Goal: Task Accomplishment & Management: Use online tool/utility

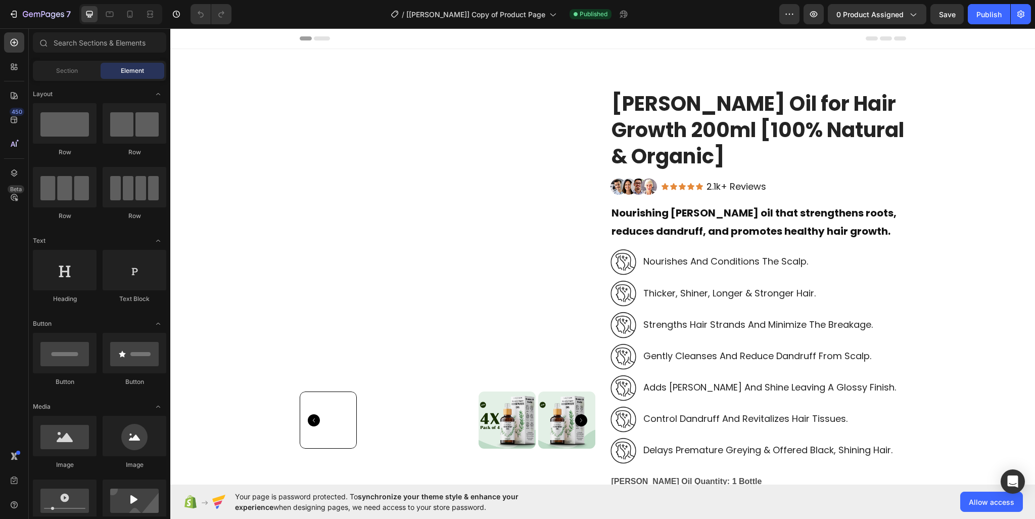
scroll to position [455, 0]
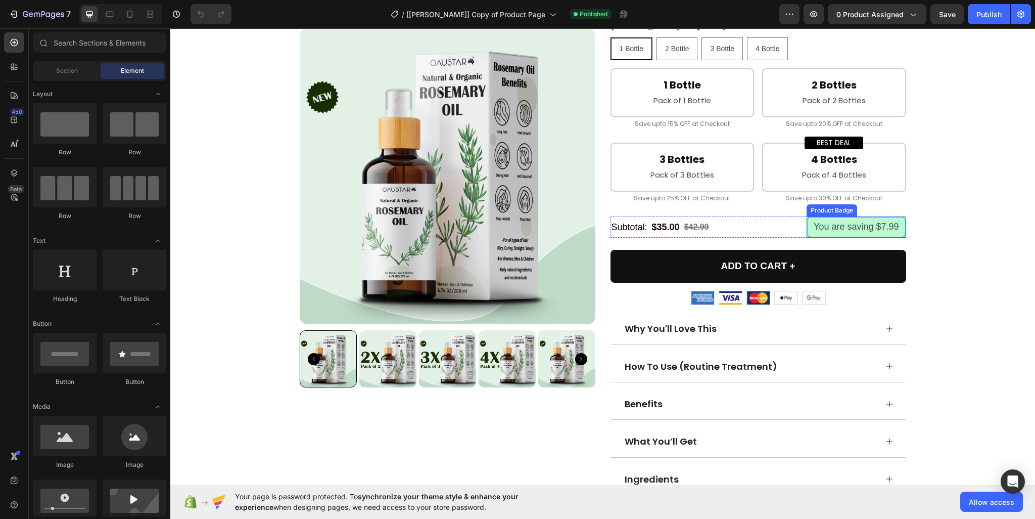
click at [856, 225] on pre "You are saving $7.99" at bounding box center [856, 226] width 97 height 19
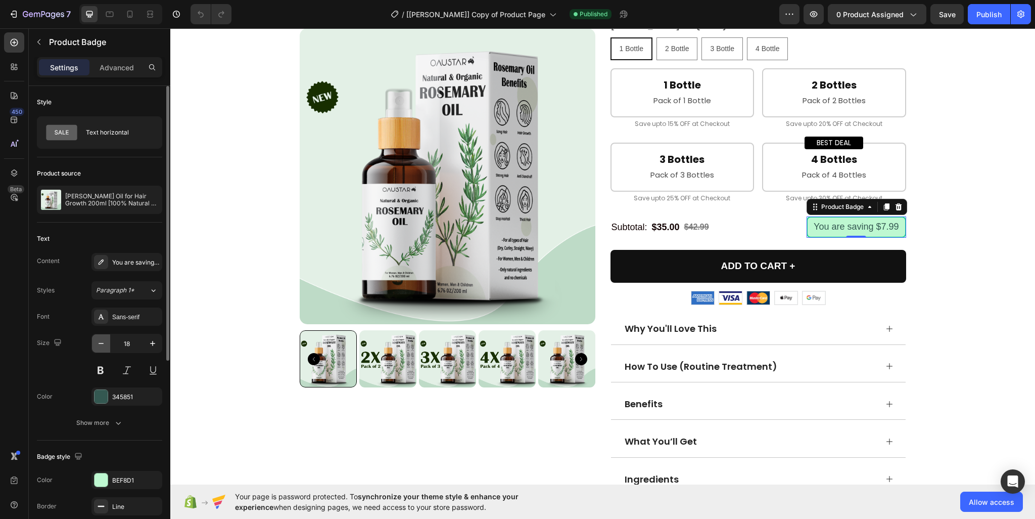
click at [98, 342] on icon "button" at bounding box center [101, 343] width 10 height 10
click at [134, 320] on div "Sans-serif" at bounding box center [136, 316] width 48 height 9
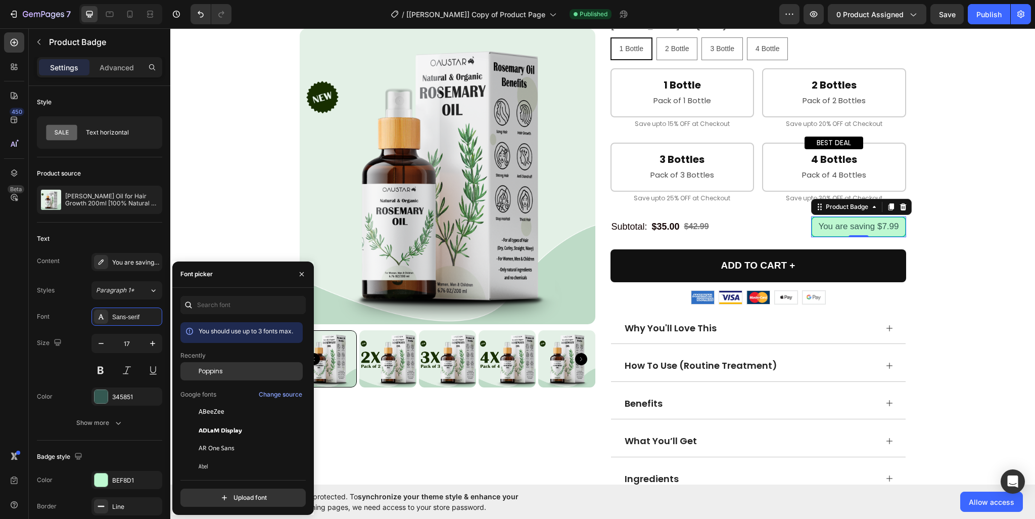
click at [218, 368] on span "Poppins" at bounding box center [211, 370] width 24 height 9
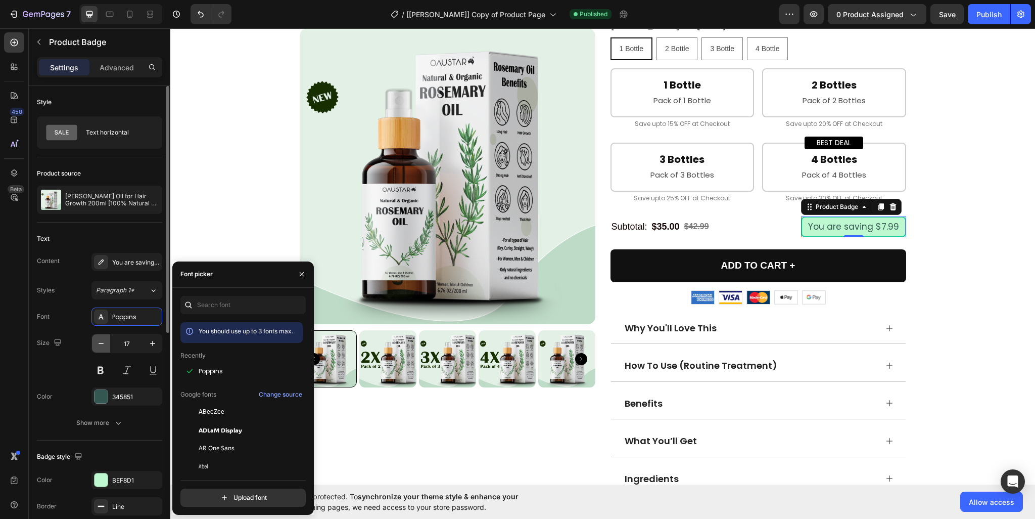
click at [106, 345] on icon "button" at bounding box center [101, 343] width 10 height 10
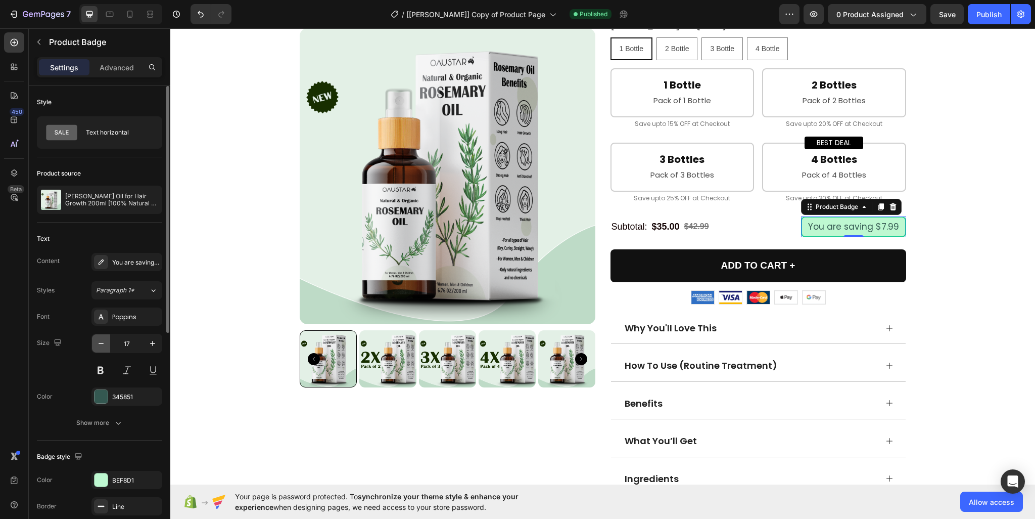
type input "16"
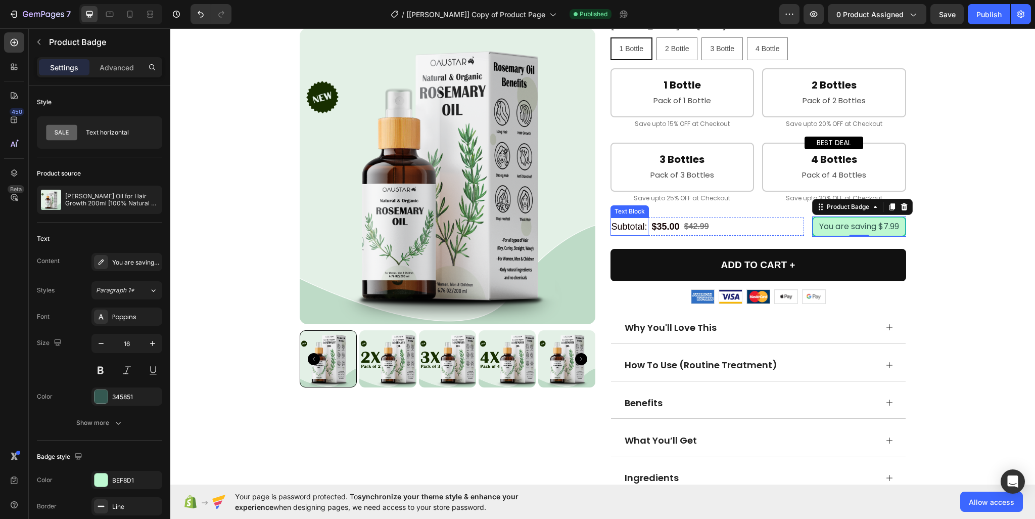
click at [633, 224] on p "Subtotal:" at bounding box center [630, 226] width 36 height 16
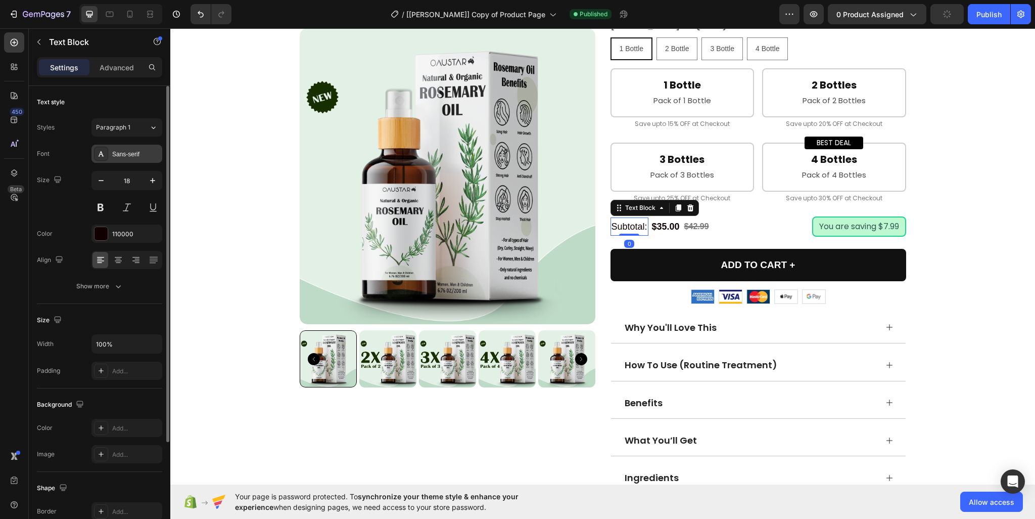
click at [138, 158] on div "Sans-serif" at bounding box center [136, 154] width 48 height 9
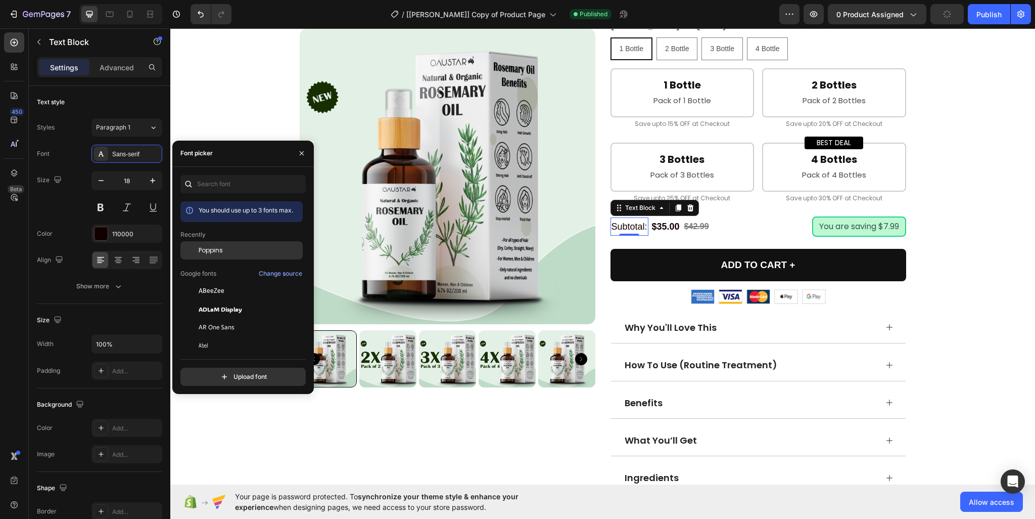
click at [219, 250] on span "Poppins" at bounding box center [211, 250] width 24 height 9
click at [669, 224] on div "$35.00" at bounding box center [671, 226] width 30 height 18
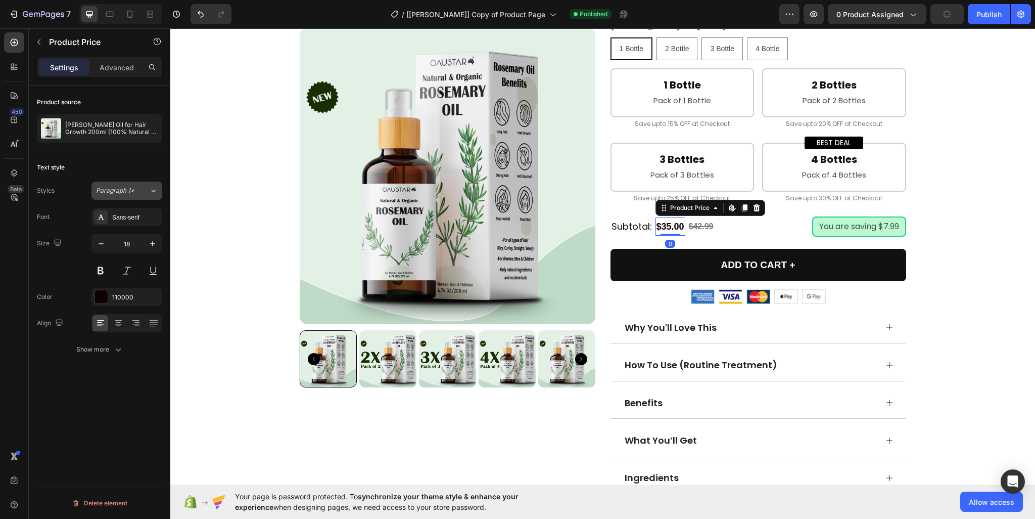
click at [126, 195] on button "Paragraph 1*" at bounding box center [126, 190] width 71 height 18
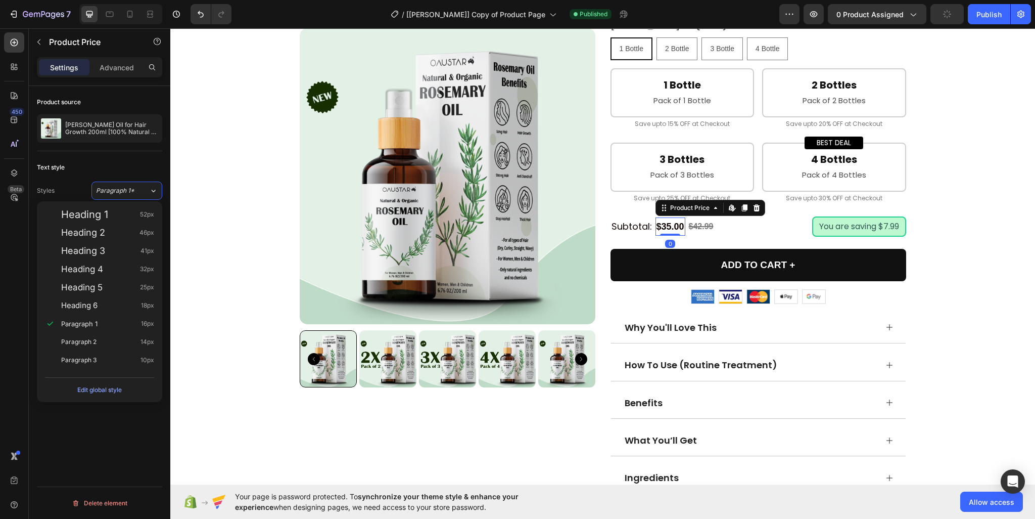
click at [114, 168] on div "Text style" at bounding box center [99, 167] width 125 height 16
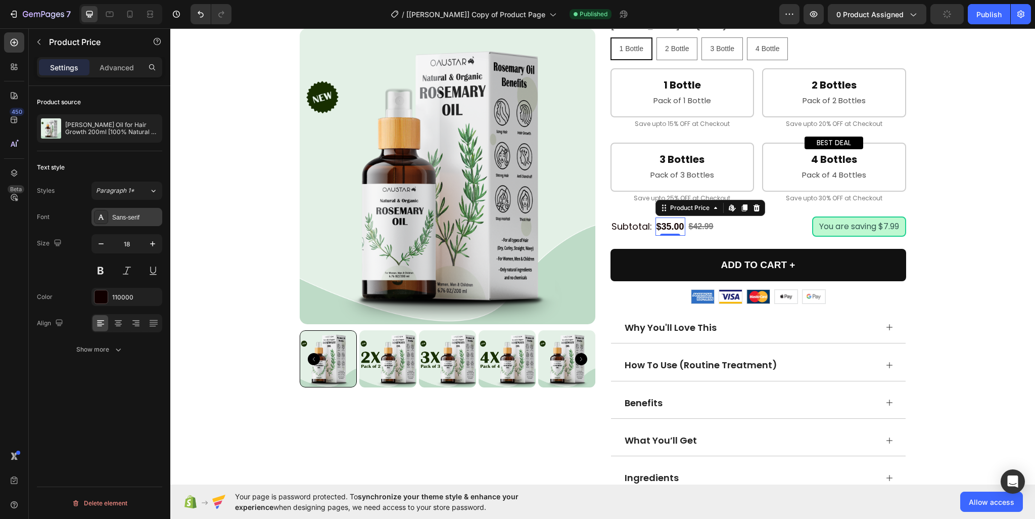
click at [137, 211] on div "Sans-serif" at bounding box center [126, 217] width 71 height 18
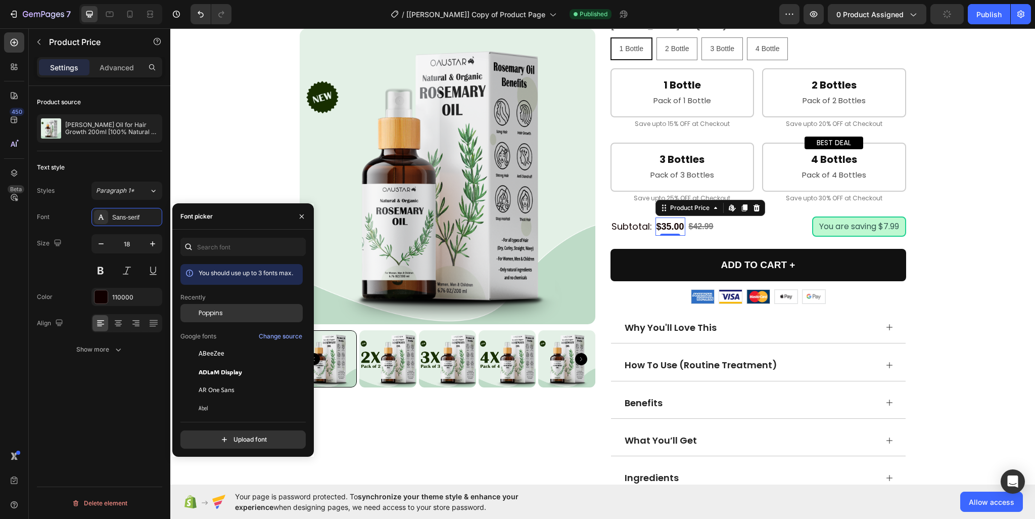
click at [223, 312] on div "Poppins" at bounding box center [250, 312] width 102 height 9
click at [702, 223] on div "$42.99" at bounding box center [705, 226] width 27 height 17
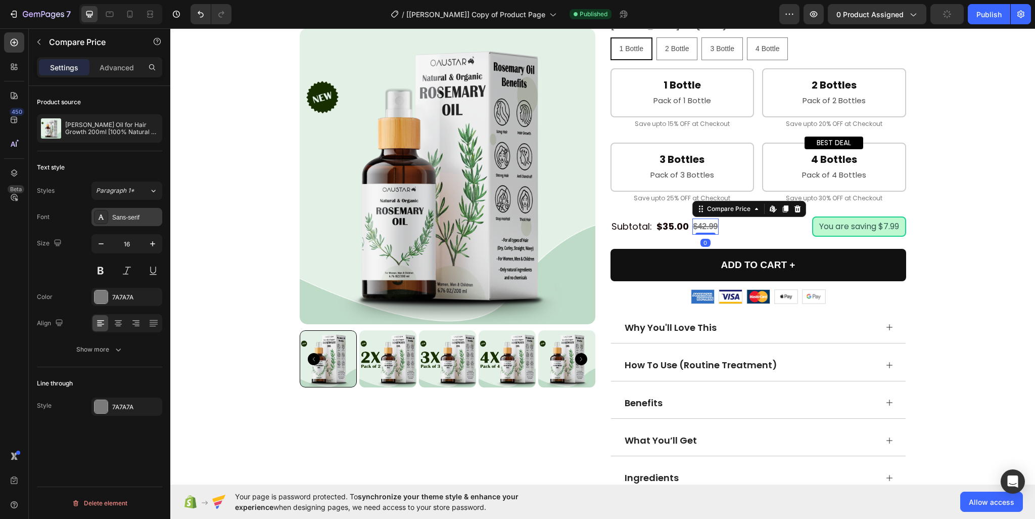
click at [142, 220] on div "Sans-serif" at bounding box center [136, 217] width 48 height 9
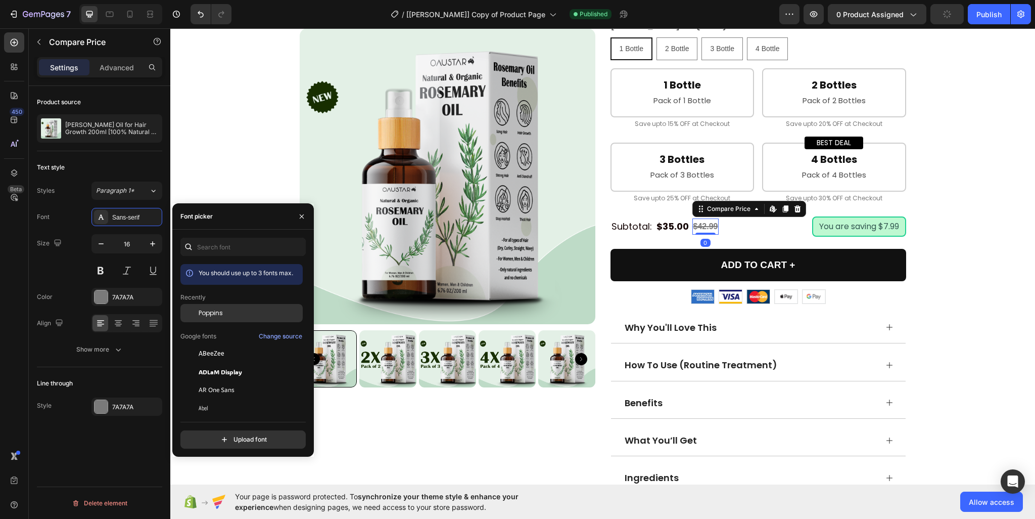
click at [235, 381] on div "Poppins" at bounding box center [241, 390] width 122 height 18
click at [681, 175] on p "Pack of 3 Bottles" at bounding box center [683, 175] width 124 height 14
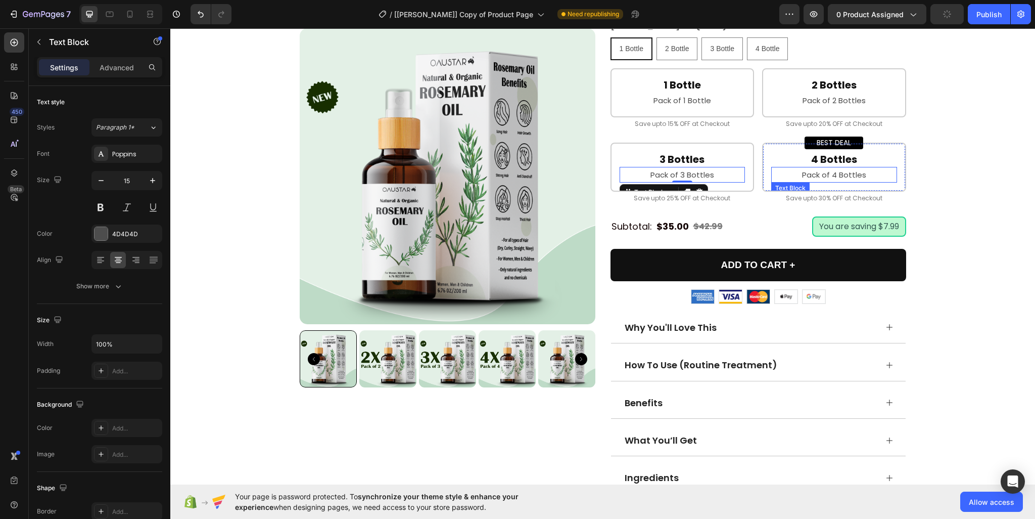
click at [808, 173] on p "Pack of 4 Bottles" at bounding box center [834, 175] width 124 height 14
click at [832, 199] on p "Save upto 30% OFF at Checkout" at bounding box center [834, 198] width 142 height 11
click at [652, 200] on p "Save upto 25% OFF at Checkout" at bounding box center [683, 198] width 142 height 11
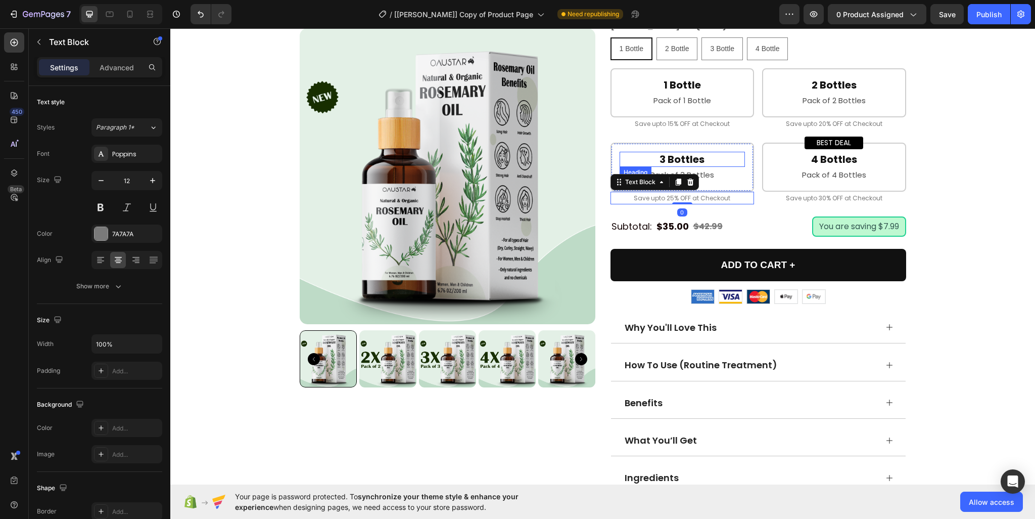
click at [675, 152] on h2 "3 Bottles" at bounding box center [683, 159] width 126 height 15
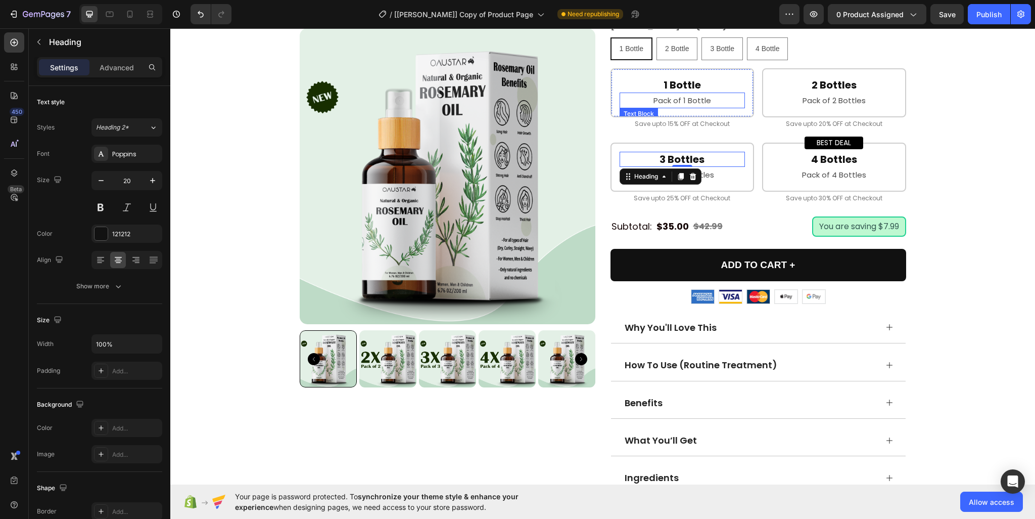
click at [686, 101] on p "Pack of 1 Bottle" at bounding box center [683, 101] width 124 height 14
click at [681, 71] on div "1 Bottle Heading Pack of 1 Bottle Text Block 0 Row" at bounding box center [683, 92] width 144 height 49
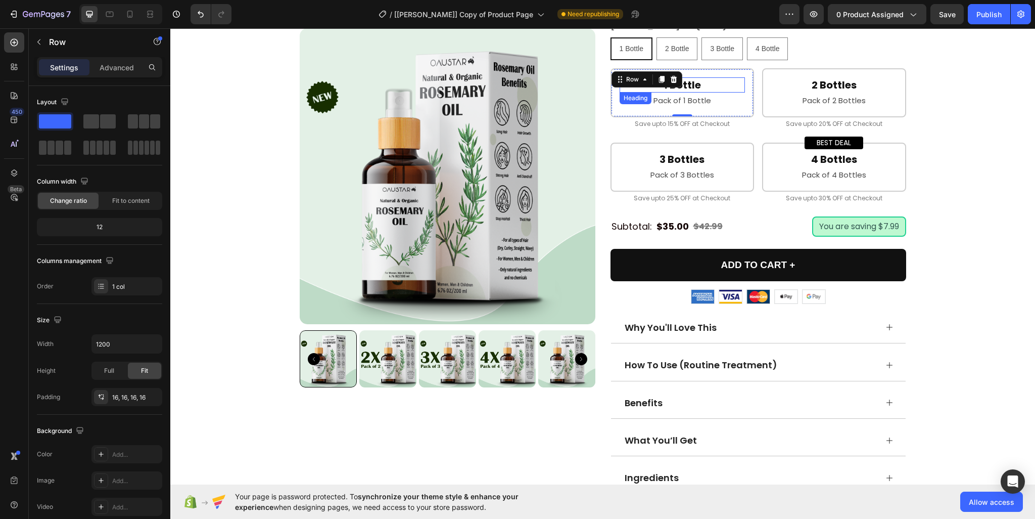
click at [691, 79] on h2 "1 Bottle" at bounding box center [683, 84] width 126 height 15
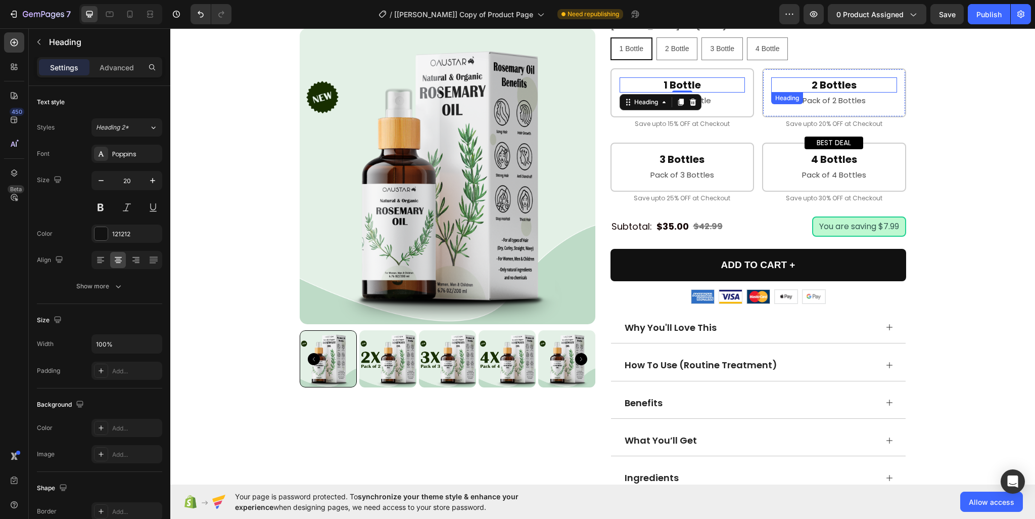
click at [846, 81] on h2 "2 Bottles" at bounding box center [834, 84] width 126 height 15
click at [857, 102] on p "Pack of 2 Bottles" at bounding box center [834, 101] width 124 height 14
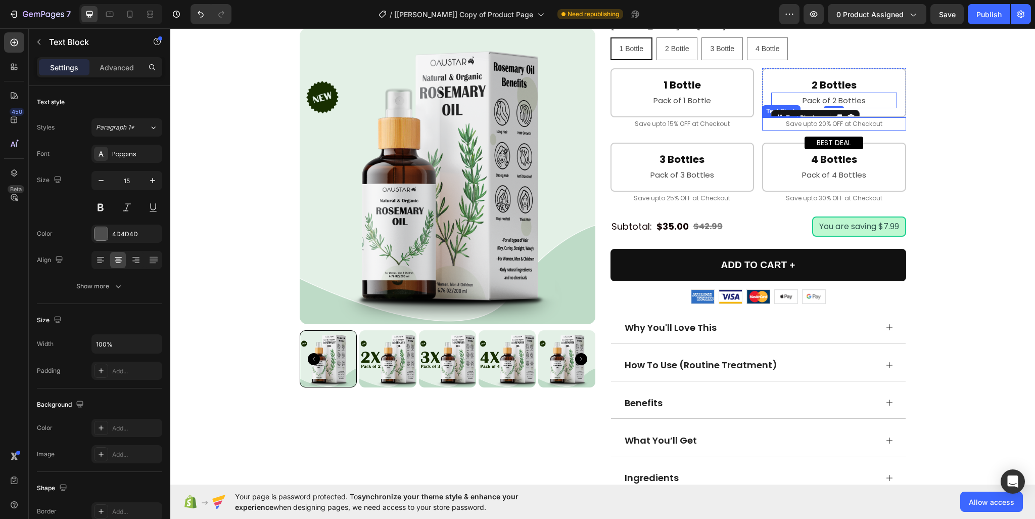
click at [856, 125] on p "Save upto 20% OFF at Checkout" at bounding box center [834, 123] width 142 height 11
click at [684, 127] on p "Save upto 15% OFF at Checkout" at bounding box center [683, 123] width 142 height 11
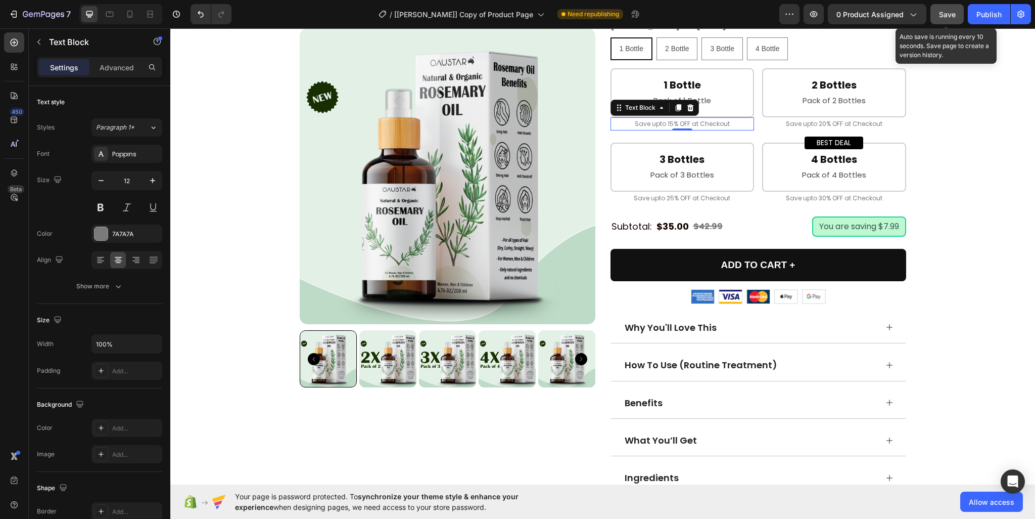
click at [950, 12] on span "Save" at bounding box center [947, 14] width 17 height 9
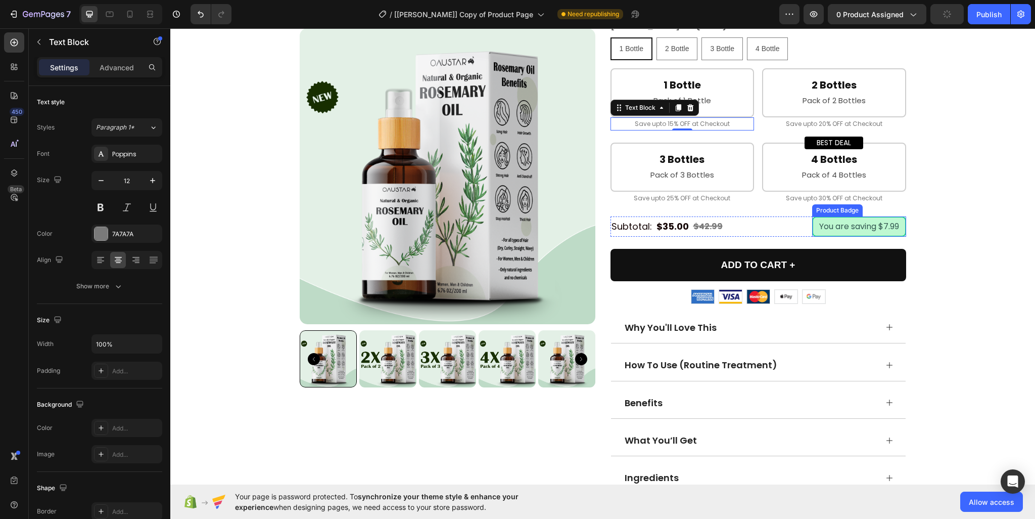
click at [888, 223] on pre "You are saving $7.99" at bounding box center [859, 226] width 92 height 18
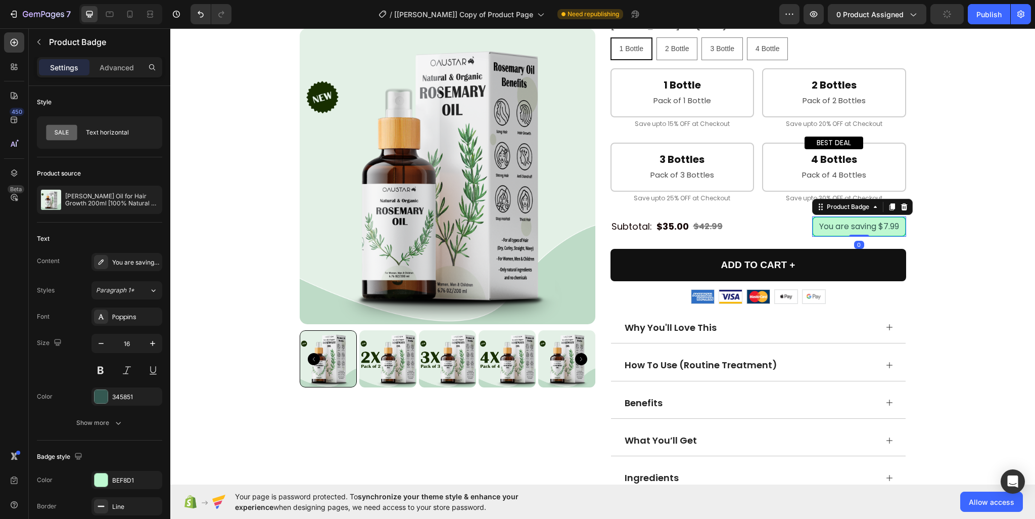
click at [888, 223] on pre "You are saving $7.99" at bounding box center [859, 226] width 92 height 18
click at [97, 369] on button at bounding box center [100, 370] width 18 height 18
click at [978, 235] on div "Product Images [PERSON_NAME] Oil for Hair Growth 200ml [100% Natural & Organic]…" at bounding box center [603, 123] width 850 height 976
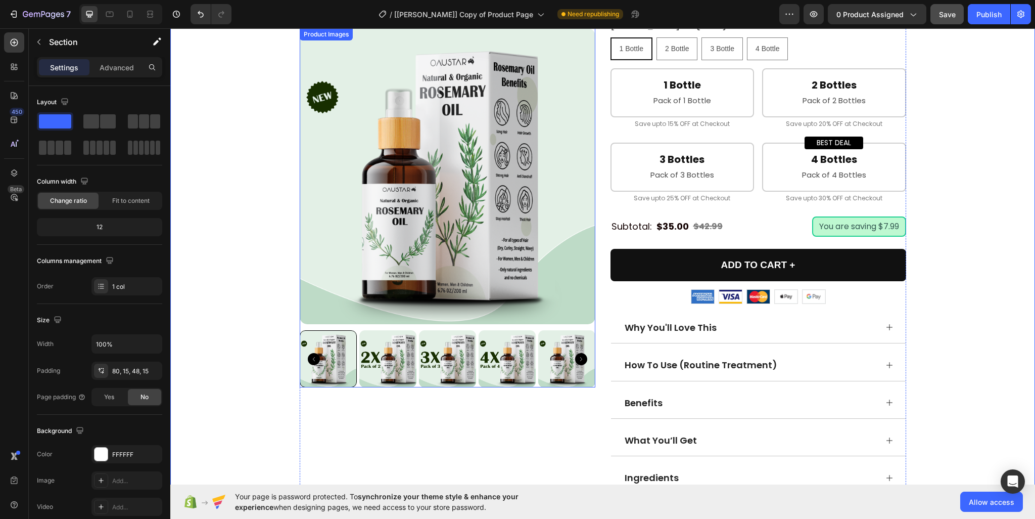
scroll to position [354, 0]
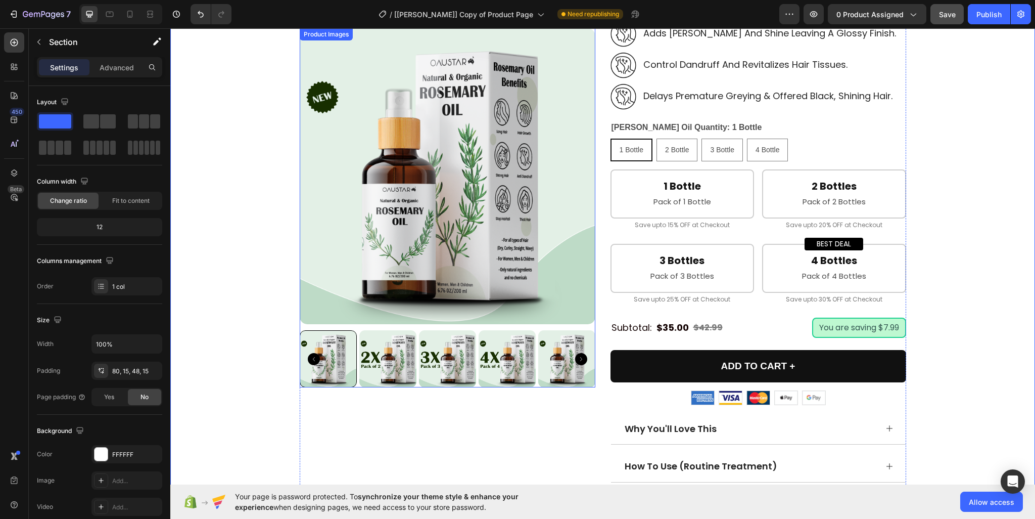
click at [463, 221] on img at bounding box center [448, 176] width 296 height 296
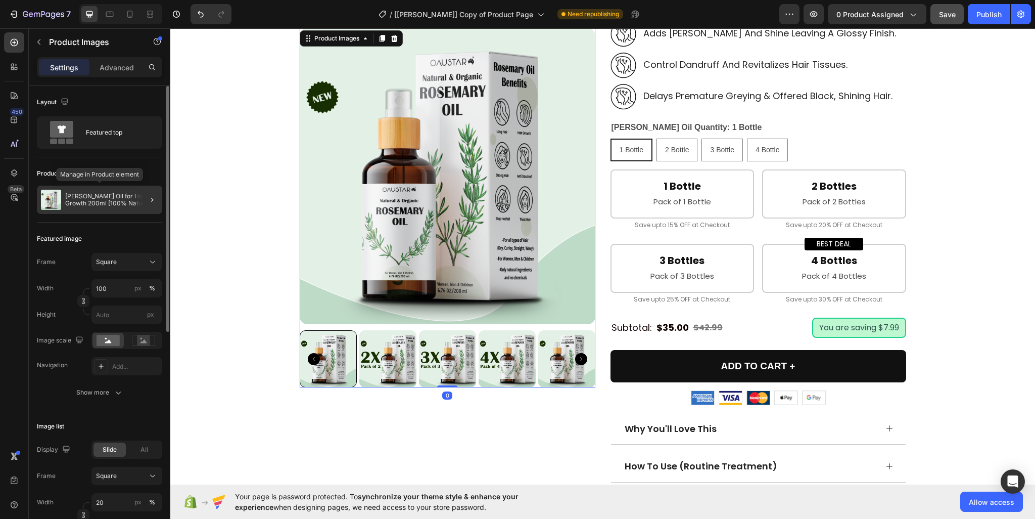
click at [126, 199] on p "[PERSON_NAME] Oil for Hair Growth 200ml [100% Natural & Organic]" at bounding box center [111, 200] width 93 height 14
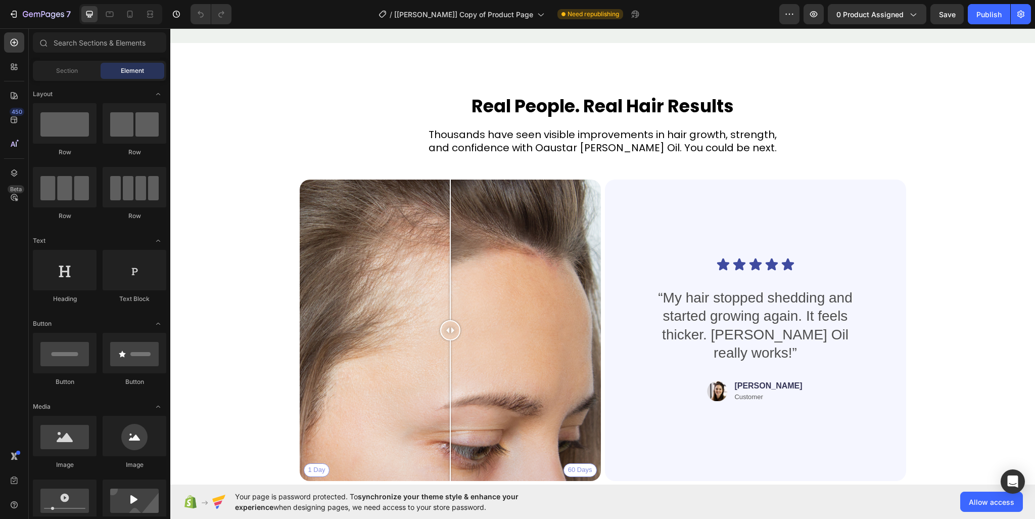
scroll to position [3083, 0]
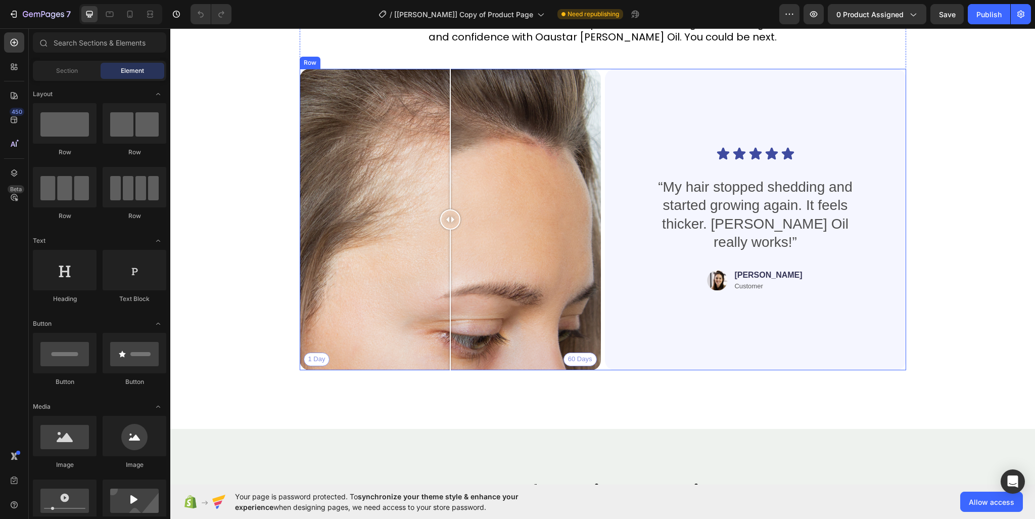
click at [642, 116] on div "Icon Icon Icon Icon Icon Icon List “My hair stopped shedding and started growin…" at bounding box center [755, 219] width 253 height 269
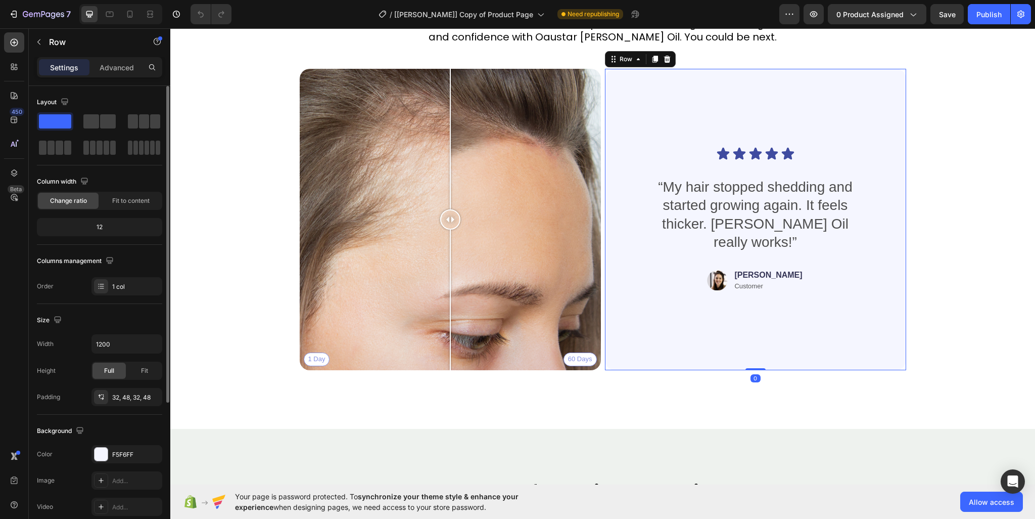
scroll to position [202, 0]
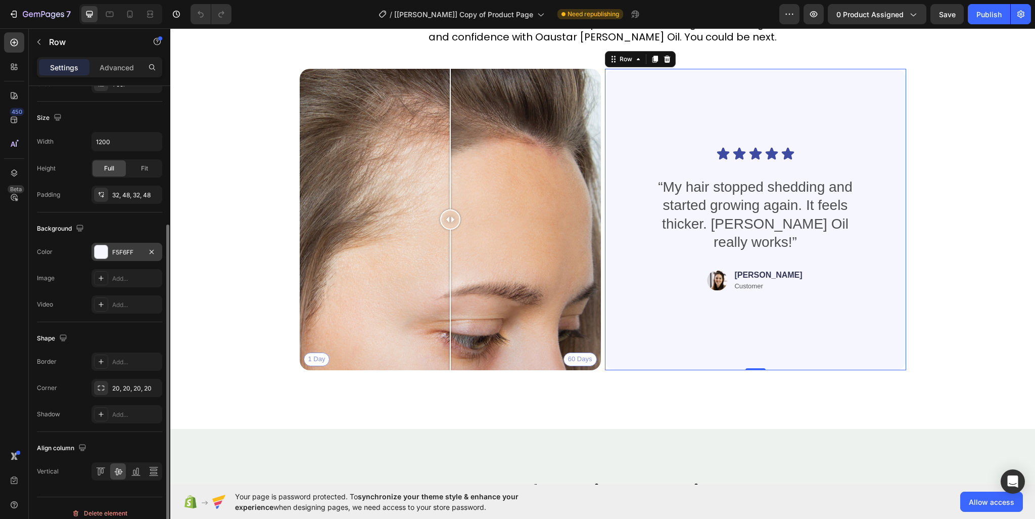
click at [103, 253] on div at bounding box center [101, 251] width 13 height 13
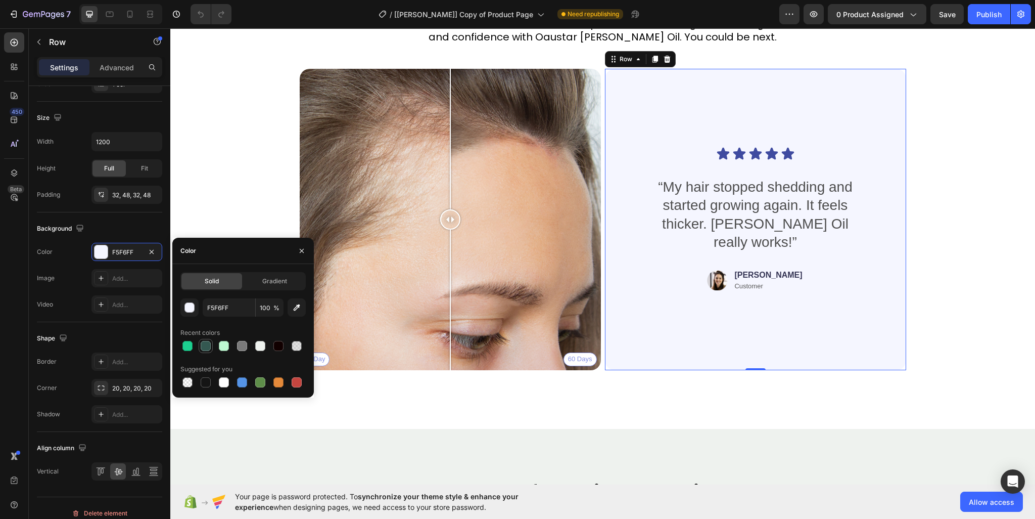
click at [210, 345] on div at bounding box center [206, 346] width 10 height 10
type input "345851"
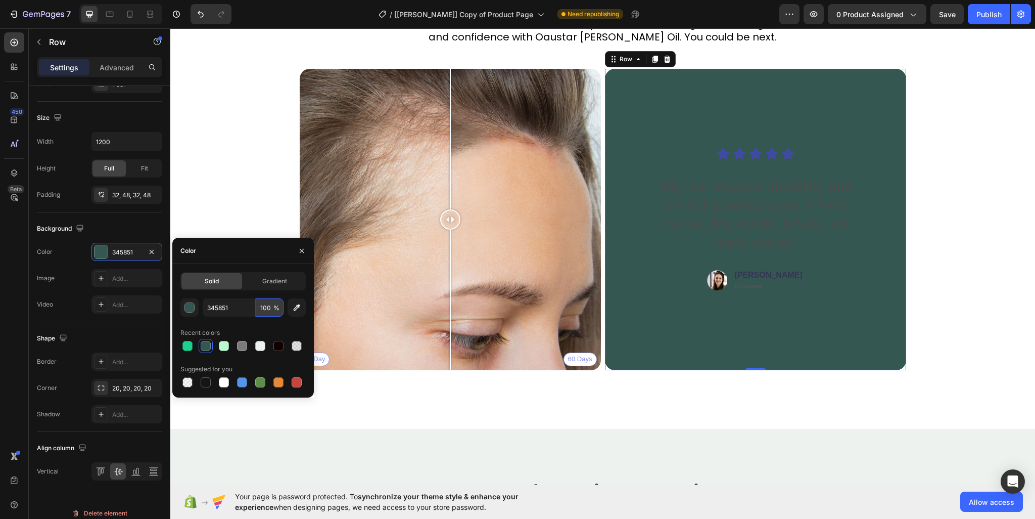
click at [270, 308] on input "100" at bounding box center [270, 307] width 28 height 18
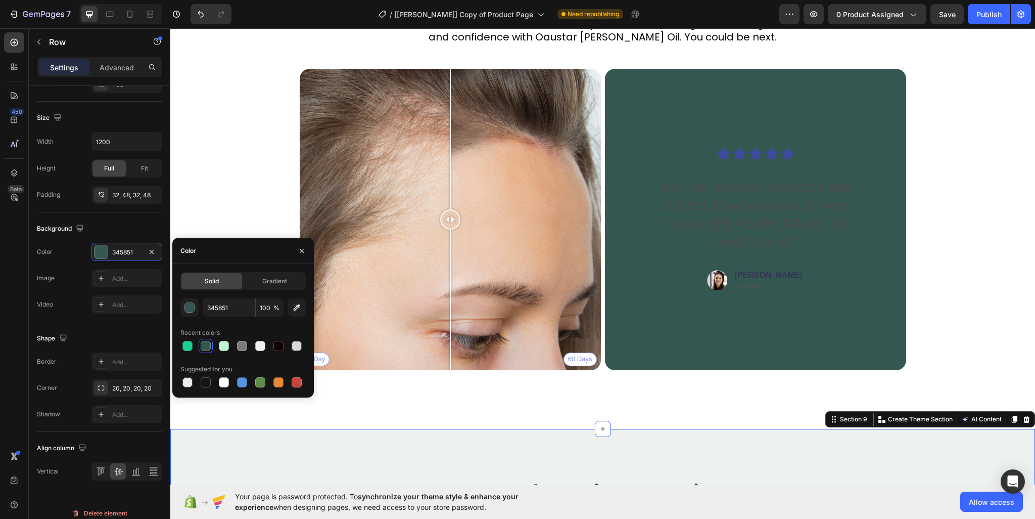
scroll to position [0, 0]
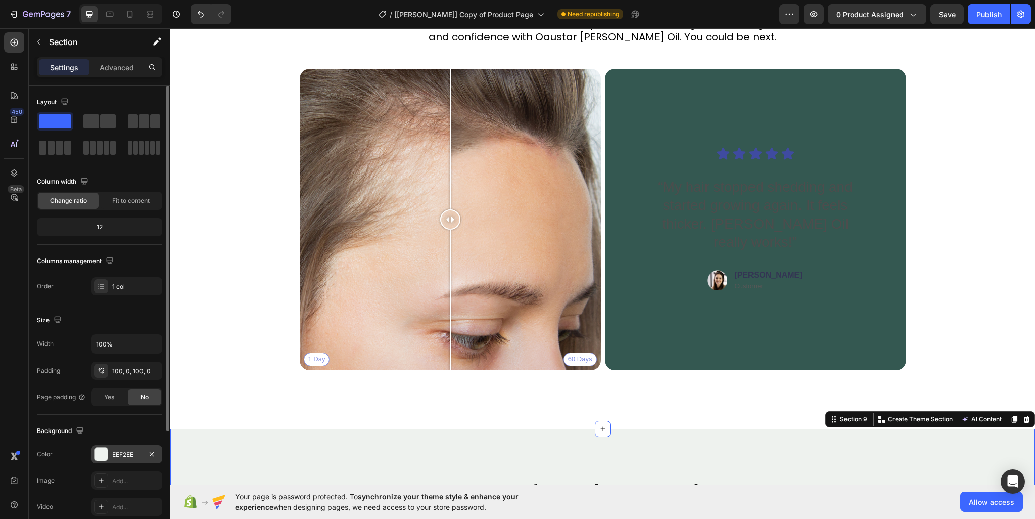
click at [123, 455] on div "EEF2EE" at bounding box center [126, 454] width 29 height 9
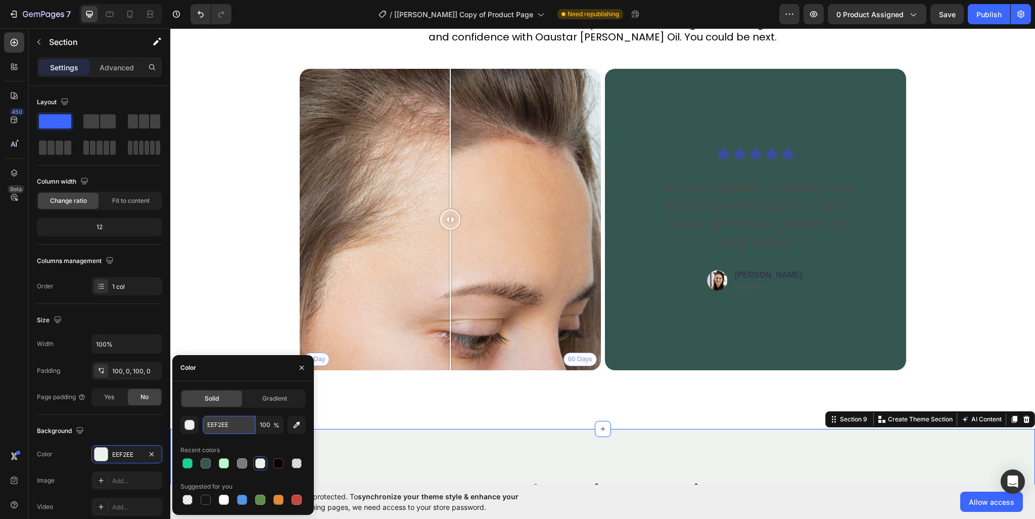
click at [220, 415] on input "EEF2EE" at bounding box center [229, 424] width 53 height 18
click at [699, 168] on div "Icon Icon Icon Icon Icon Icon List “My hair stopped shedding and started growin…" at bounding box center [755, 219] width 253 height 269
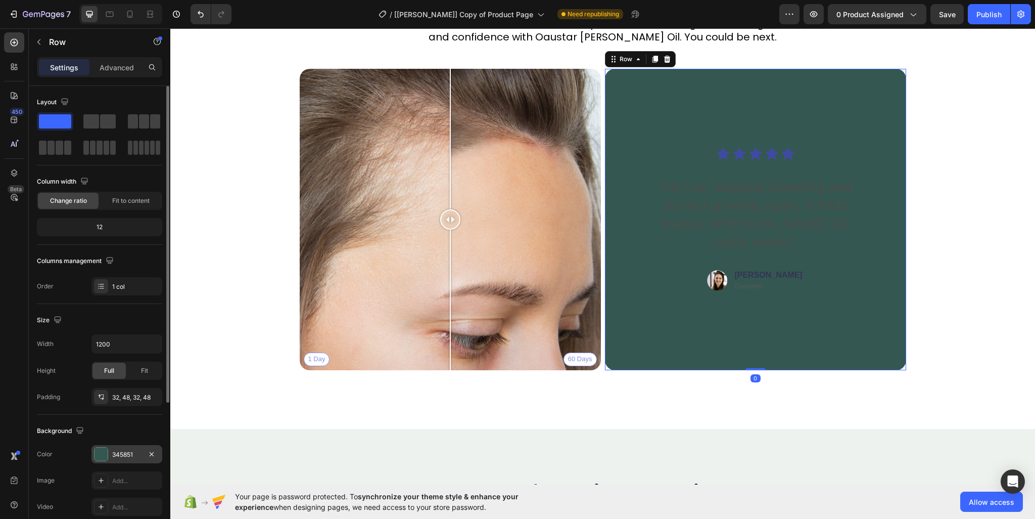
click at [127, 453] on div "345851" at bounding box center [126, 454] width 29 height 9
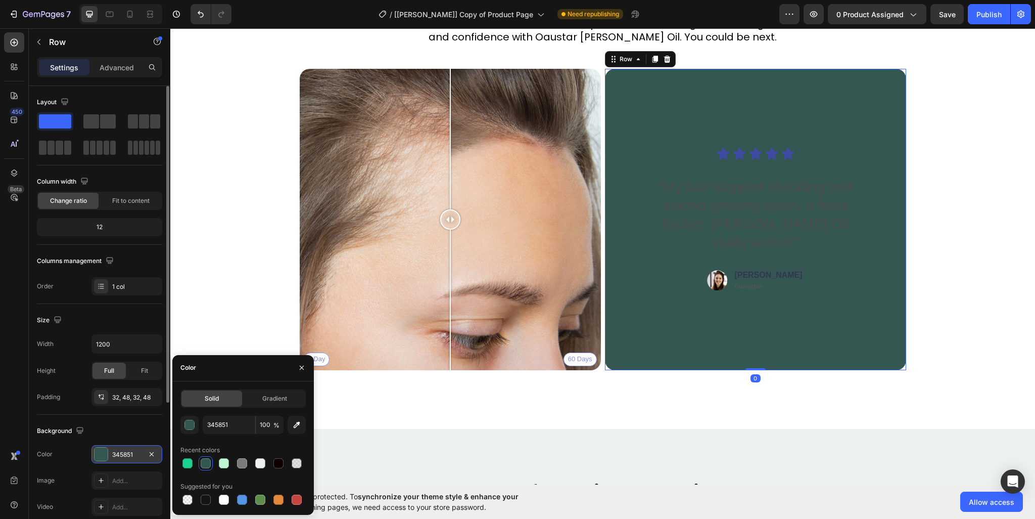
click at [127, 453] on div "345851" at bounding box center [126, 454] width 29 height 9
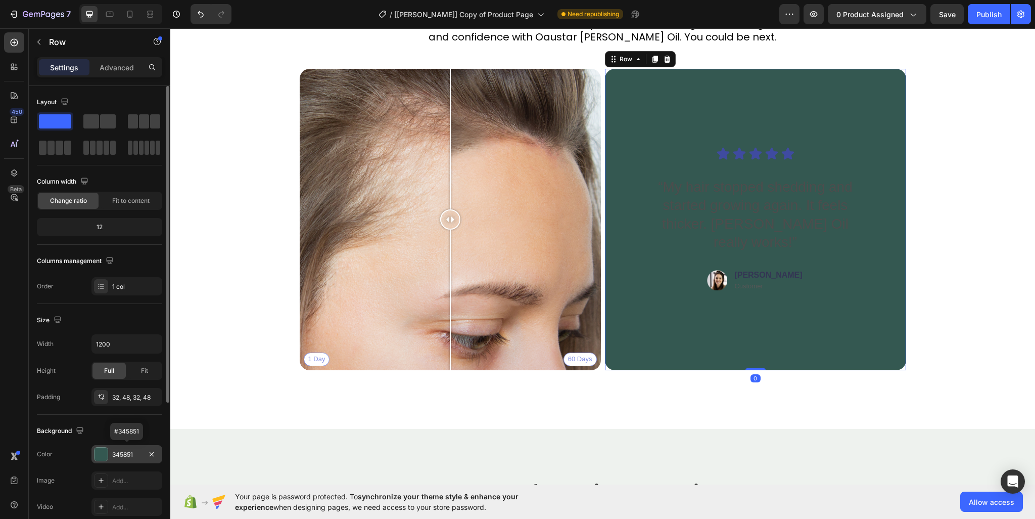
click at [127, 453] on div "345851" at bounding box center [126, 454] width 29 height 9
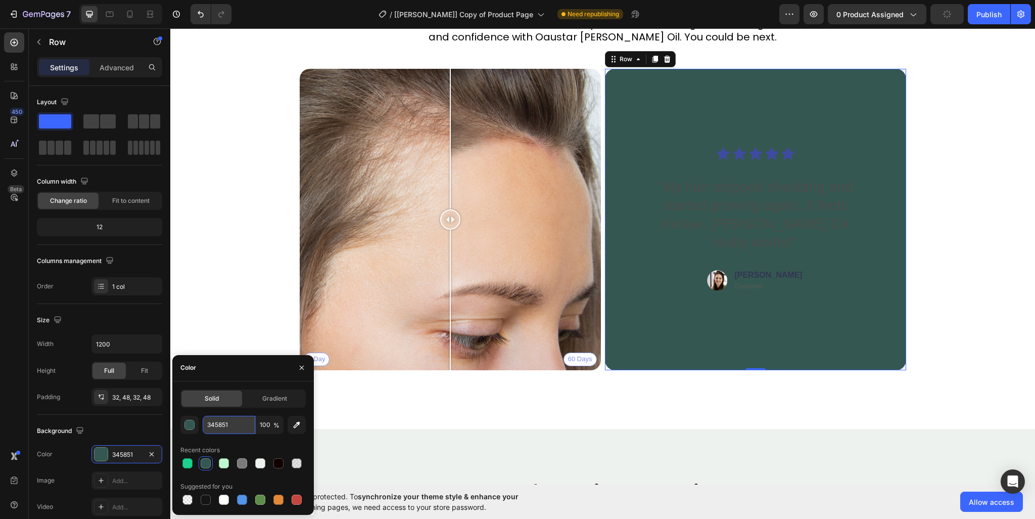
click at [219, 427] on input "345851" at bounding box center [229, 424] width 53 height 18
paste input "EEF2EE"
type input "EEF2EE"
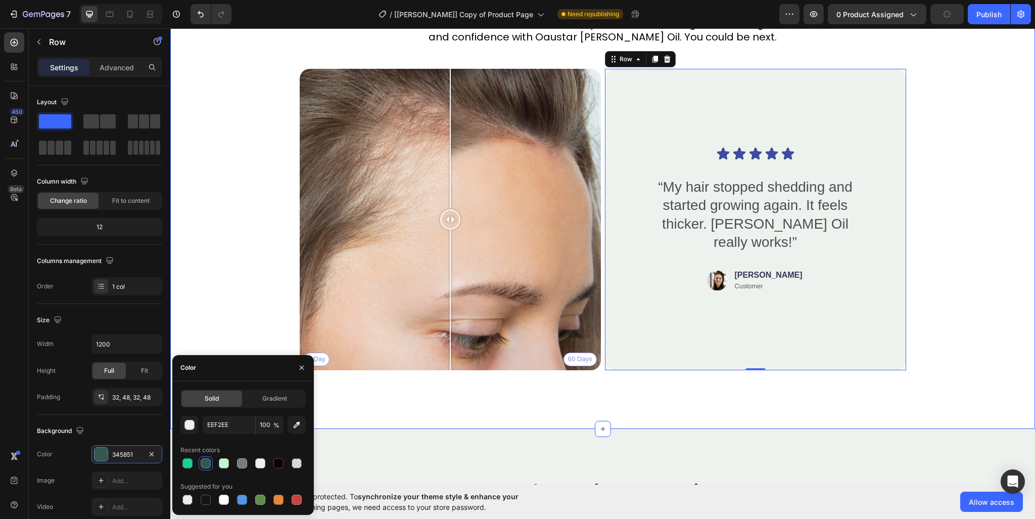
click at [417, 400] on div "Real People. Real Hair Results Heading Thousands have seen visible improvements…" at bounding box center [602, 206] width 865 height 446
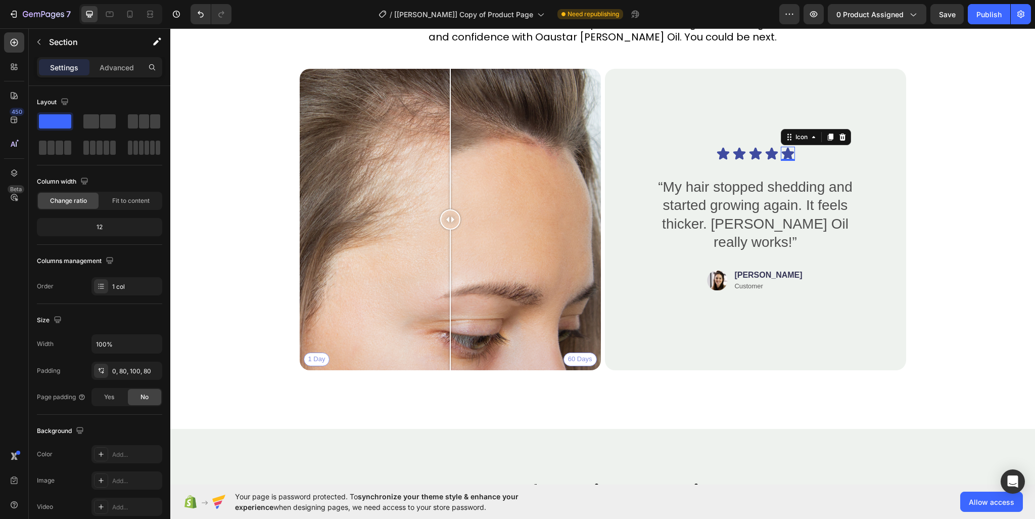
click at [781, 152] on icon at bounding box center [787, 154] width 12 height 12
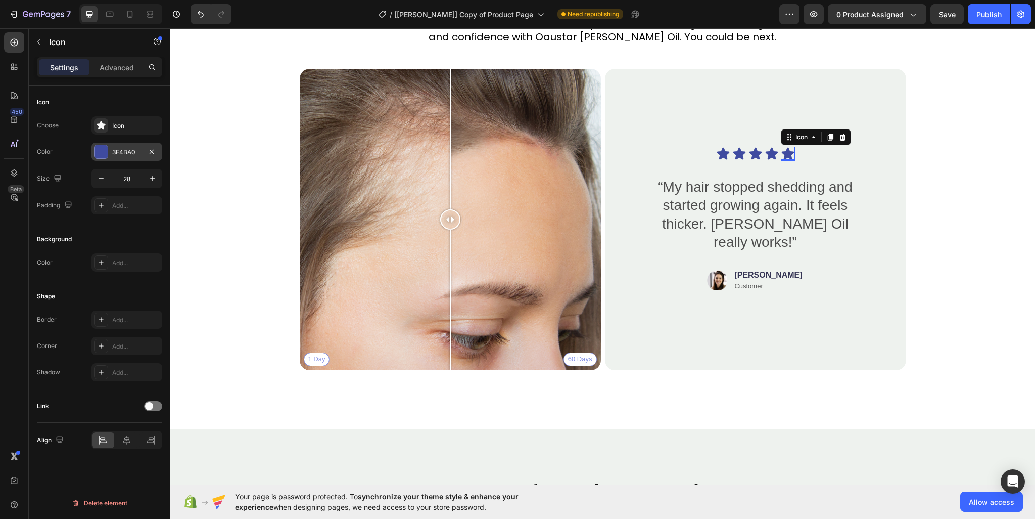
click at [95, 152] on div at bounding box center [101, 151] width 13 height 13
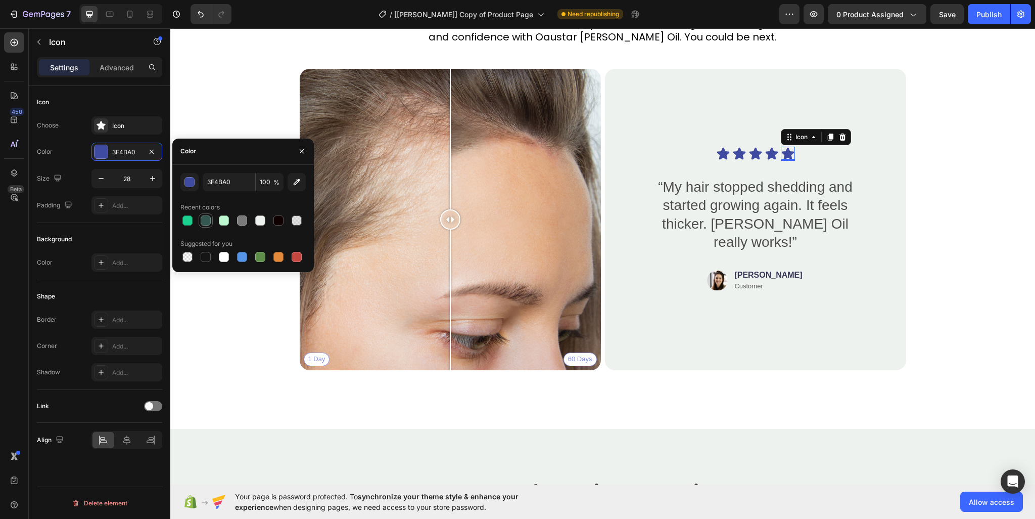
click at [205, 217] on div at bounding box center [206, 220] width 10 height 10
type input "345851"
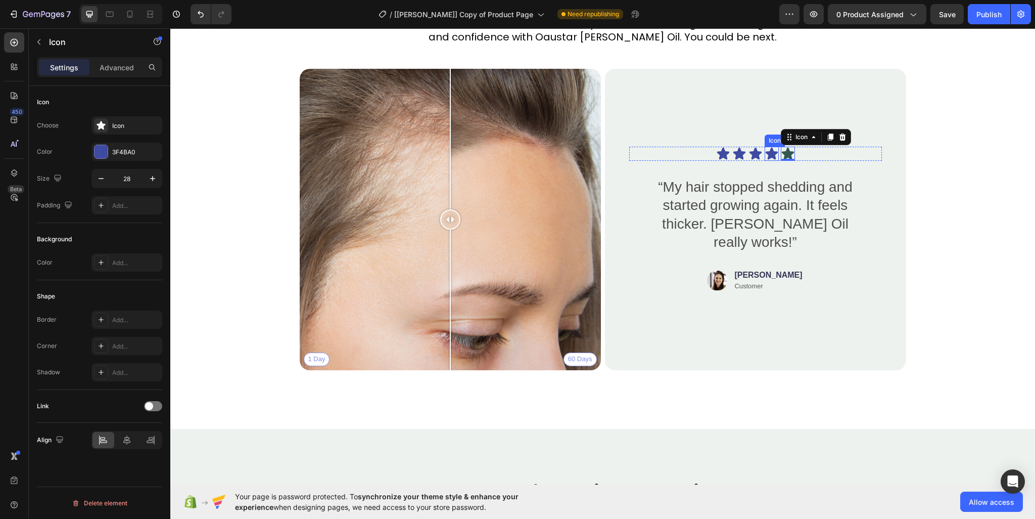
click at [768, 156] on icon at bounding box center [771, 154] width 12 height 12
click at [751, 151] on icon at bounding box center [755, 154] width 12 height 12
click at [722, 152] on icon at bounding box center [723, 154] width 12 height 12
click at [103, 151] on div at bounding box center [101, 151] width 13 height 13
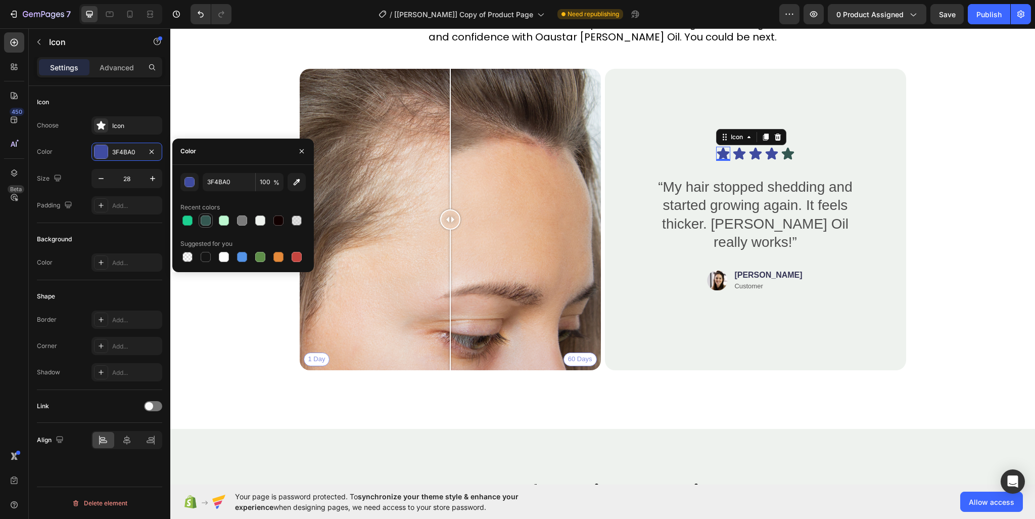
click at [204, 218] on div at bounding box center [206, 220] width 10 height 10
type input "345851"
click at [737, 158] on icon at bounding box center [739, 154] width 12 height 12
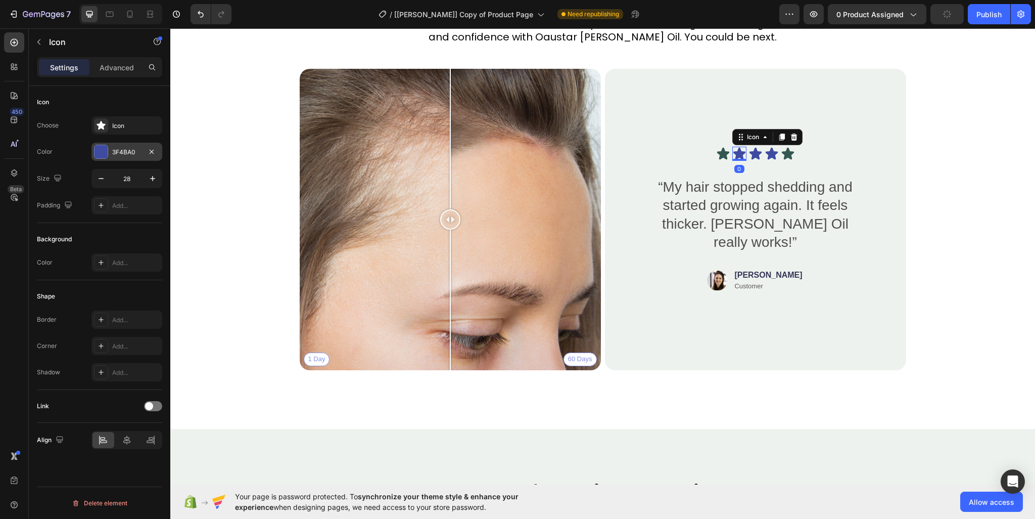
click at [105, 150] on div at bounding box center [101, 151] width 13 height 13
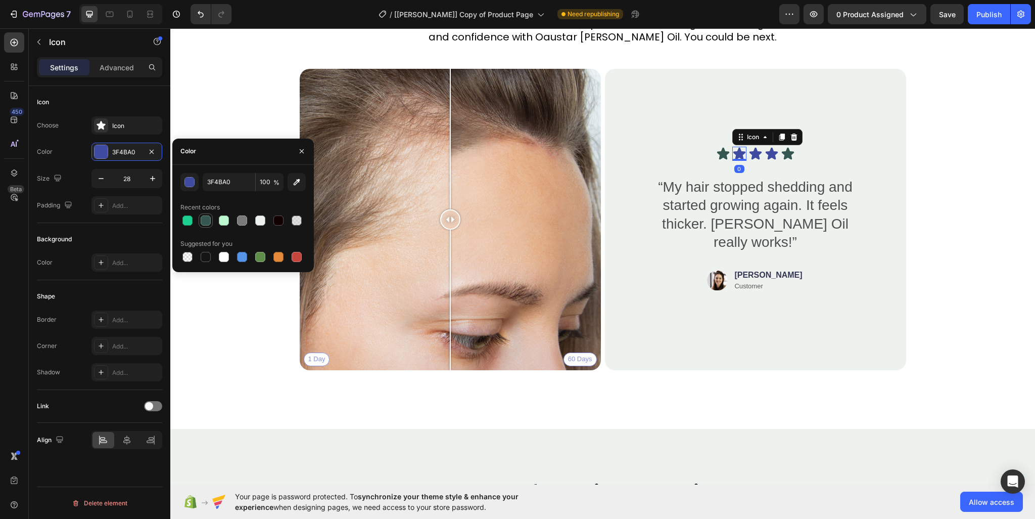
drag, startPoint x: 203, startPoint y: 224, endPoint x: 279, endPoint y: 162, distance: 98.0
click at [203, 224] on div at bounding box center [206, 220] width 10 height 10
type input "345851"
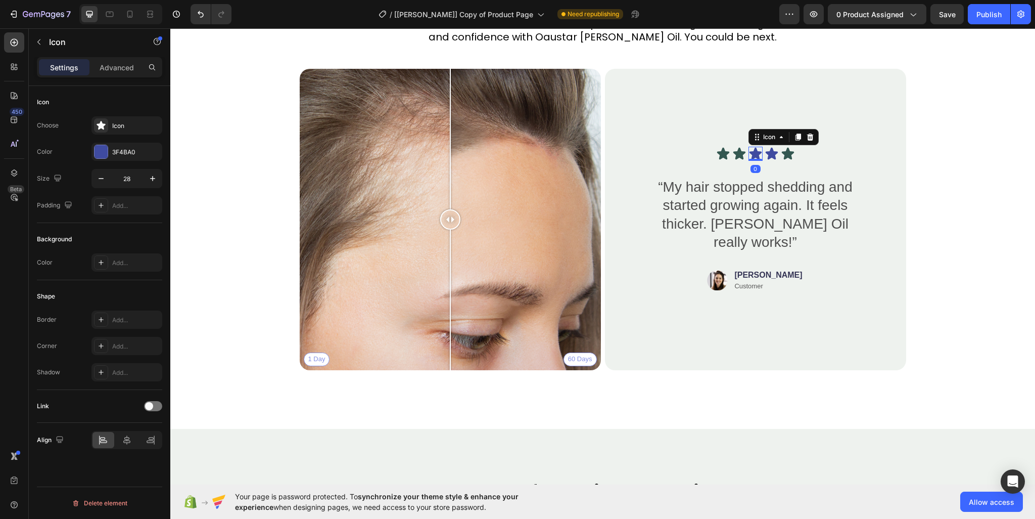
click at [751, 152] on icon at bounding box center [755, 154] width 12 height 12
click at [97, 151] on div at bounding box center [101, 151] width 13 height 13
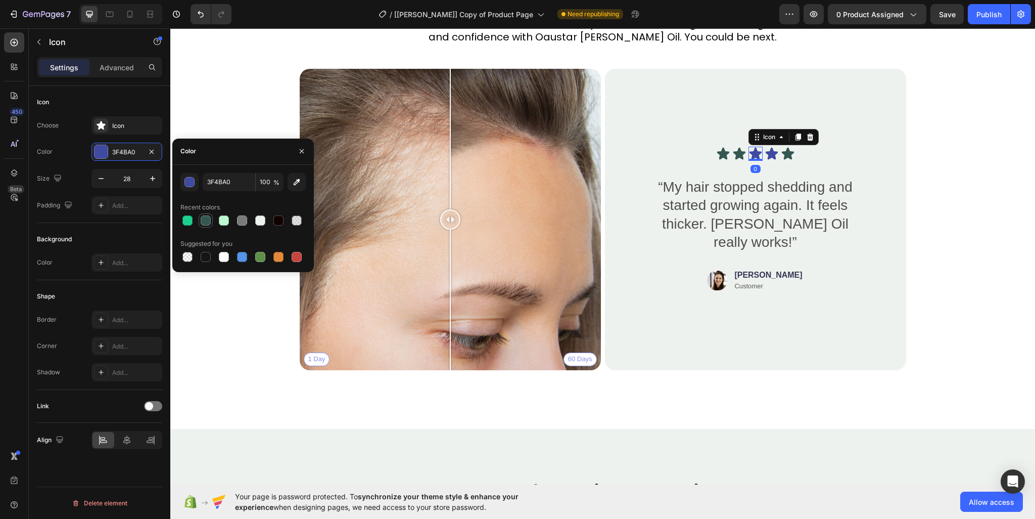
click at [199, 220] on div at bounding box center [242, 220] width 125 height 14
click at [200, 220] on div at bounding box center [206, 220] width 12 height 12
type input "345851"
click at [768, 154] on icon at bounding box center [771, 154] width 12 height 12
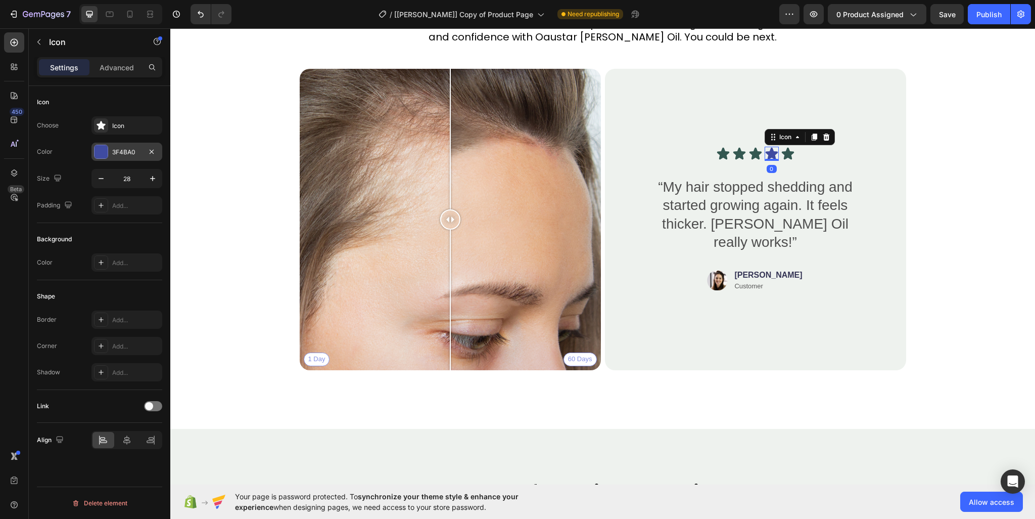
click at [98, 152] on div at bounding box center [101, 151] width 13 height 13
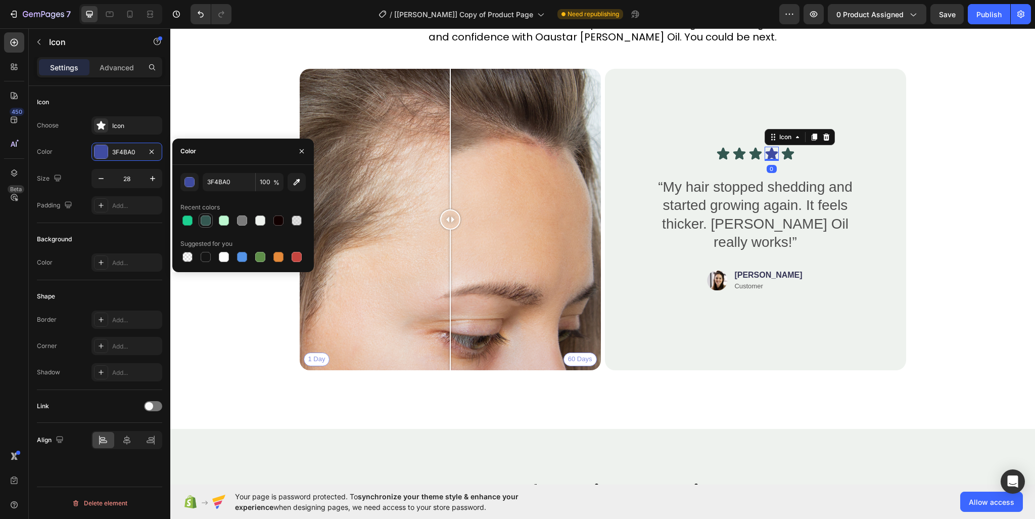
click at [204, 217] on div at bounding box center [206, 220] width 10 height 10
type input "345851"
click at [943, 284] on div "Real People. Real Hair Results Heading Thousands have seen visible improvements…" at bounding box center [603, 180] width 784 height 395
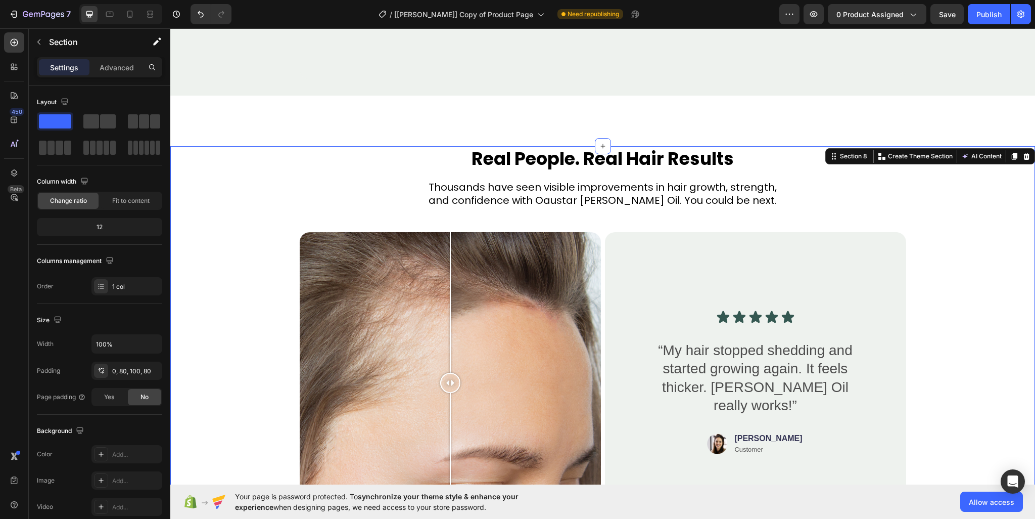
scroll to position [2831, 0]
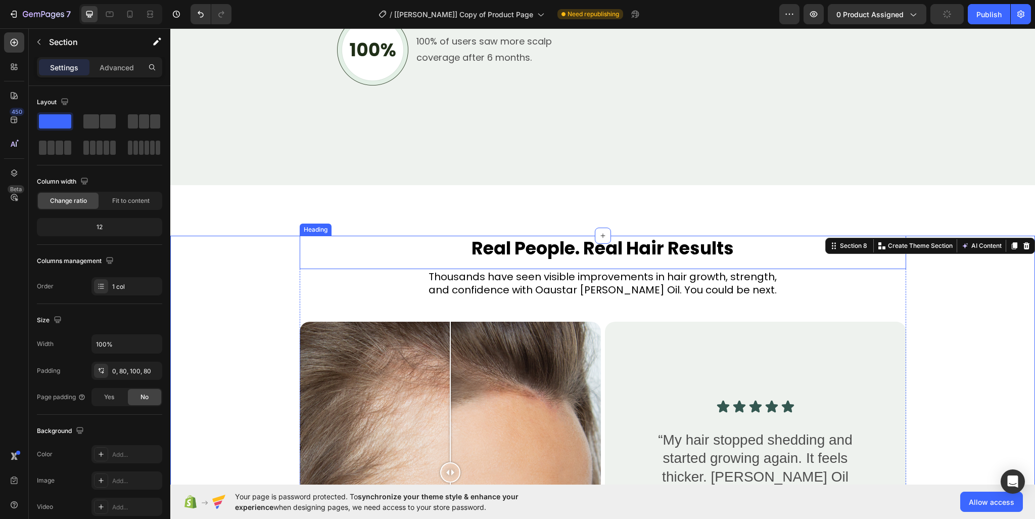
click at [703, 251] on h2 "Real People. Real Hair Results" at bounding box center [603, 248] width 607 height 25
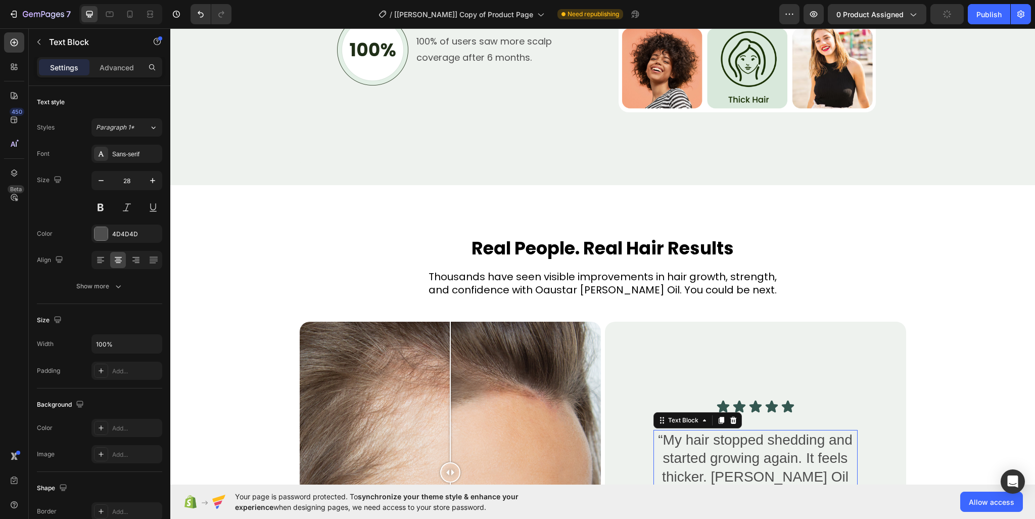
click at [754, 470] on p "“My hair stopped shedding and started growing again. It feels thicker. Rosemary…" at bounding box center [756, 468] width 202 height 74
click at [100, 180] on icon "button" at bounding box center [101, 180] width 10 height 10
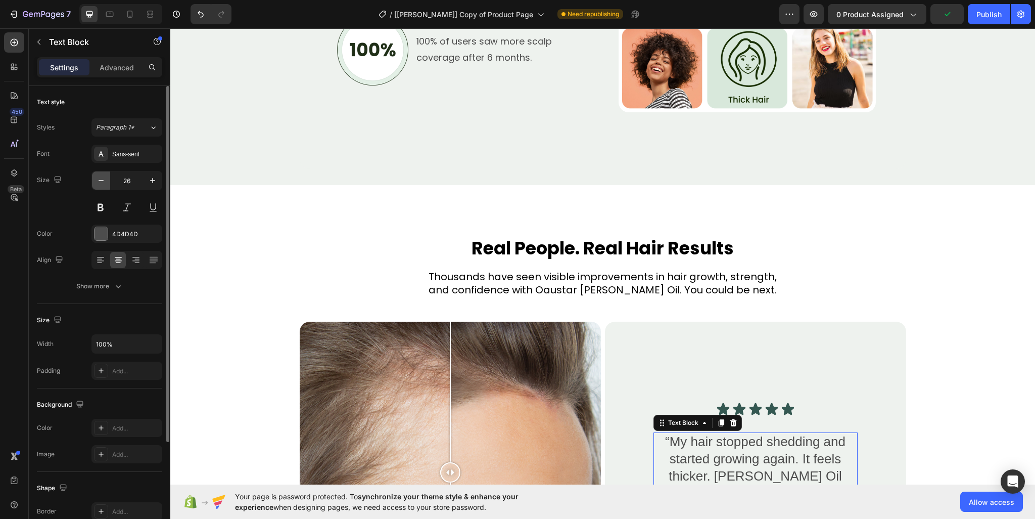
click at [100, 180] on icon "button" at bounding box center [101, 180] width 10 height 10
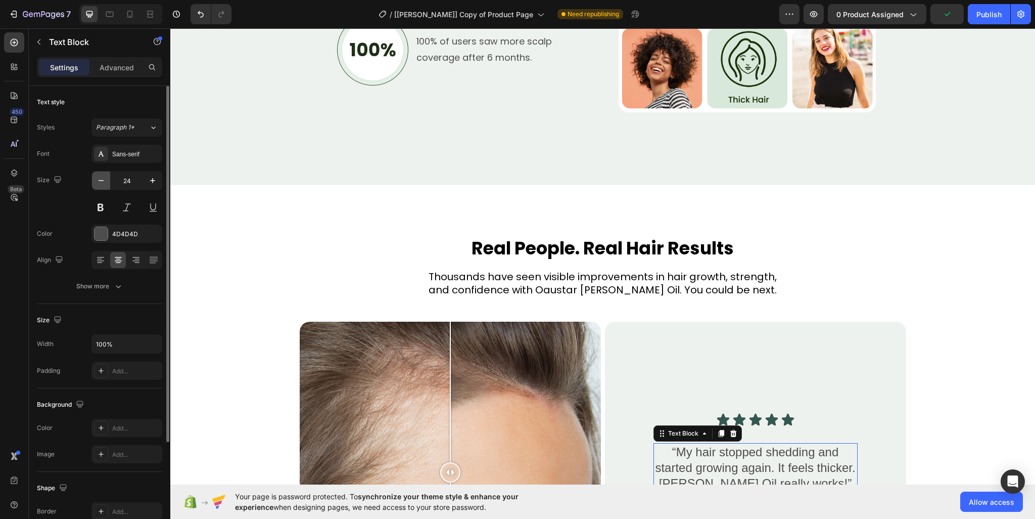
click at [100, 180] on icon "button" at bounding box center [101, 180] width 10 height 10
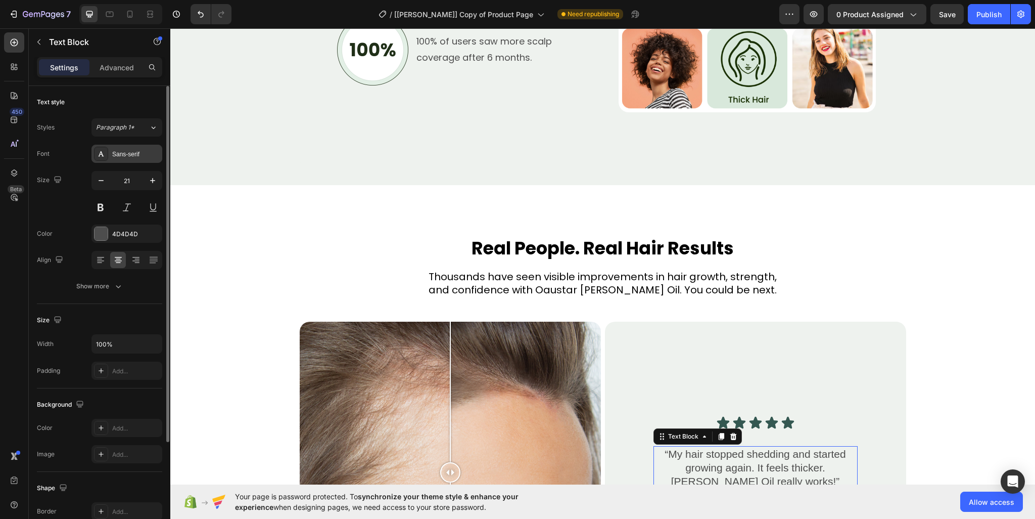
type input "20"
click at [135, 155] on div "Sans-serif" at bounding box center [136, 154] width 48 height 9
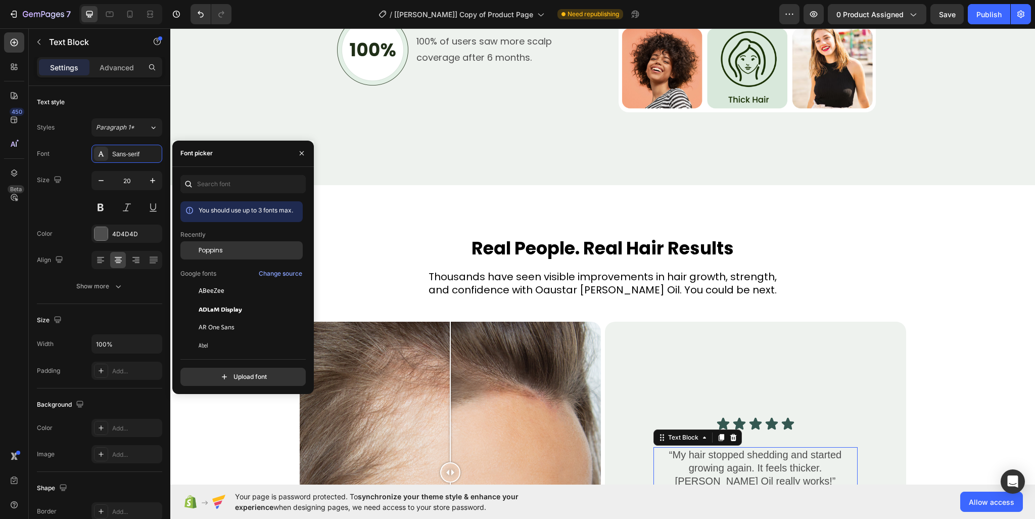
click at [221, 318] on div "Poppins" at bounding box center [241, 327] width 122 height 18
click at [1010, 295] on div "Real People. Real Hair Results Heading Thousands have seen visible improvements…" at bounding box center [602, 459] width 865 height 446
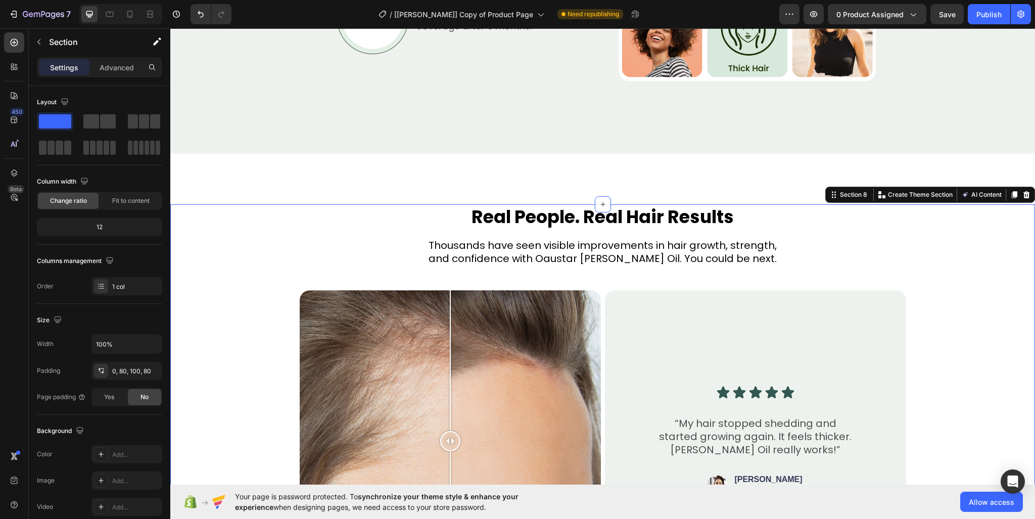
scroll to position [2932, 0]
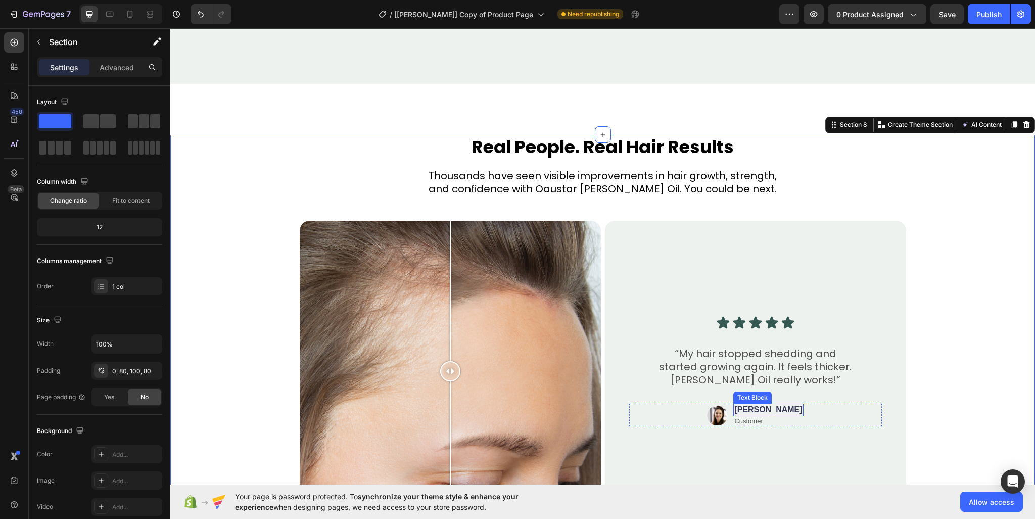
click at [773, 407] on p "Jessica" at bounding box center [768, 409] width 68 height 11
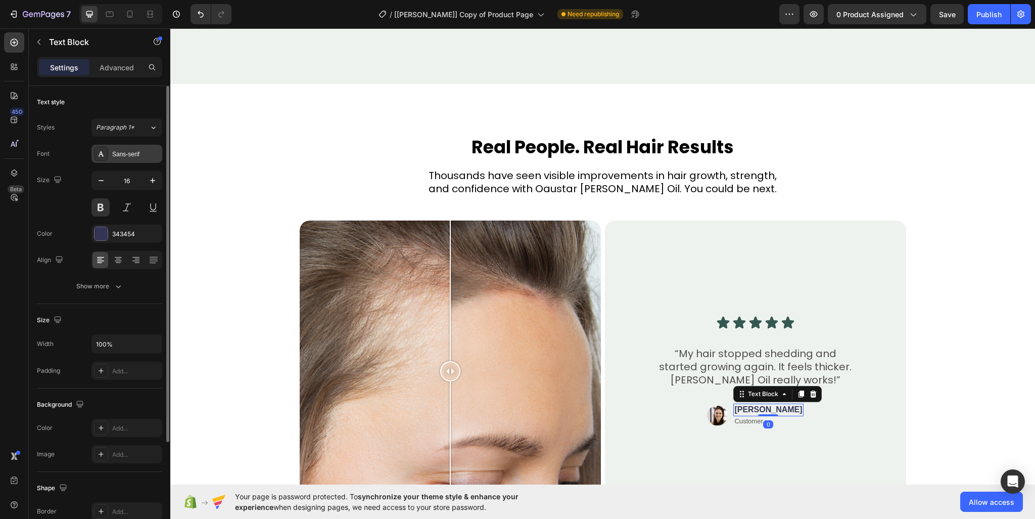
click at [138, 156] on div "Sans-serif" at bounding box center [136, 154] width 48 height 9
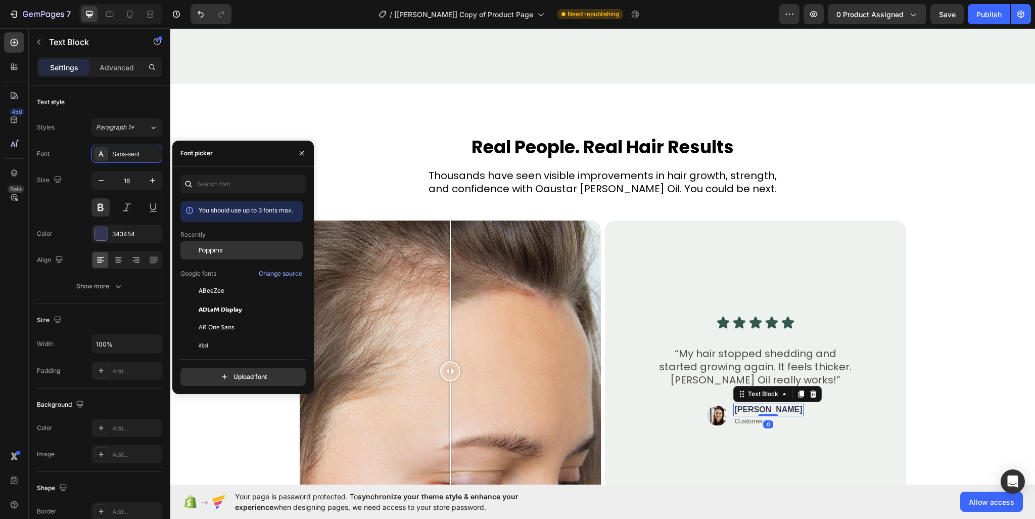
click at [218, 252] on span "Poppins" at bounding box center [211, 250] width 24 height 9
click at [751, 419] on p "Customer" at bounding box center [768, 421] width 71 height 9
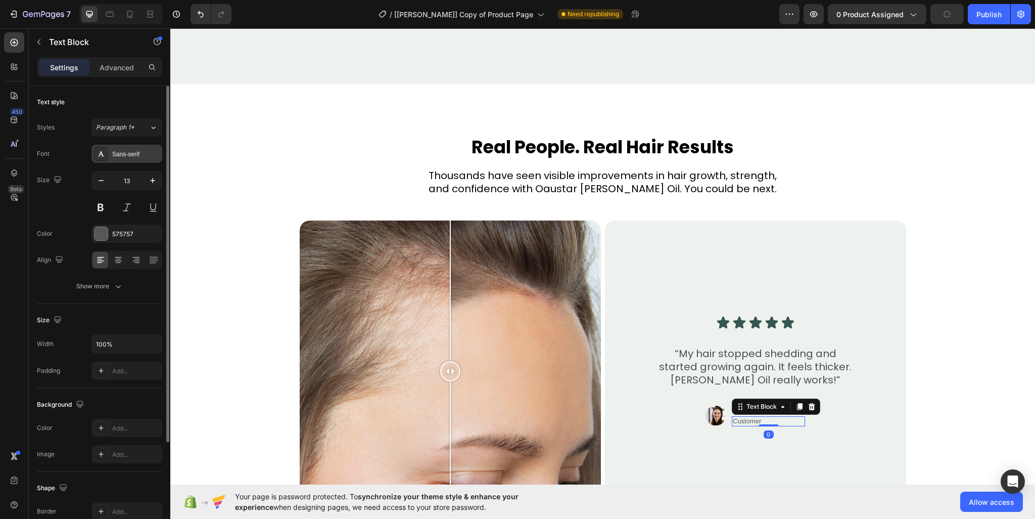
click at [133, 154] on div "Sans-serif" at bounding box center [136, 154] width 48 height 9
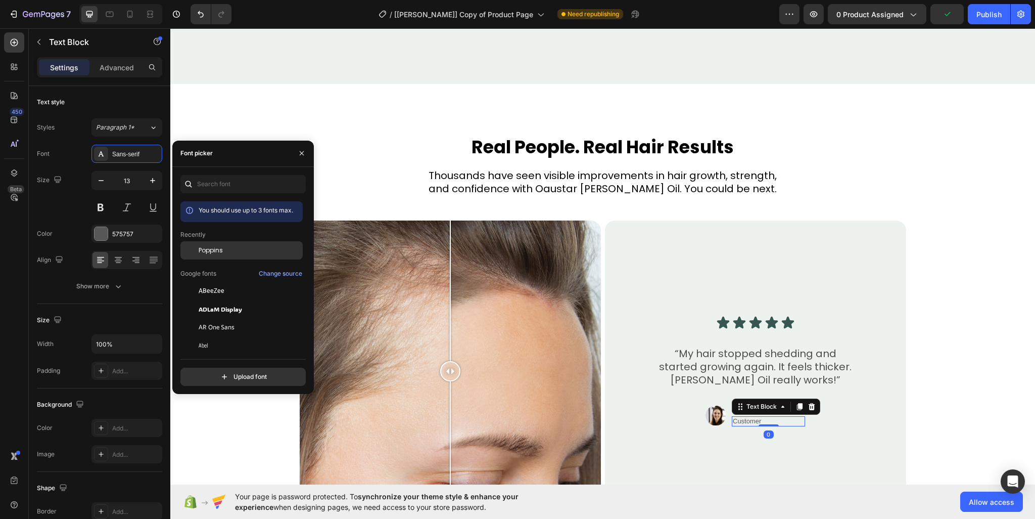
click at [227, 252] on div "Poppins" at bounding box center [250, 250] width 102 height 9
click at [977, 350] on div "Real People. Real Hair Results Heading Thousands have seen visible improvements…" at bounding box center [603, 331] width 784 height 395
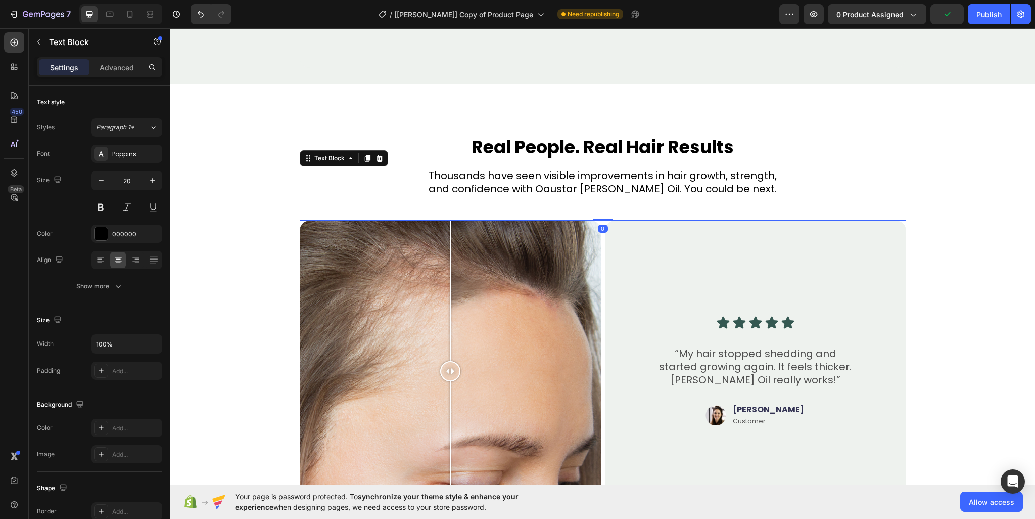
click at [648, 182] on p "and confidence with Oaustar Rosemary Oil. You could be next." at bounding box center [603, 188] width 605 height 13
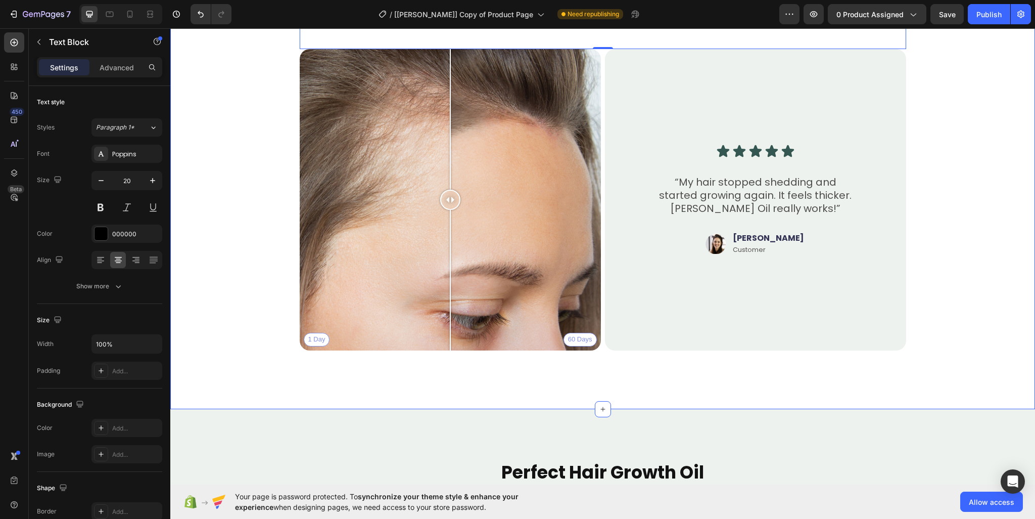
scroll to position [3033, 0]
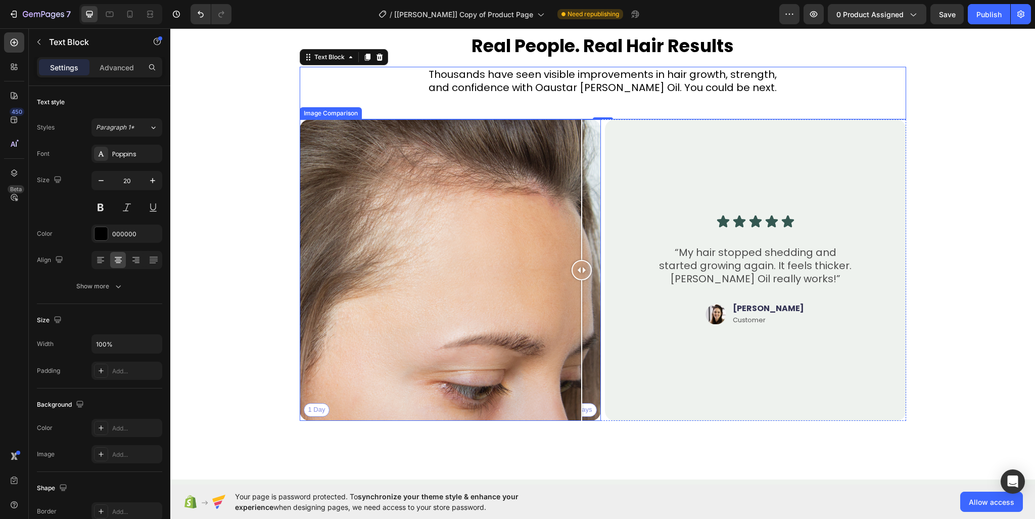
click at [578, 410] on div "1 Day 60 Days" at bounding box center [450, 269] width 301 height 301
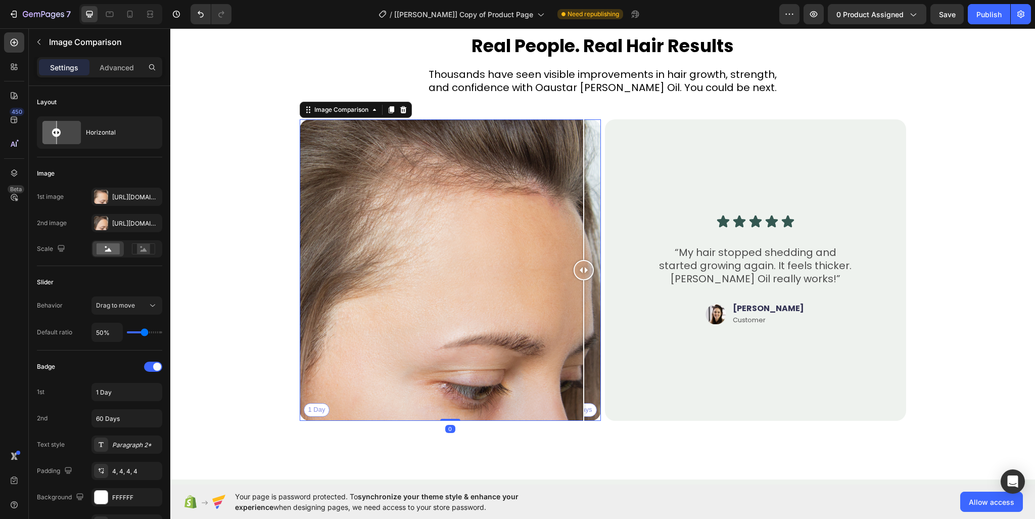
drag, startPoint x: 580, startPoint y: 410, endPoint x: 421, endPoint y: 407, distance: 159.3
click at [574, 407] on div at bounding box center [584, 269] width 20 height 301
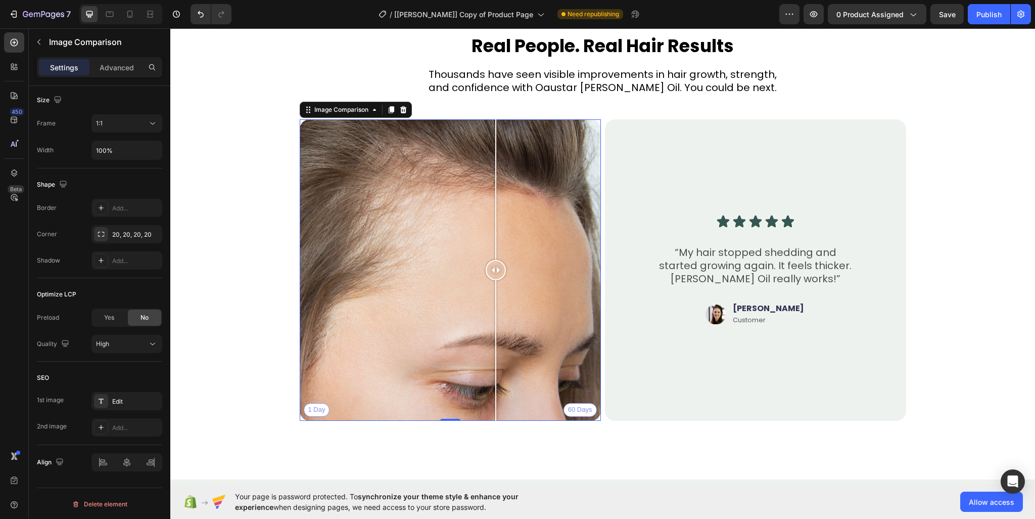
drag, startPoint x: 424, startPoint y: 271, endPoint x: 474, endPoint y: 288, distance: 52.3
click at [486, 288] on div at bounding box center [496, 269] width 20 height 301
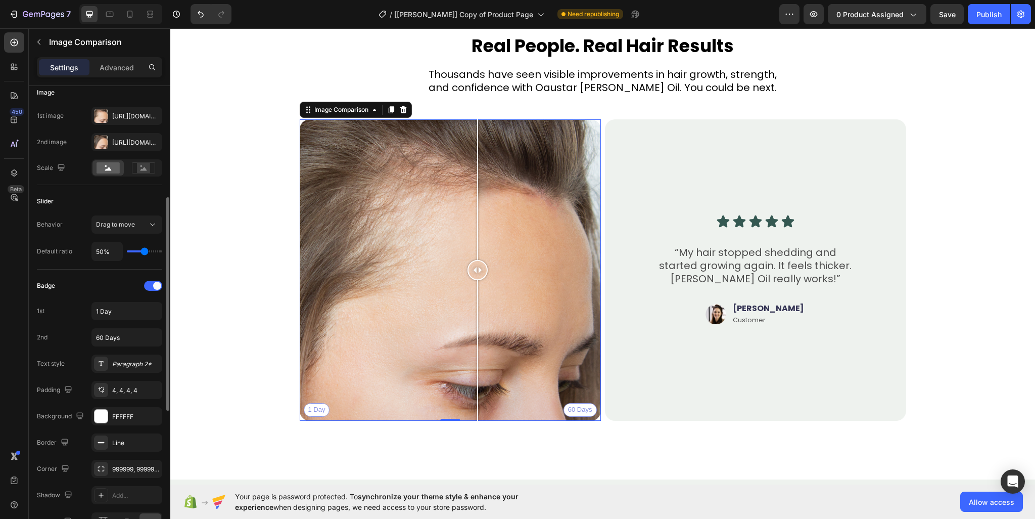
scroll to position [131, 0]
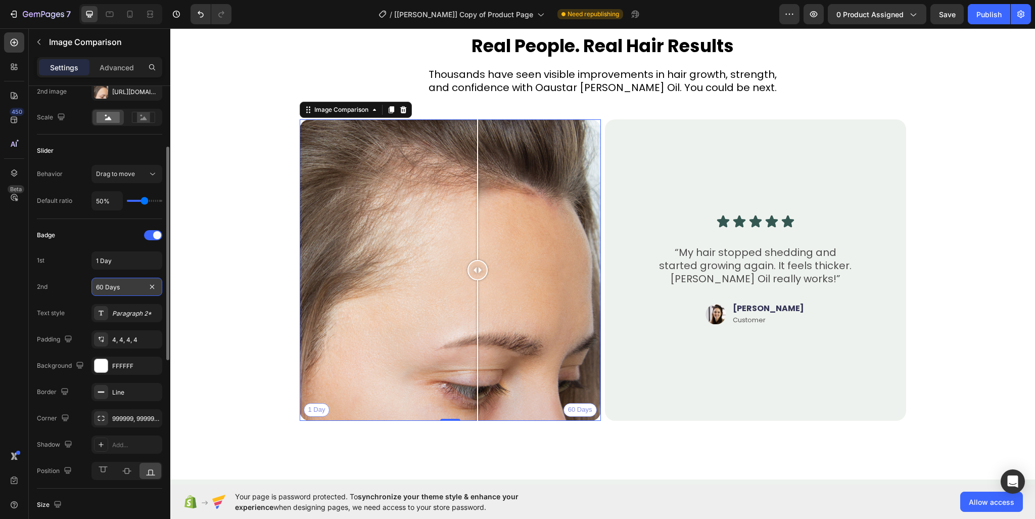
click at [131, 292] on input "60 Days" at bounding box center [126, 287] width 71 height 18
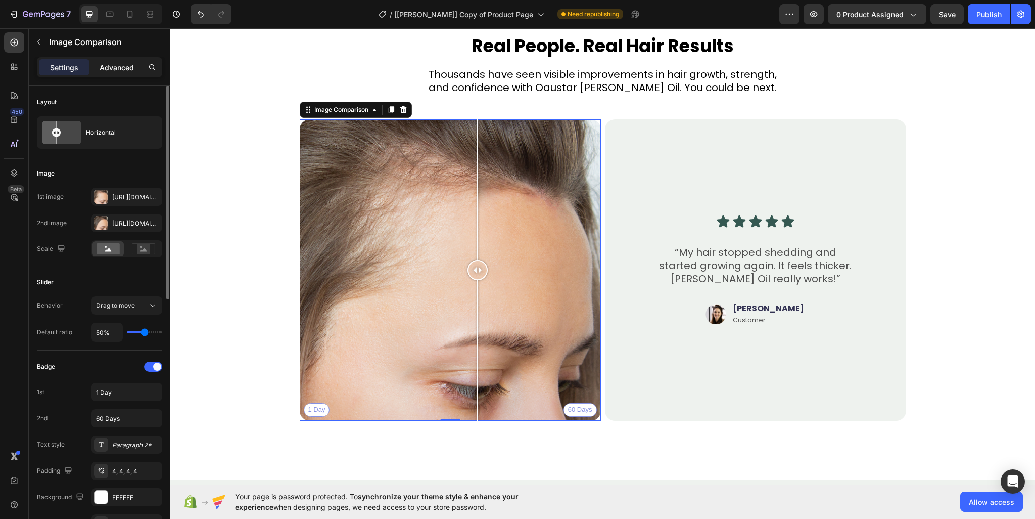
click at [117, 69] on p "Advanced" at bounding box center [117, 67] width 34 height 11
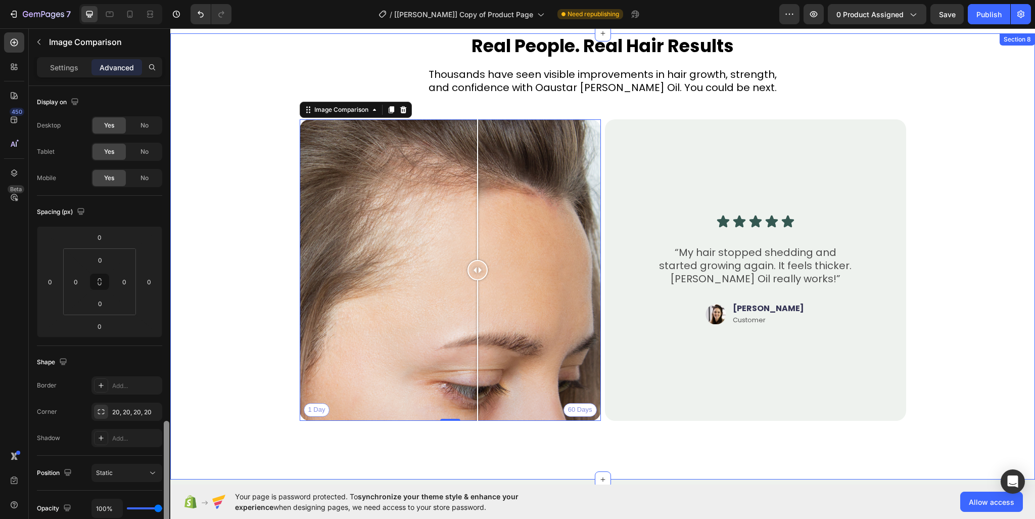
click at [166, 283] on div at bounding box center [167, 513] width 8 height 461
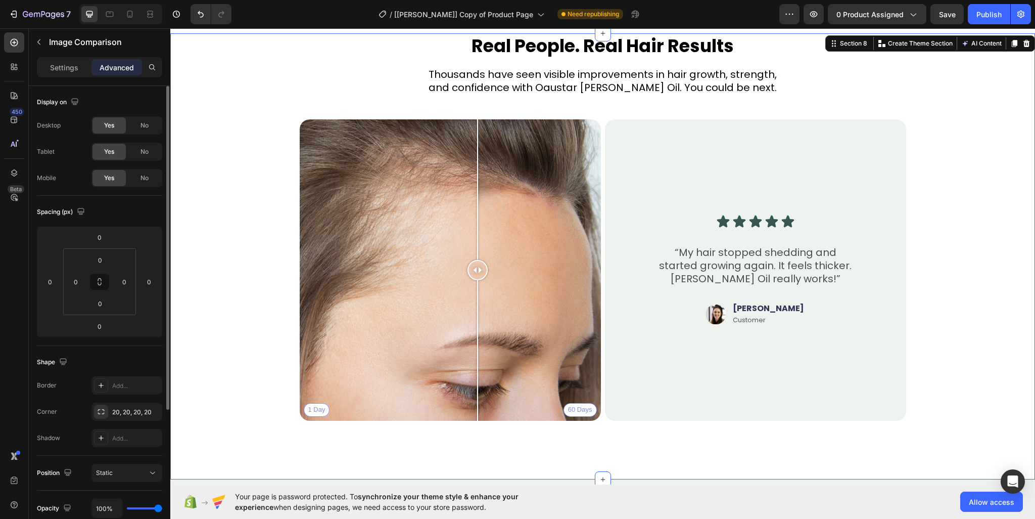
click at [222, 172] on div "Real People. Real Hair Results Heading Thousands have seen visible improvements…" at bounding box center [603, 230] width 784 height 395
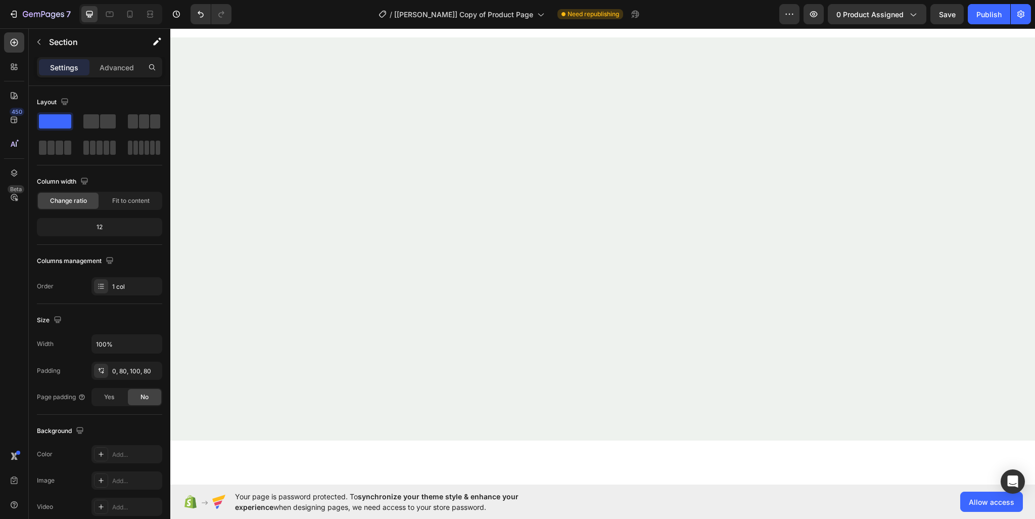
scroll to position [2105, 0]
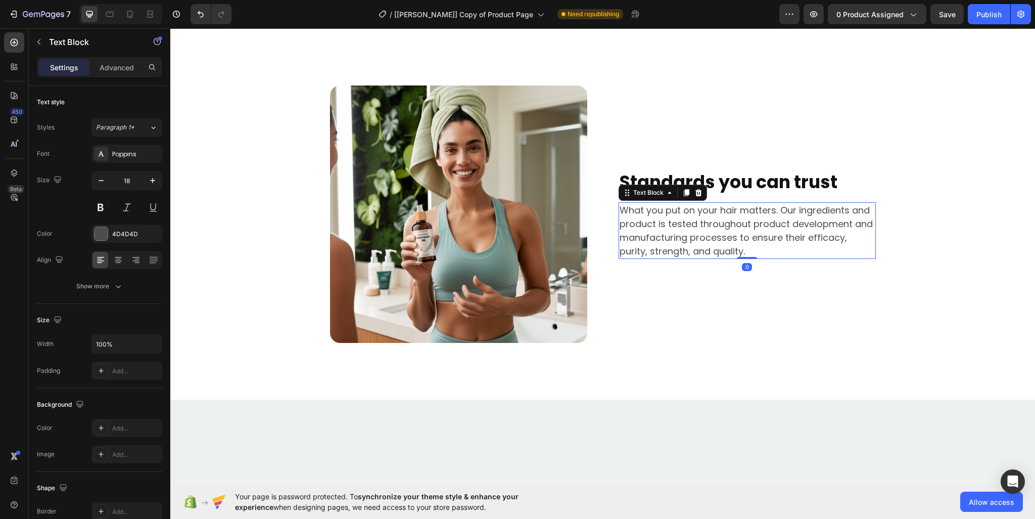
click at [741, 258] on p "What you put on your hair matters. Our ingredients and product is tested throug…" at bounding box center [747, 230] width 255 height 55
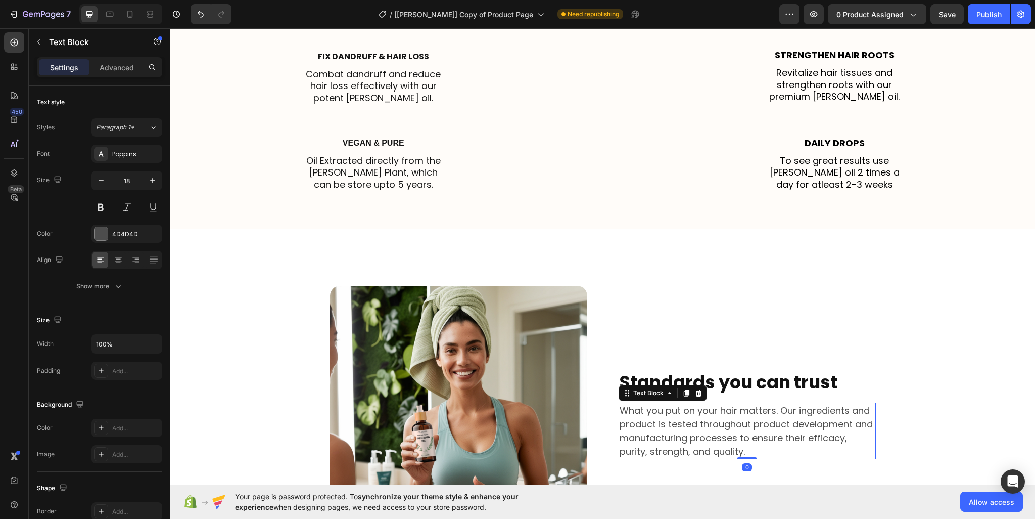
scroll to position [1903, 0]
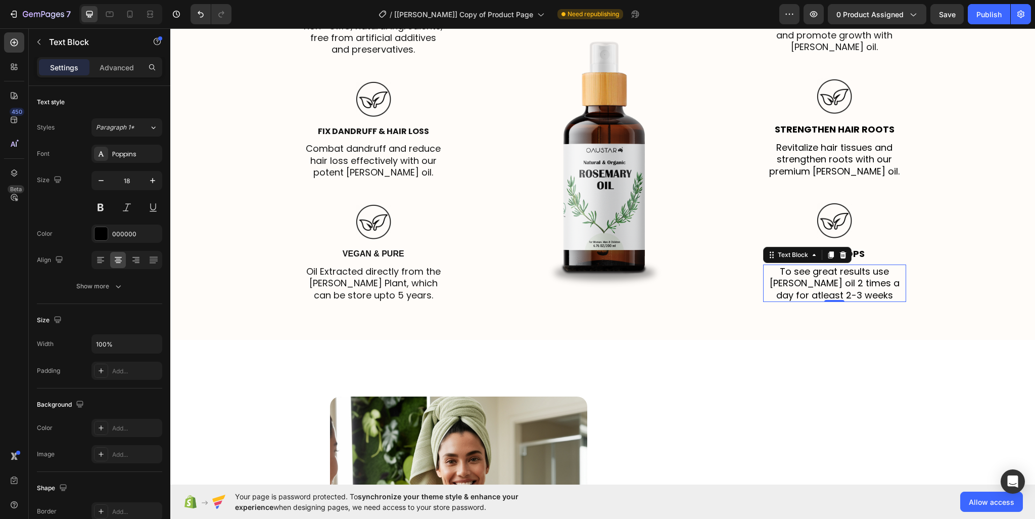
click at [817, 280] on p "To see great results use [PERSON_NAME] oil 2 times a day for atleast 2-3 weeks" at bounding box center [834, 282] width 141 height 35
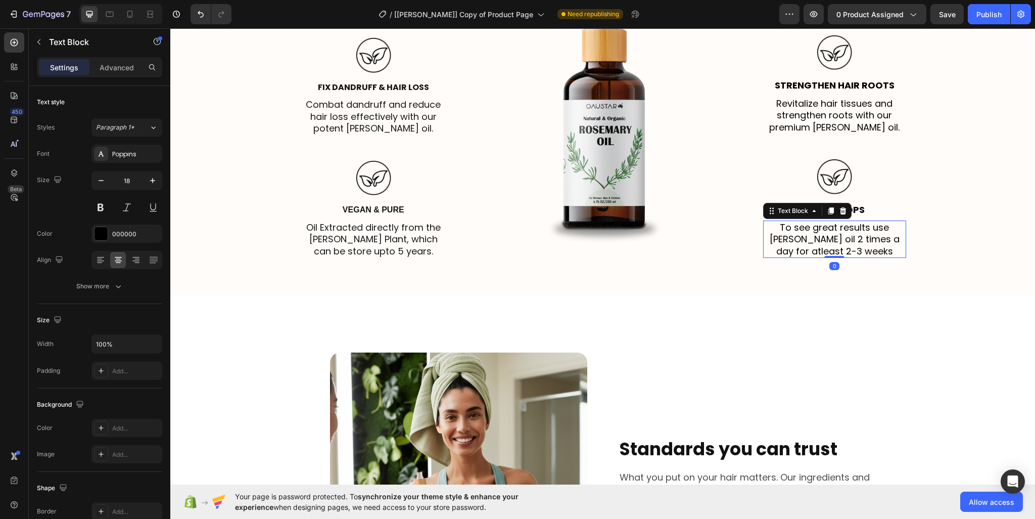
scroll to position [2054, 0]
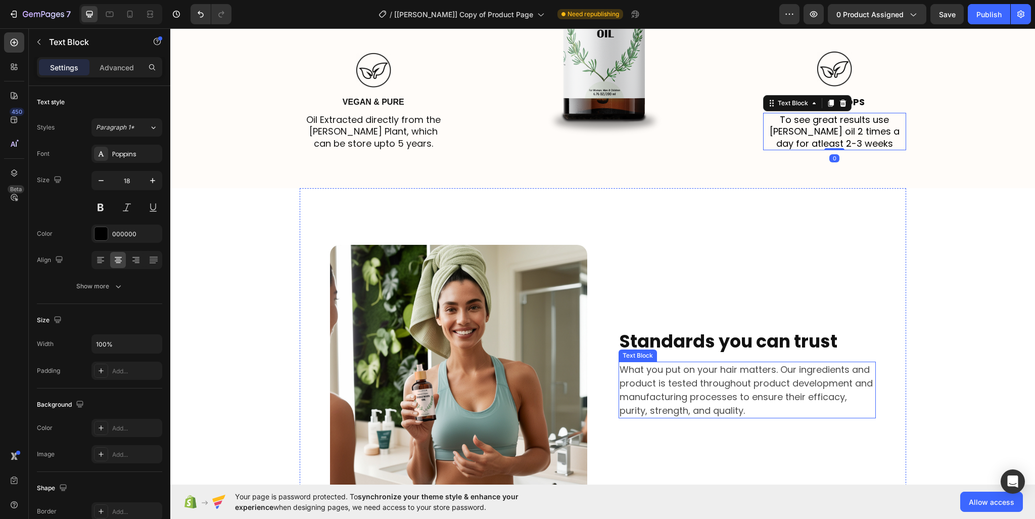
click at [713, 384] on p "What you put on your hair matters. Our ingredients and product is tested throug…" at bounding box center [747, 389] width 255 height 55
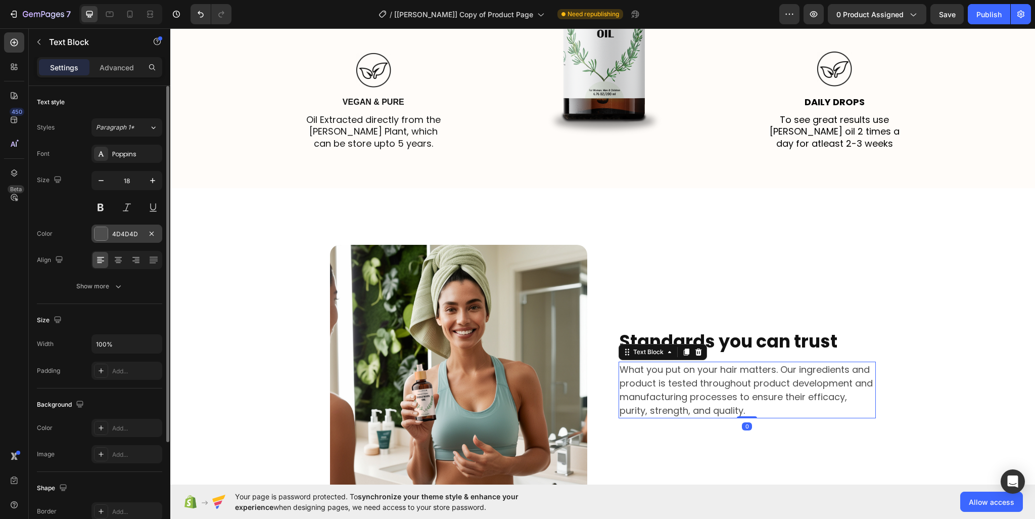
click at [127, 229] on div "4D4D4D" at bounding box center [126, 233] width 29 height 9
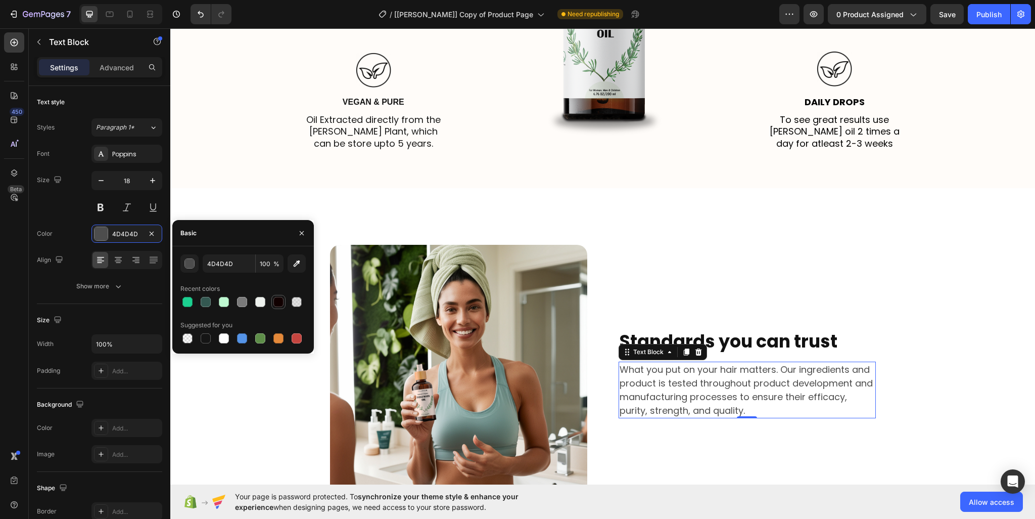
click at [279, 304] on div at bounding box center [278, 302] width 10 height 10
type input "110000"
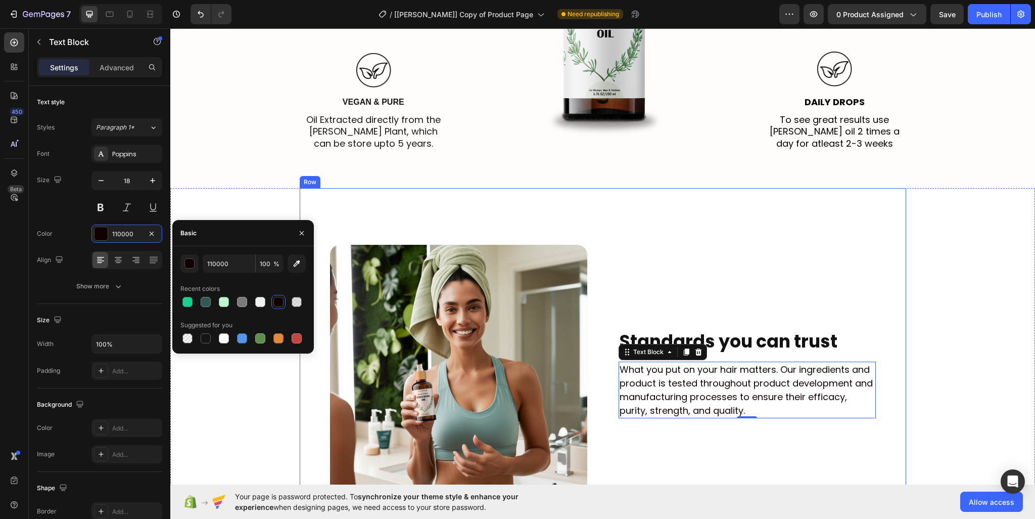
click at [699, 211] on div "Image Standards you can trust Heading What you put on your hair matters. Our in…" at bounding box center [603, 373] width 607 height 371
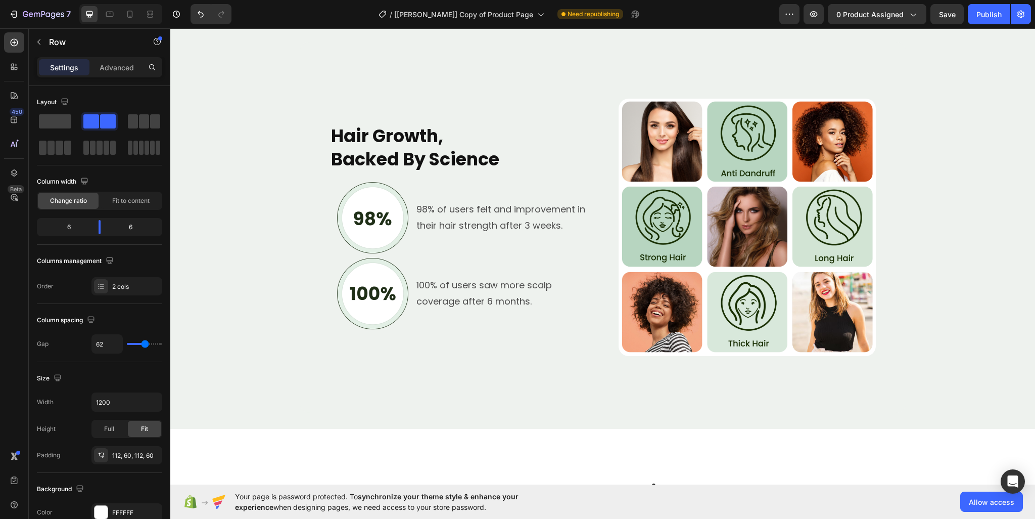
scroll to position [2711, 0]
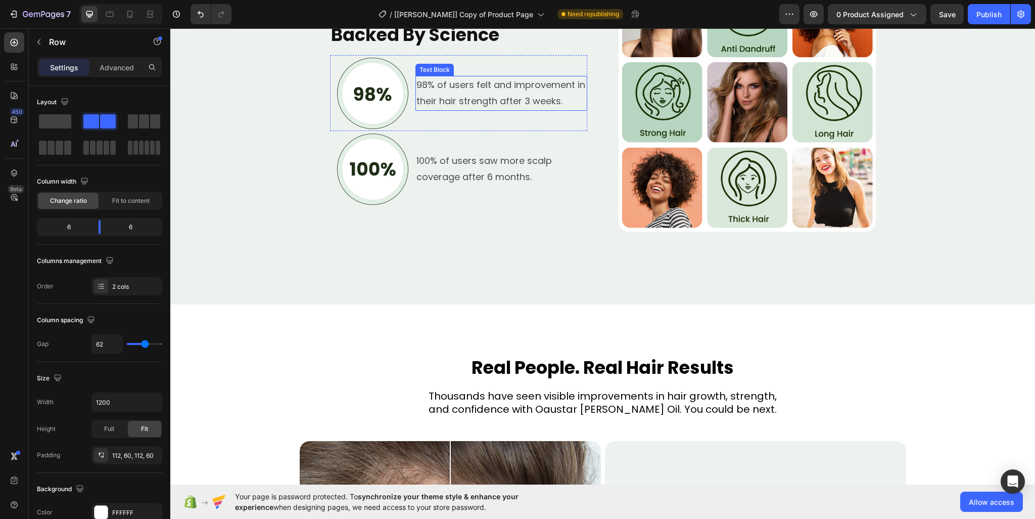
click at [455, 93] on p "98% of users felt and improvement in their hair strength after 3 weeks." at bounding box center [501, 93] width 169 height 33
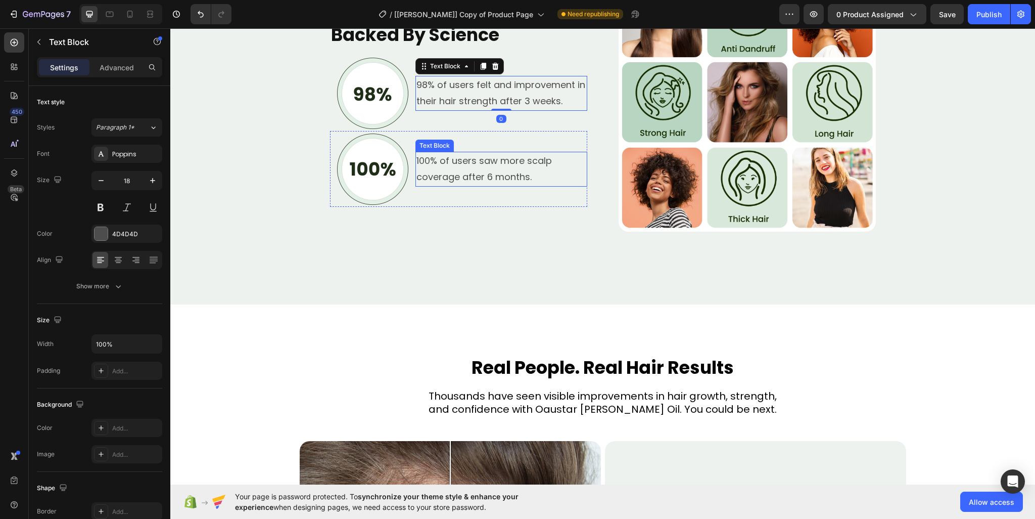
click at [463, 169] on p "100% of users saw more scalp coverage after 6 months." at bounding box center [501, 169] width 169 height 33
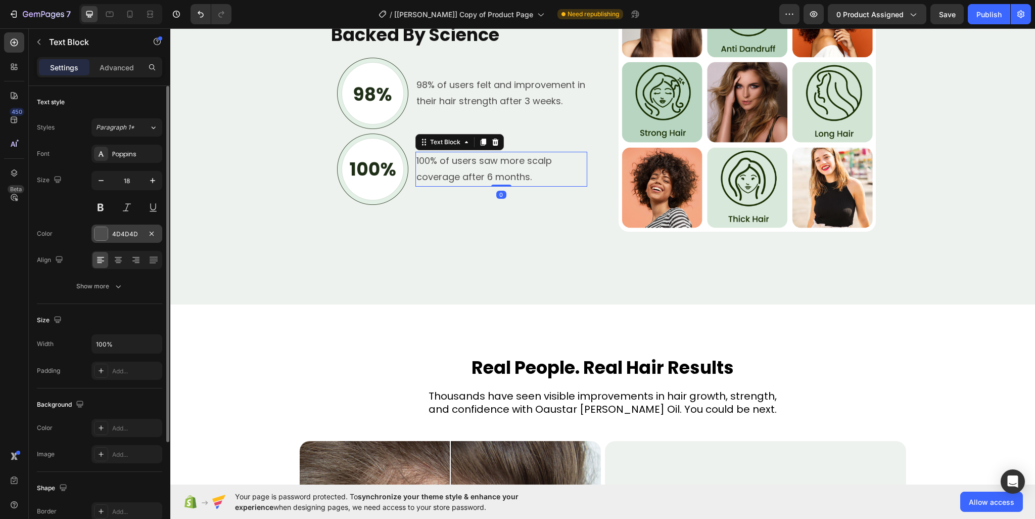
click at [105, 236] on div at bounding box center [101, 233] width 13 height 13
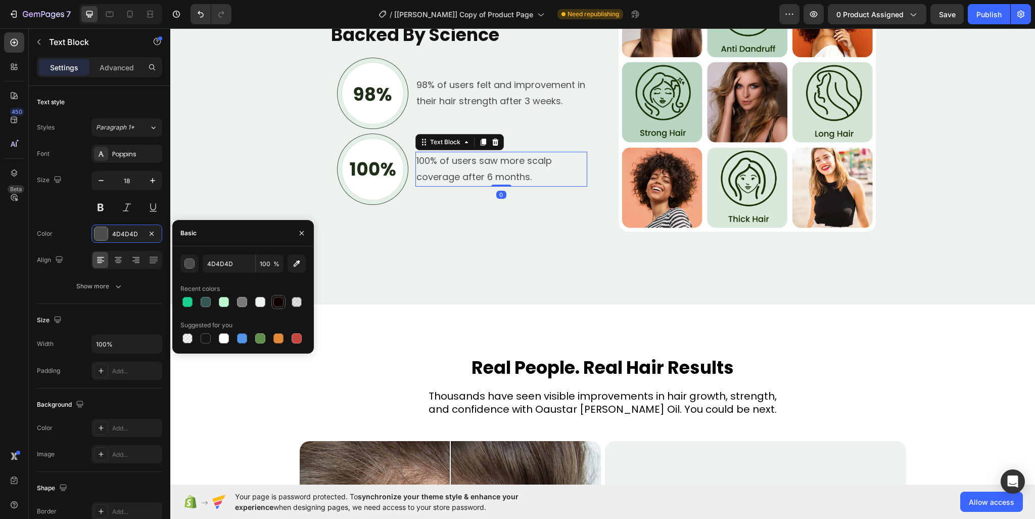
click at [275, 304] on div at bounding box center [278, 302] width 10 height 10
type input "110000"
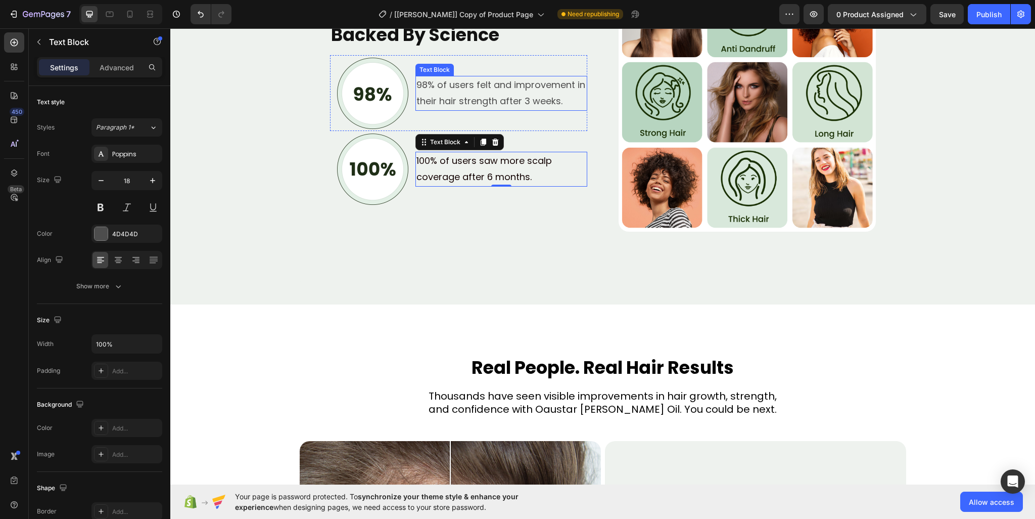
click at [494, 86] on p "98% of users felt and improvement in their hair strength after 3 weeks." at bounding box center [501, 93] width 169 height 33
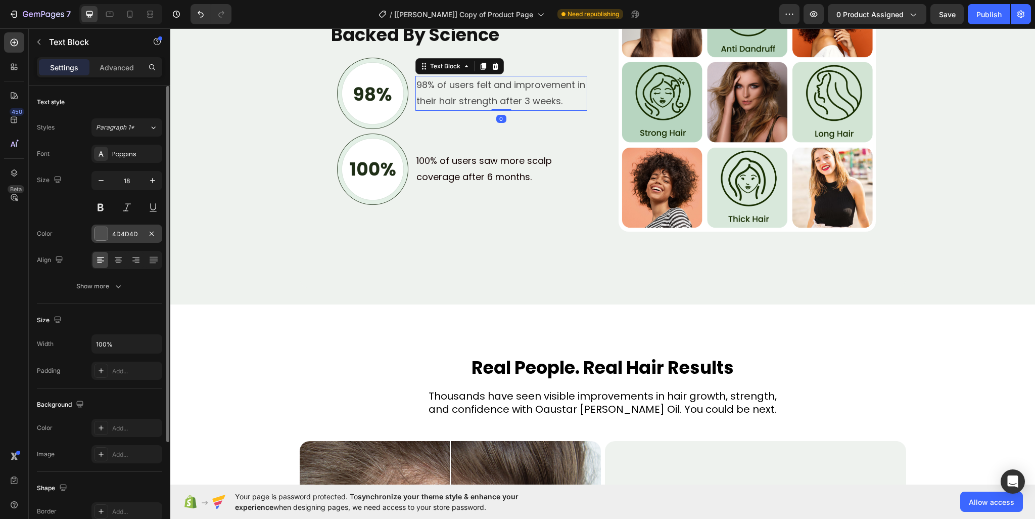
click at [117, 237] on div "4D4D4D" at bounding box center [126, 233] width 29 height 9
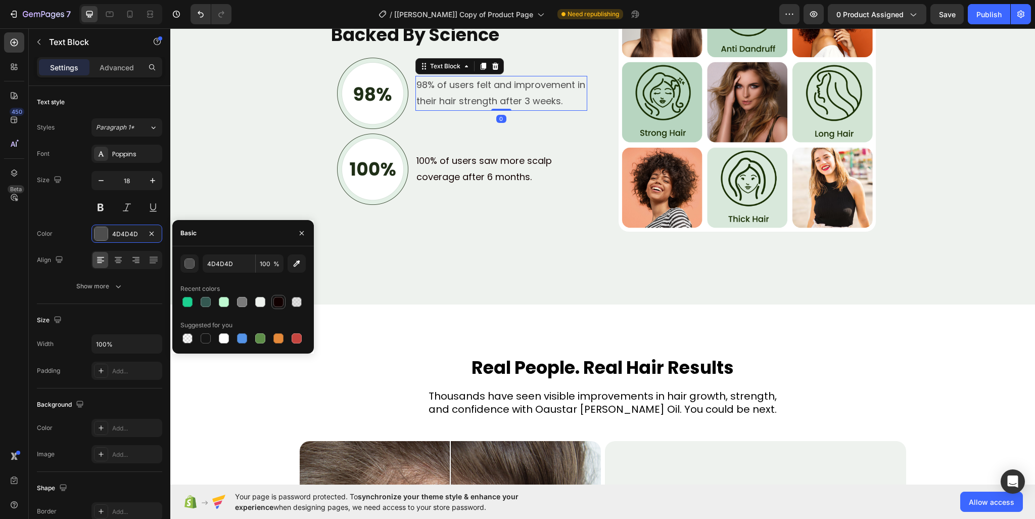
drag, startPoint x: 281, startPoint y: 303, endPoint x: 200, endPoint y: 295, distance: 80.8
click at [281, 303] on div at bounding box center [278, 302] width 10 height 10
type input "110000"
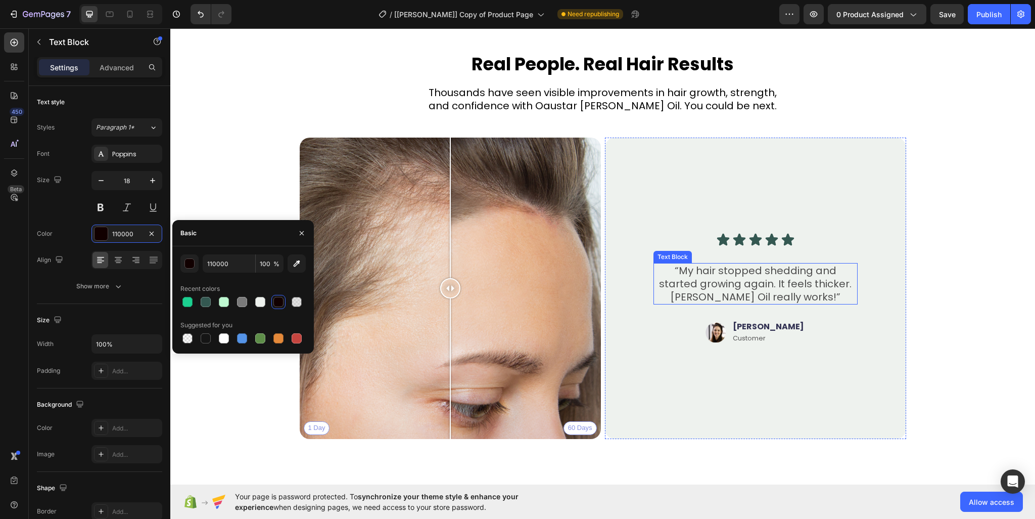
click at [739, 279] on p "“My hair stopped shedding and started growing again. It feels thicker. Rosemary…" at bounding box center [756, 283] width 202 height 39
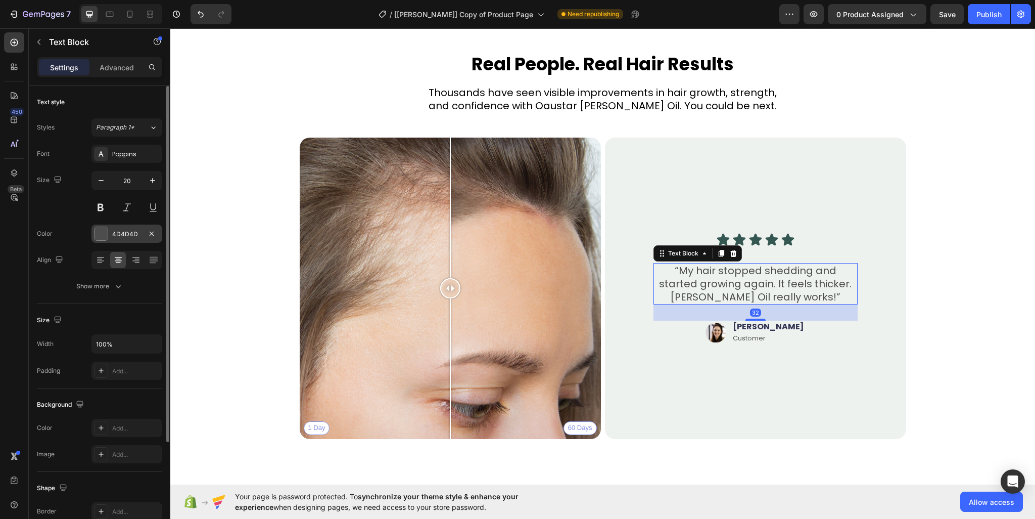
click at [119, 239] on div "4D4D4D" at bounding box center [126, 233] width 71 height 18
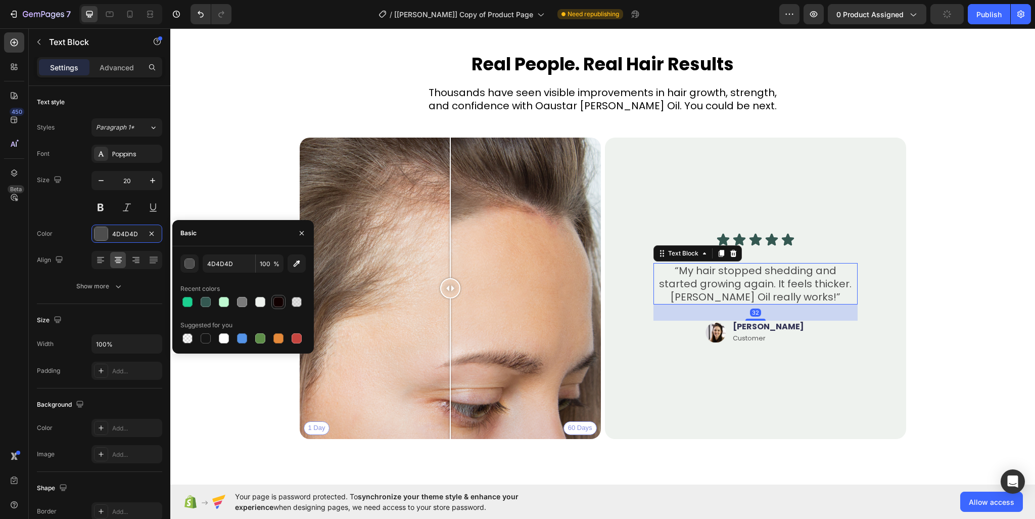
click at [273, 302] on div at bounding box center [278, 302] width 10 height 10
type input "110000"
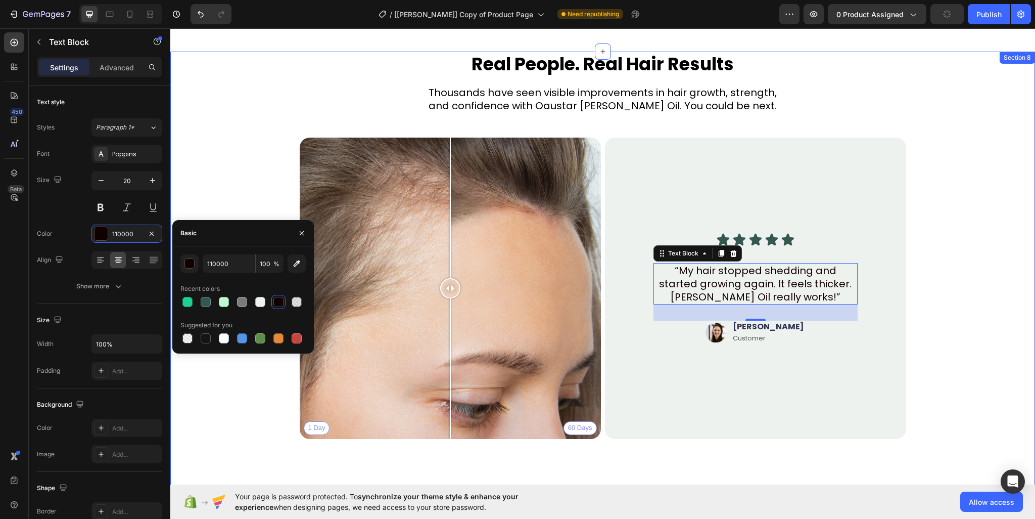
click at [267, 399] on div "Real People. Real Hair Results Heading Thousands have seen visible improvements…" at bounding box center [603, 249] width 784 height 395
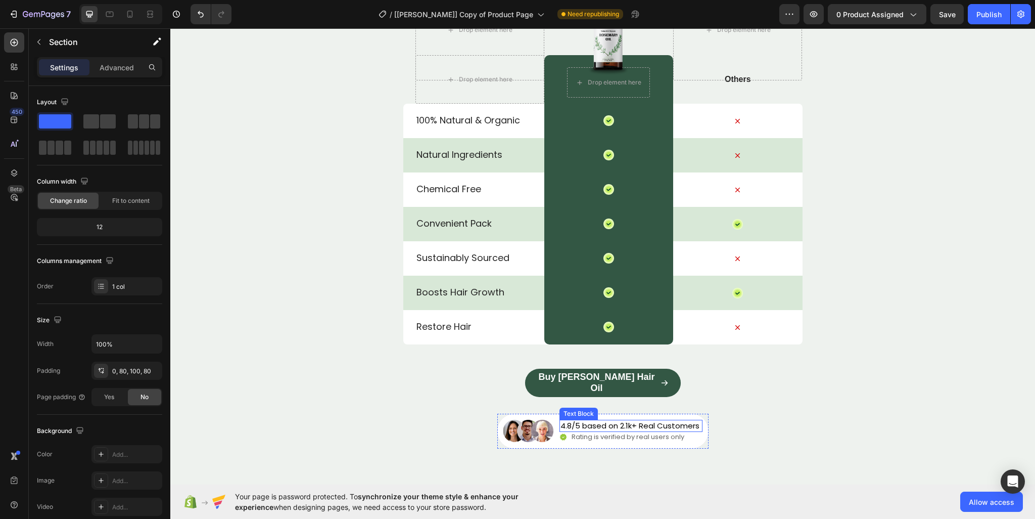
scroll to position [3621, 0]
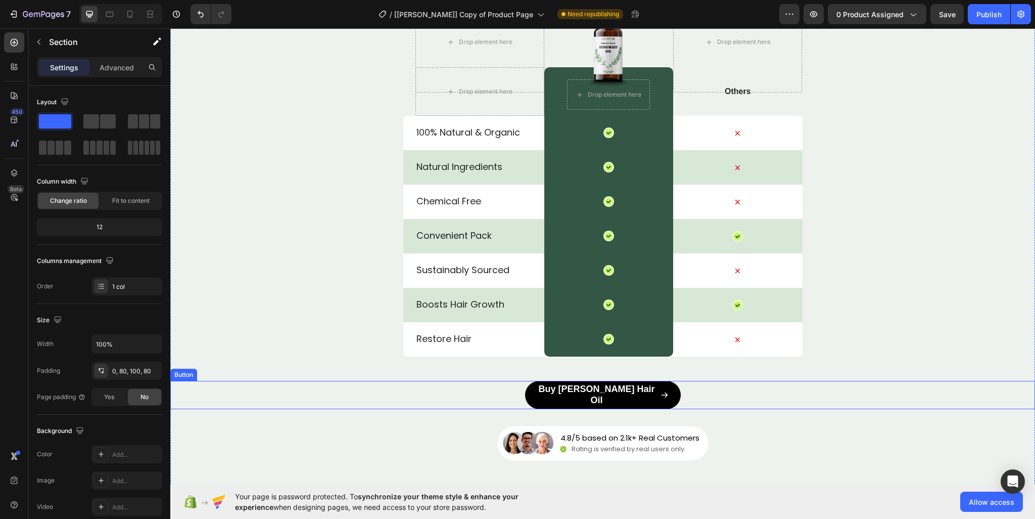
click at [645, 396] on div "Buy Rosemary Hair Oil" at bounding box center [602, 395] width 131 height 22
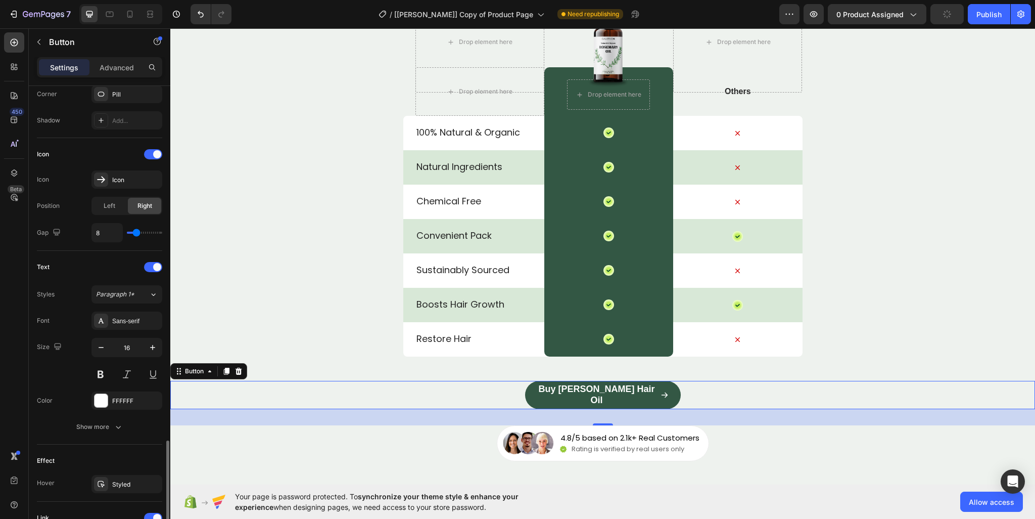
scroll to position [394, 0]
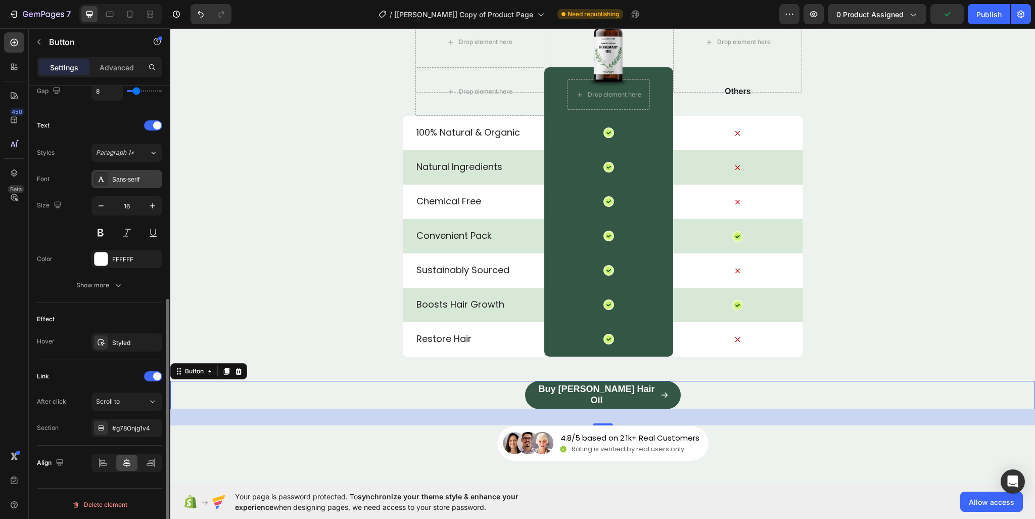
click at [126, 183] on div "Sans-serif" at bounding box center [126, 179] width 71 height 18
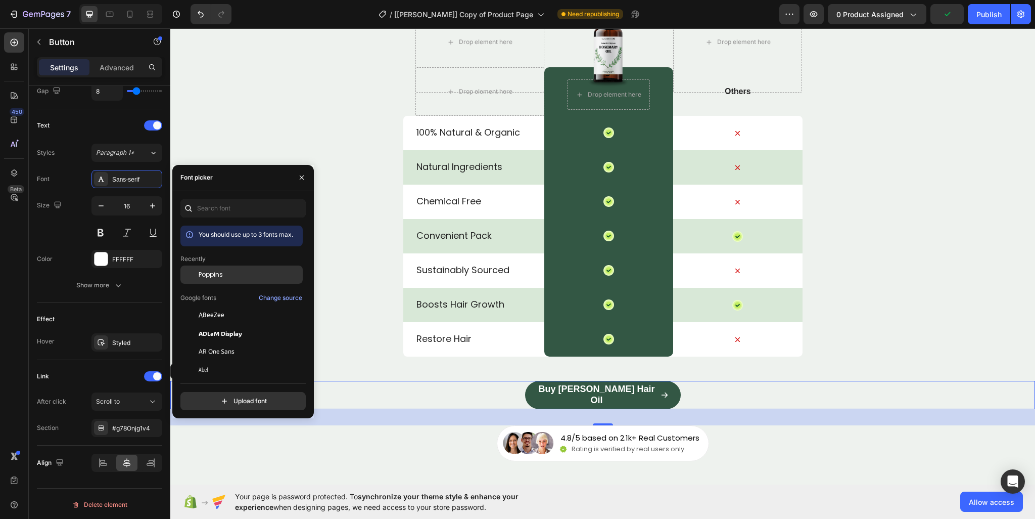
click at [240, 276] on div "Poppins" at bounding box center [250, 274] width 102 height 9
click at [131, 402] on div "Scroll to" at bounding box center [122, 401] width 52 height 9
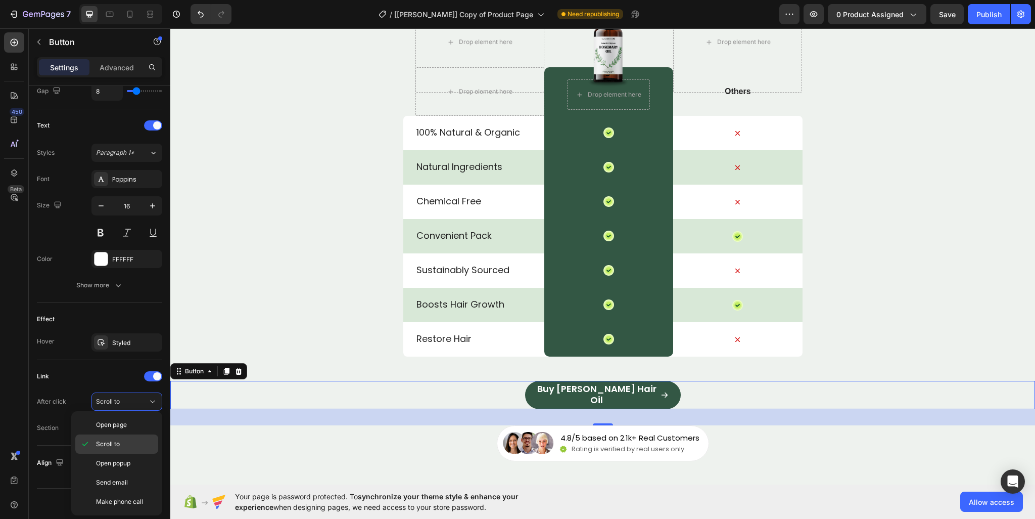
click at [133, 441] on p "Scroll to" at bounding box center [125, 443] width 58 height 9
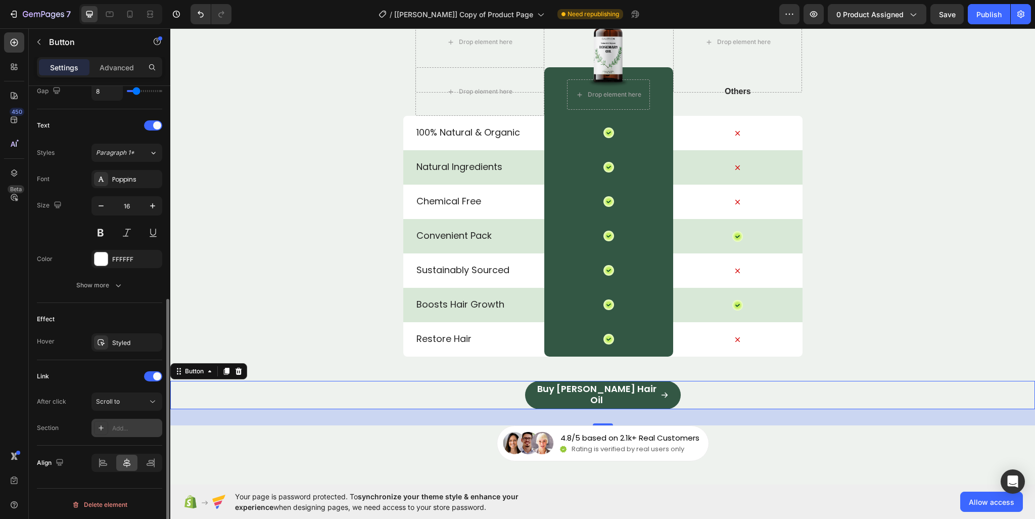
click at [132, 429] on div "Add..." at bounding box center [136, 428] width 48 height 9
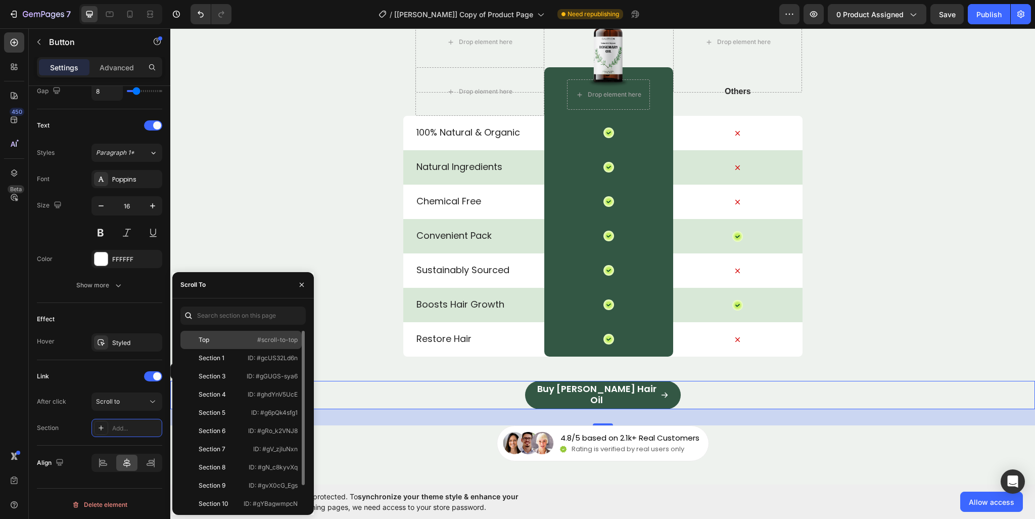
click at [215, 341] on div "Top" at bounding box center [213, 339] width 59 height 9
click at [215, 341] on div "Top" at bounding box center [213, 340] width 59 height 10
click at [218, 357] on div "Section 1" at bounding box center [212, 357] width 26 height 9
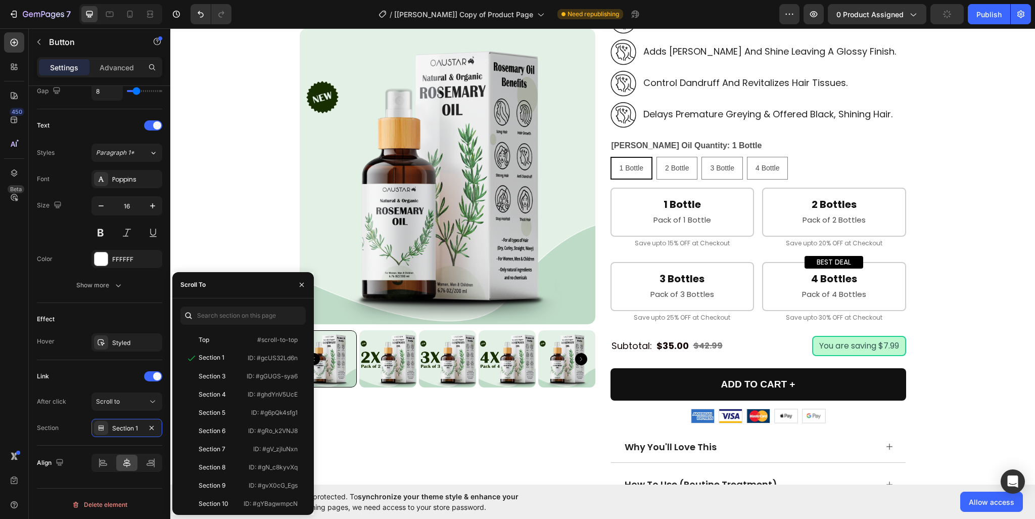
scroll to position [0, 0]
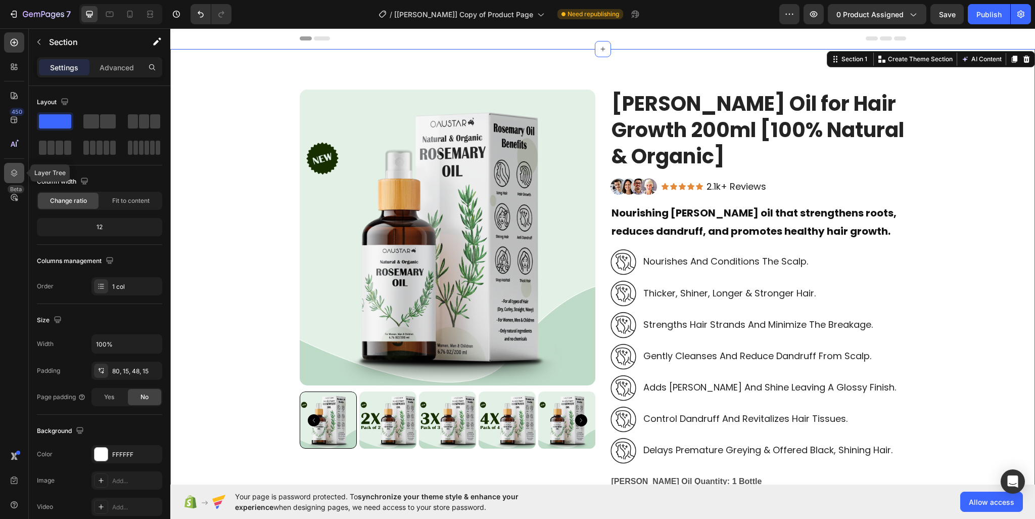
click at [13, 177] on icon at bounding box center [14, 173] width 10 height 10
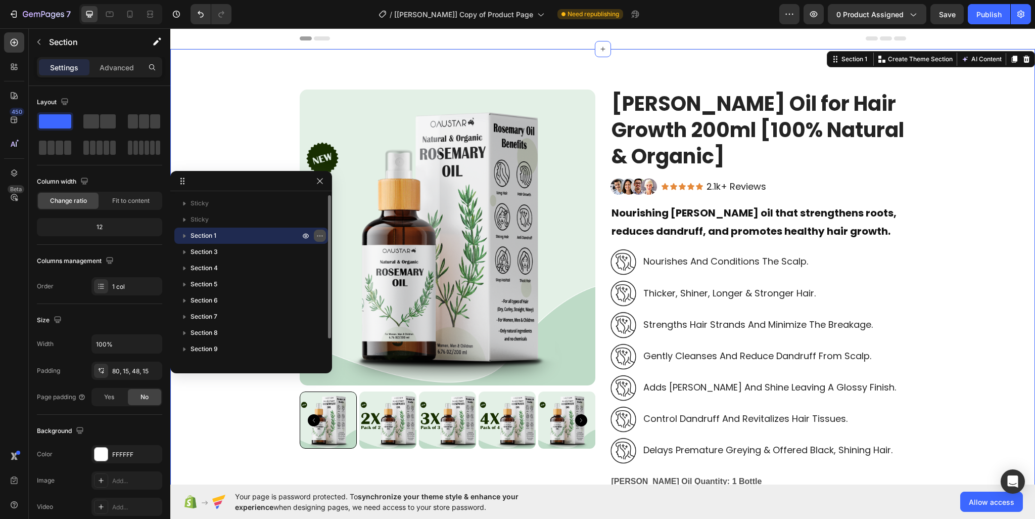
click at [320, 235] on icon "button" at bounding box center [320, 236] width 8 height 8
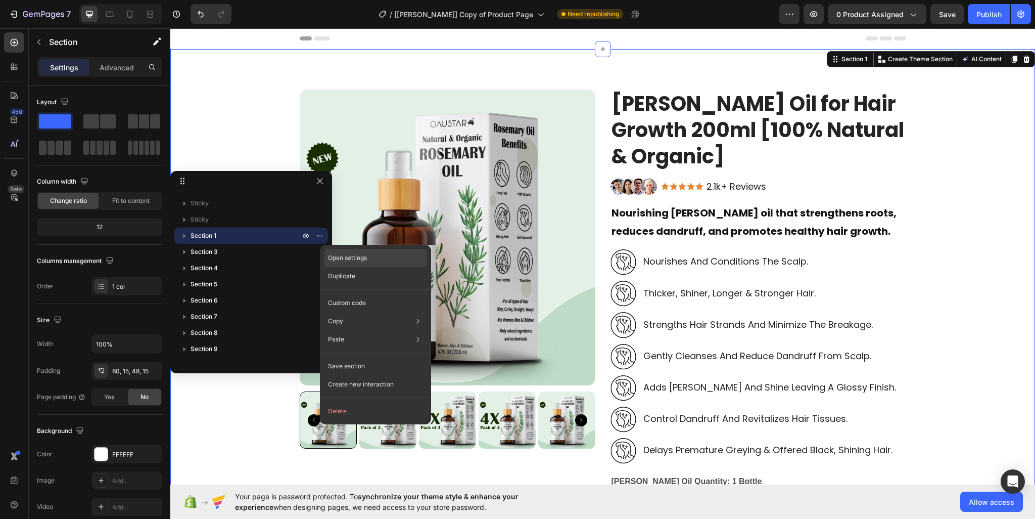
click at [335, 252] on div "Open settings" at bounding box center [375, 258] width 103 height 18
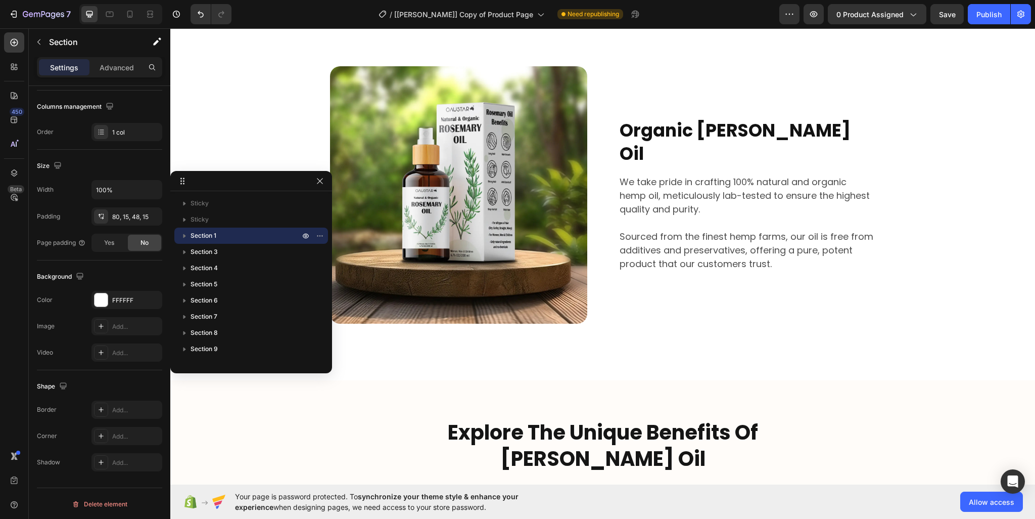
scroll to position [1466, 0]
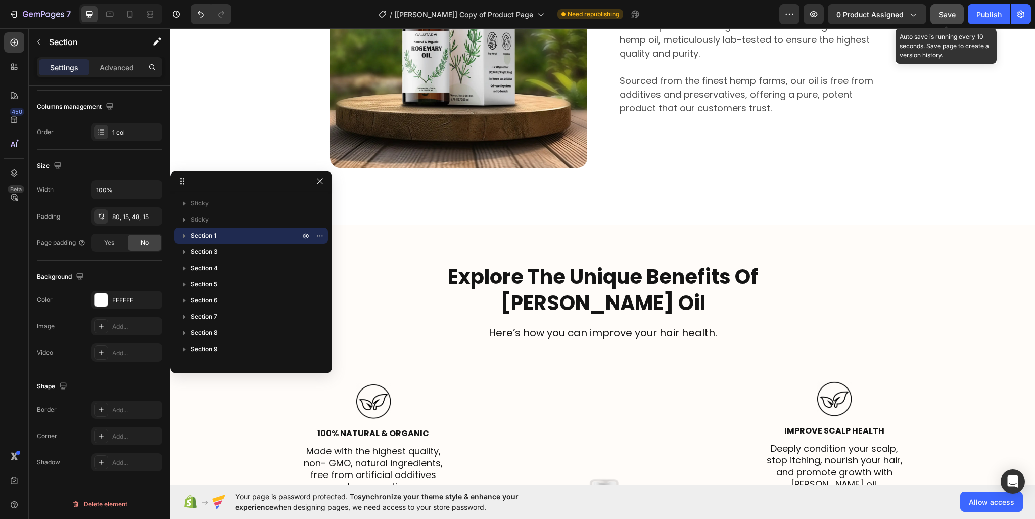
click at [957, 11] on button "Save" at bounding box center [947, 14] width 33 height 20
click at [667, 216] on div "Image Organic Rosemary Oil Heading We take pride in crafting 100% natural and o…" at bounding box center [603, 39] width 607 height 371
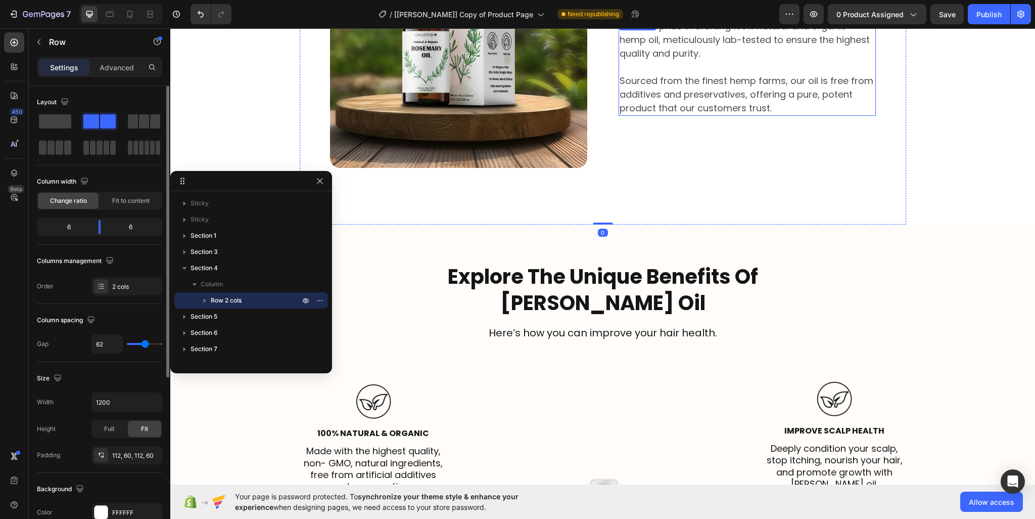
click at [695, 77] on p "Sourced from the finest hemp farms, our oil is free from additives and preserva…" at bounding box center [747, 94] width 255 height 41
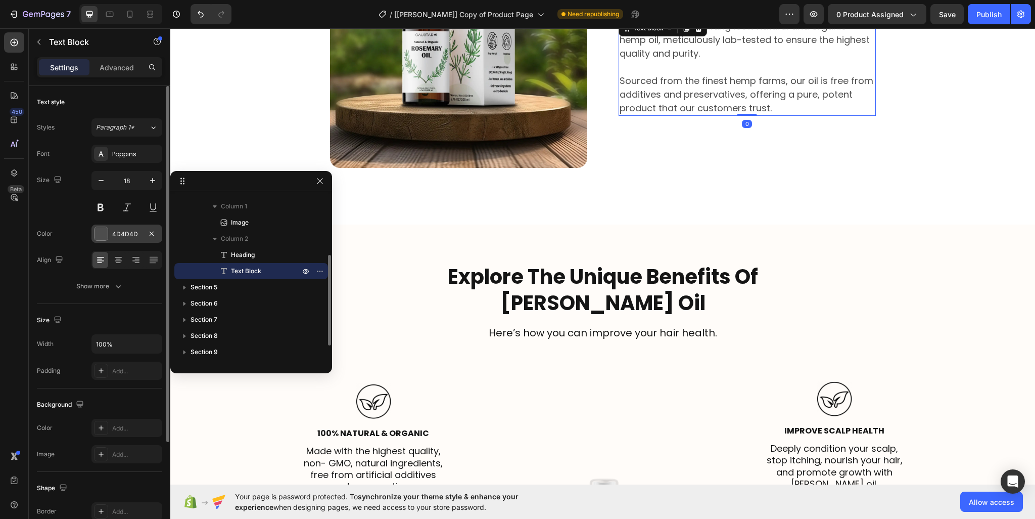
click at [119, 232] on div "4D4D4D" at bounding box center [126, 233] width 29 height 9
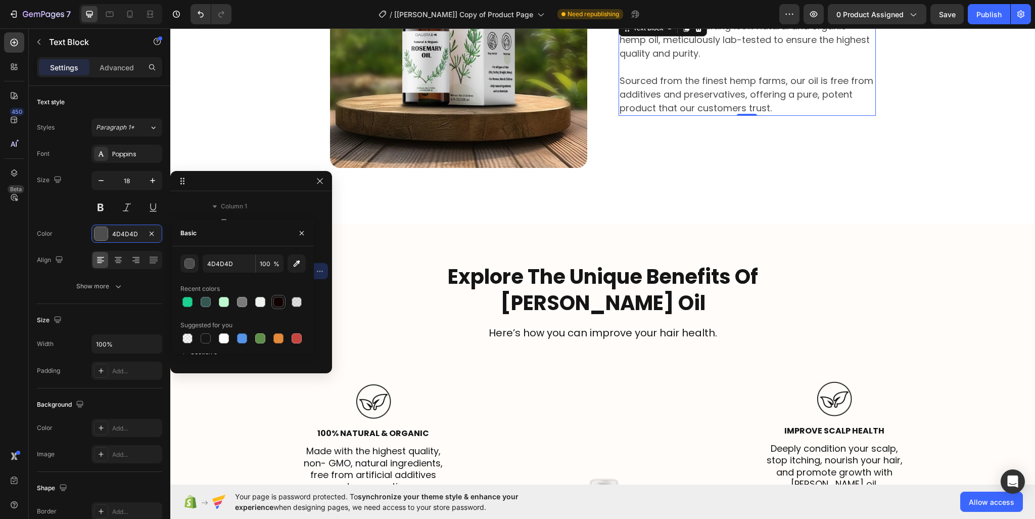
drag, startPoint x: 281, startPoint y: 300, endPoint x: 667, endPoint y: 188, distance: 401.7
click at [281, 300] on div at bounding box center [278, 302] width 10 height 10
type input "110000"
click at [839, 217] on div "Image Organic Rosemary Oil Heading We take pride in crafting 100% natural and o…" at bounding box center [603, 39] width 607 height 371
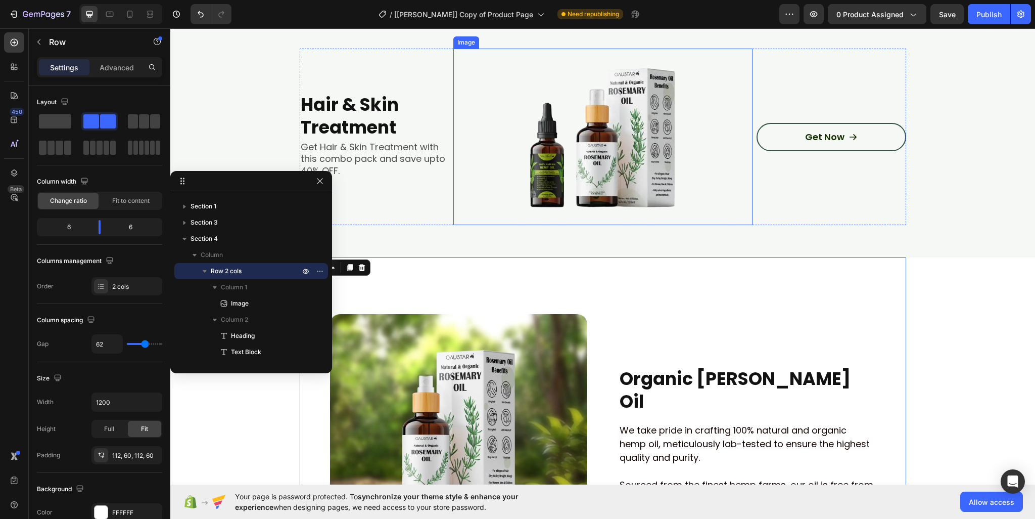
scroll to position [902, 0]
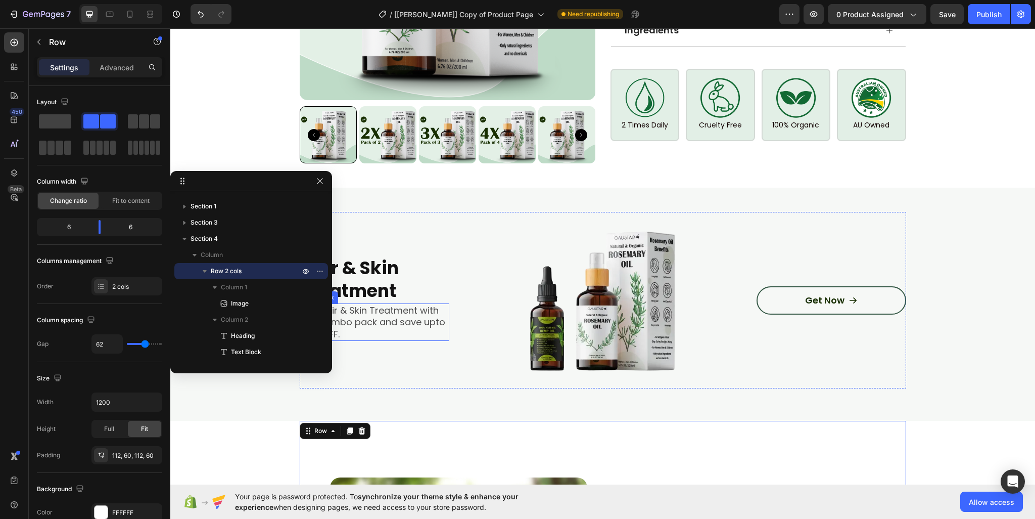
click at [413, 307] on p "Get Hair & Skin Treatment with this combo pack and save upto 40% OFF." at bounding box center [375, 321] width 148 height 35
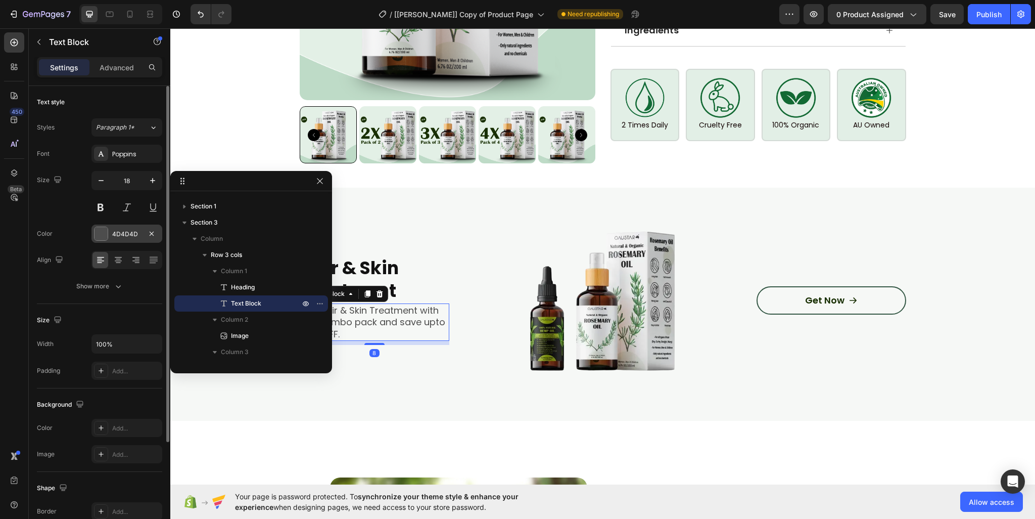
click at [102, 237] on div at bounding box center [101, 233] width 13 height 13
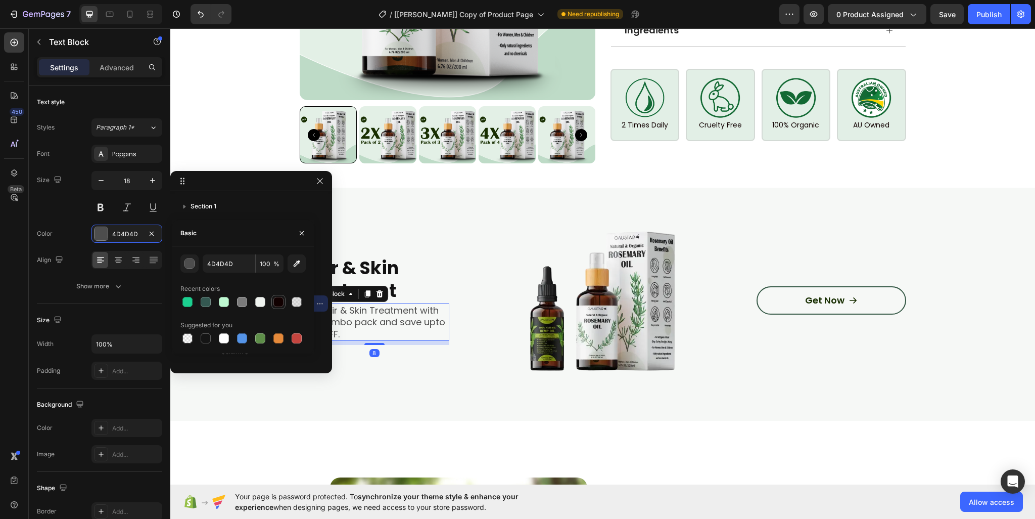
click at [275, 301] on div at bounding box center [278, 302] width 10 height 10
type input "110000"
click at [811, 384] on div "Hair & Skin Treatment Heading Get Hair & Skin Treatment with this combo pack an…" at bounding box center [603, 304] width 804 height 184
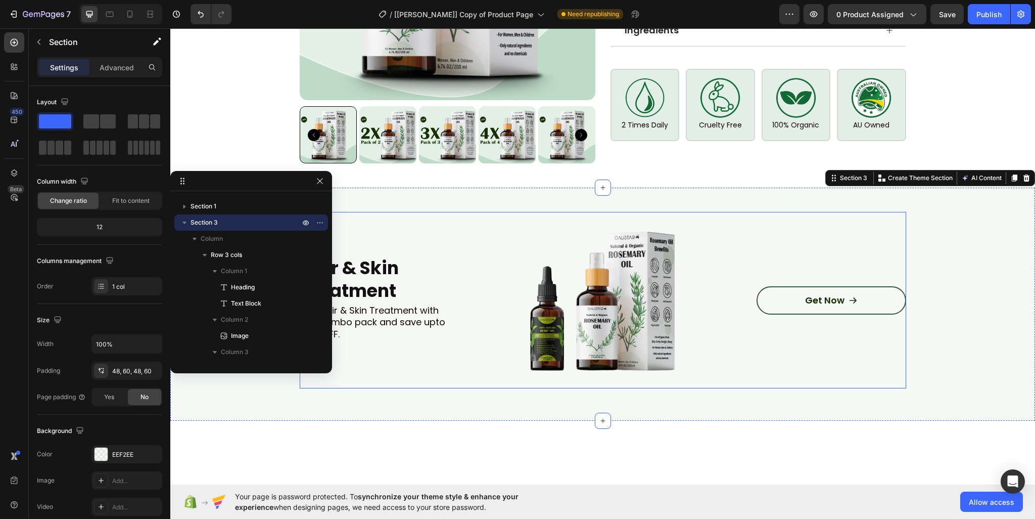
scroll to position [700, 0]
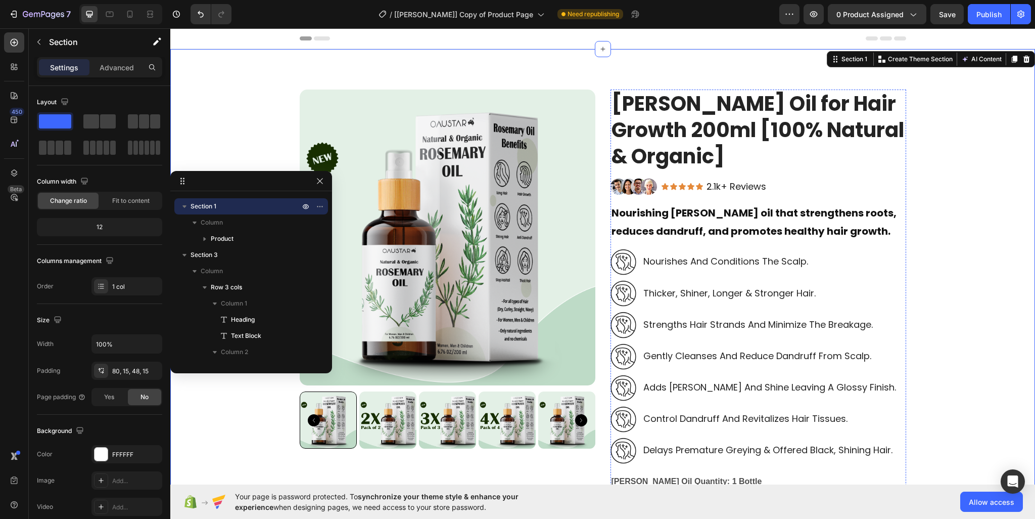
scroll to position [0, 0]
click at [618, 261] on img at bounding box center [624, 262] width 26 height 26
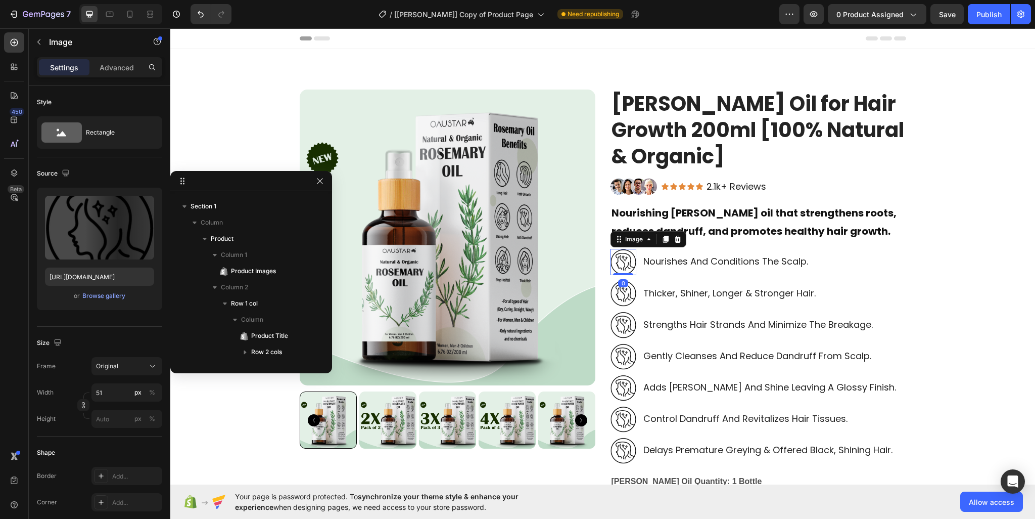
scroll to position [175, 0]
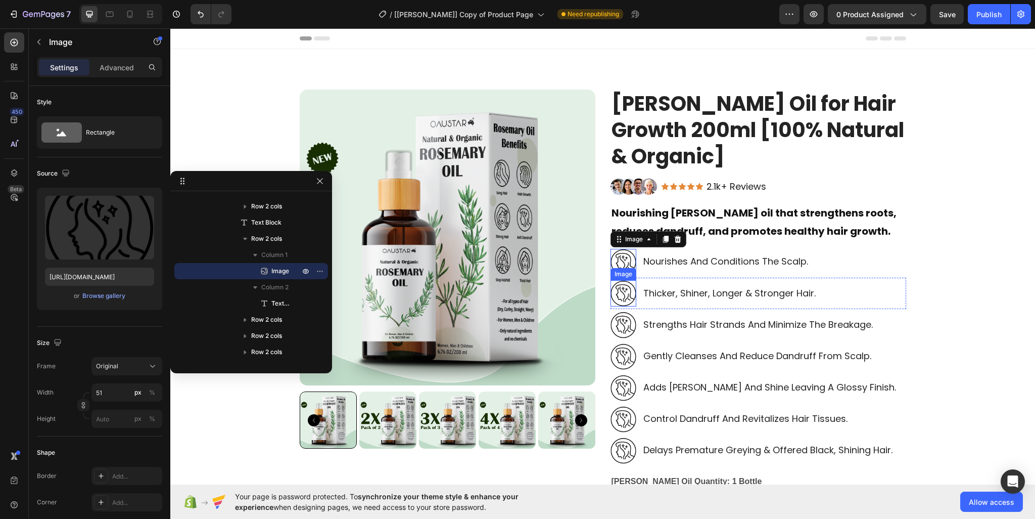
click at [613, 293] on img at bounding box center [624, 293] width 26 height 26
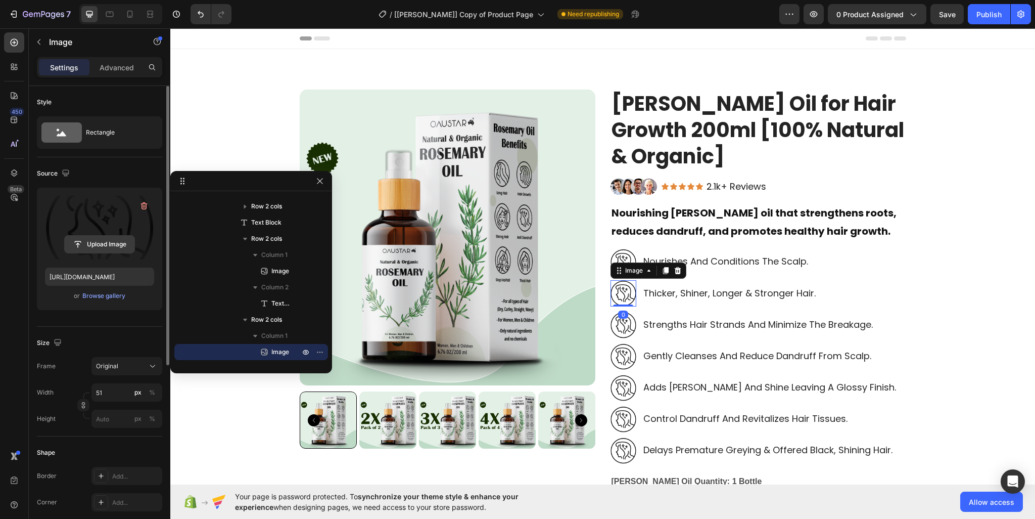
click at [109, 243] on input "file" at bounding box center [100, 244] width 70 height 17
click at [622, 326] on img at bounding box center [624, 324] width 26 height 26
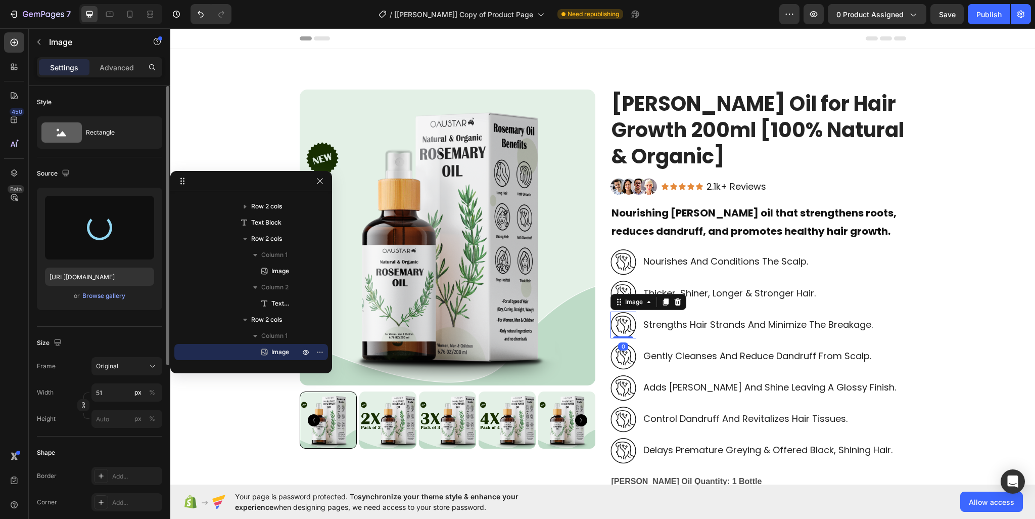
scroll to position [337, 0]
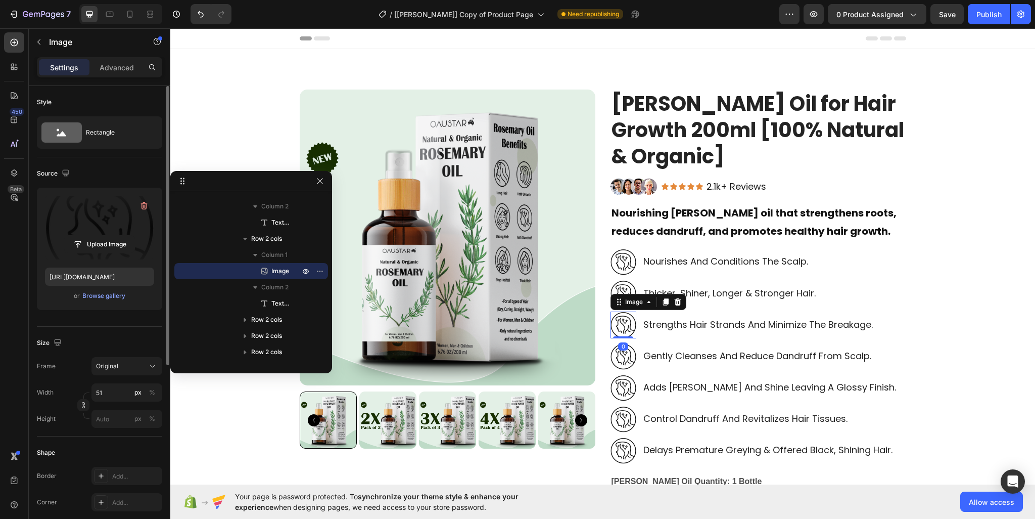
click at [107, 223] on label at bounding box center [99, 228] width 109 height 64
click at [107, 236] on input "file" at bounding box center [100, 244] width 70 height 17
type input "https://cdn.shopify.com/s/files/1/0950/2798/6710/files/gempages_578838273980367…"
click at [621, 290] on img at bounding box center [624, 293] width 26 height 26
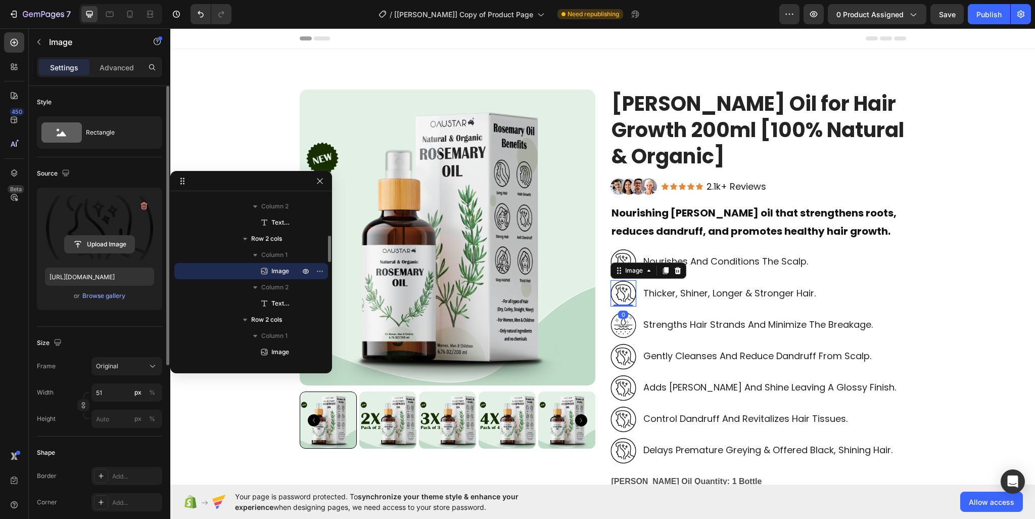
click at [113, 239] on input "file" at bounding box center [100, 244] width 70 height 17
type input "https://cdn.shopify.com/s/files/1/0950/2798/6710/files/gempages_578838273980367…"
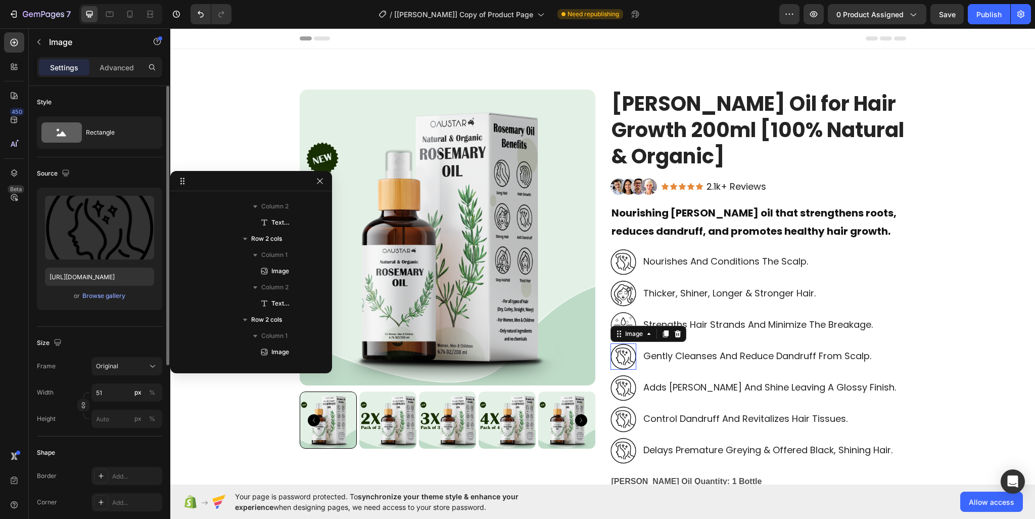
click at [621, 346] on img at bounding box center [624, 356] width 26 height 26
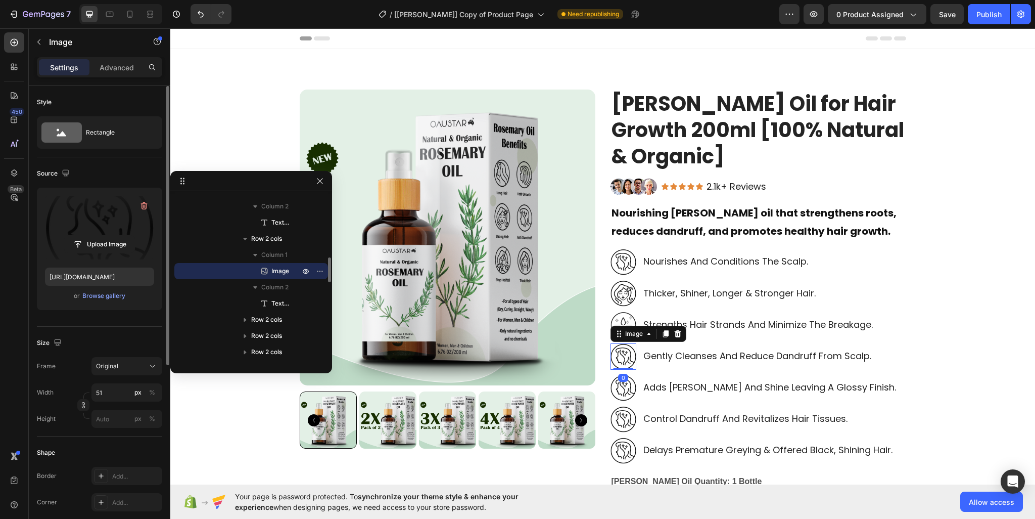
click at [114, 227] on label at bounding box center [99, 228] width 109 height 64
click at [114, 236] on input "file" at bounding box center [100, 244] width 70 height 17
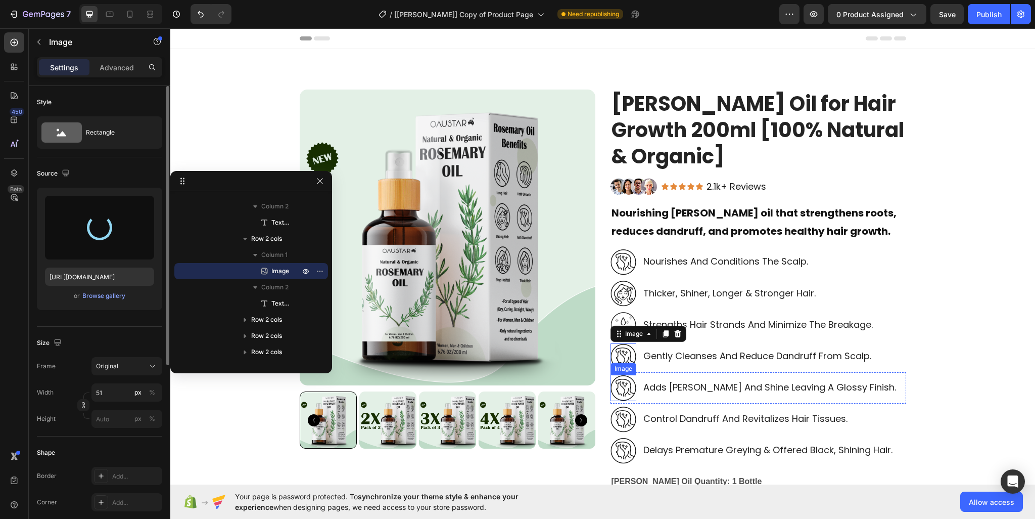
click at [619, 389] on img at bounding box center [624, 388] width 26 height 26
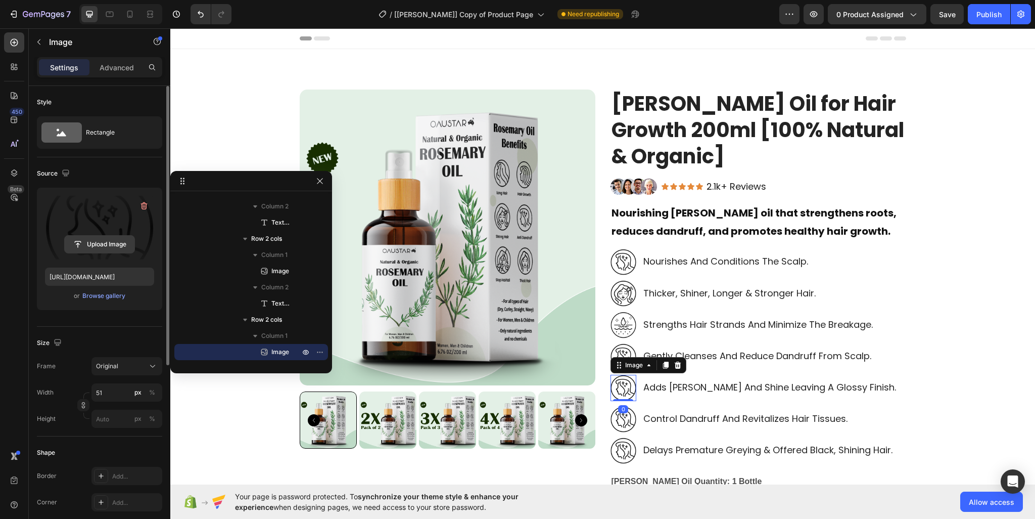
click at [64, 237] on button "Upload Image" at bounding box center [99, 244] width 71 height 18
click at [91, 218] on label at bounding box center [99, 228] width 109 height 64
click at [91, 236] on input "file" at bounding box center [100, 244] width 70 height 17
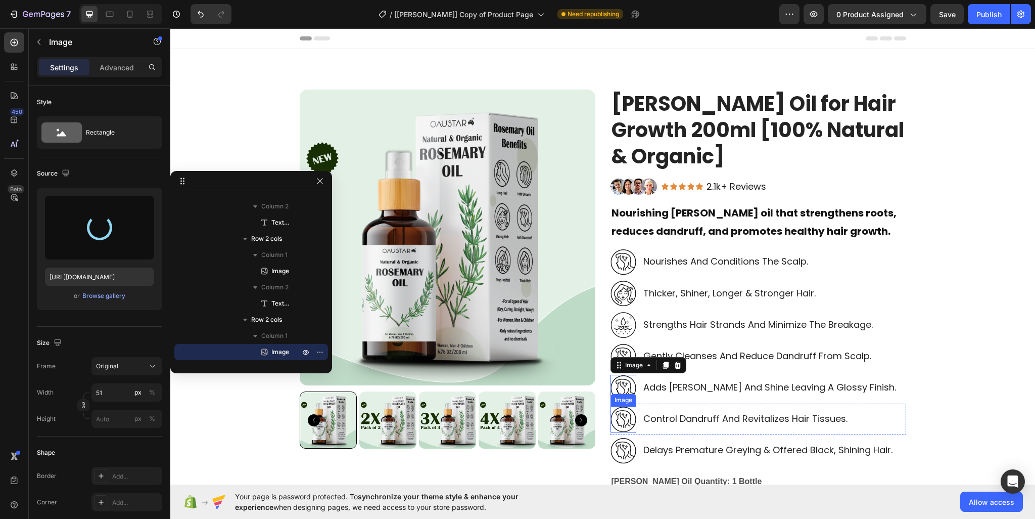
type input "https://cdn.shopify.com/s/files/1/0950/2798/6710/files/gempages_578838273980367…"
click at [621, 425] on img at bounding box center [624, 419] width 26 height 26
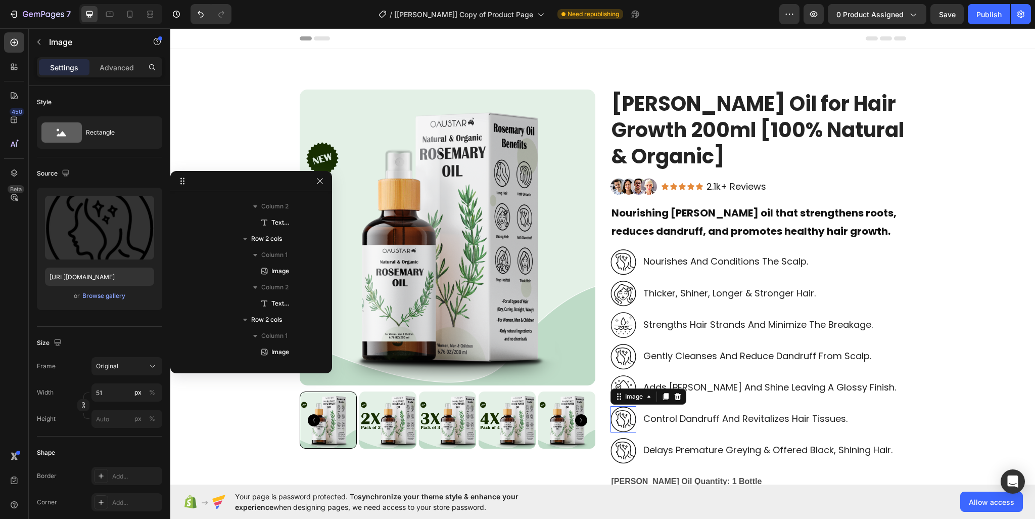
scroll to position [579, 0]
click at [613, 360] on img at bounding box center [624, 356] width 26 height 26
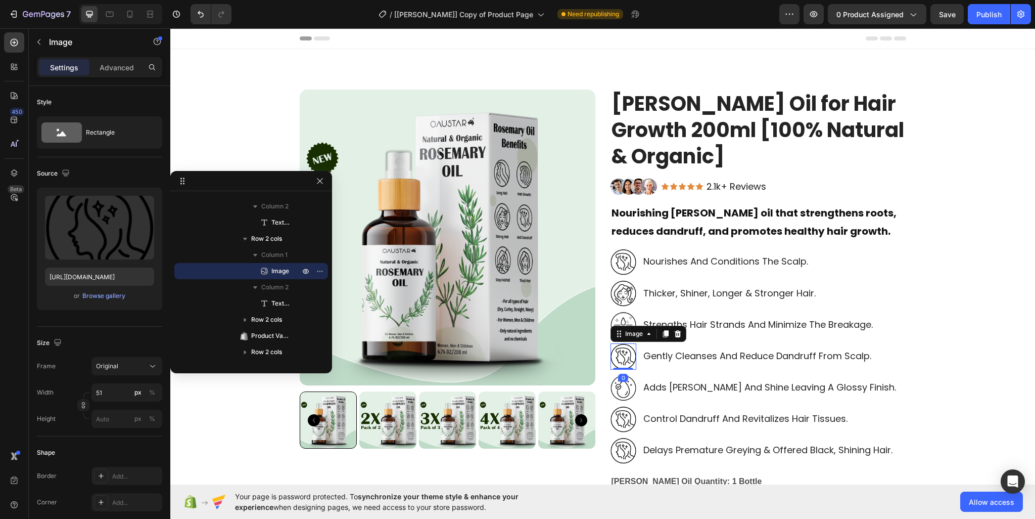
scroll to position [418, 0]
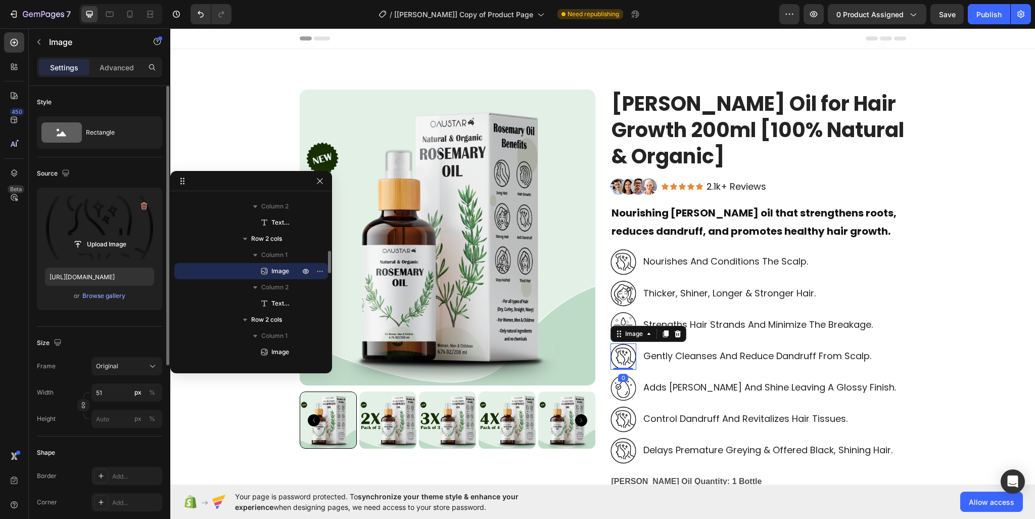
click at [94, 229] on label at bounding box center [99, 228] width 109 height 64
click at [94, 236] on input "file" at bounding box center [100, 244] width 70 height 17
click at [95, 231] on label at bounding box center [99, 228] width 109 height 64
click at [95, 236] on input "file" at bounding box center [100, 244] width 70 height 17
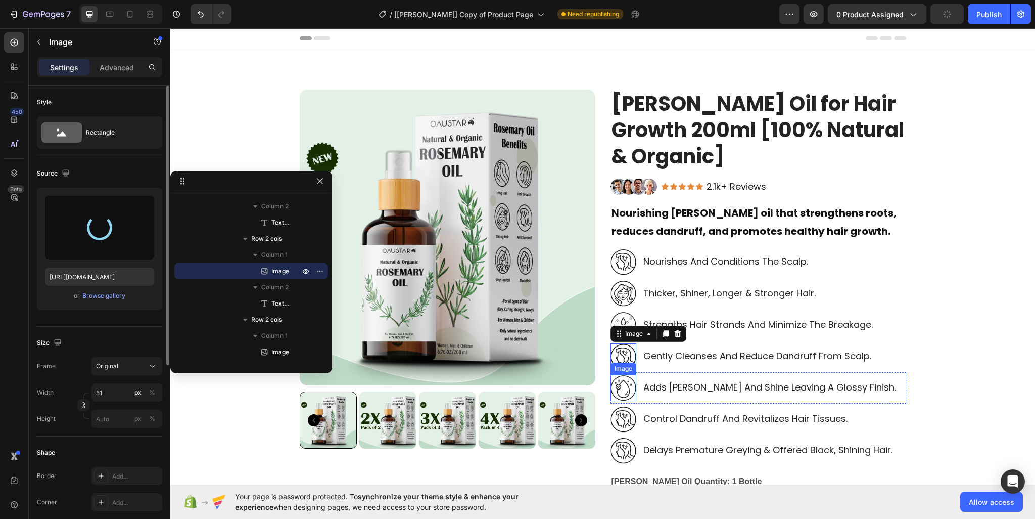
type input "https://cdn.shopify.com/s/files/1/0950/2798/6710/files/gempages_578838273980367…"
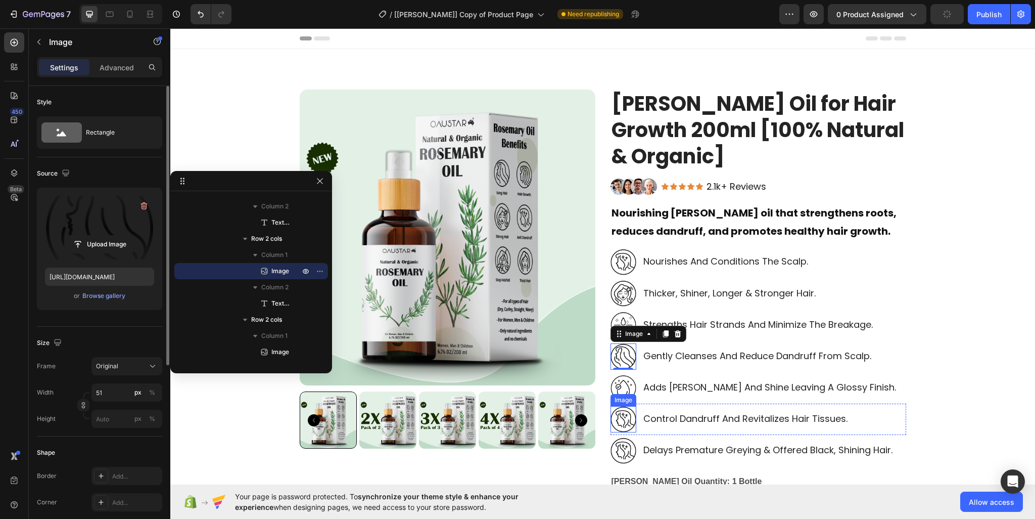
click at [623, 423] on img at bounding box center [624, 419] width 26 height 26
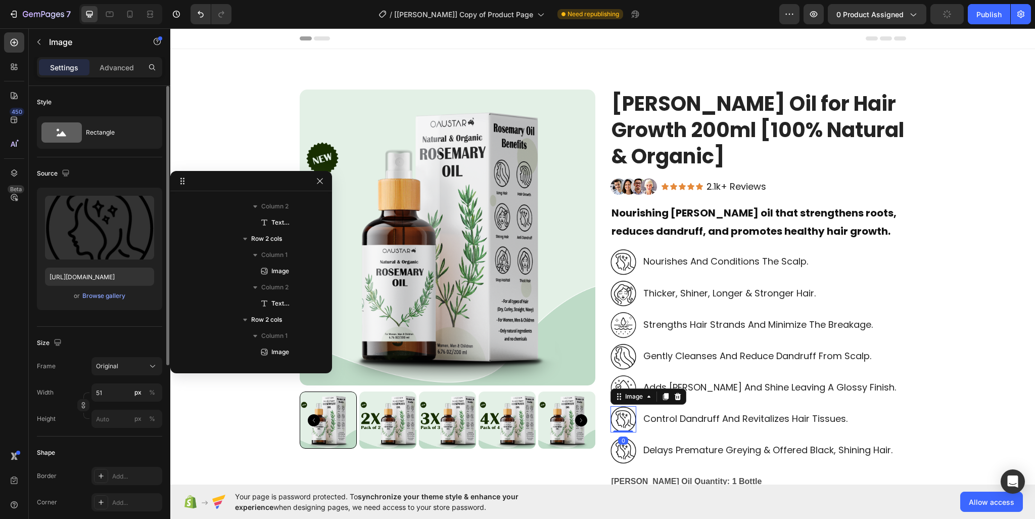
scroll to position [579, 0]
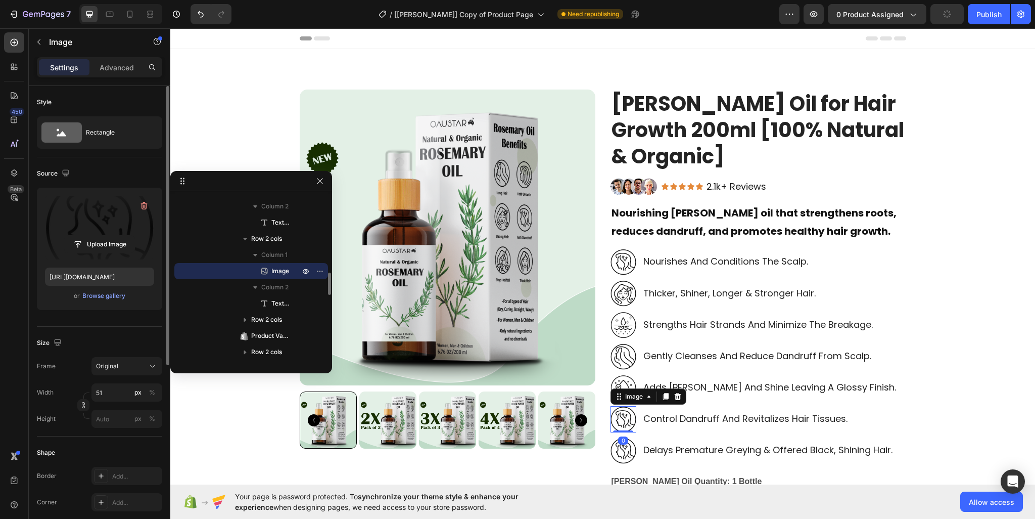
click at [49, 247] on div "Upload Image" at bounding box center [99, 244] width 109 height 18
click at [95, 245] on input "file" at bounding box center [100, 244] width 70 height 17
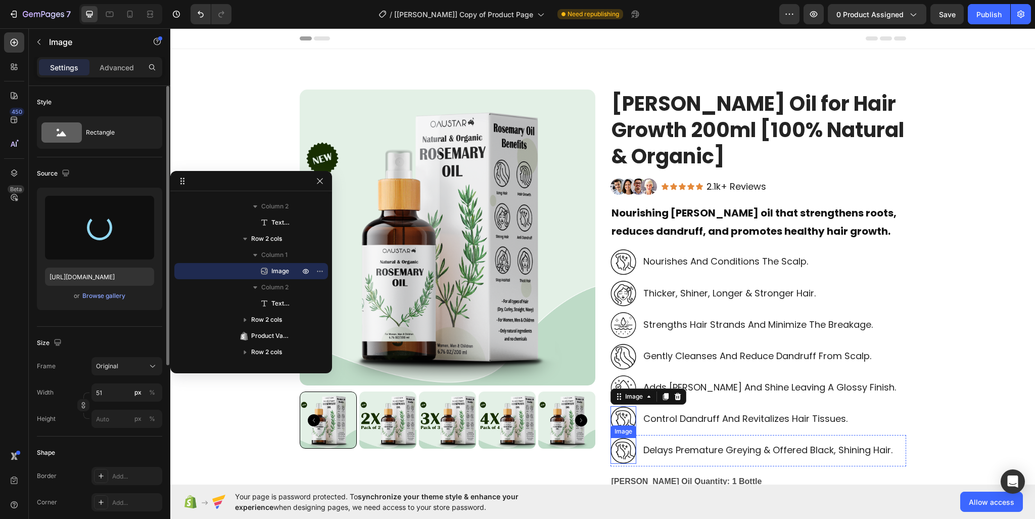
type input "https://cdn.shopify.com/s/files/1/0950/2798/6710/files/gempages_578838273980367…"
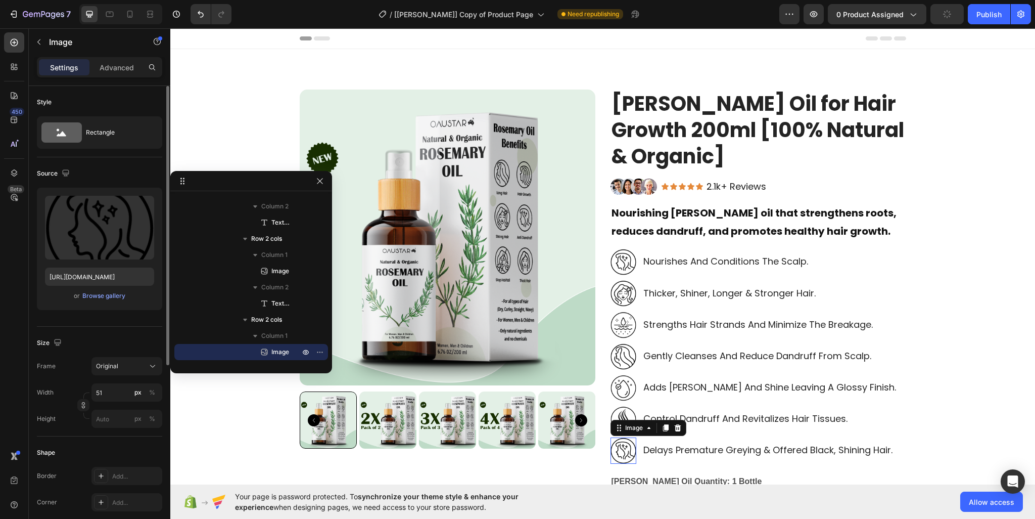
click at [622, 454] on img at bounding box center [624, 450] width 26 height 26
click at [117, 228] on label at bounding box center [99, 228] width 109 height 64
click at [117, 236] on input "file" at bounding box center [100, 244] width 70 height 17
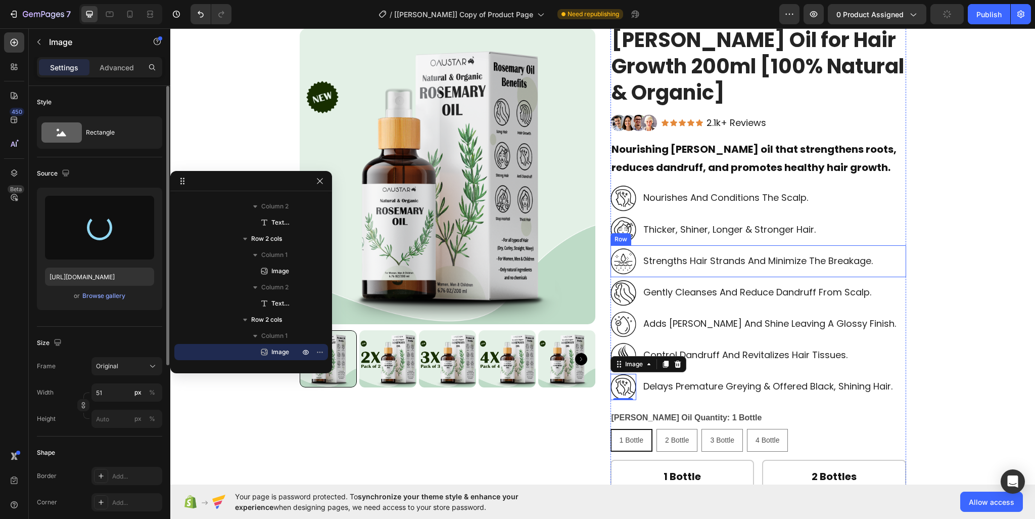
scroll to position [152, 0]
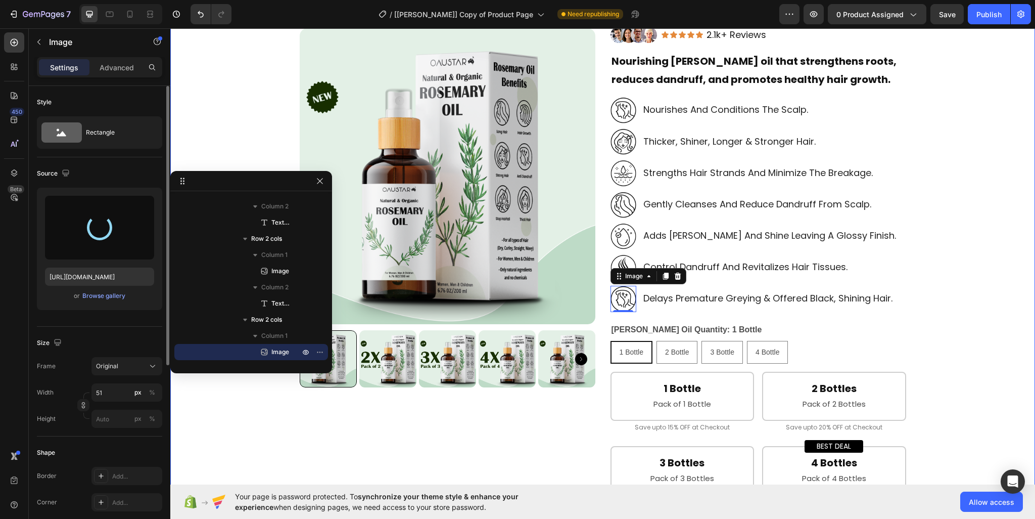
click at [251, 395] on div "Product Images Rosemary Oil for Hair Growth 200ml [100% Natural & Organic] Prod…" at bounding box center [603, 426] width 850 height 976
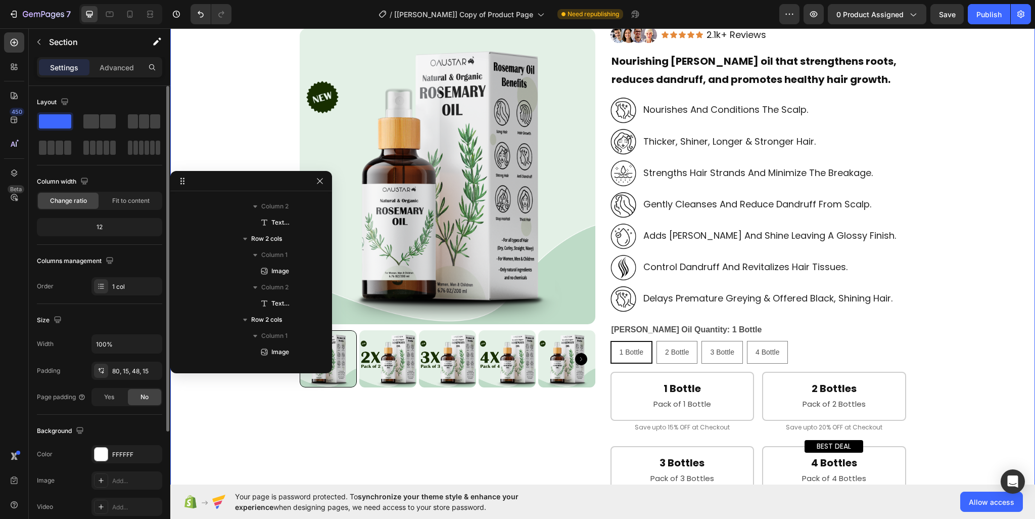
scroll to position [0, 0]
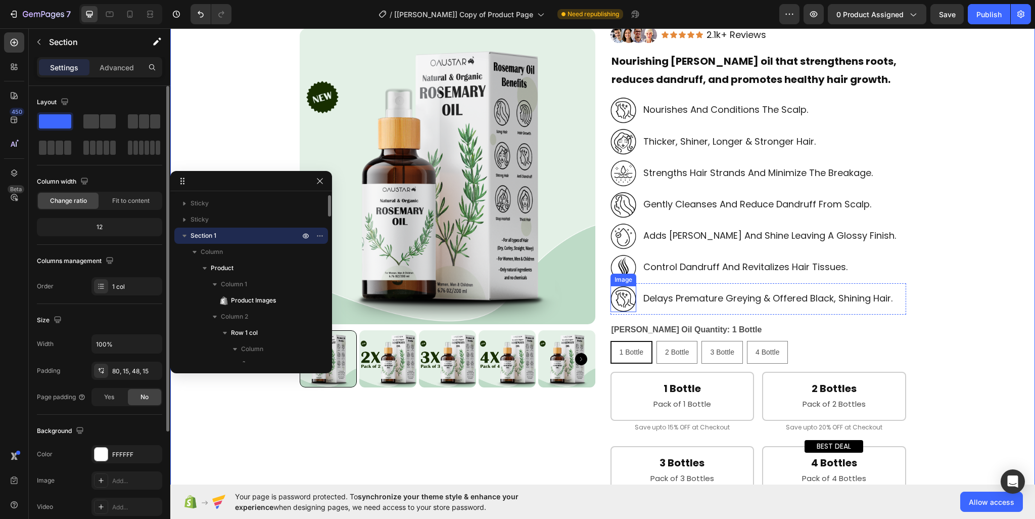
click at [621, 295] on img at bounding box center [624, 299] width 26 height 26
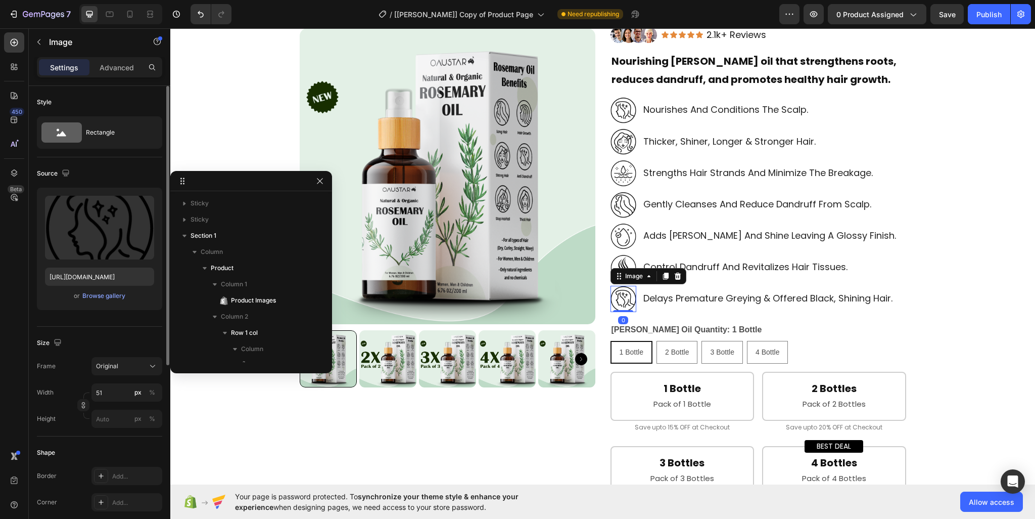
scroll to position [660, 0]
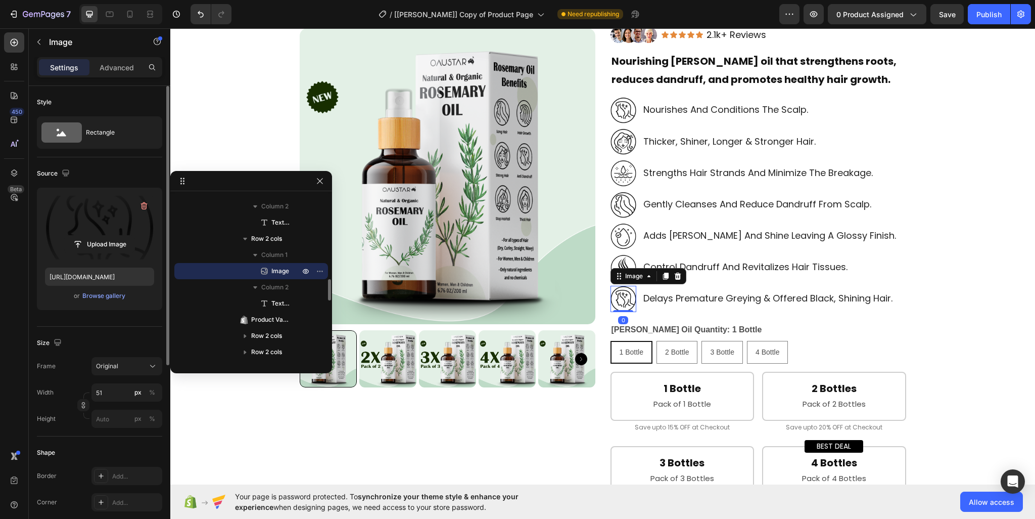
click at [113, 229] on label at bounding box center [99, 228] width 109 height 64
click at [113, 236] on input "file" at bounding box center [100, 244] width 70 height 17
type input "https://cdn.shopify.com/s/files/1/0950/2798/6710/files/gempages_578838273980367…"
click at [958, 273] on div "Product Images Rosemary Oil for Hair Growth 200ml [100% Natural & Organic] Prod…" at bounding box center [603, 426] width 850 height 976
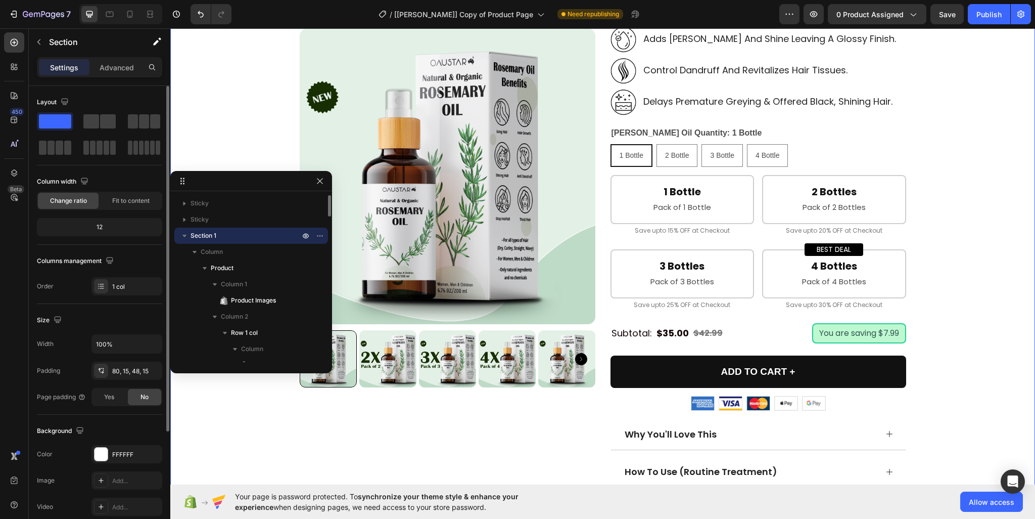
scroll to position [354, 0]
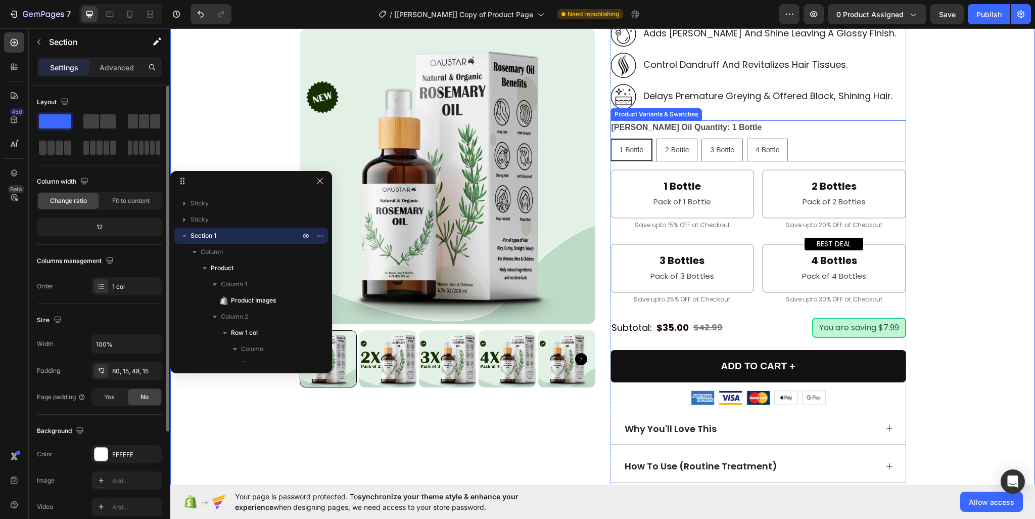
click at [827, 135] on div "Rosemary Oil Quantity: 1 Bottle 1 Bottle 1 Bottle 1 Bottle 2 Bottle 2 Bottle 2 …" at bounding box center [759, 140] width 296 height 41
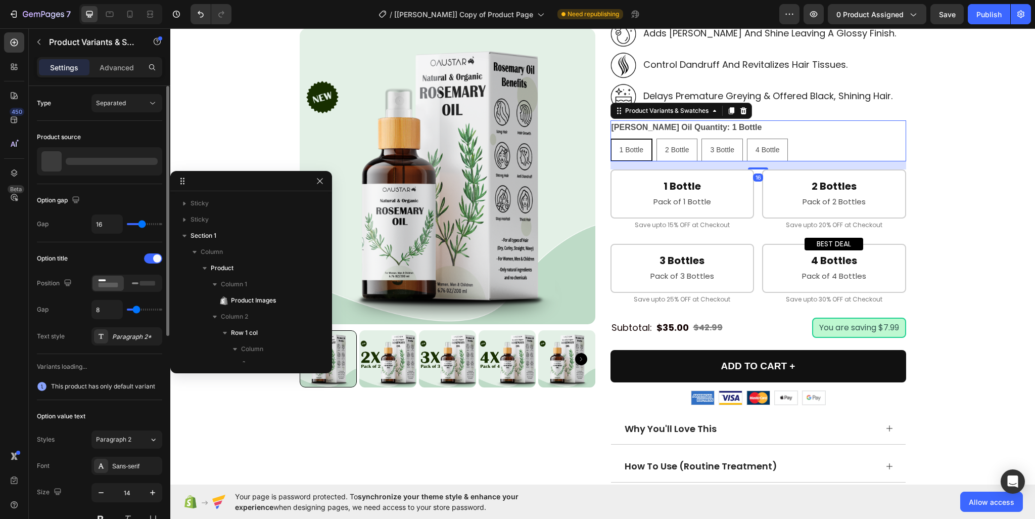
scroll to position [709, 0]
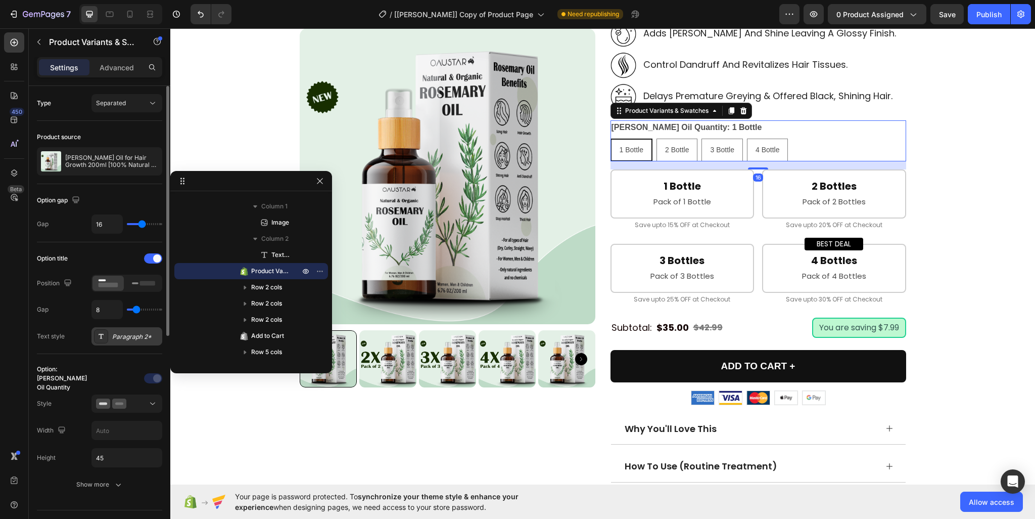
click at [134, 341] on div "Paragraph 2*" at bounding box center [126, 336] width 71 height 18
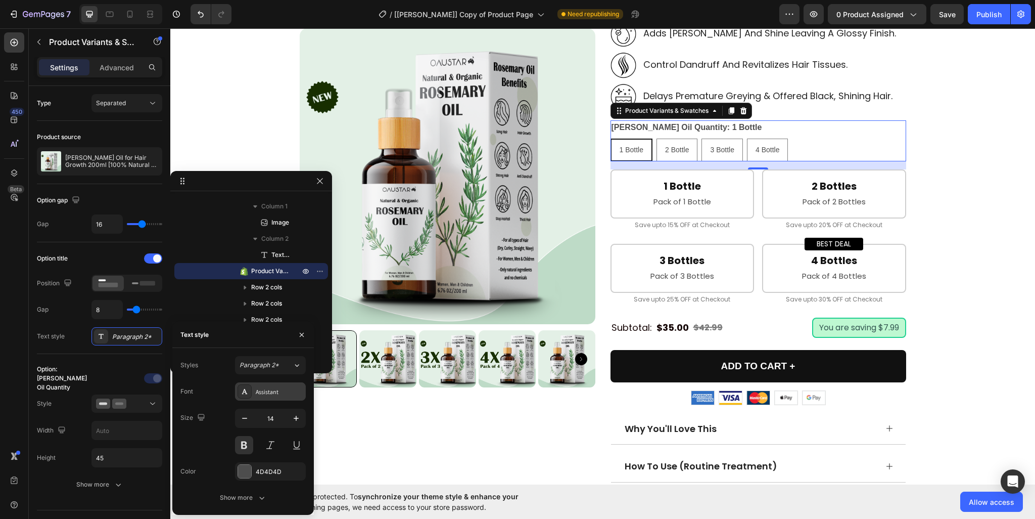
click at [267, 389] on div "Assistant" at bounding box center [280, 391] width 48 height 9
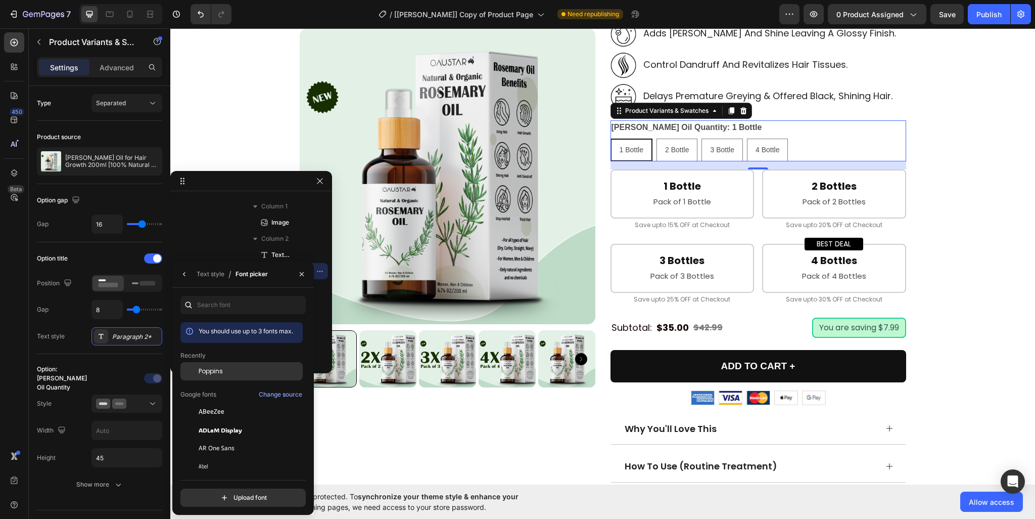
click at [220, 371] on span "Poppins" at bounding box center [211, 370] width 24 height 9
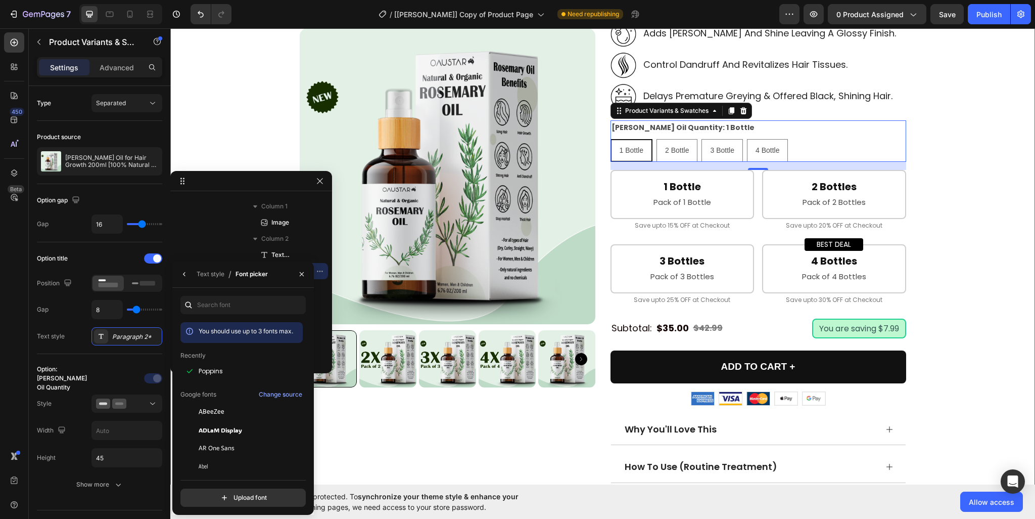
click at [949, 227] on div "Product Images Rosemary Oil for Hair Growth 200ml [100% Natural & Organic] Prod…" at bounding box center [603, 224] width 850 height 977
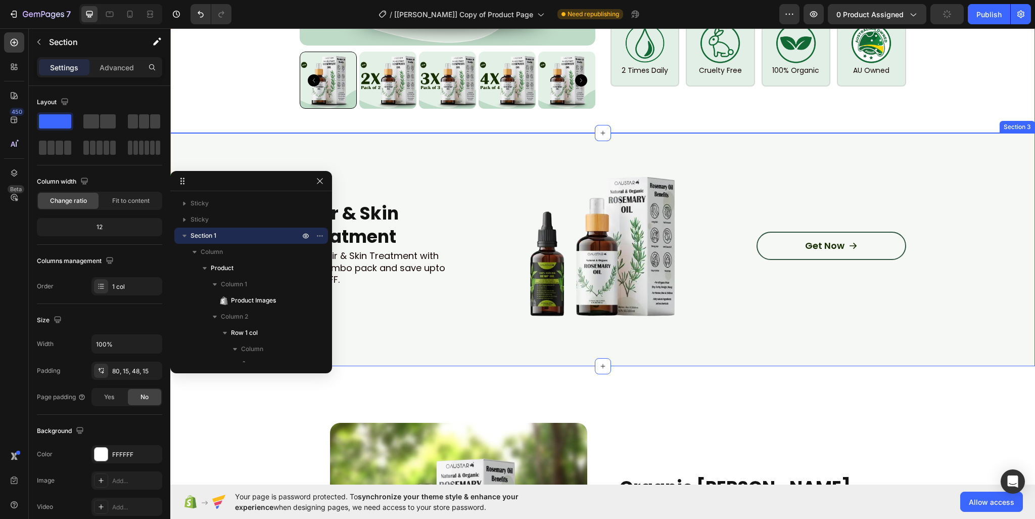
scroll to position [960, 0]
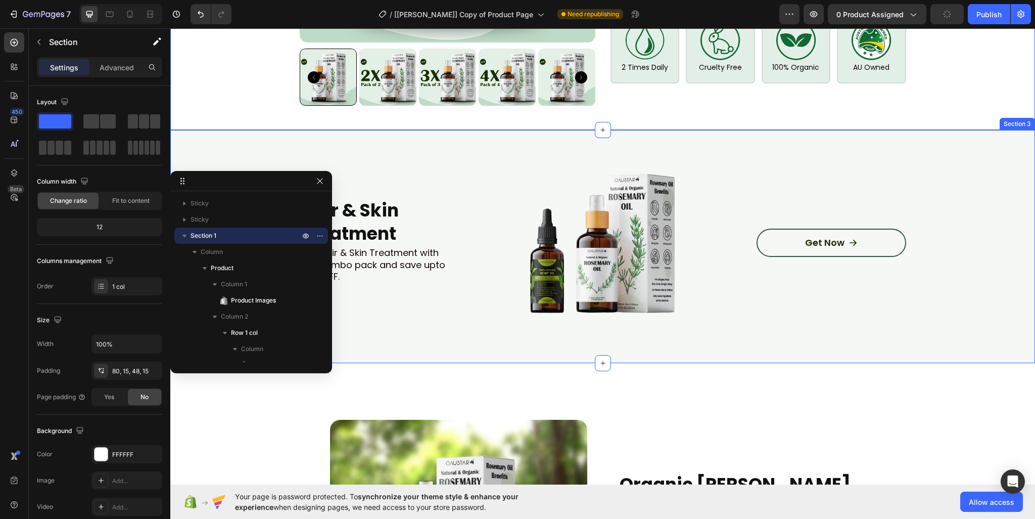
click at [910, 282] on div "Hair & Skin Treatment Heading Get Hair & Skin Treatment with this combo pack an…" at bounding box center [603, 246] width 804 height 184
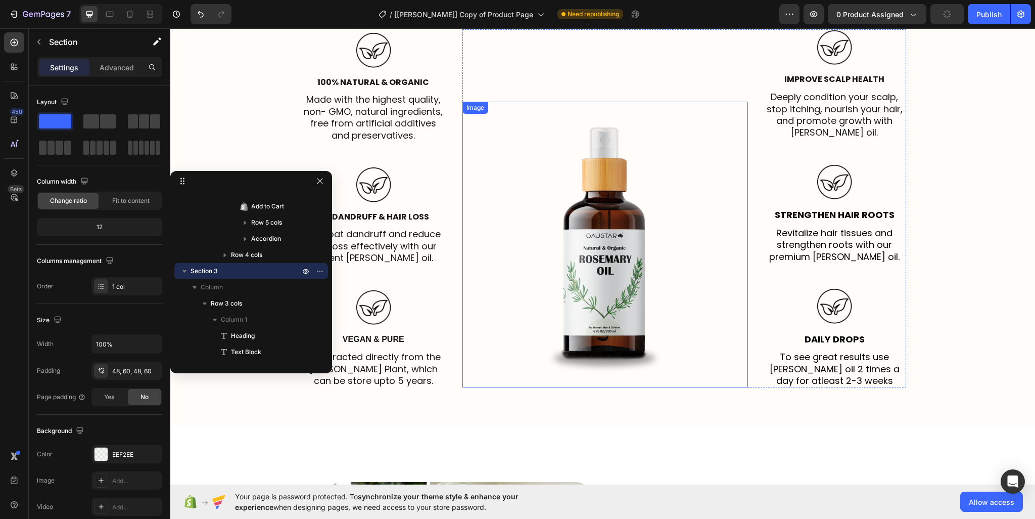
scroll to position [1719, 0]
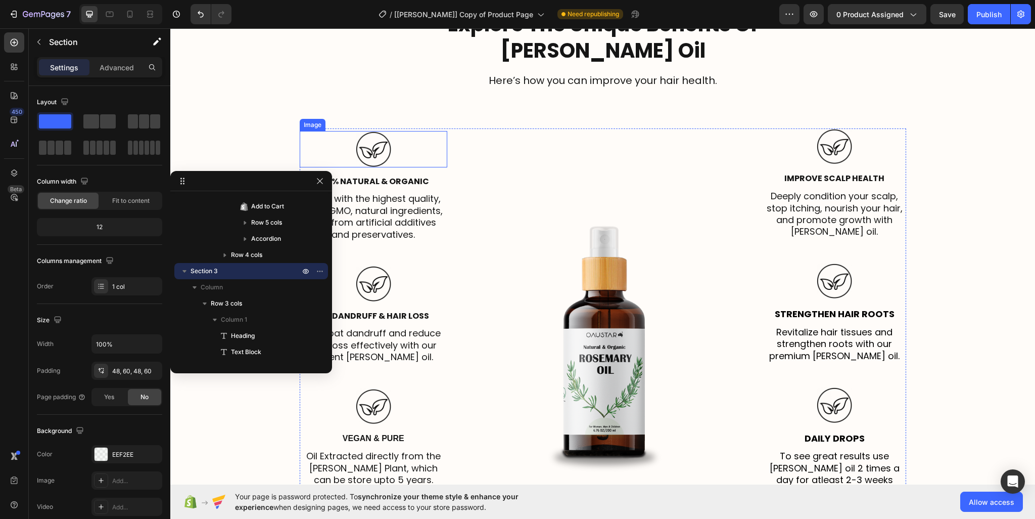
click at [380, 138] on img at bounding box center [373, 149] width 35 height 36
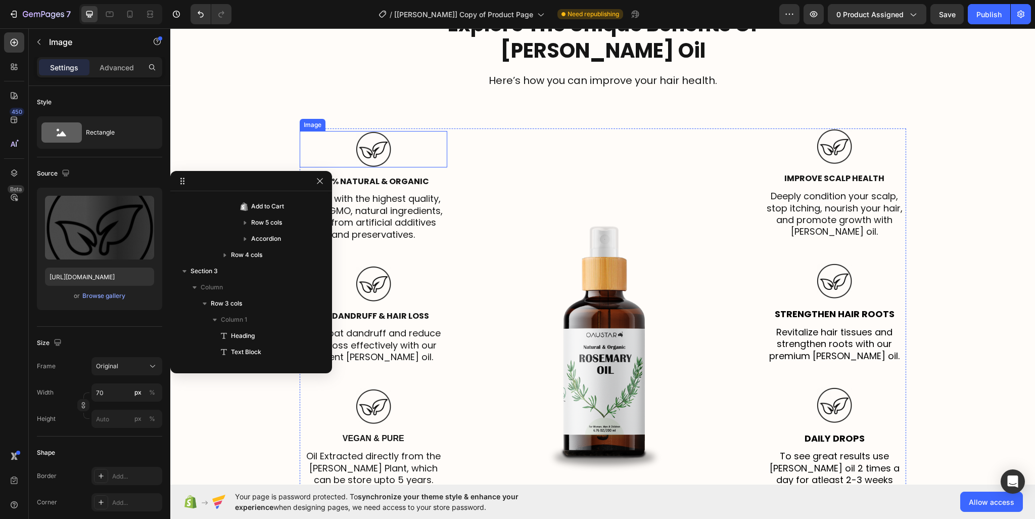
scroll to position [1210, 0]
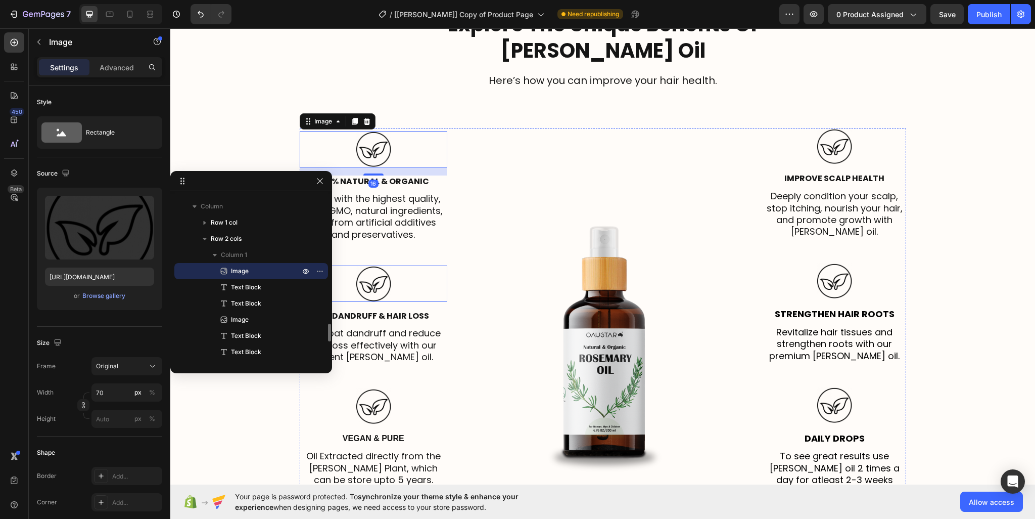
click at [369, 277] on img at bounding box center [373, 283] width 35 height 36
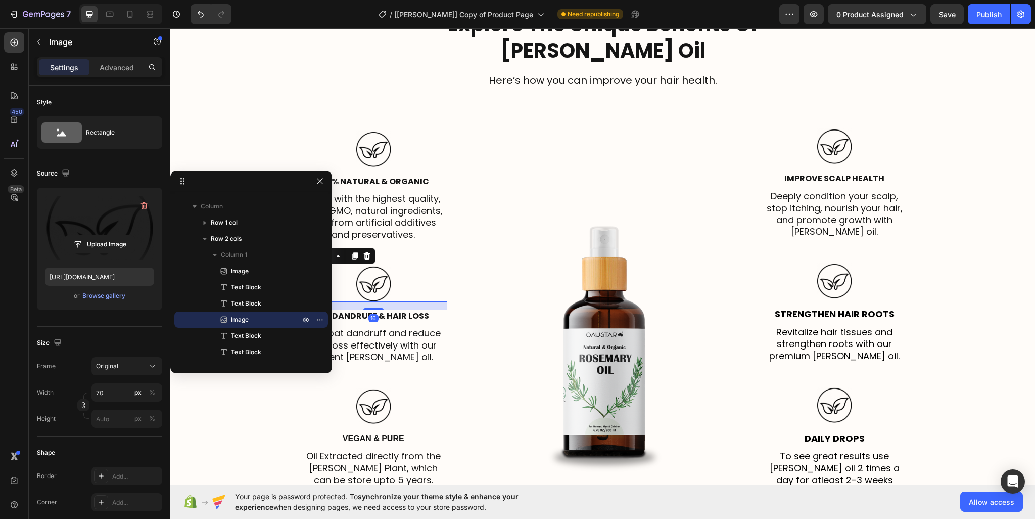
click at [88, 225] on label at bounding box center [99, 228] width 109 height 64
click at [88, 236] on input "file" at bounding box center [100, 244] width 70 height 17
click at [99, 221] on label at bounding box center [99, 228] width 109 height 64
click at [99, 236] on input "file" at bounding box center [100, 244] width 70 height 17
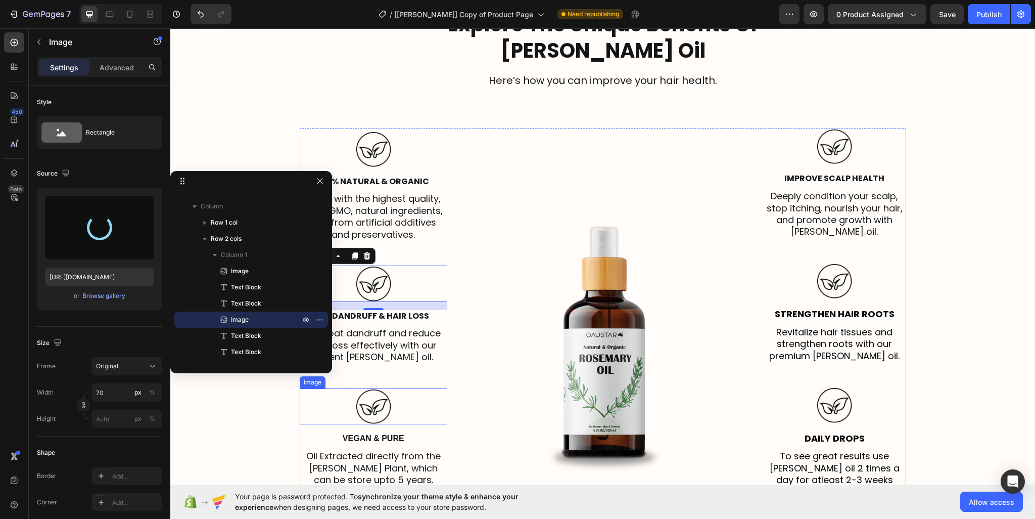
type input "https://cdn.shopify.com/s/files/1/0950/2798/6710/files/gempages_578838273980367…"
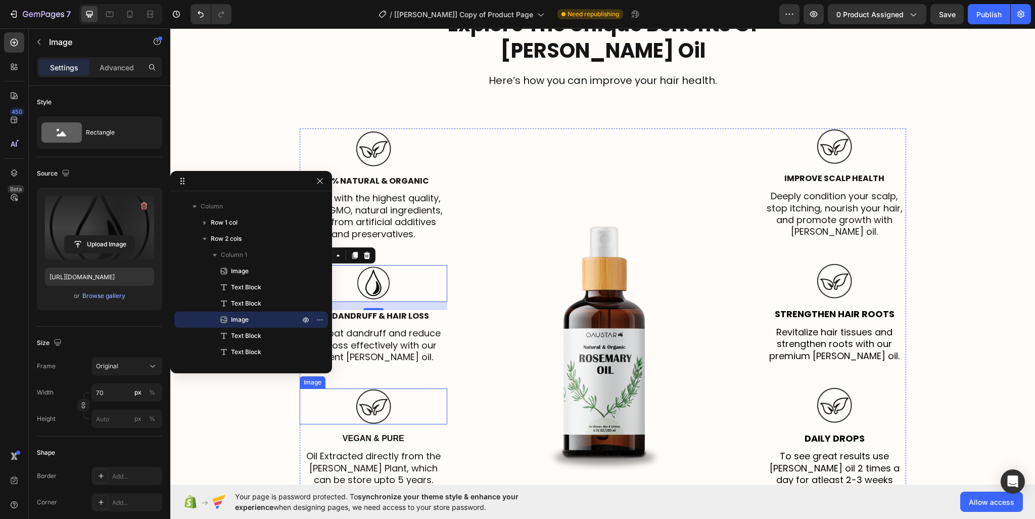
click at [378, 401] on img at bounding box center [373, 406] width 35 height 36
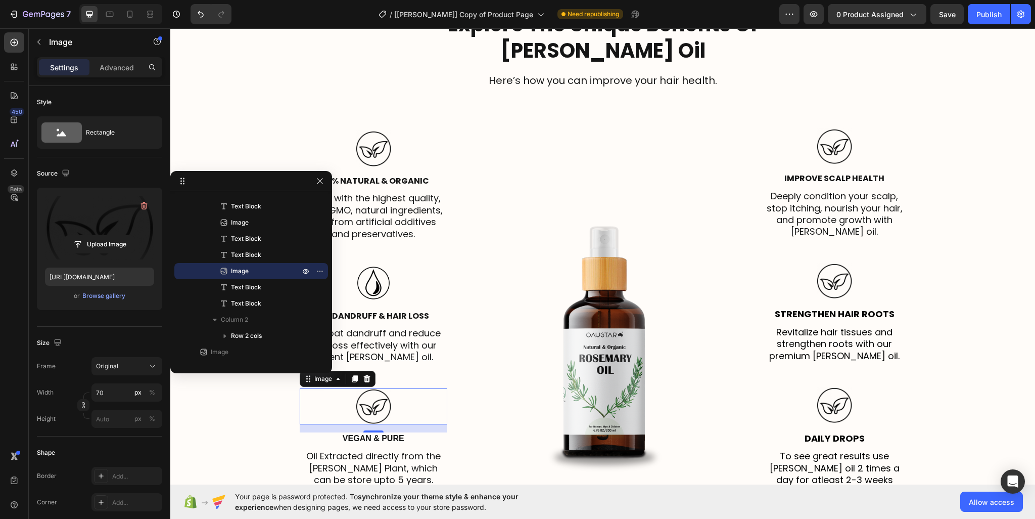
click at [124, 197] on label at bounding box center [99, 228] width 109 height 64
click at [124, 236] on input "file" at bounding box center [100, 244] width 70 height 17
type input "https://cdn.shopify.com/s/files/1/0950/2798/6710/files/gempages_578838273980367…"
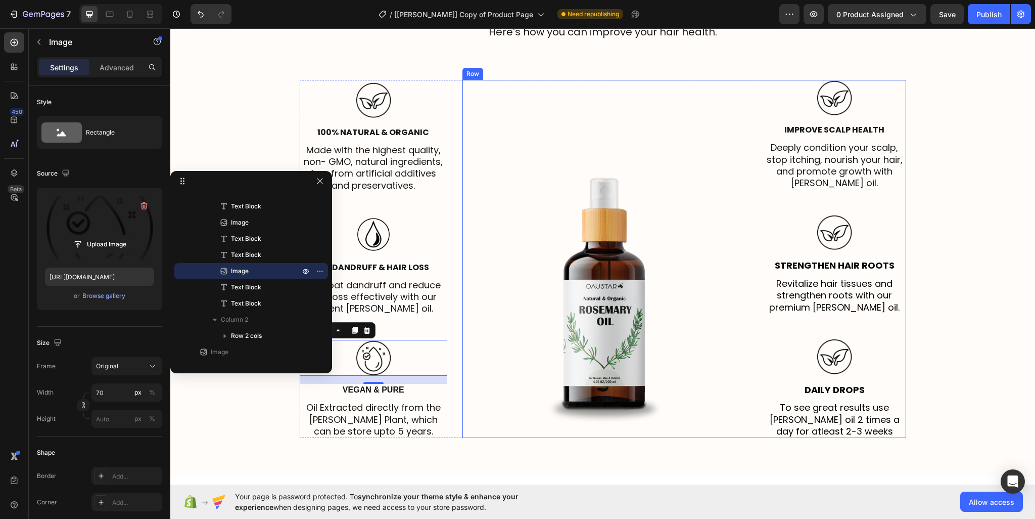
scroll to position [1820, 0]
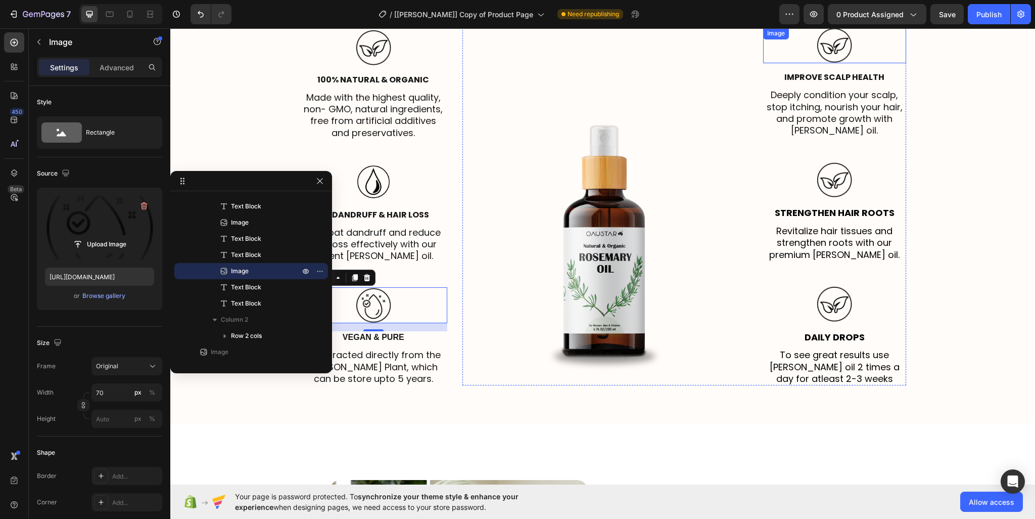
click at [841, 52] on img at bounding box center [834, 45] width 35 height 36
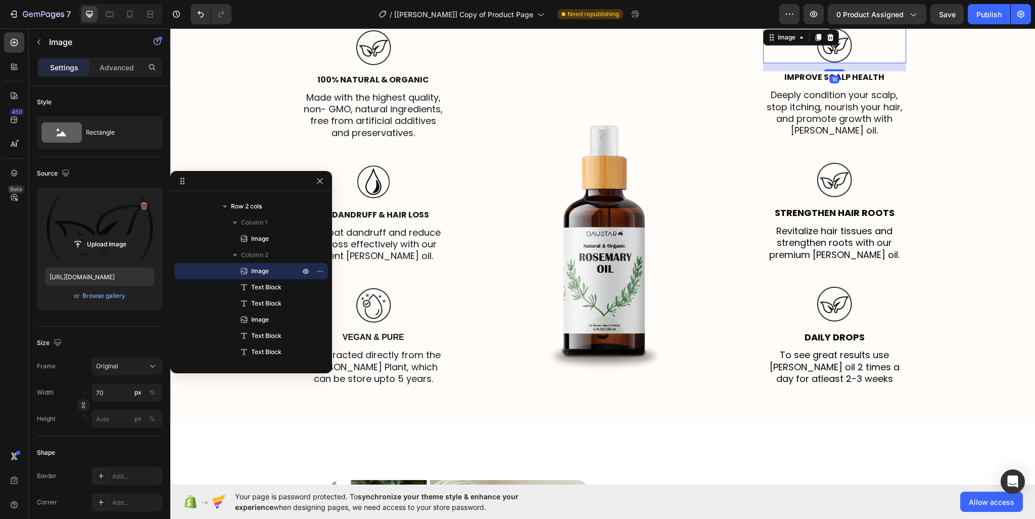
click at [143, 233] on label at bounding box center [99, 228] width 109 height 64
click at [134, 236] on input "file" at bounding box center [100, 244] width 70 height 17
type input "https://cdn.shopify.com/s/files/1/0950/2798/6710/files/gempages_578838273980367…"
click at [840, 184] on img at bounding box center [834, 180] width 35 height 36
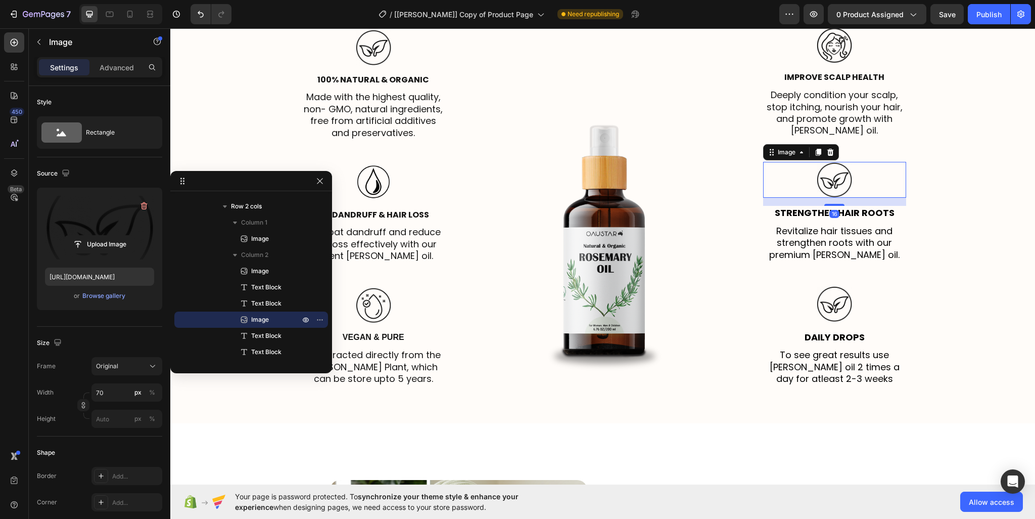
click at [135, 214] on label at bounding box center [99, 228] width 109 height 64
click at [134, 236] on input "file" at bounding box center [100, 244] width 70 height 17
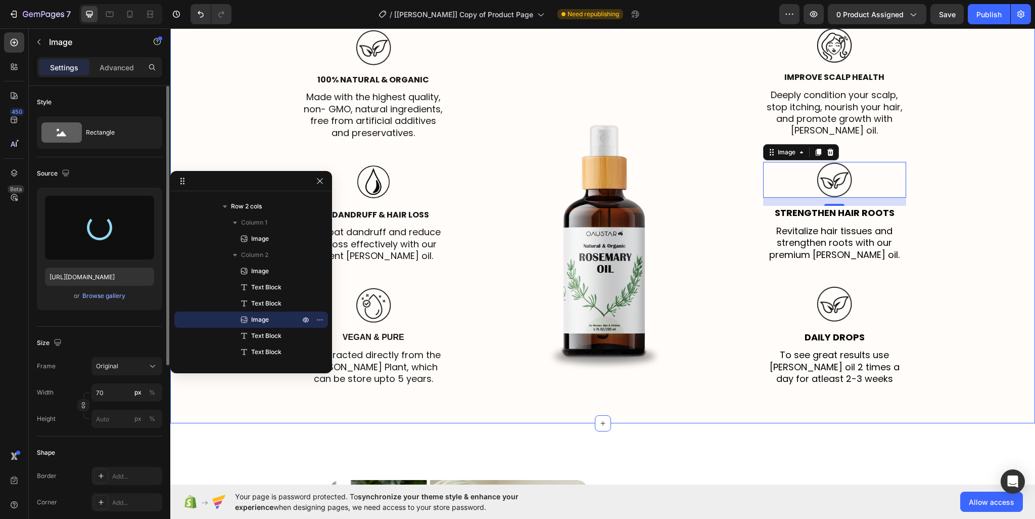
type input "https://cdn.shopify.com/s/files/1/0950/2798/6710/files/gempages_578838273980367…"
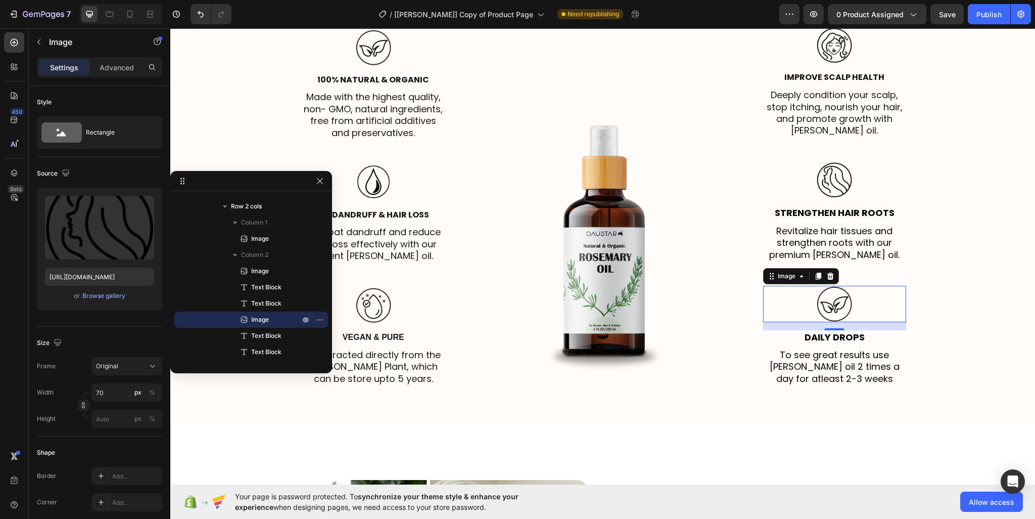
click at [844, 302] on img at bounding box center [834, 304] width 35 height 36
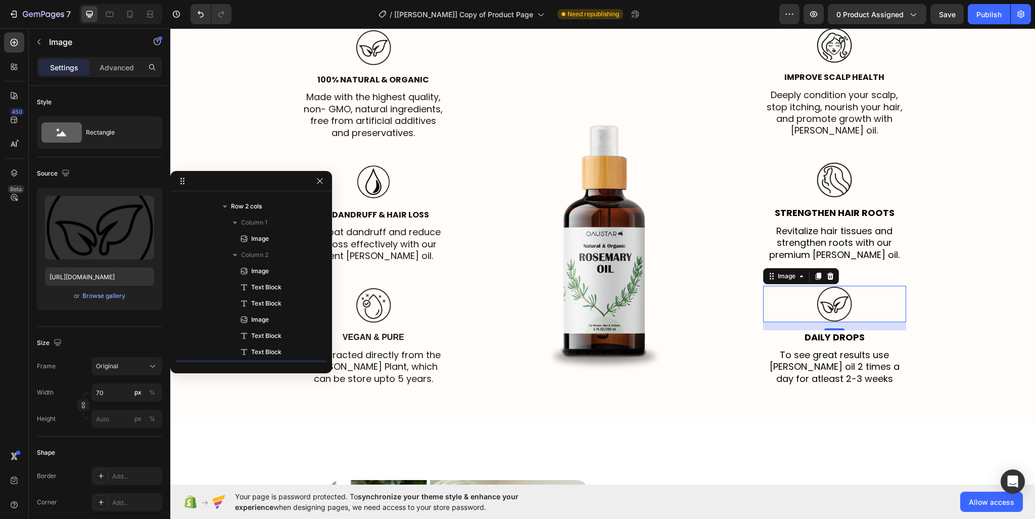
scroll to position [1534, 0]
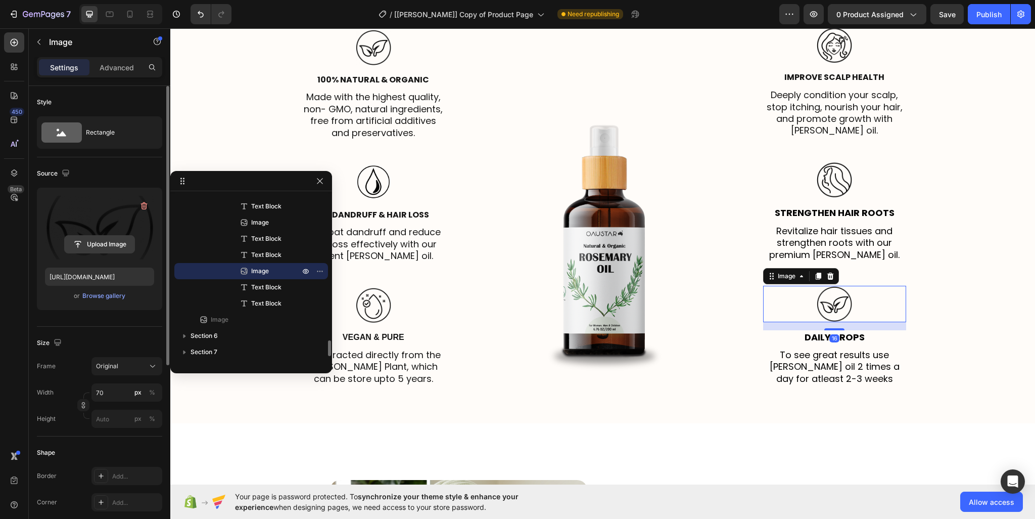
click at [102, 235] on button "Upload Image" at bounding box center [99, 244] width 71 height 18
click at [104, 247] on input "file" at bounding box center [100, 244] width 70 height 17
type input "https://cdn.shopify.com/s/files/1/0950/2798/6710/files/gempages_578838273980367…"
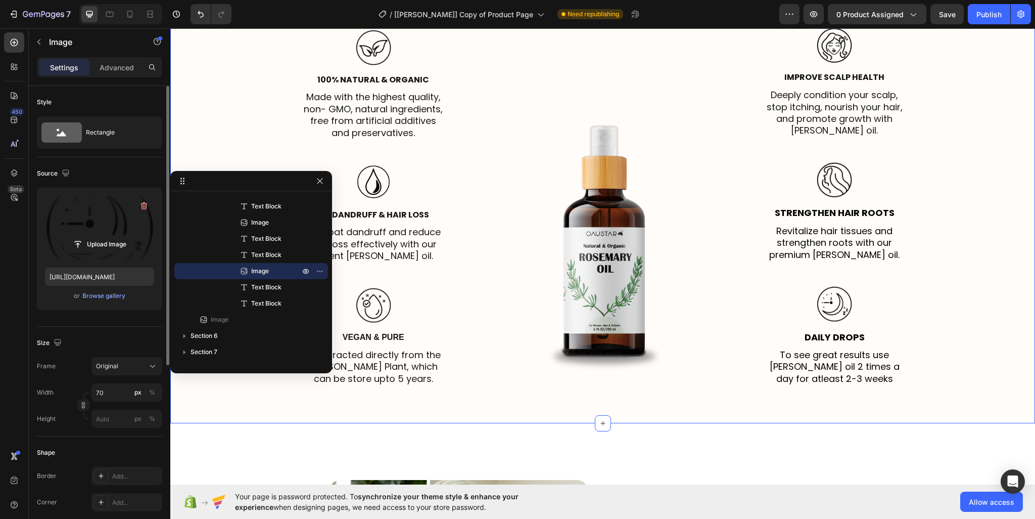
click at [957, 313] on div "Explore The Unique Benefits Of Rosemary Oil Heading Here’s how you can improve …" at bounding box center [603, 151] width 850 height 485
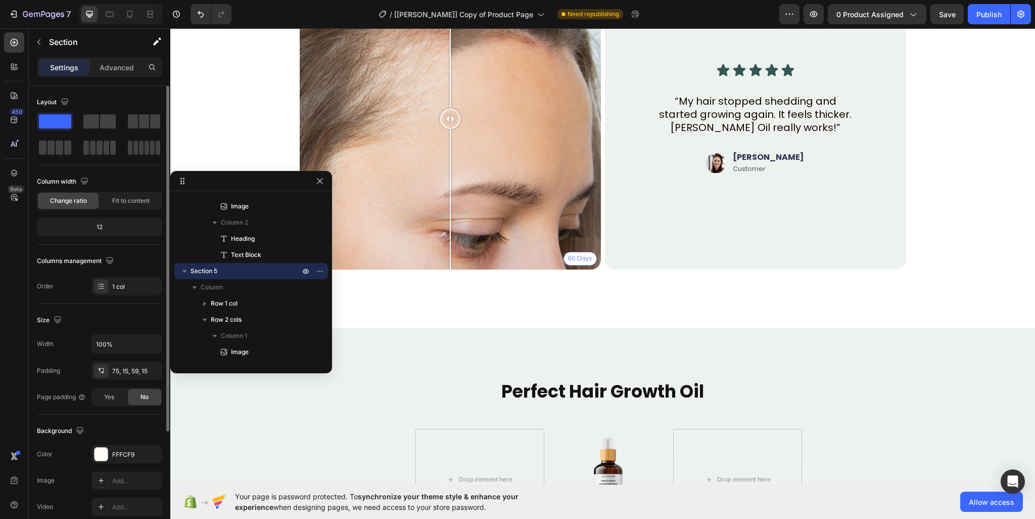
scroll to position [3387, 0]
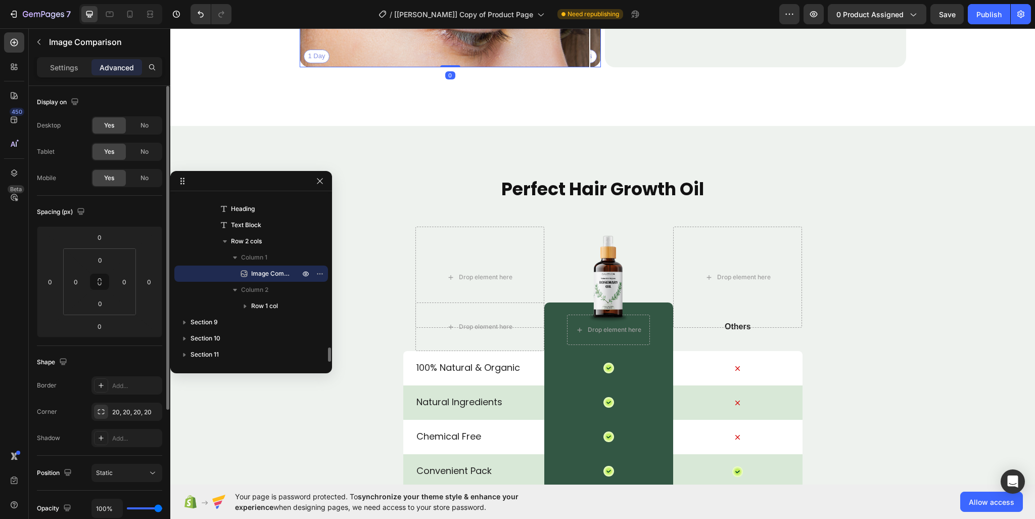
click at [82, 65] on div "Settings" at bounding box center [64, 67] width 51 height 16
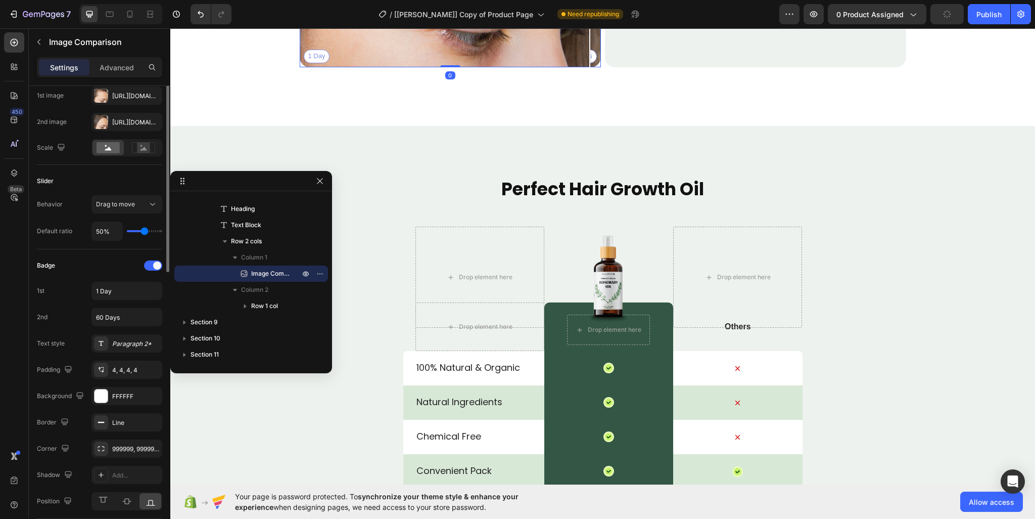
scroll to position [202, 0]
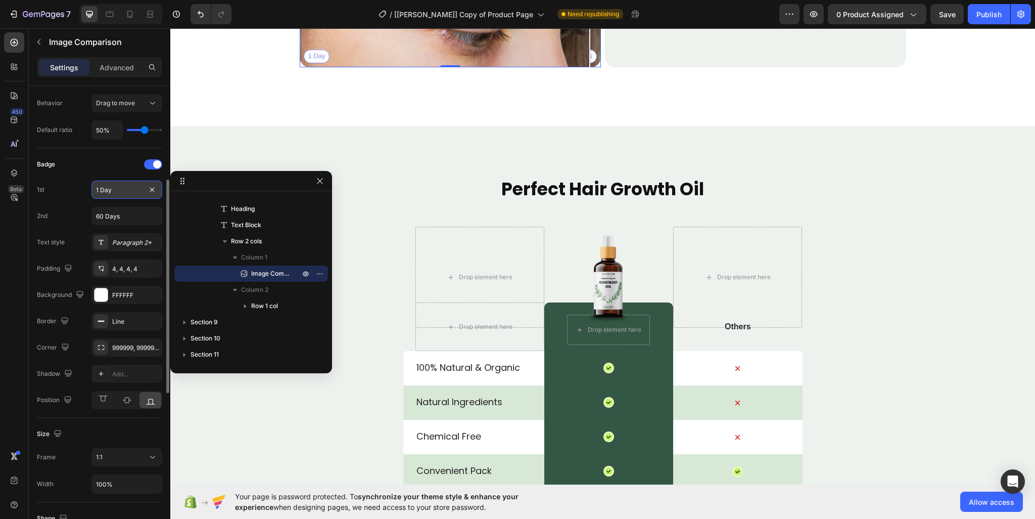
click at [131, 186] on input "1 Day" at bounding box center [126, 189] width 71 height 18
click at [127, 249] on div "Paragraph 2*" at bounding box center [126, 242] width 71 height 18
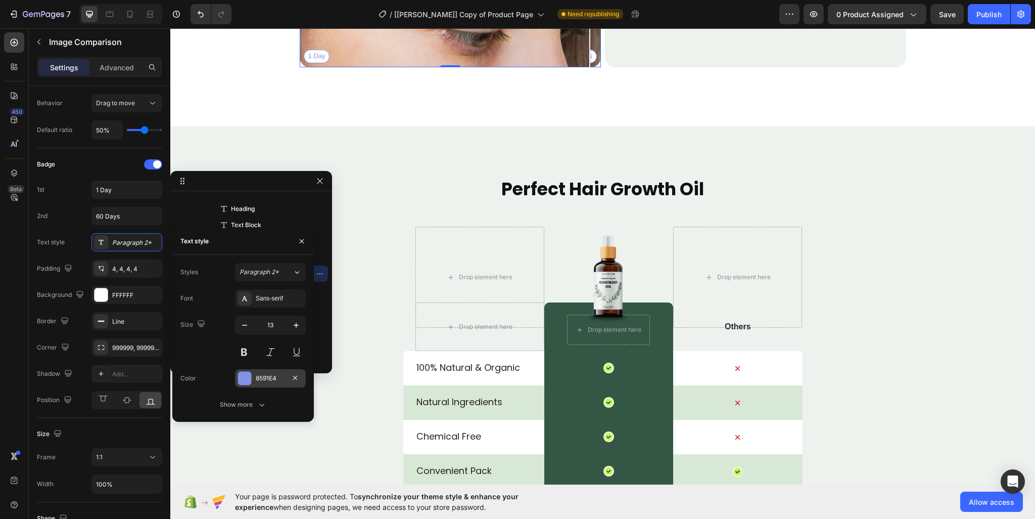
drag, startPoint x: 237, startPoint y: 373, endPoint x: 67, endPoint y: 345, distance: 172.0
click at [238, 373] on div at bounding box center [245, 378] width 14 height 14
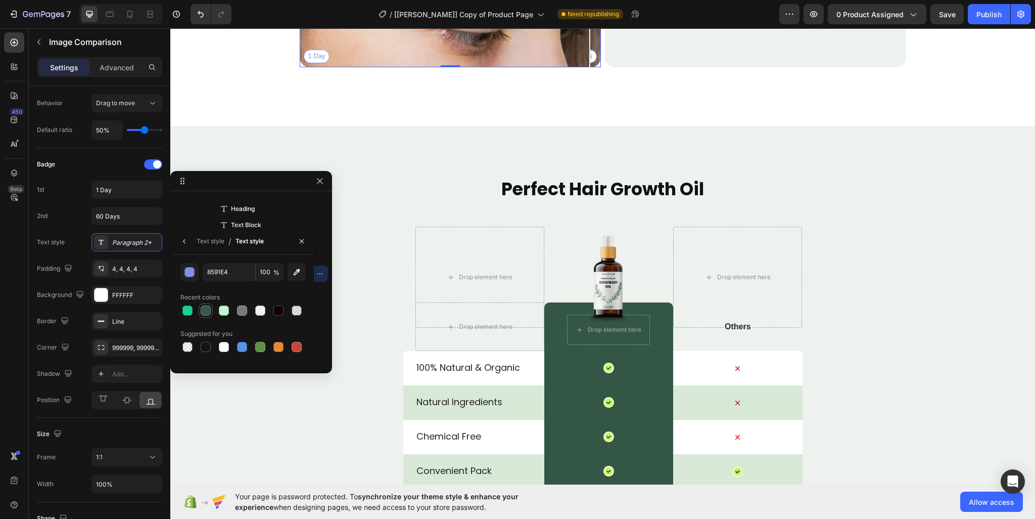
click at [207, 306] on div at bounding box center [206, 310] width 10 height 10
type input "345851"
click at [130, 265] on div "4, 4, 4, 4" at bounding box center [126, 268] width 29 height 9
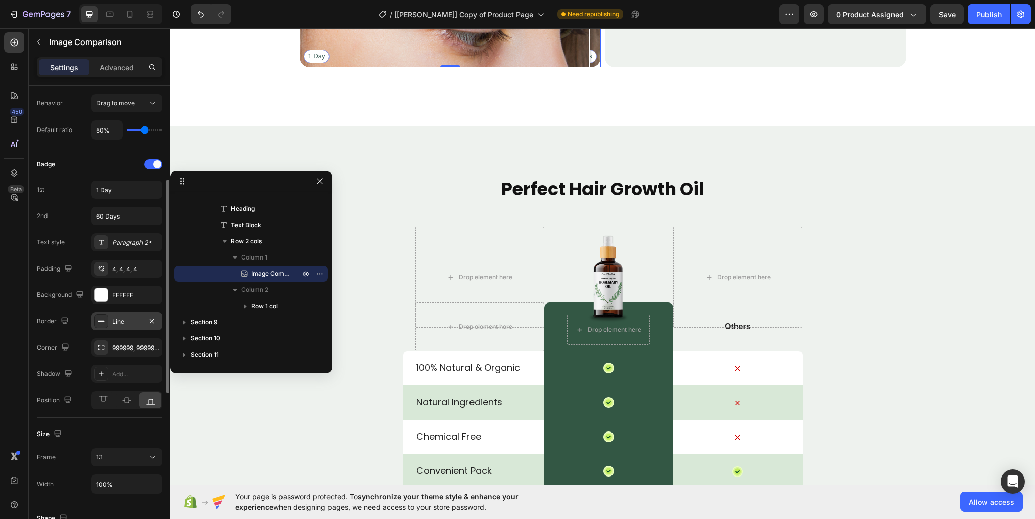
click at [124, 319] on div "Line" at bounding box center [126, 321] width 29 height 9
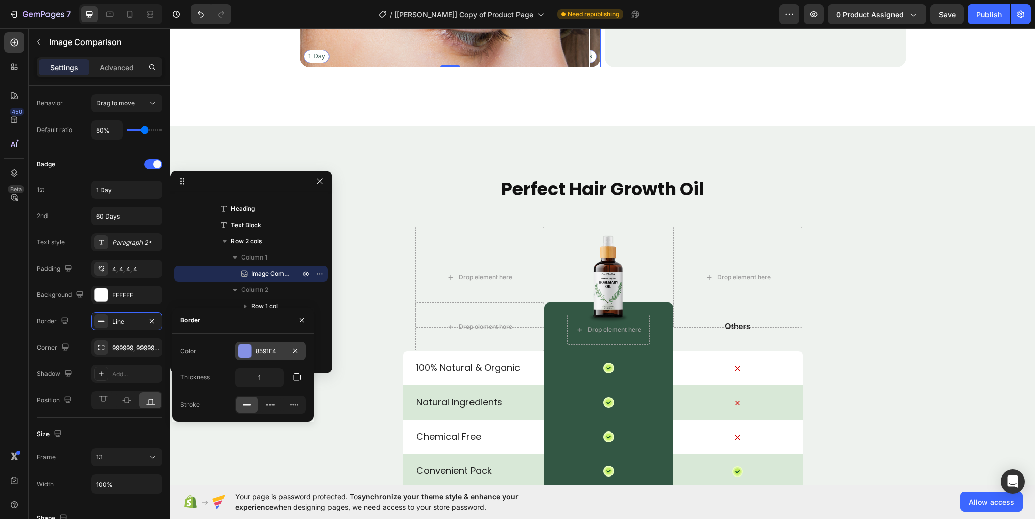
click at [241, 350] on div at bounding box center [244, 350] width 13 height 13
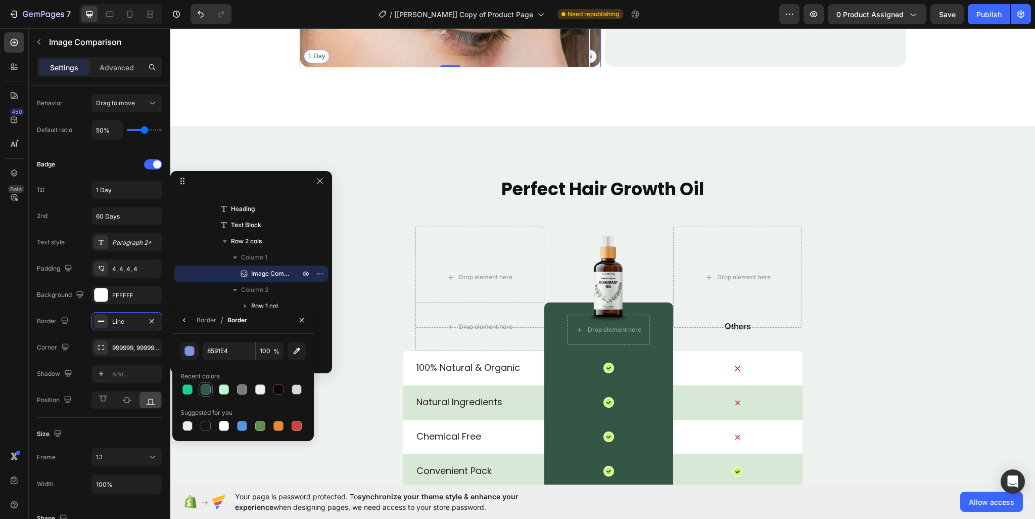
click at [205, 388] on div at bounding box center [206, 389] width 10 height 10
type input "345851"
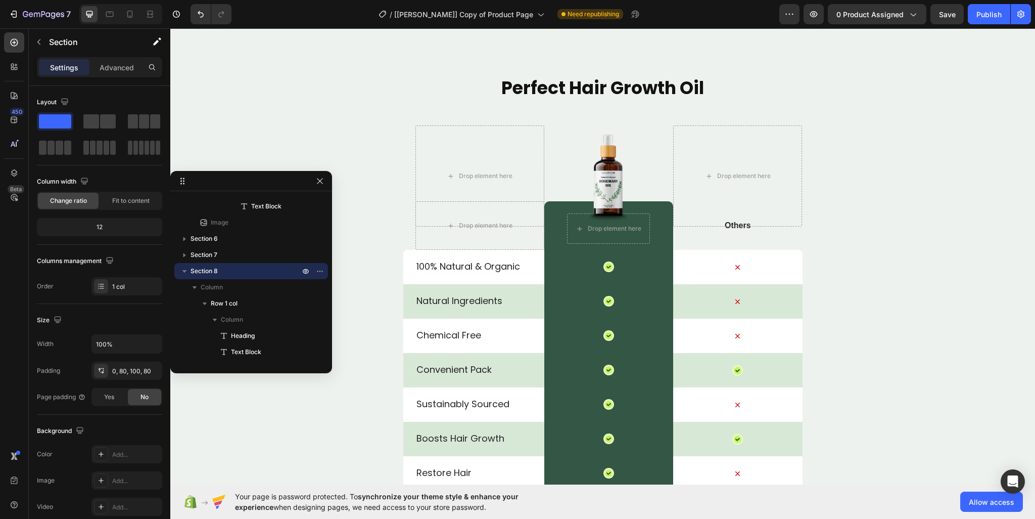
scroll to position [3690, 0]
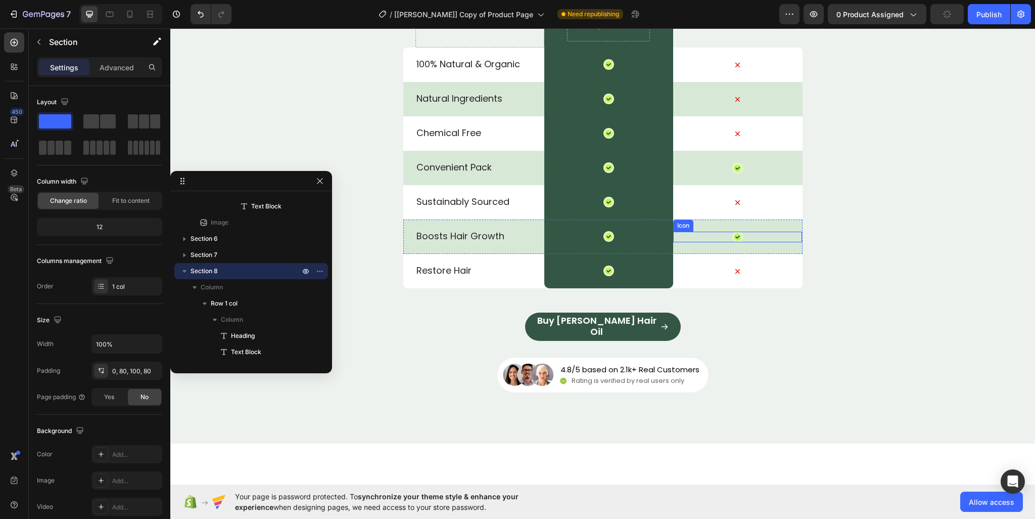
click at [735, 236] on icon at bounding box center [738, 237] width 7 height 7
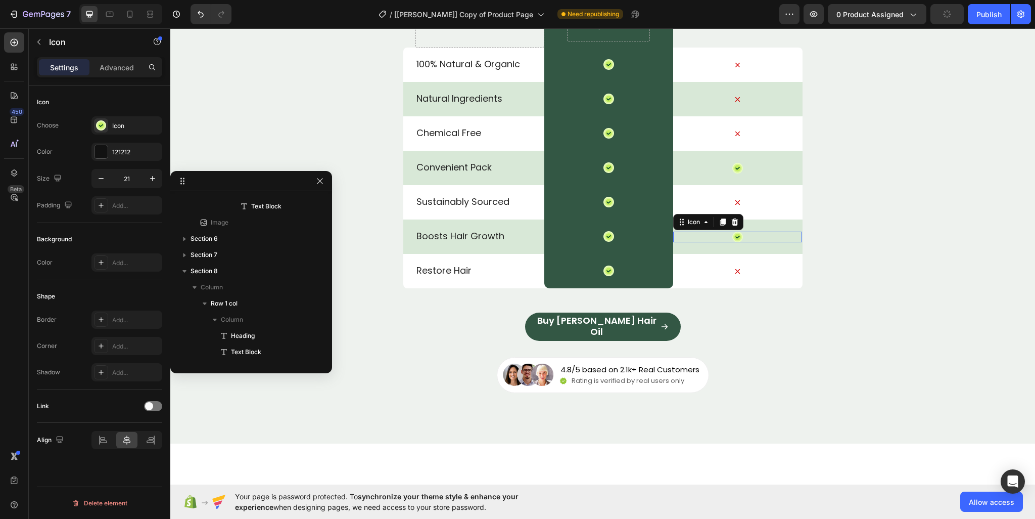
scroll to position [2065, 0]
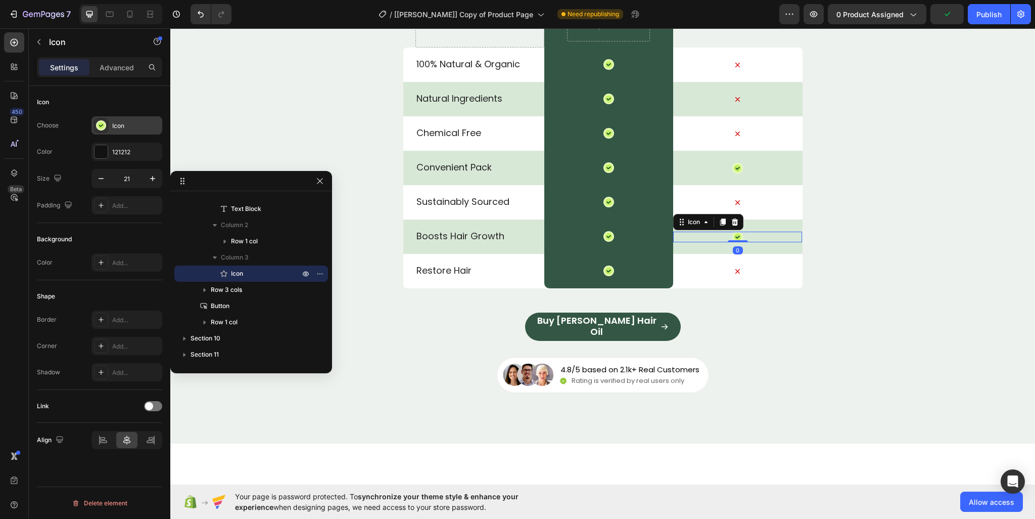
click at [100, 118] on div at bounding box center [101, 125] width 14 height 14
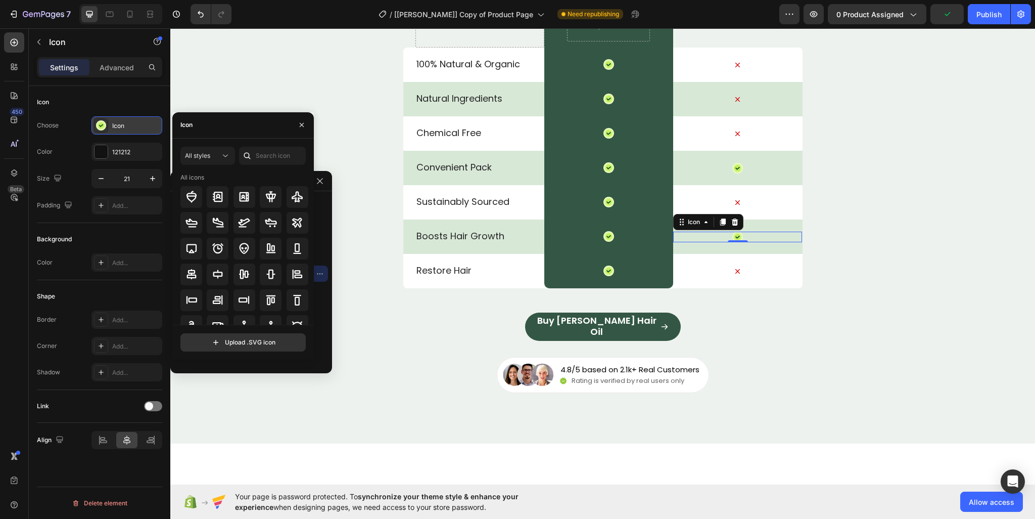
click at [101, 118] on div at bounding box center [101, 125] width 14 height 14
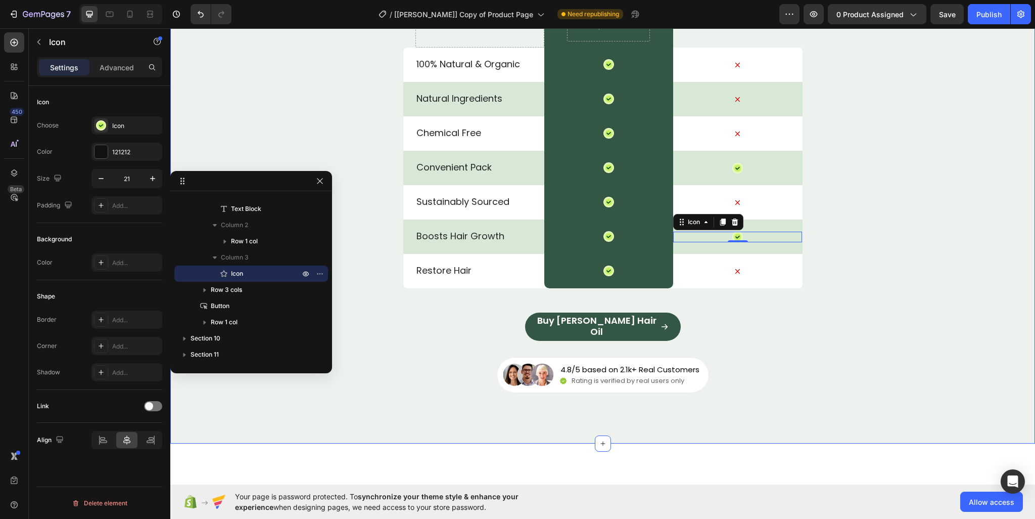
click at [311, 113] on div "Perfect Hair Growth Oil Heading Drop element here Image Drop element here Row D…" at bounding box center [602, 133] width 865 height 520
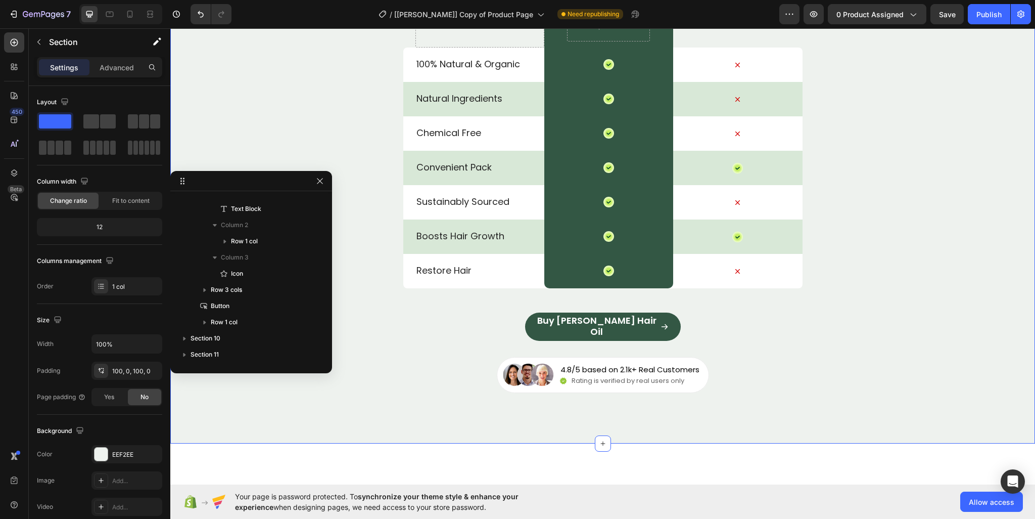
scroll to position [1809, 0]
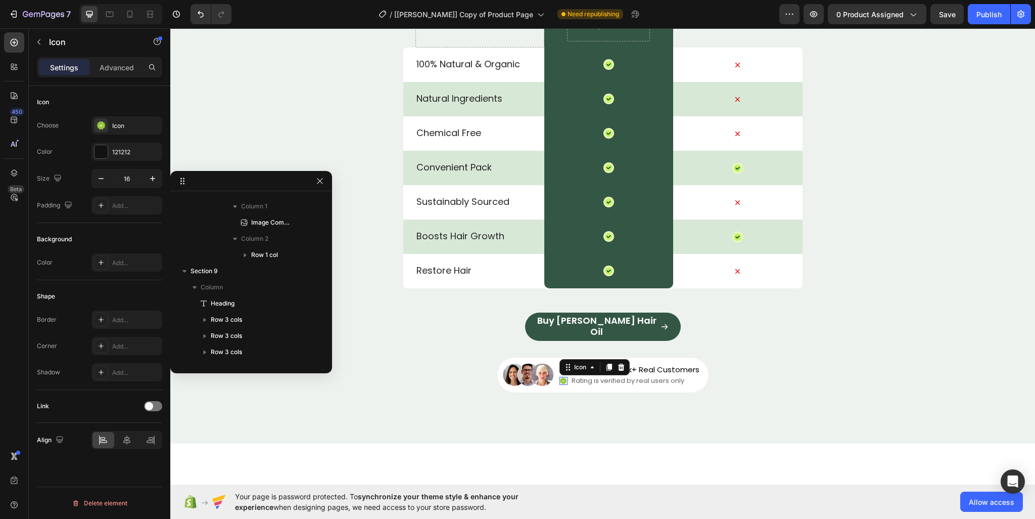
click at [560, 384] on div "Icon 0" at bounding box center [564, 381] width 8 height 8
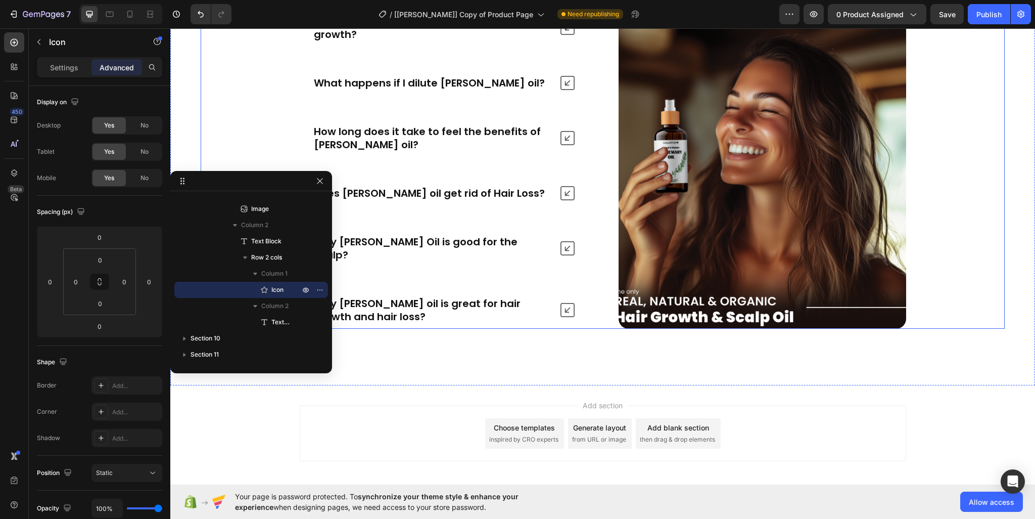
scroll to position [4341, 0]
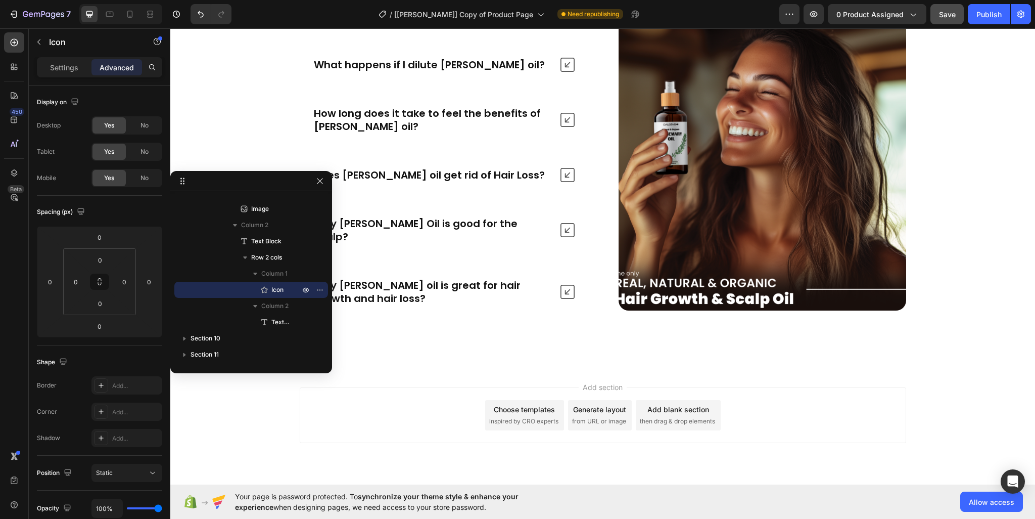
click at [946, 18] on span "Save" at bounding box center [947, 14] width 17 height 9
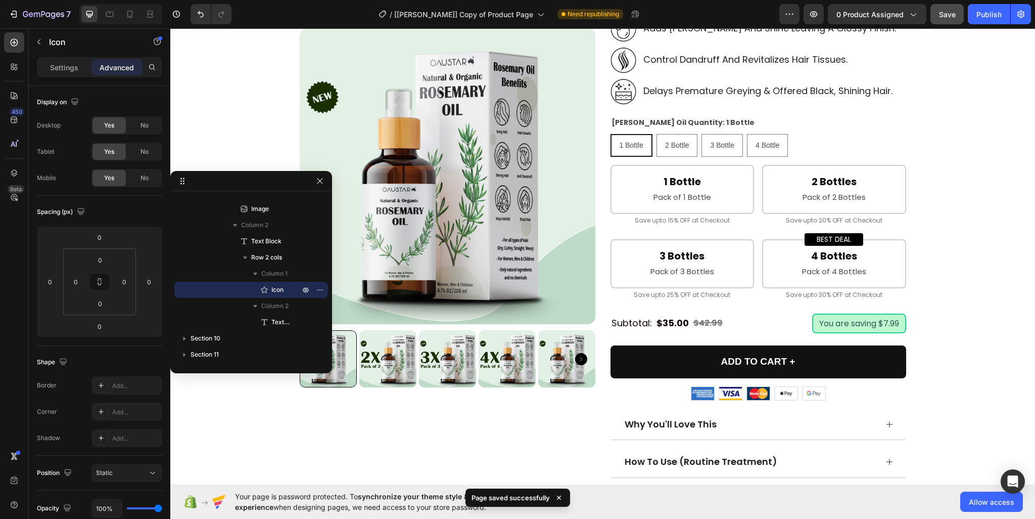
scroll to position [56, 0]
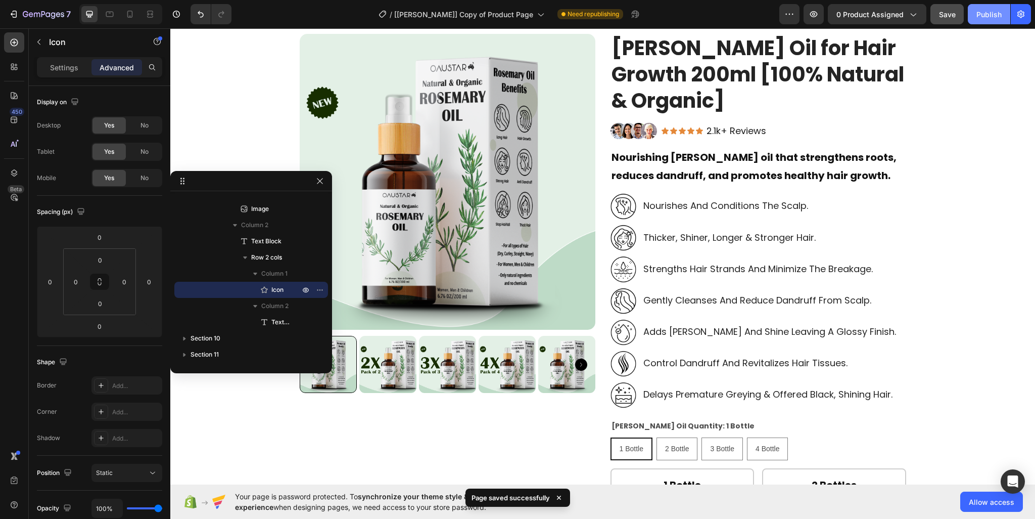
click at [983, 17] on div "Publish" at bounding box center [989, 14] width 25 height 11
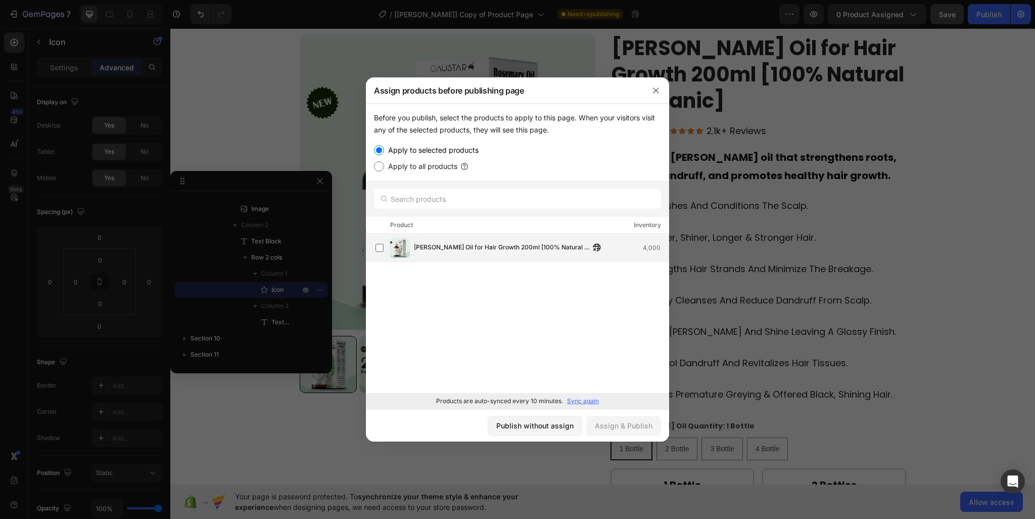
click at [387, 252] on div "Rosemary Oil for Hair Growth 200ml [100% Natural & Organic] 4,000" at bounding box center [522, 248] width 293 height 20
click at [648, 427] on div "Assign & Publish" at bounding box center [624, 425] width 58 height 11
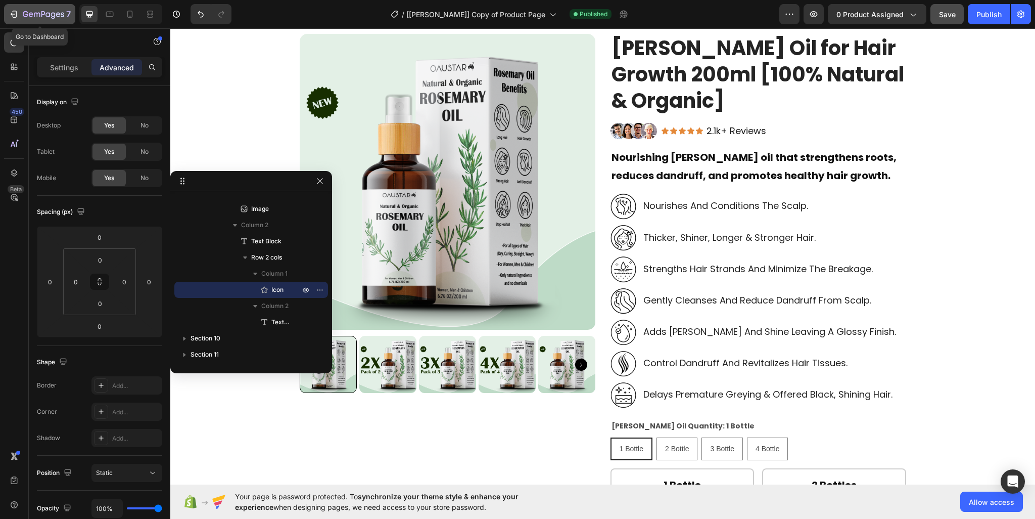
click at [15, 12] on icon "button" at bounding box center [14, 14] width 10 height 10
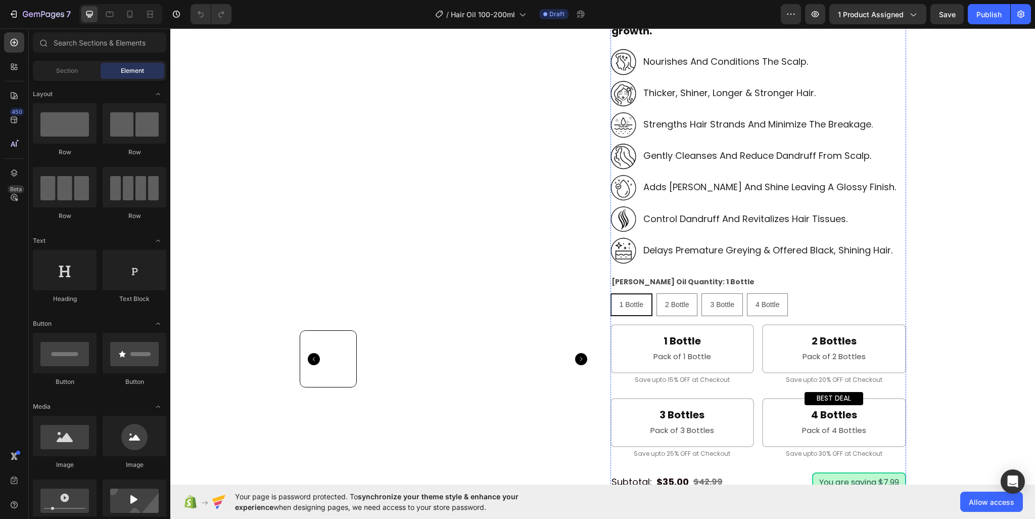
scroll to position [152, 0]
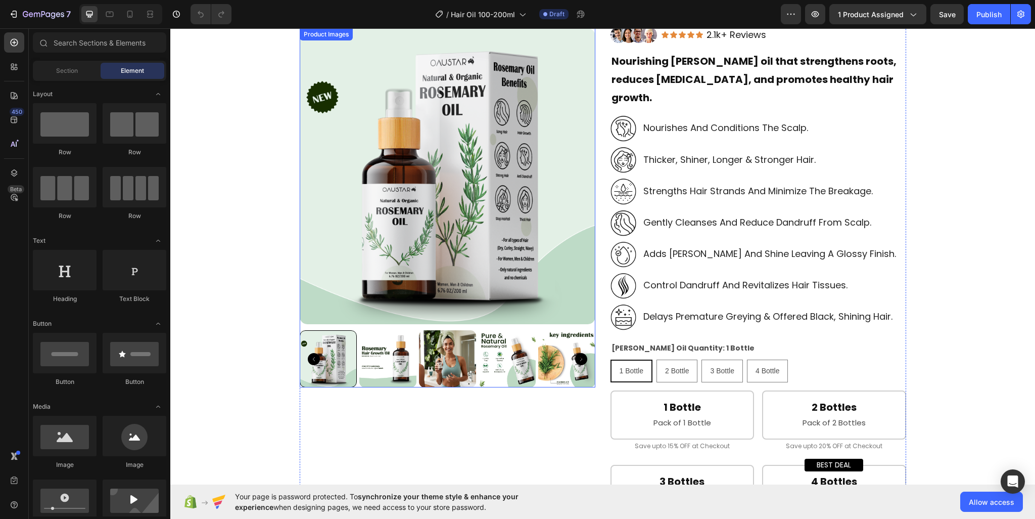
click at [529, 150] on img at bounding box center [448, 176] width 296 height 296
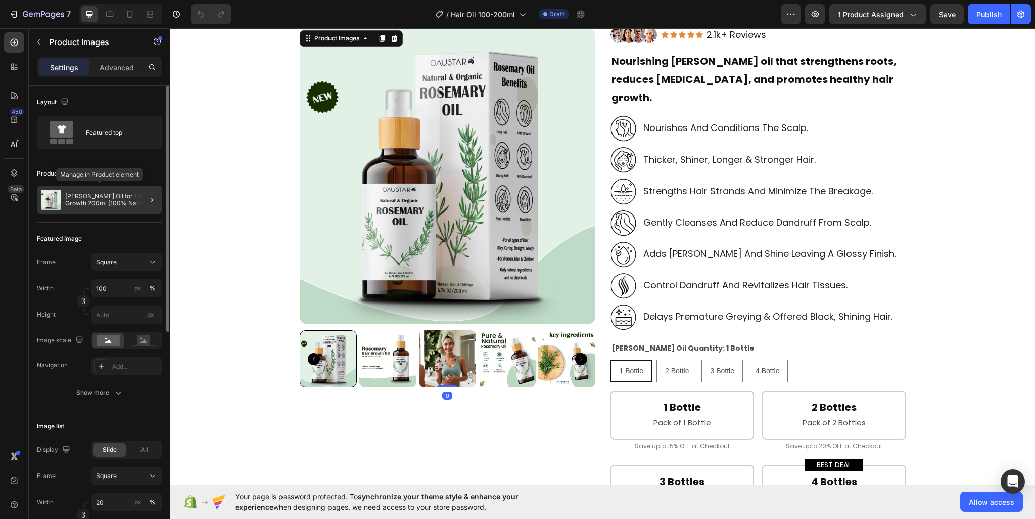
click at [117, 200] on p "[PERSON_NAME] Oil for Hair Growth 200ml [100% Natural & Organic]" at bounding box center [111, 200] width 93 height 14
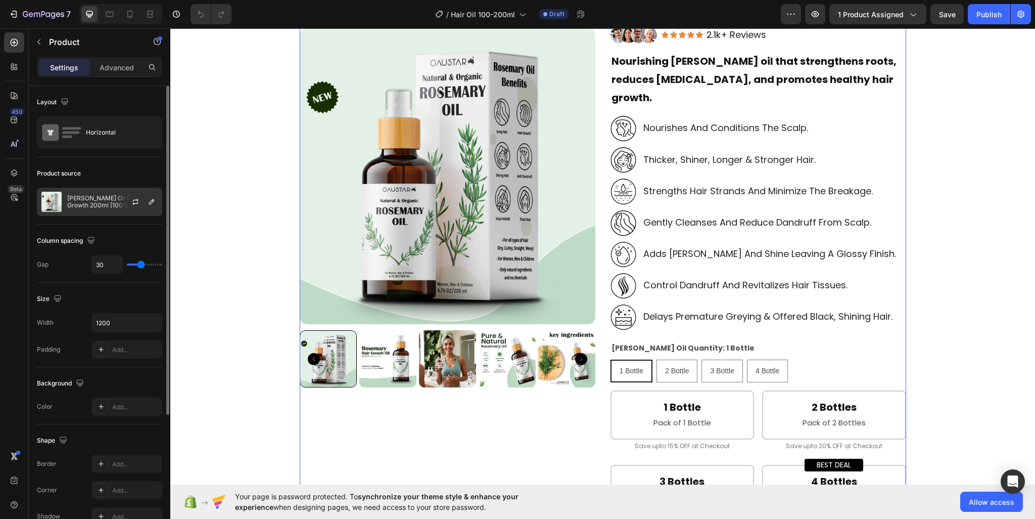
click at [143, 207] on div at bounding box center [139, 201] width 44 height 27
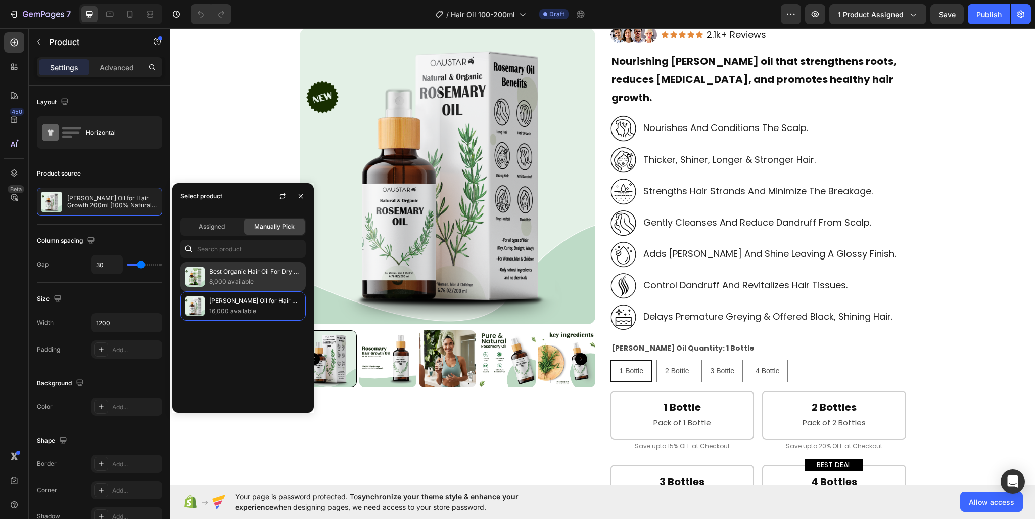
click at [222, 272] on p "Best Organic Hair Oil For Dry & Damaged Hair [Hair Growth Oil]" at bounding box center [255, 271] width 92 height 10
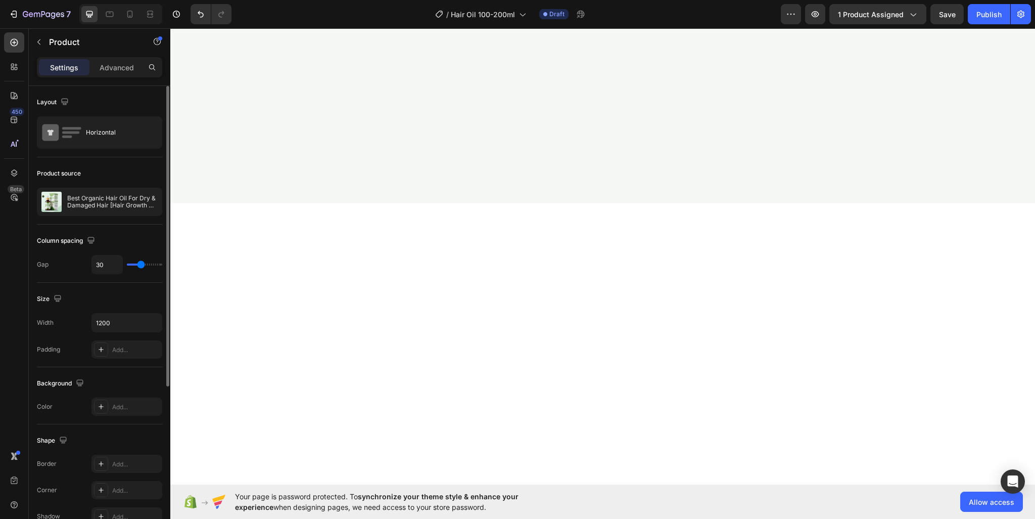
click at [144, 170] on div "Product source" at bounding box center [99, 173] width 125 height 16
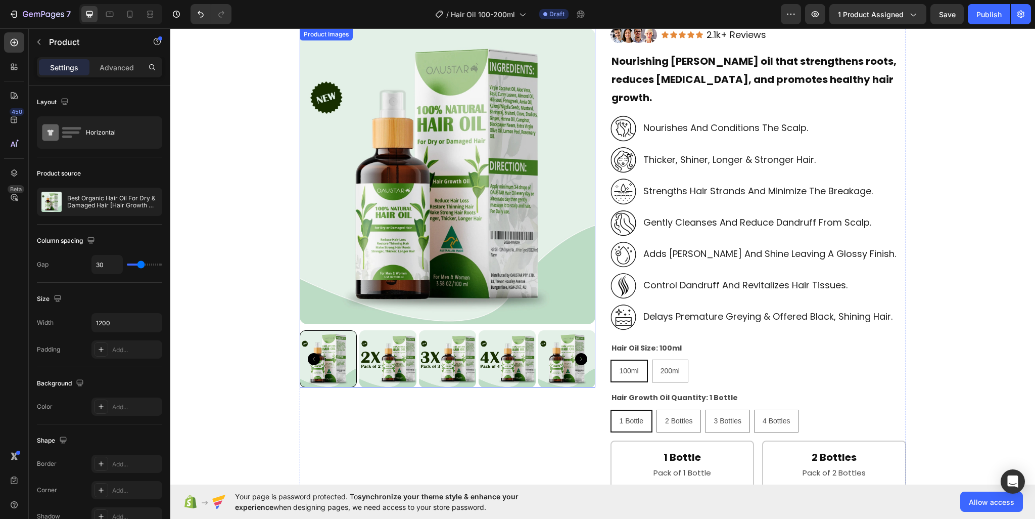
click at [575, 358] on icon "Carousel Next Arrow" at bounding box center [581, 359] width 12 height 12
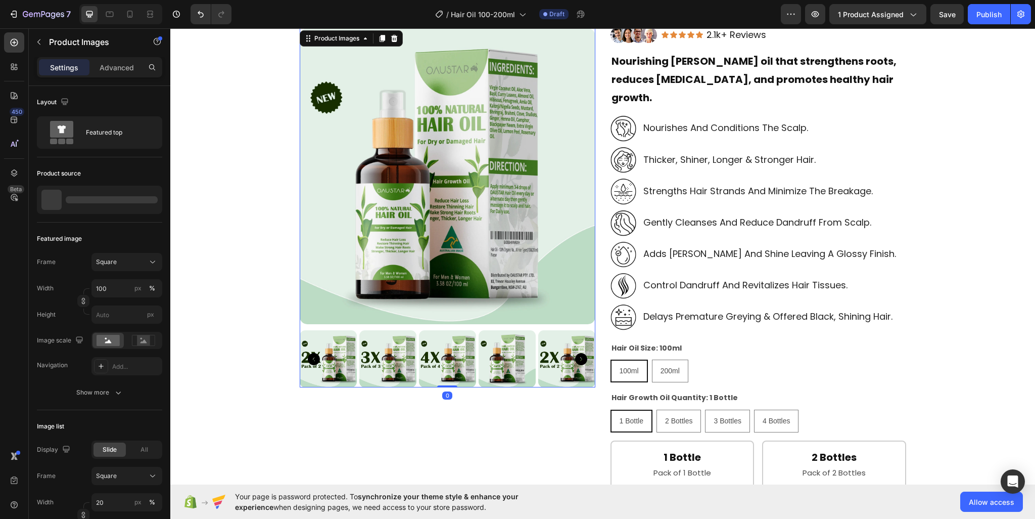
click at [575, 358] on icon "Carousel Next Arrow" at bounding box center [581, 359] width 12 height 12
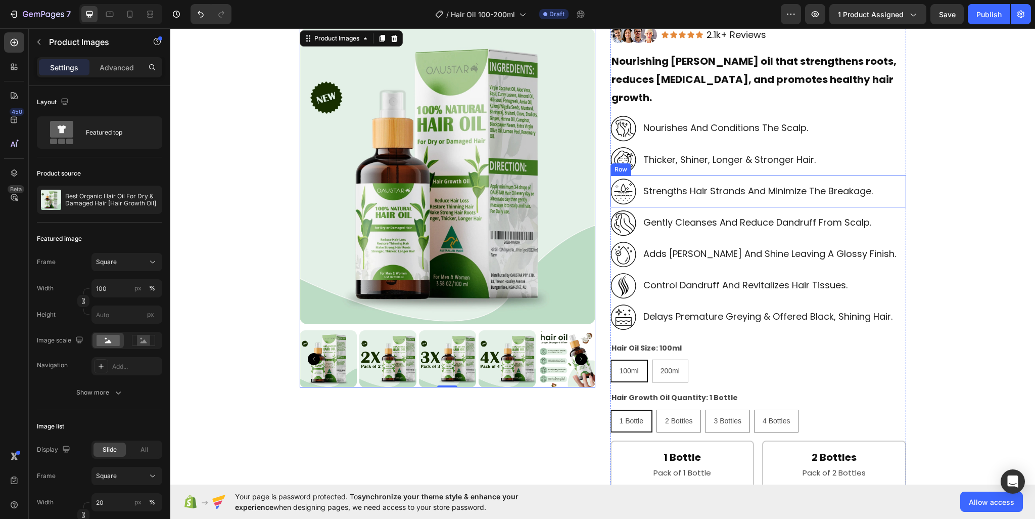
scroll to position [0, 0]
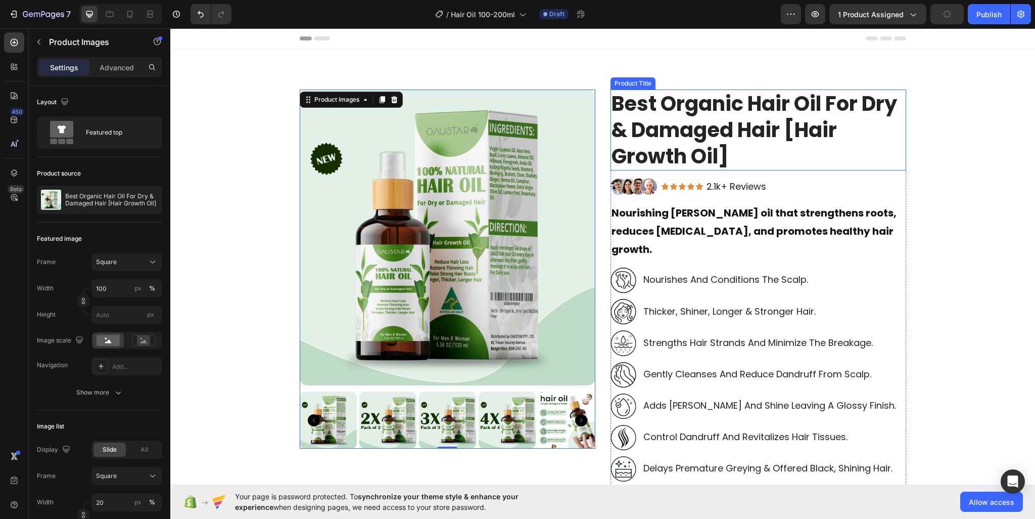
click at [735, 141] on h1 "Best Organic Hair Oil For Dry & Damaged Hair [Hair Growth Oil]" at bounding box center [759, 129] width 296 height 81
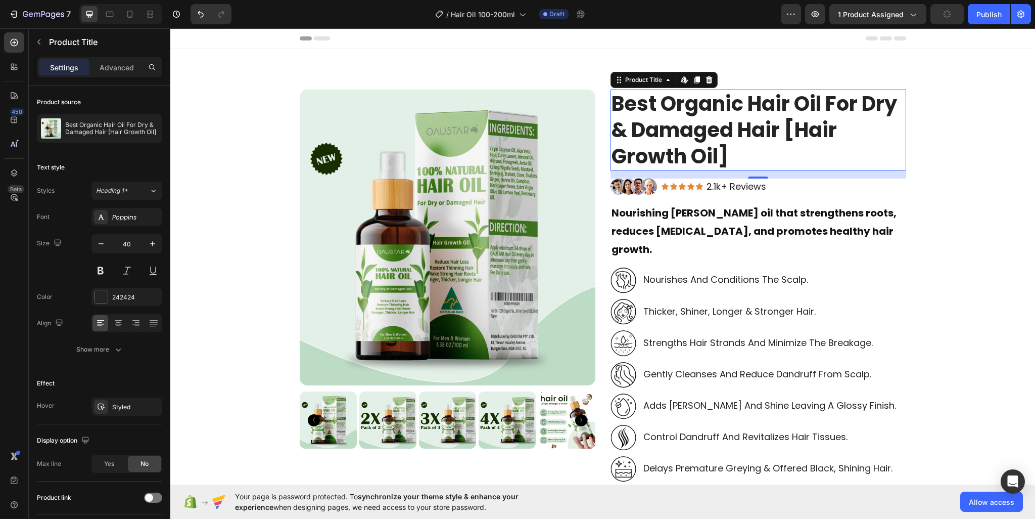
scroll to position [51, 0]
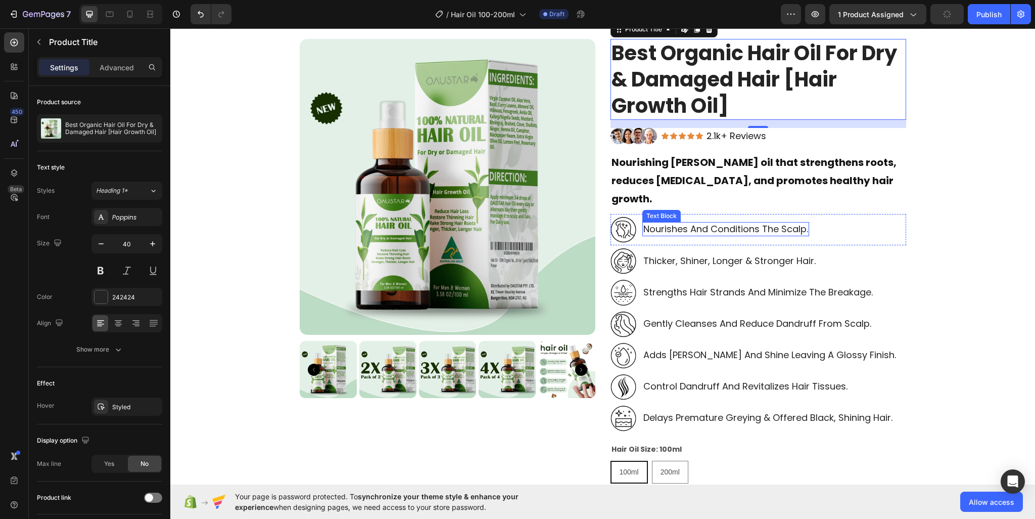
click at [709, 223] on p "nourishes and conditions the scalp." at bounding box center [725, 229] width 165 height 12
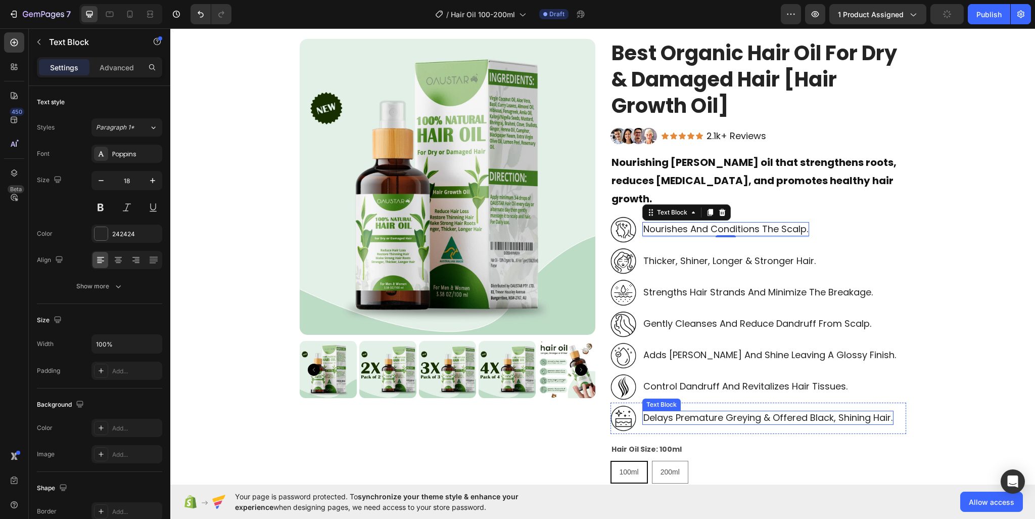
click at [689, 411] on p "delays premature greying & offered black, shining hair." at bounding box center [767, 417] width 249 height 12
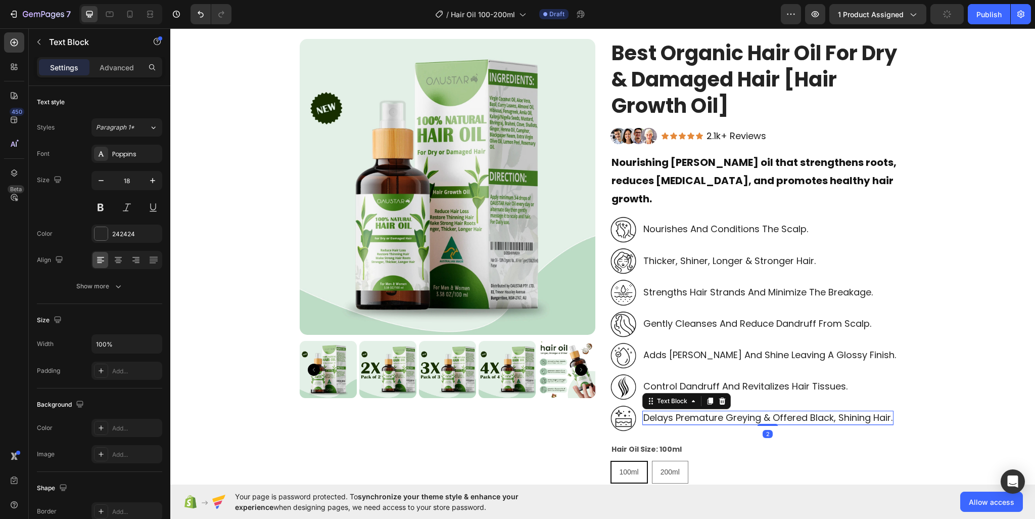
click at [689, 411] on p "delays premature greying & offered black, shining hair." at bounding box center [767, 417] width 249 height 12
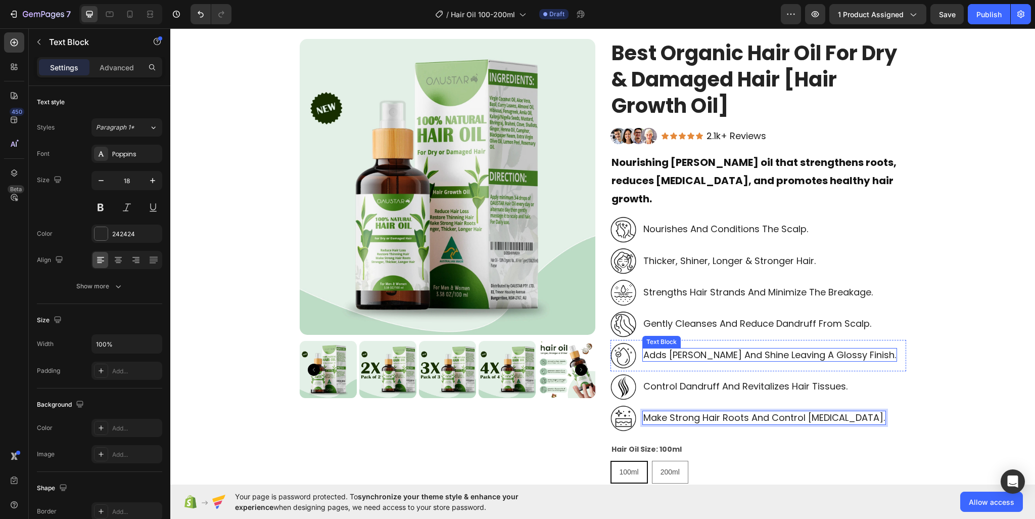
click at [670, 349] on p "adds [PERSON_NAME] and shine leaving a glossy finish." at bounding box center [769, 355] width 253 height 12
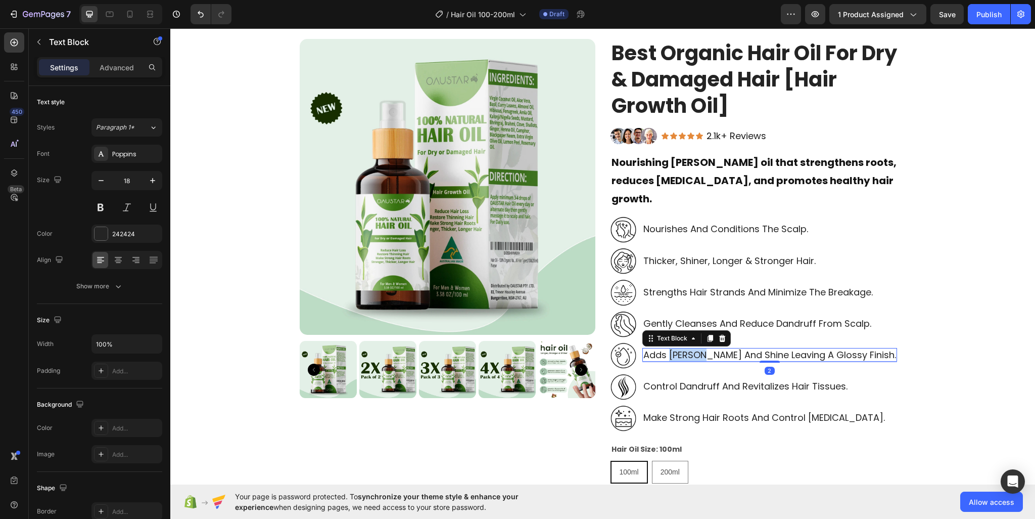
click at [670, 349] on p "adds [PERSON_NAME] and shine leaving a glossy finish." at bounding box center [769, 355] width 253 height 12
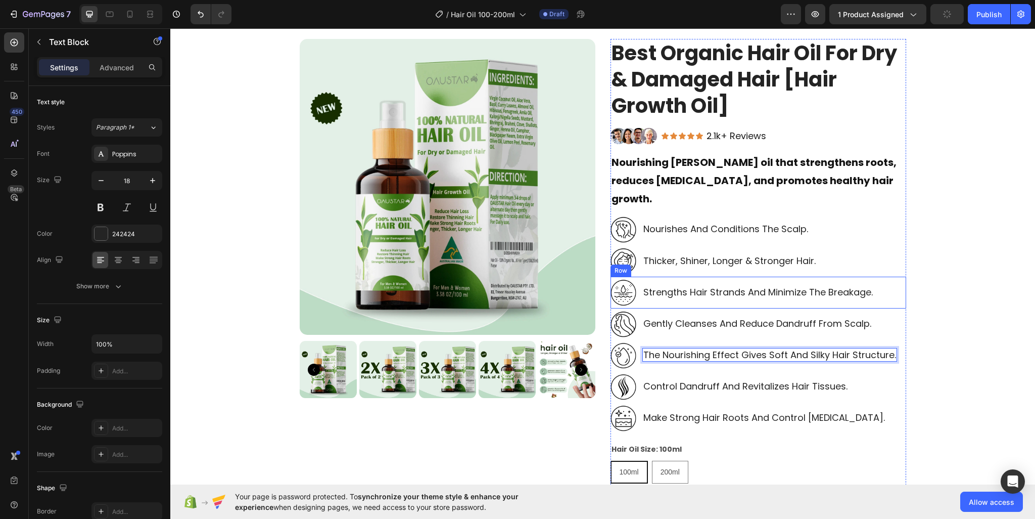
click at [685, 286] on p "strengths hair strands and minimize the breakage." at bounding box center [757, 292] width 229 height 12
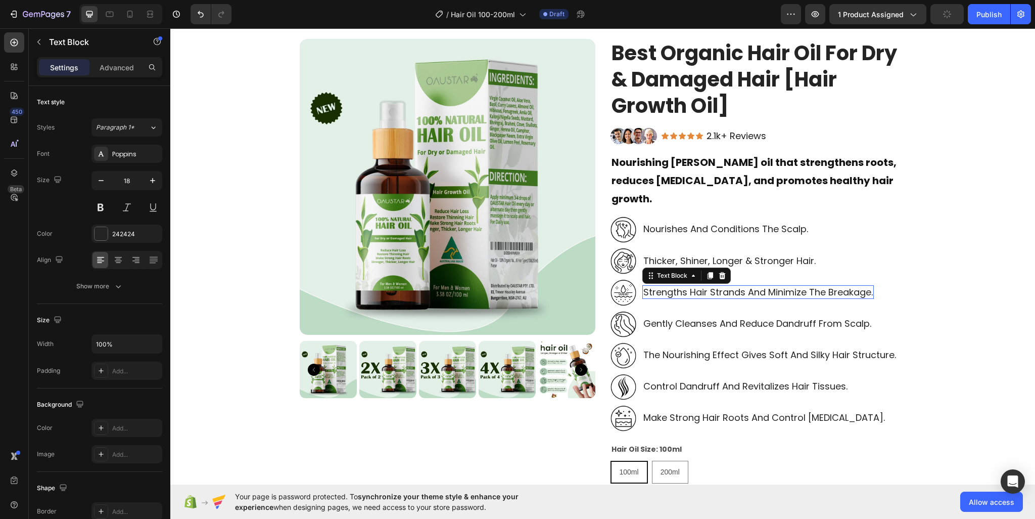
click at [685, 286] on p "strengths hair strands and minimize the breakage." at bounding box center [757, 292] width 229 height 12
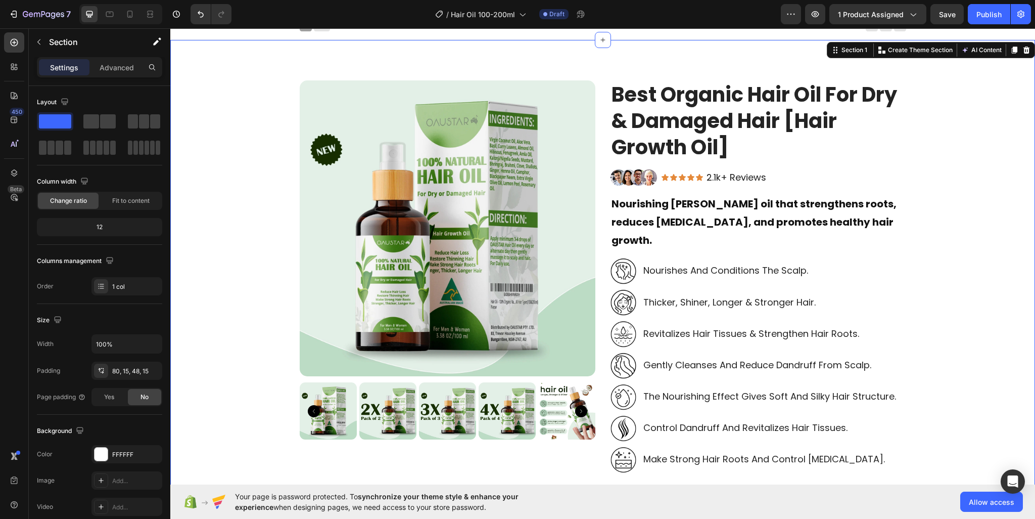
scroll to position [0, 0]
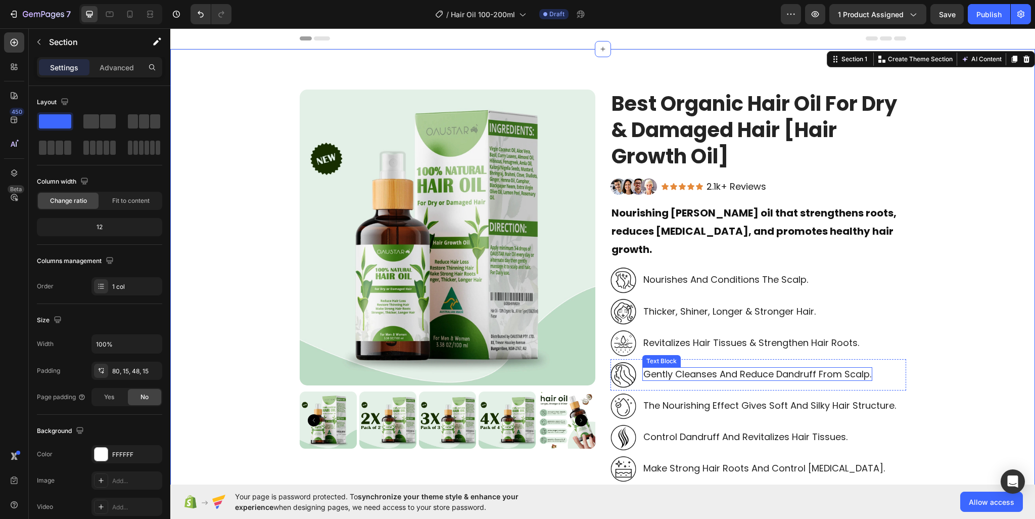
click at [665, 368] on p "gently cleanses and reduce dandruff from scalp." at bounding box center [757, 374] width 228 height 12
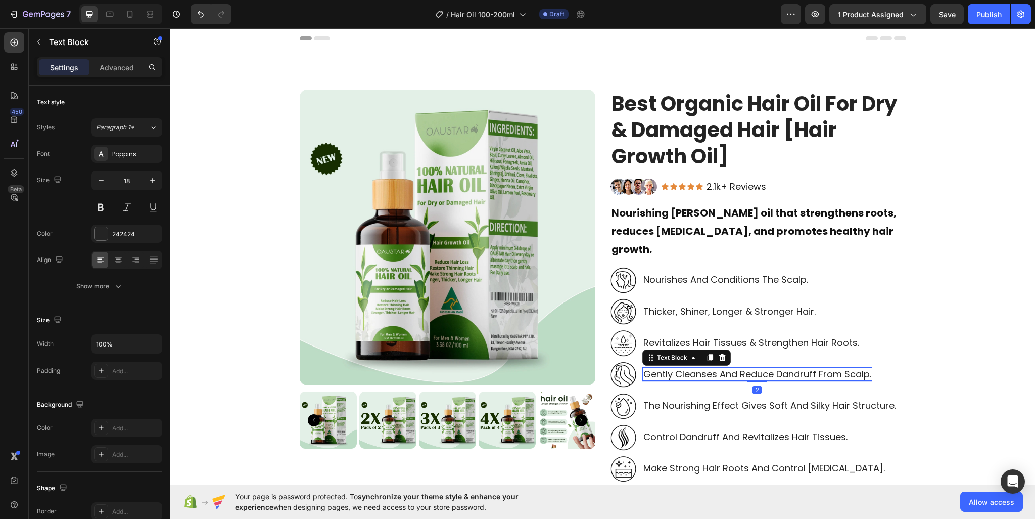
click at [665, 368] on p "gently cleanses and reduce dandruff from scalp." at bounding box center [757, 374] width 228 height 12
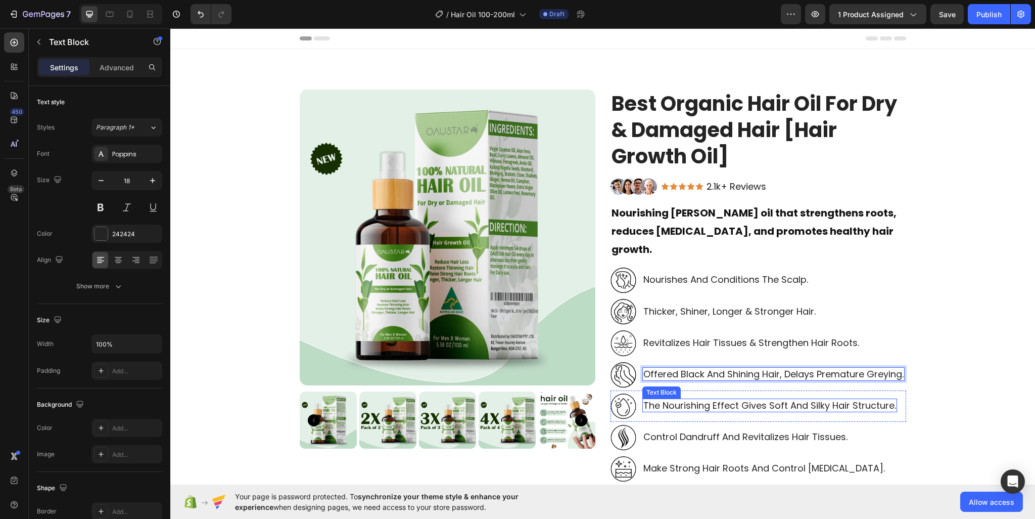
click at [681, 399] on p "The nourishing effect gives soft and silky hair structure." at bounding box center [769, 405] width 253 height 12
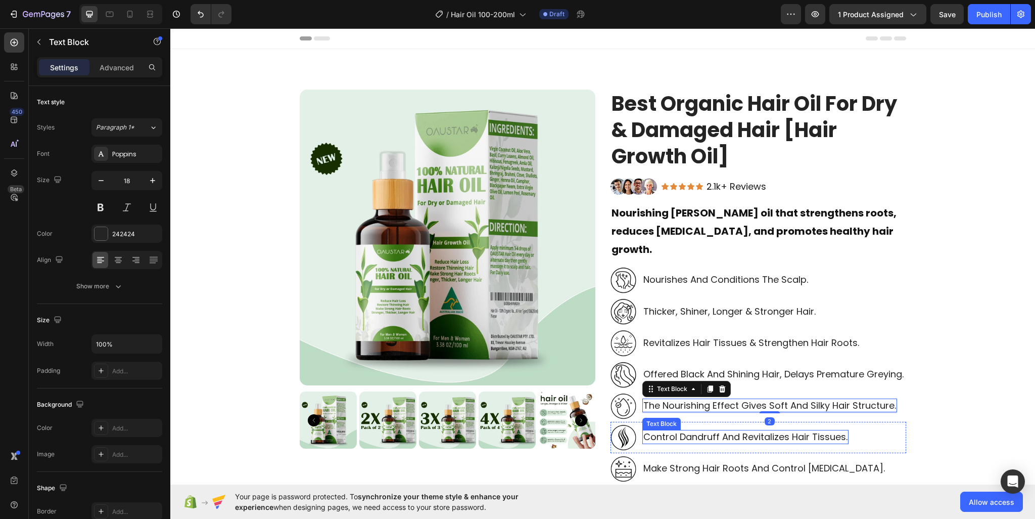
click at [680, 431] on p "control dandruff and revitalizes hair tissues." at bounding box center [745, 437] width 204 height 12
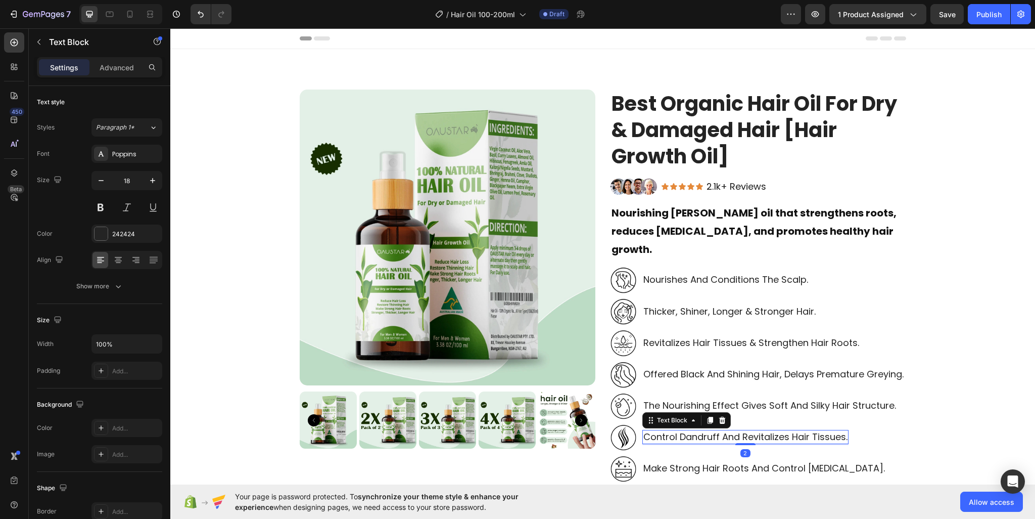
click at [680, 431] on p "control dandruff and revitalizes hair tissues." at bounding box center [745, 437] width 204 height 12
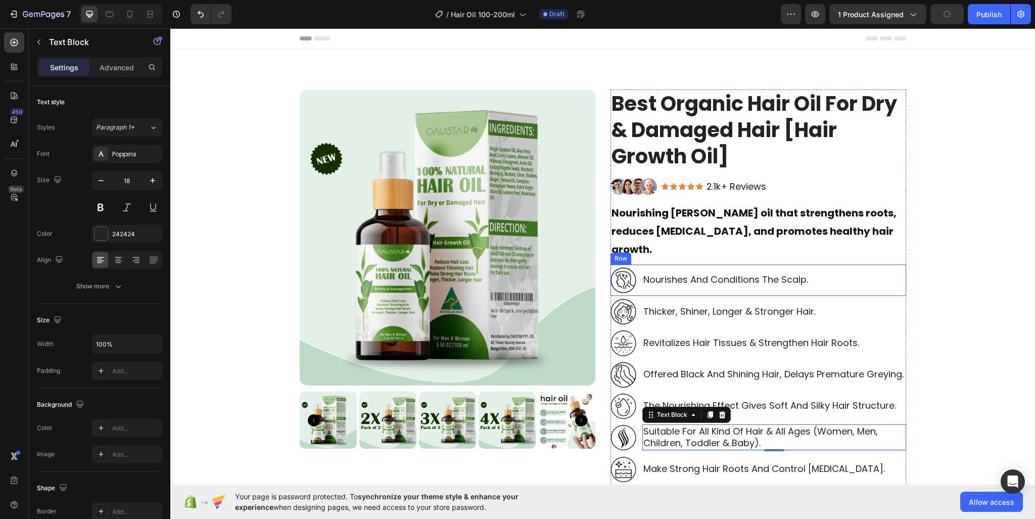
click at [699, 273] on p "nourishes and conditions the scalp." at bounding box center [725, 279] width 165 height 12
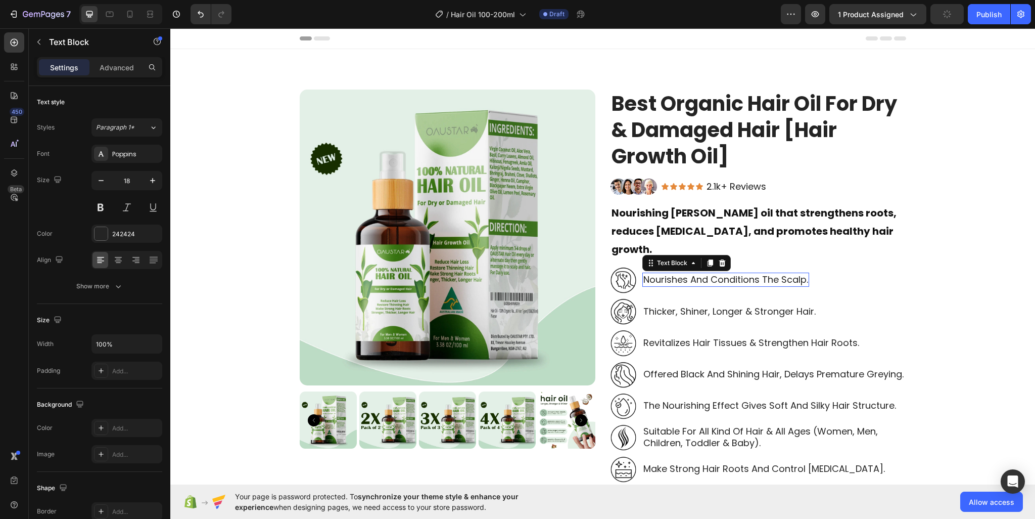
click at [699, 273] on p "nourishes and conditions the scalp." at bounding box center [725, 279] width 165 height 12
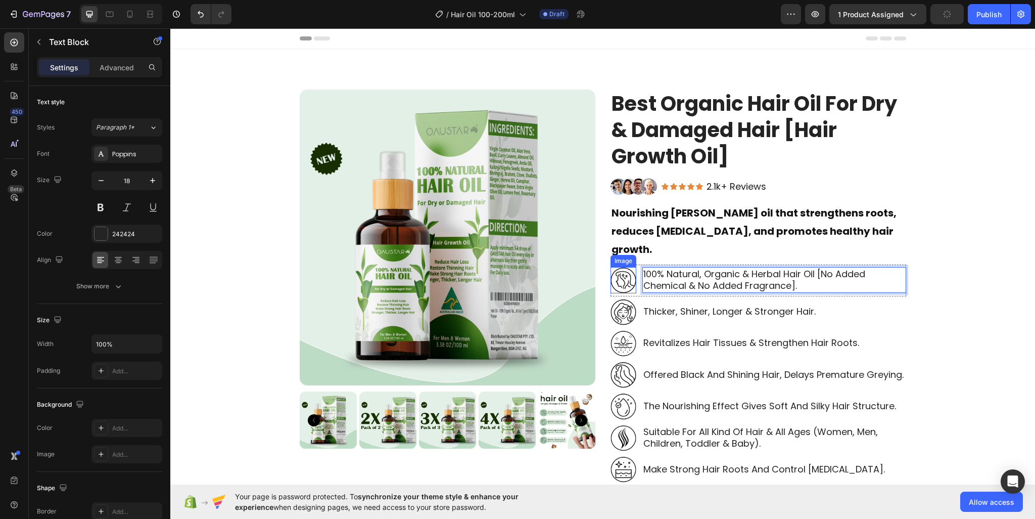
click at [615, 267] on img at bounding box center [624, 280] width 26 height 26
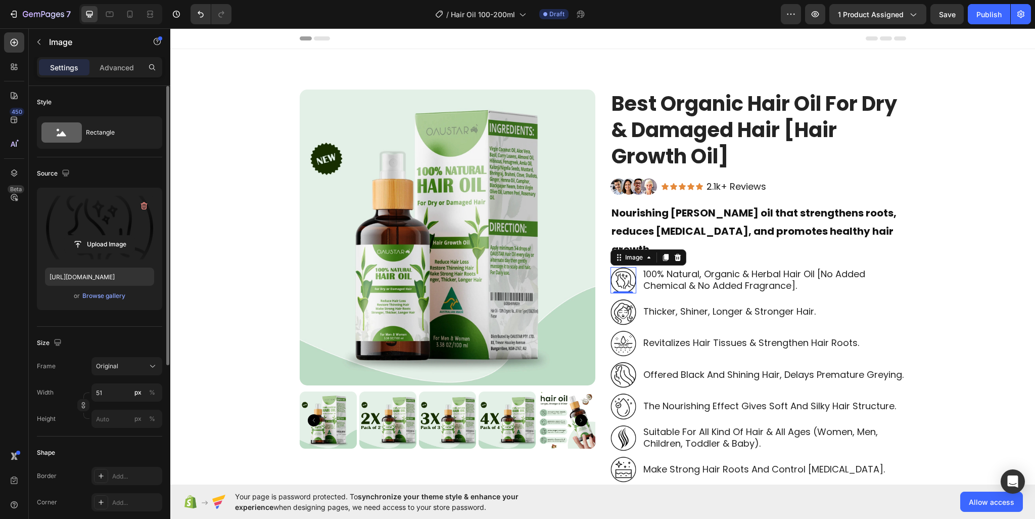
click at [146, 225] on label at bounding box center [99, 228] width 109 height 64
click at [134, 236] on input "file" at bounding box center [100, 244] width 70 height 17
type input "https://cdn.shopify.com/s/files/1/0950/2798/6710/files/gempages_578838273980367…"
click at [860, 368] on p "Offered black and shining hair, delays premature greying." at bounding box center [773, 374] width 260 height 12
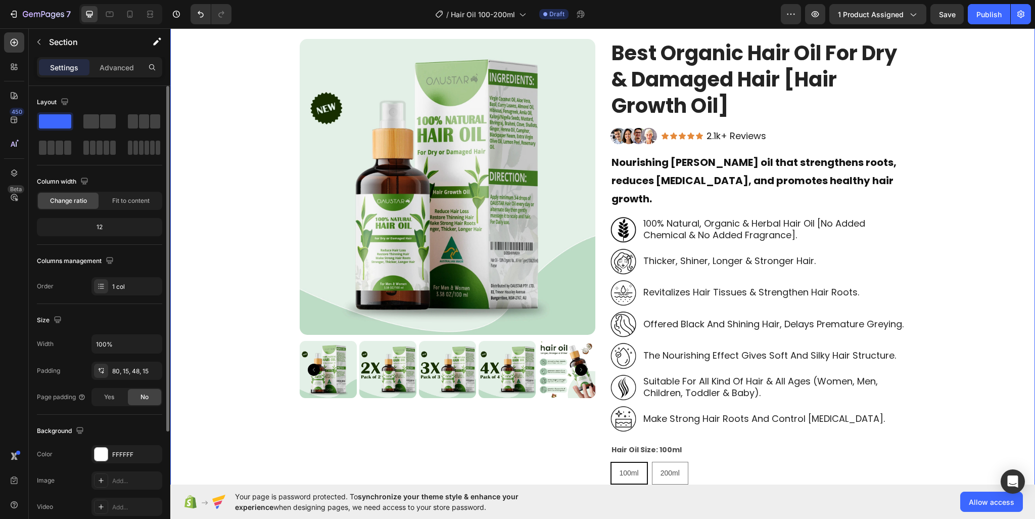
scroll to position [101, 0]
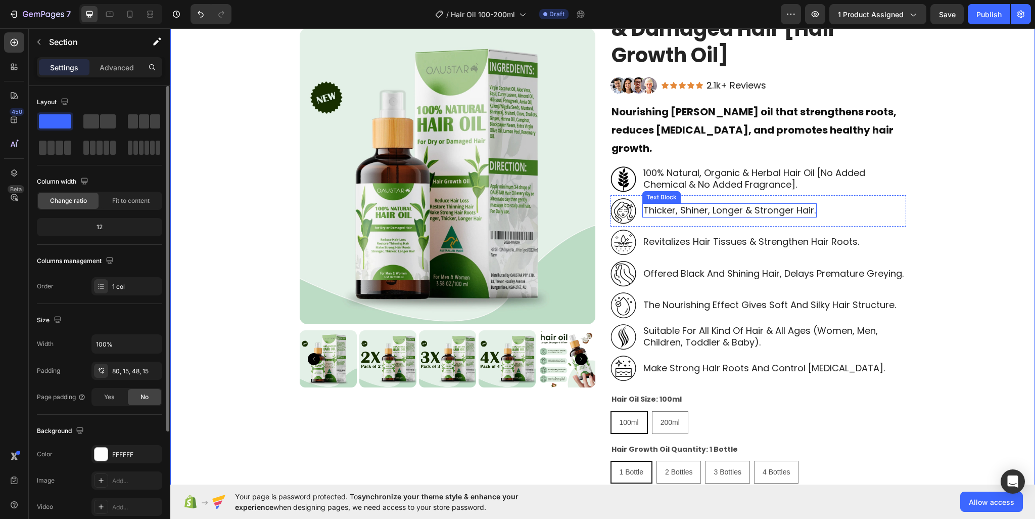
click at [689, 204] on p "thicker, shiner, longer & stronger hair." at bounding box center [729, 210] width 172 height 12
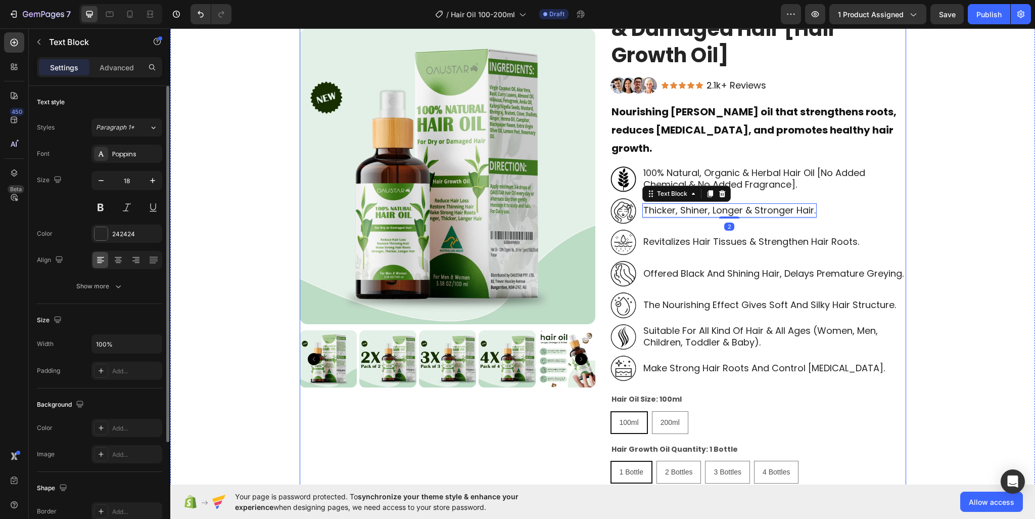
click at [605, 148] on div "Product Images Best Organic Hair Oil For Dry & Damaged Hair [Hair Growth Oil] P…" at bounding box center [603, 510] width 607 height 1044
click at [615, 166] on img at bounding box center [624, 179] width 26 height 26
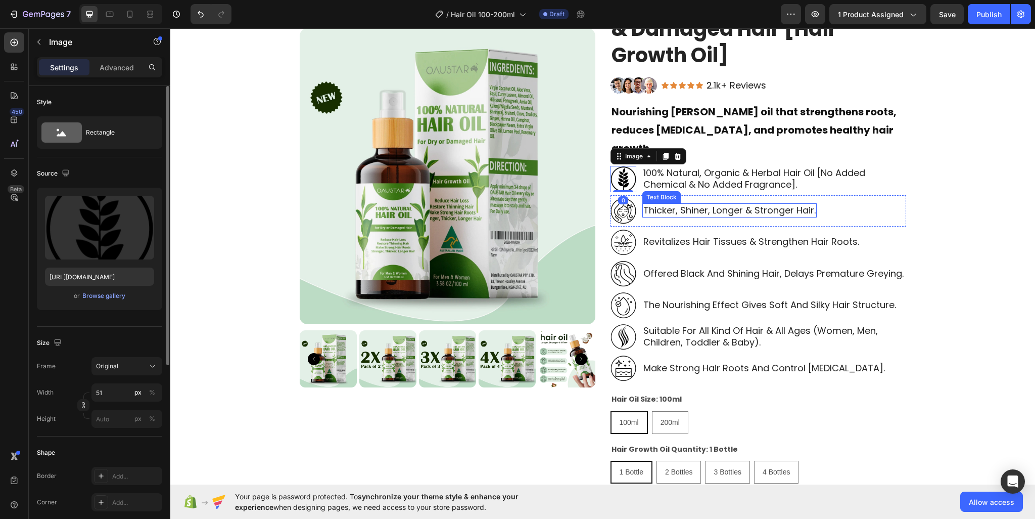
click at [817, 267] on p "Offered black and shining hair, delays premature greying." at bounding box center [773, 273] width 260 height 12
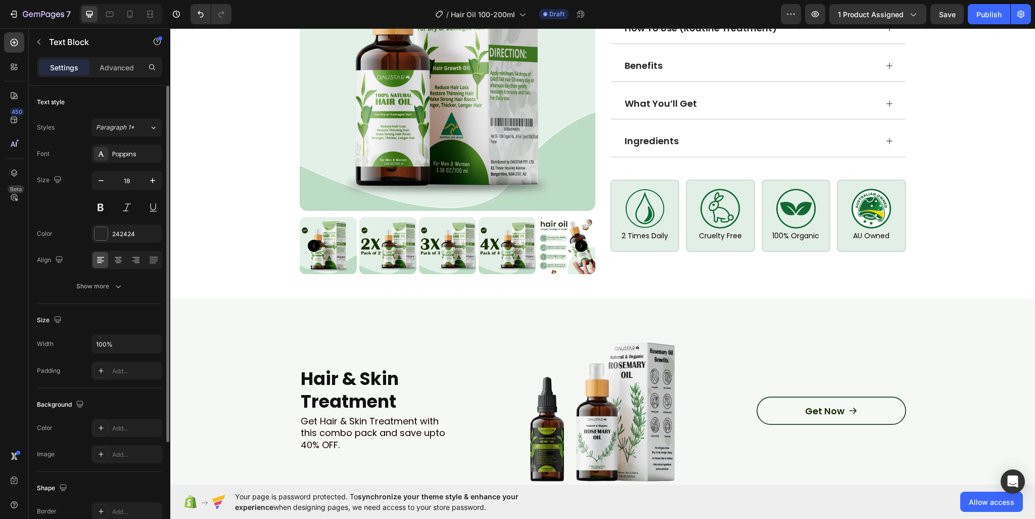
scroll to position [657, 0]
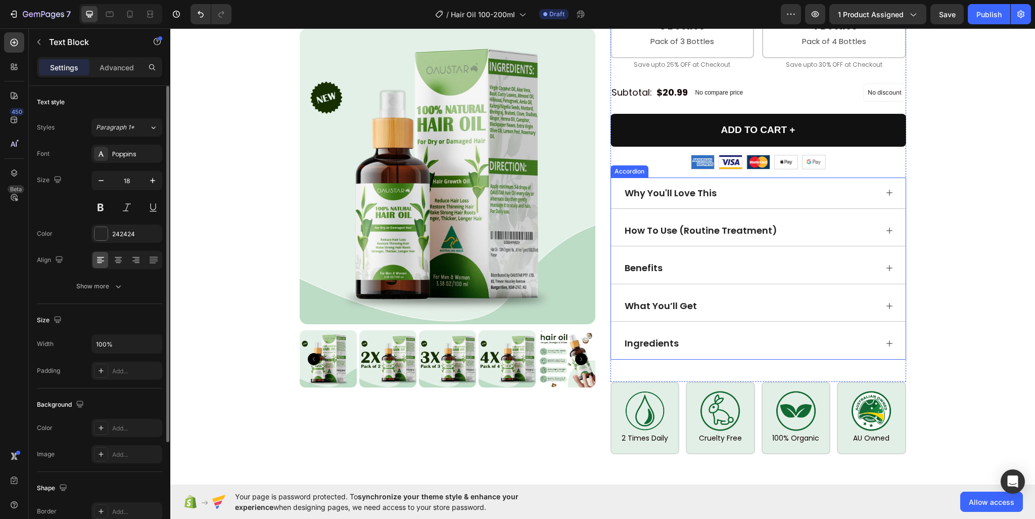
click at [875, 180] on div "Why You'll Love This" at bounding box center [758, 192] width 295 height 31
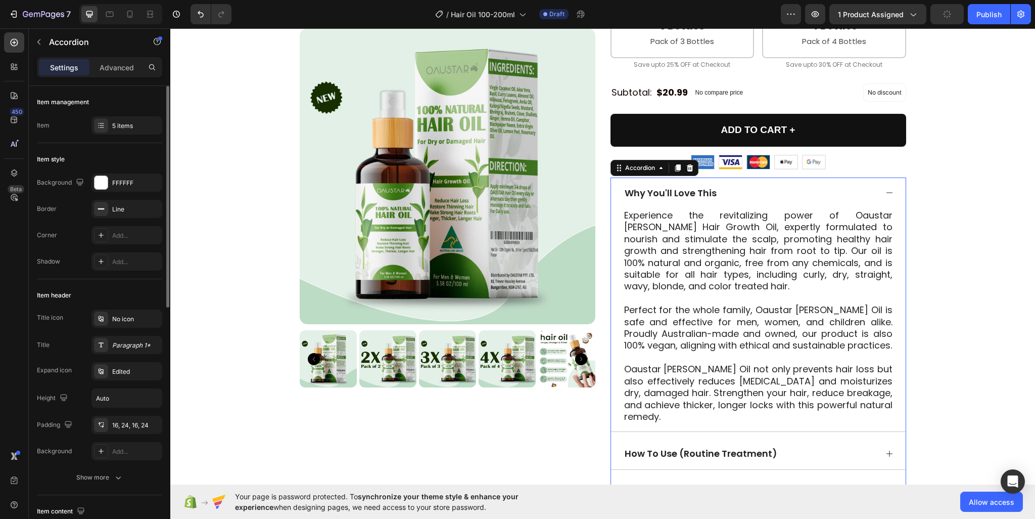
drag, startPoint x: 645, startPoint y: 180, endPoint x: 673, endPoint y: 219, distance: 47.7
click at [651, 194] on div "Why You'll Love This Experience the revitalizing power of Oaustar Rosemary Hair…" at bounding box center [758, 304] width 295 height 254
click at [673, 219] on p "Experience the revitalizing power of Oaustar Rosemary Hair Growth Oil, expertly…" at bounding box center [758, 250] width 268 height 83
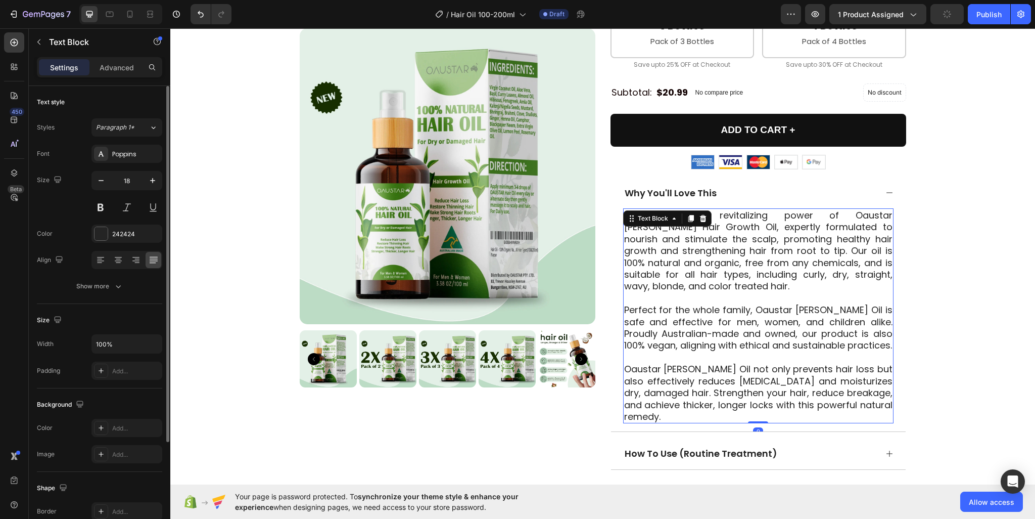
click at [673, 219] on p "Experience the revitalizing power of Oaustar Rosemary Hair Growth Oil, expertly…" at bounding box center [758, 250] width 268 height 83
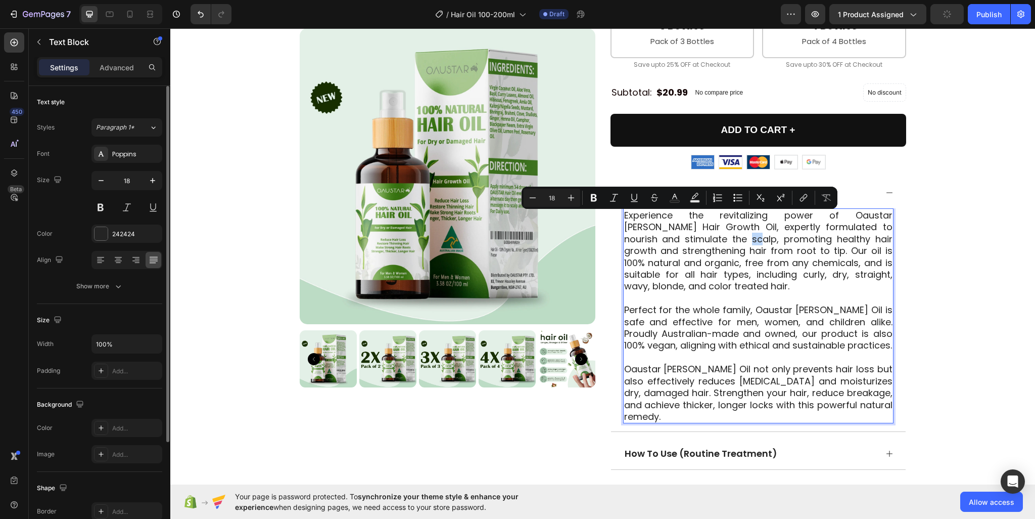
click at [673, 219] on p "Experience the revitalizing power of Oaustar Rosemary Hair Growth Oil, expertly…" at bounding box center [758, 250] width 268 height 83
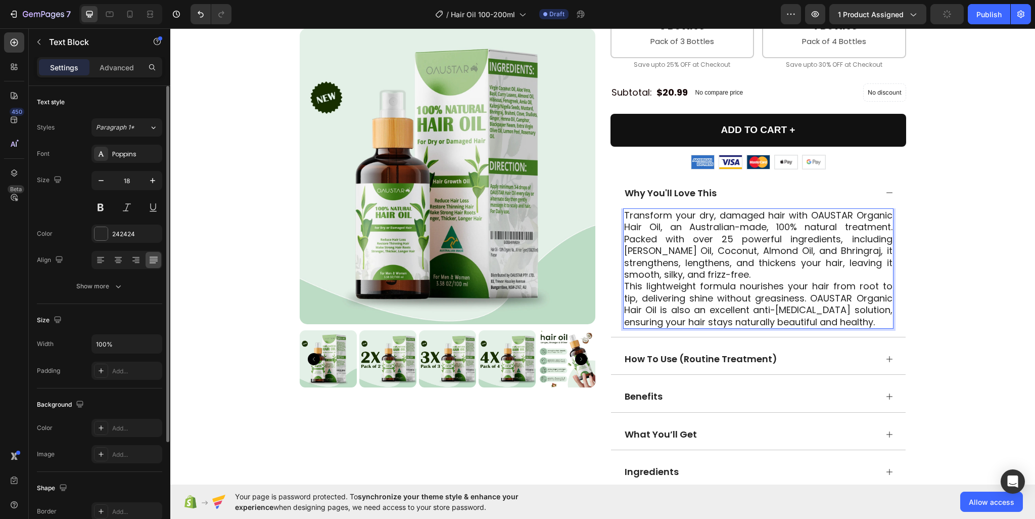
click at [774, 250] on p "Transform your dry, damaged hair with OAUSTAR Organic Hair Oil, an Australian-m…" at bounding box center [758, 244] width 268 height 71
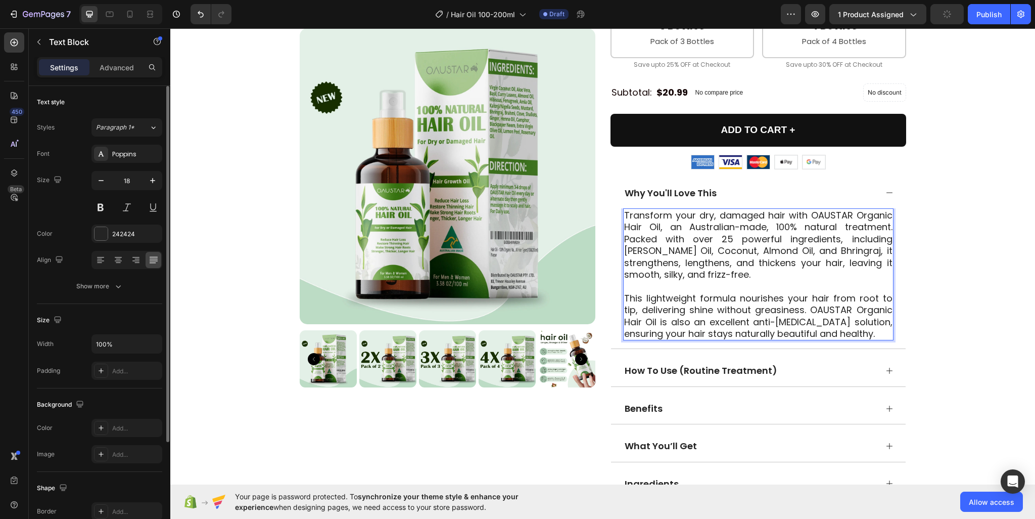
click at [807, 292] on p "This lightweight formula nourishes your hair from root to tip, delivering shine…" at bounding box center [758, 316] width 268 height 48
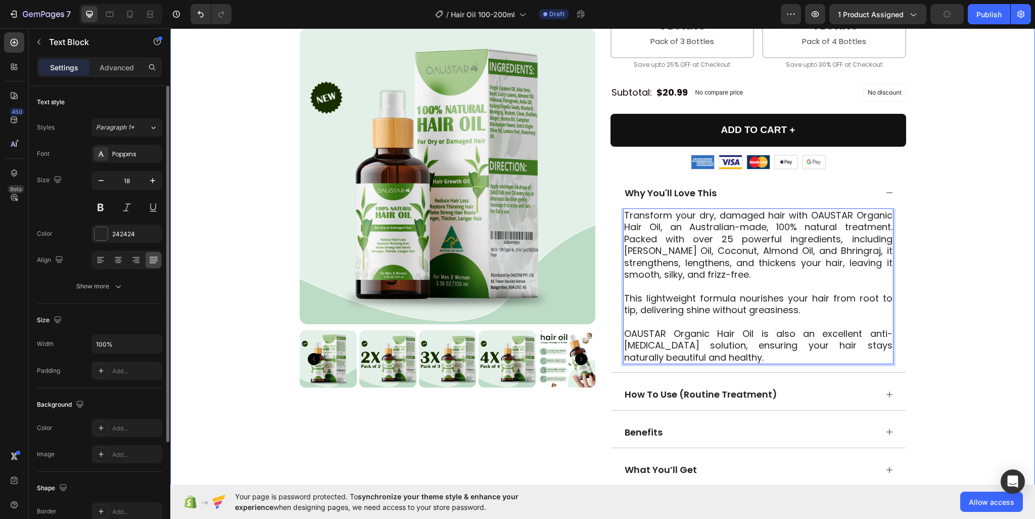
click at [993, 229] on div "Product Images Best Organic Hair Oil For Dry & Damaged Hair [Hair Growth Oil] P…" at bounding box center [603, 36] width 850 height 1208
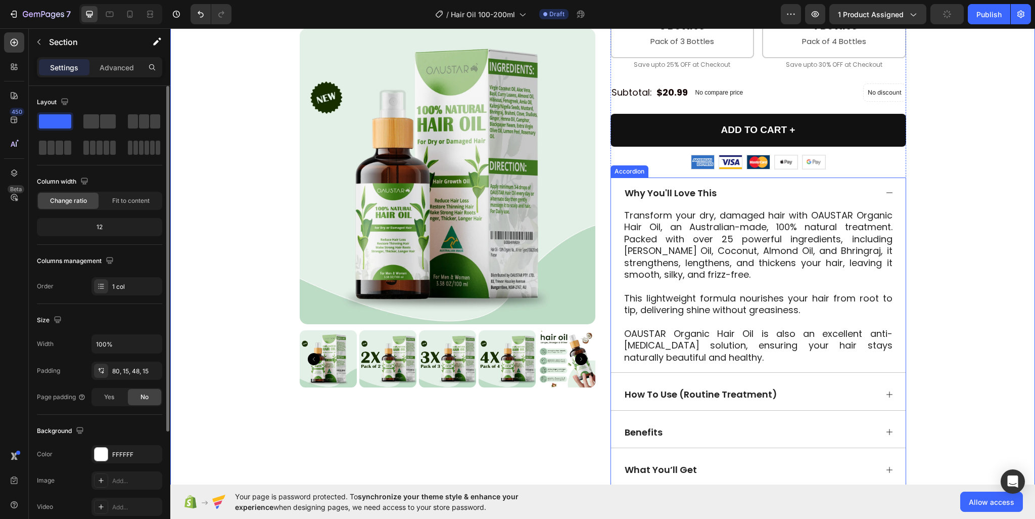
click at [886, 189] on icon at bounding box center [890, 193] width 8 height 8
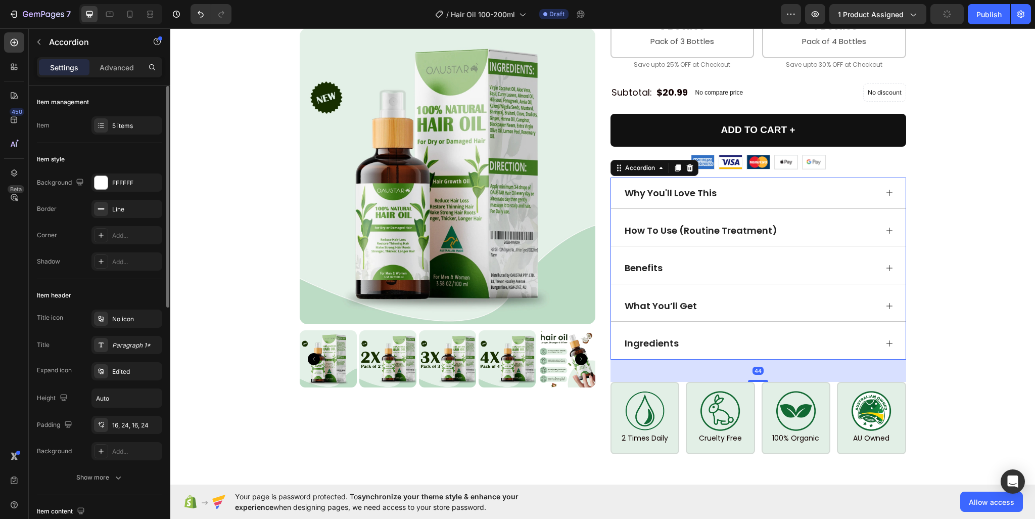
click at [884, 215] on div "How To Use (Routine Treatment)" at bounding box center [758, 230] width 295 height 31
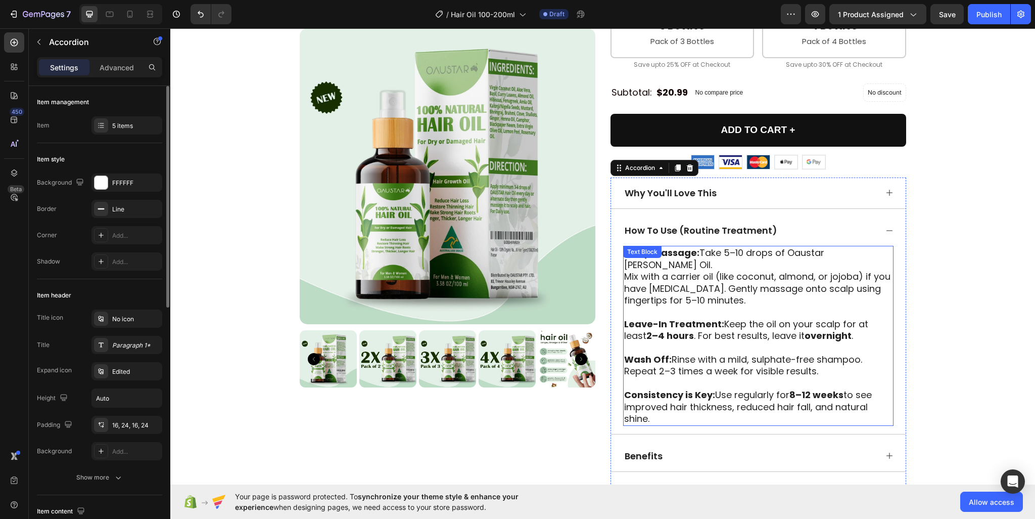
click at [694, 246] on strong "Scalp Massage:" at bounding box center [661, 252] width 75 height 13
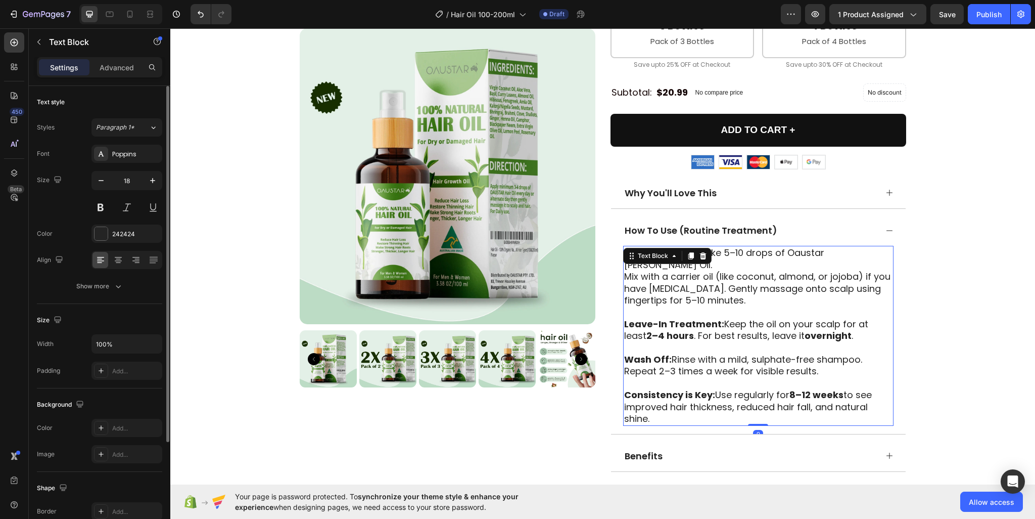
click at [733, 273] on p "Mix with a carrier oil (like coconut, almond, or jojoba) if you have sensitive …" at bounding box center [758, 287] width 268 height 35
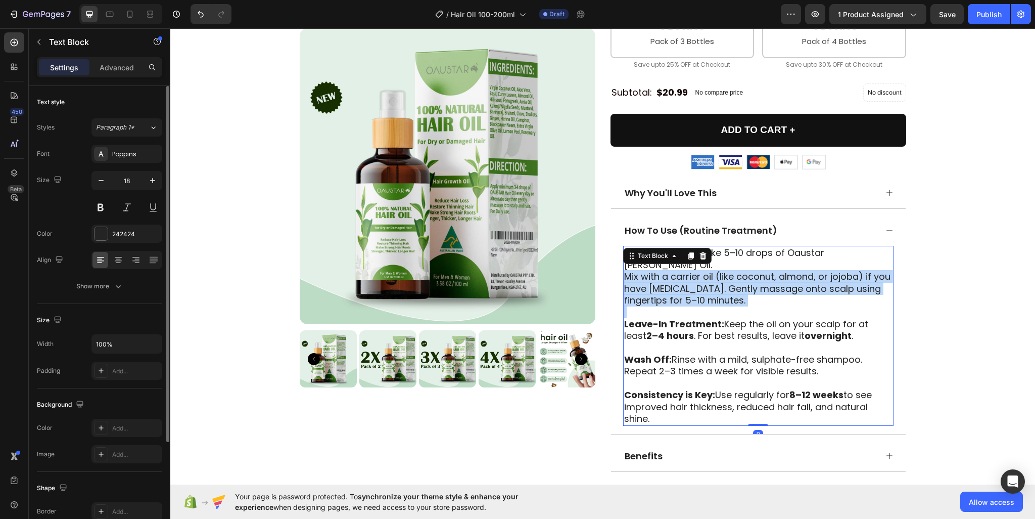
click at [733, 273] on p "Mix with a carrier oil (like coconut, almond, or jojoba) if you have sensitive …" at bounding box center [758, 287] width 268 height 35
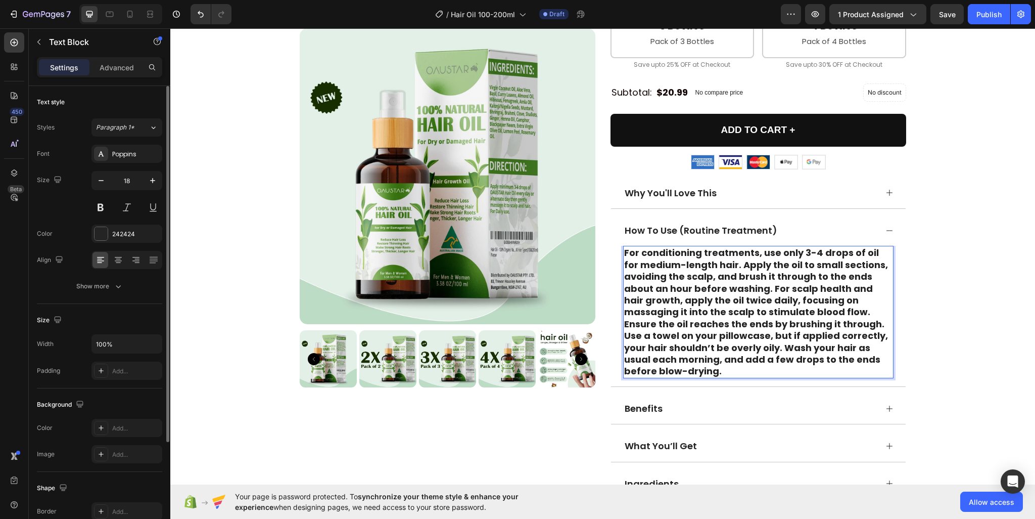
click at [716, 268] on strong "For conditioning treatments, use only 3-4 drops of oil for medium-length hair. …" at bounding box center [756, 311] width 264 height 131
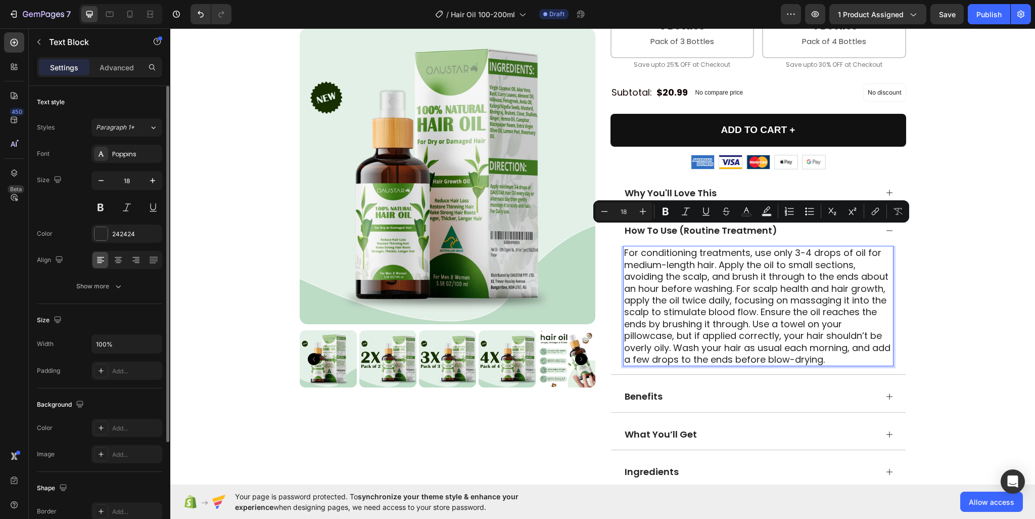
click at [720, 261] on p "For conditioning treatments, use only 3-4 drops of oil for medium-length hair. …" at bounding box center [758, 306] width 268 height 118
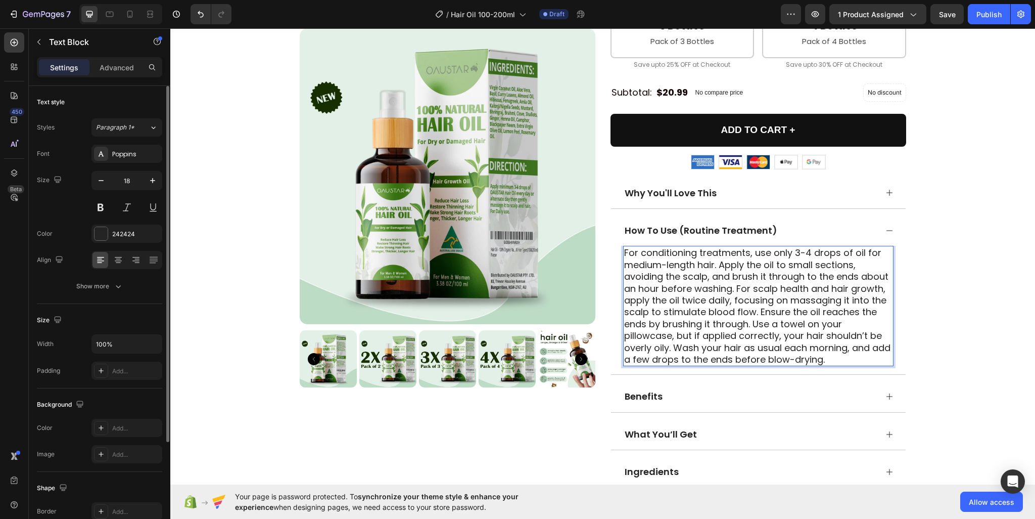
click at [731, 269] on p "For conditioning treatments, use only 3-4 drops of oil for medium-length hair. …" at bounding box center [758, 306] width 268 height 118
click at [732, 270] on p "For conditioning treatments, use only 3-4 drops of oil for medium-length hair. …" at bounding box center [758, 306] width 268 height 118
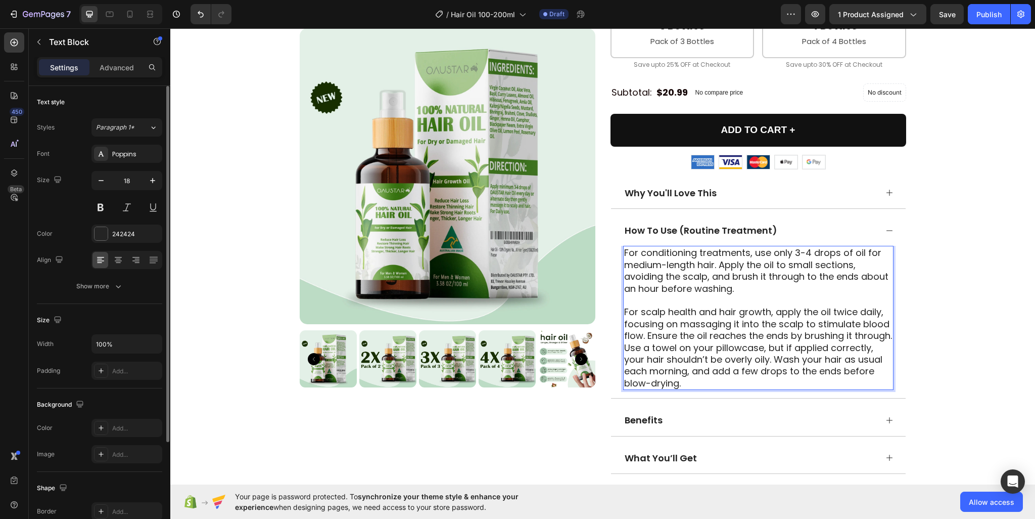
click at [659, 328] on p "For scalp health and hair growth, apply the oil twice daily, focusing on massag…" at bounding box center [758, 347] width 268 height 83
click at [660, 328] on p "For scalp health and hair growth, apply the oil twice daily, focusing on massag…" at bounding box center [758, 347] width 268 height 83
click at [657, 329] on p "For scalp health and hair growth, apply the oil twice daily, focusing on massag…" at bounding box center [758, 347] width 268 height 83
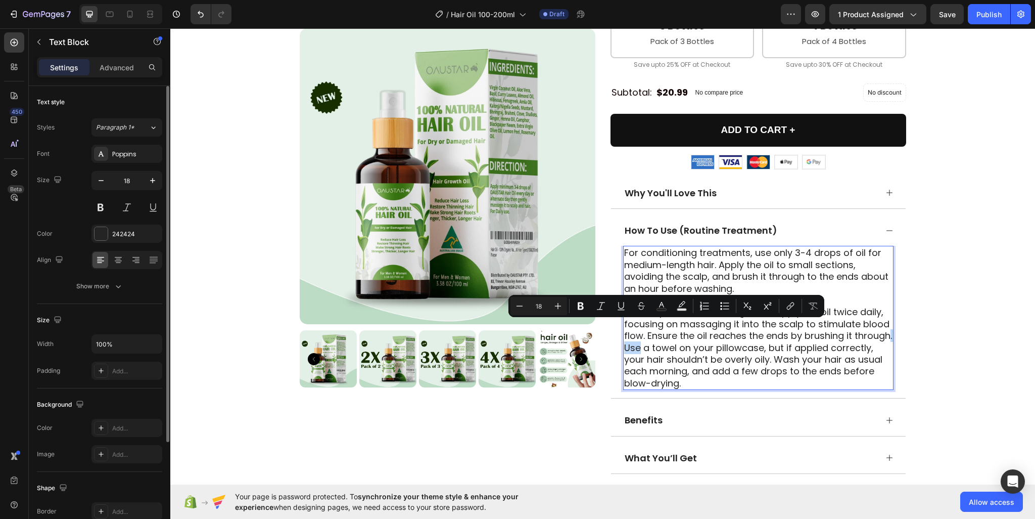
click at [658, 330] on p "For scalp health and hair growth, apply the oil twice daily, focusing on massag…" at bounding box center [758, 347] width 268 height 83
click at [658, 332] on p "For scalp health and hair growth, apply the oil twice daily, focusing on massag…" at bounding box center [758, 347] width 268 height 83
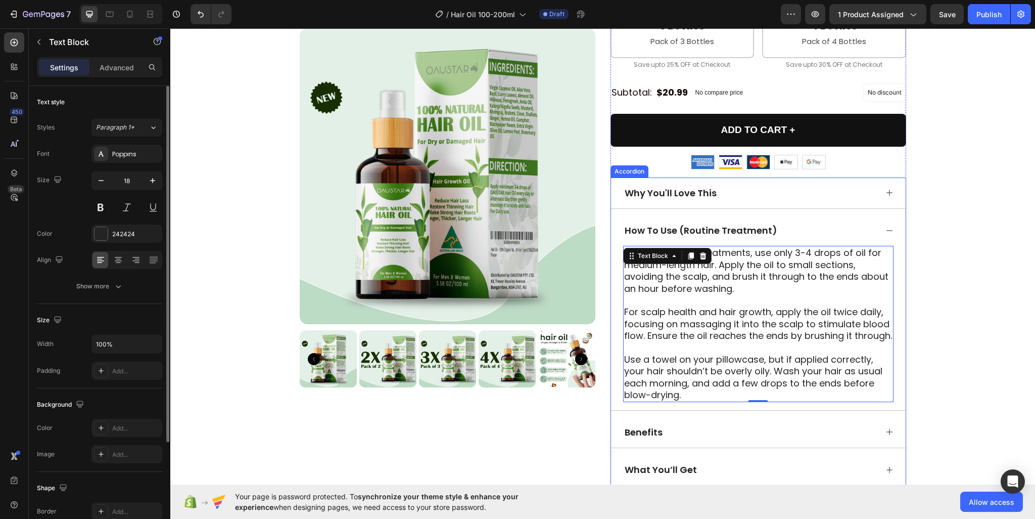
click at [888, 226] on icon at bounding box center [890, 230] width 8 height 8
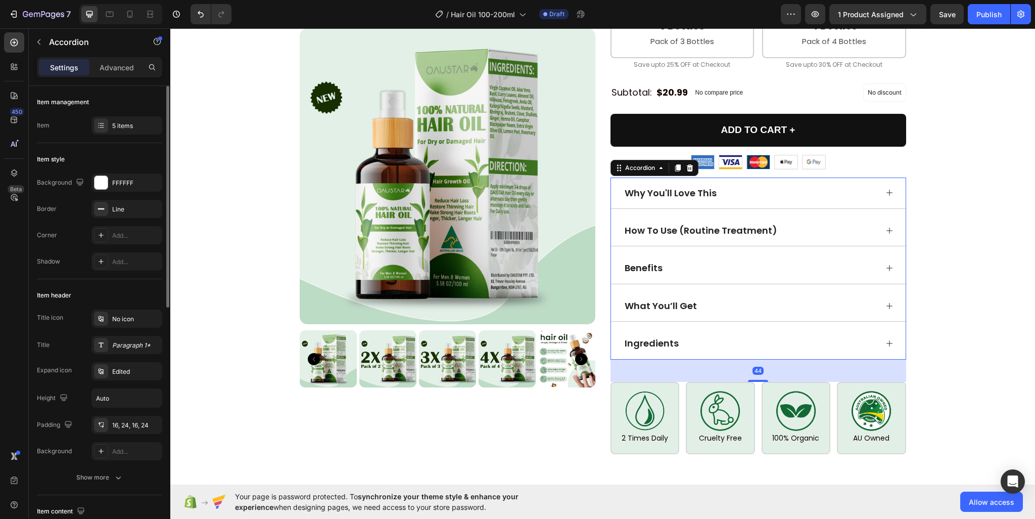
click at [892, 252] on div "Benefits" at bounding box center [758, 267] width 295 height 31
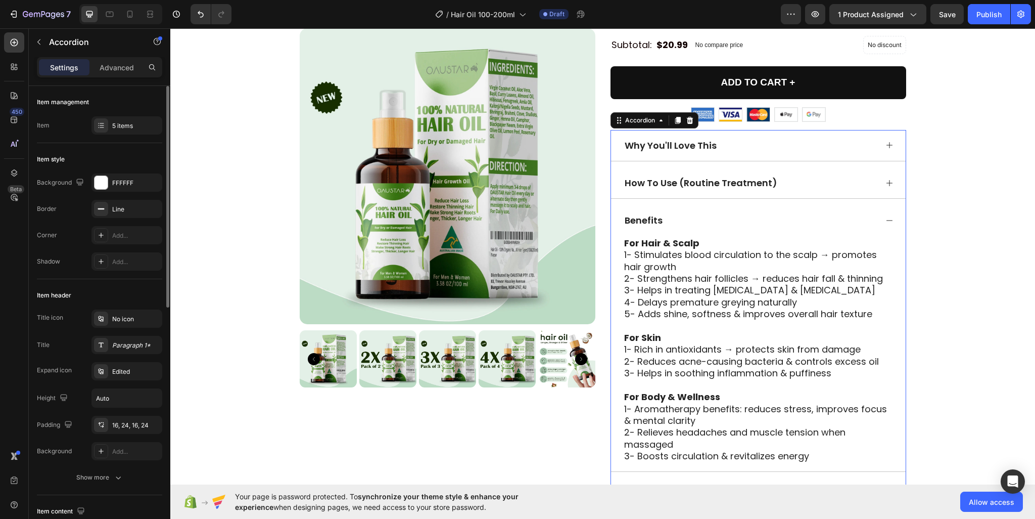
scroll to position [758, 0]
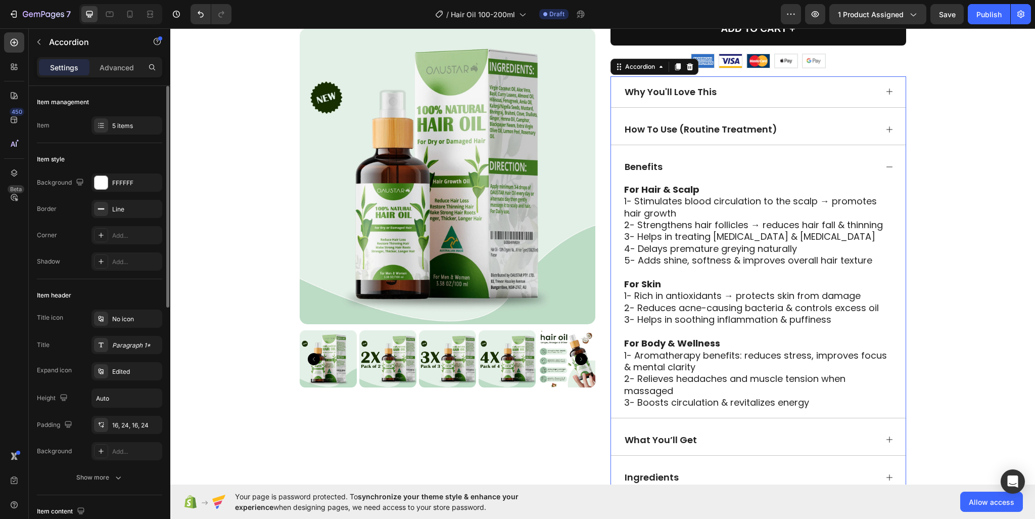
click at [886, 163] on icon at bounding box center [890, 167] width 8 height 8
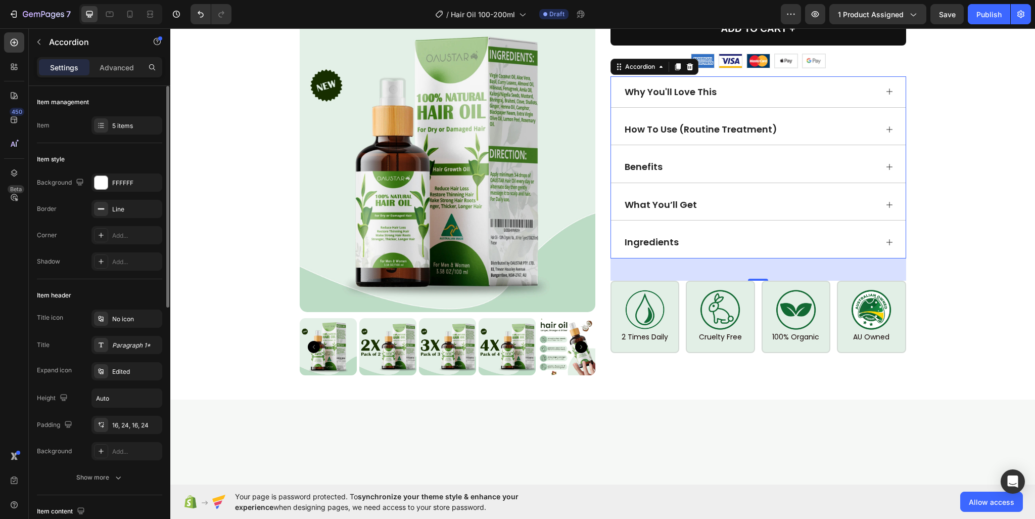
click at [885, 191] on div "What You’ll Get" at bounding box center [758, 204] width 295 height 31
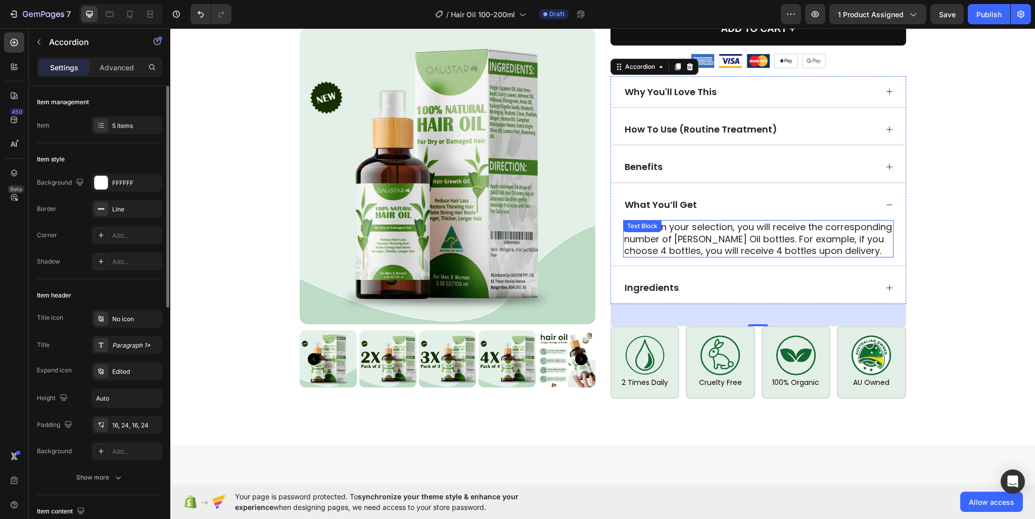
click at [767, 221] on p "Based on your selection, you will receive the corresponding number of Rosemary …" at bounding box center [758, 238] width 268 height 35
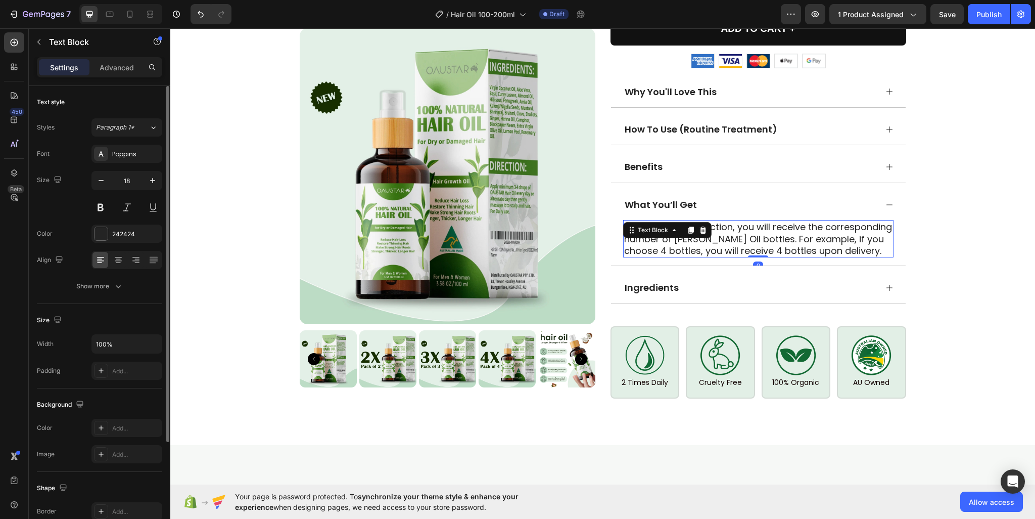
click at [767, 221] on p "Based on your selection, you will receive the corresponding number of Rosemary …" at bounding box center [758, 238] width 268 height 35
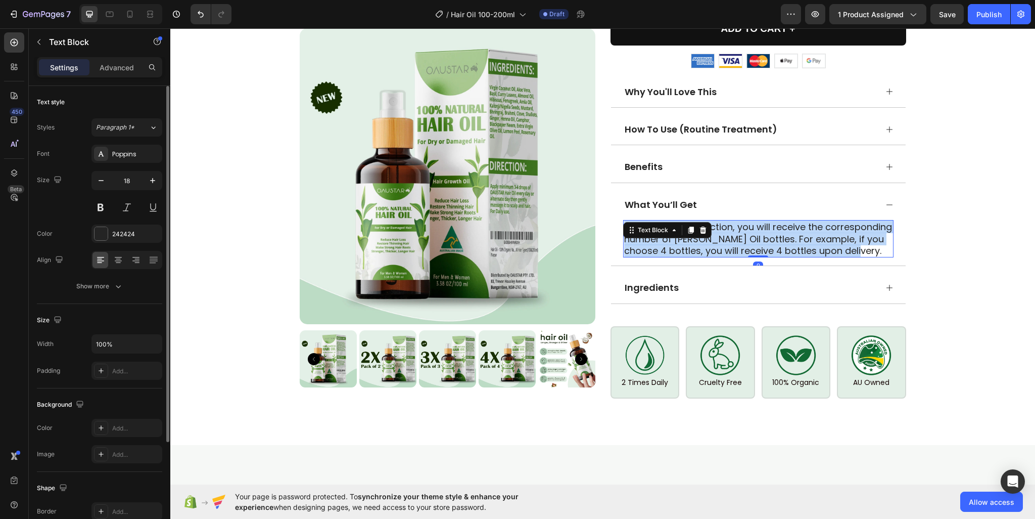
click at [767, 221] on p "Based on your selection, you will receive the corresponding number of Rosemary …" at bounding box center [758, 238] width 268 height 35
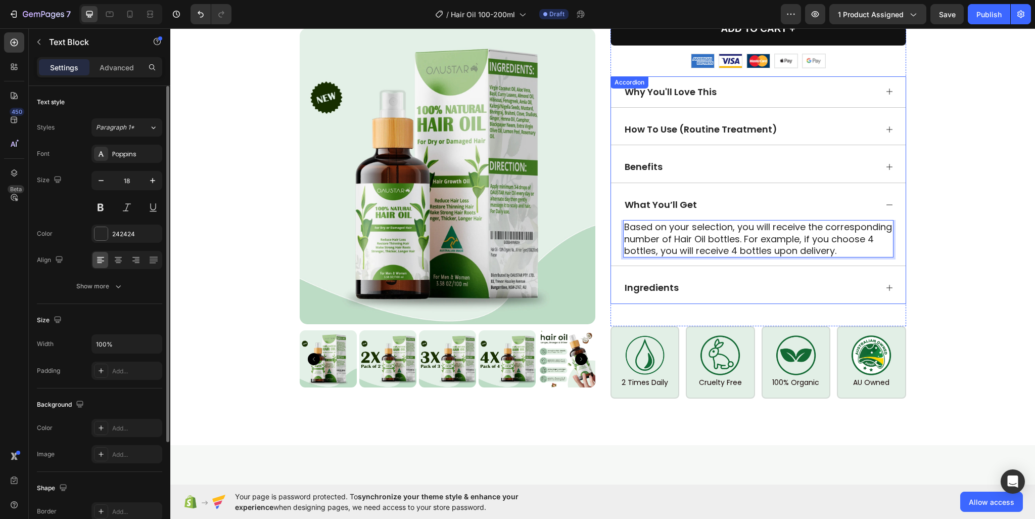
click at [874, 272] on div "Ingredients" at bounding box center [758, 287] width 295 height 31
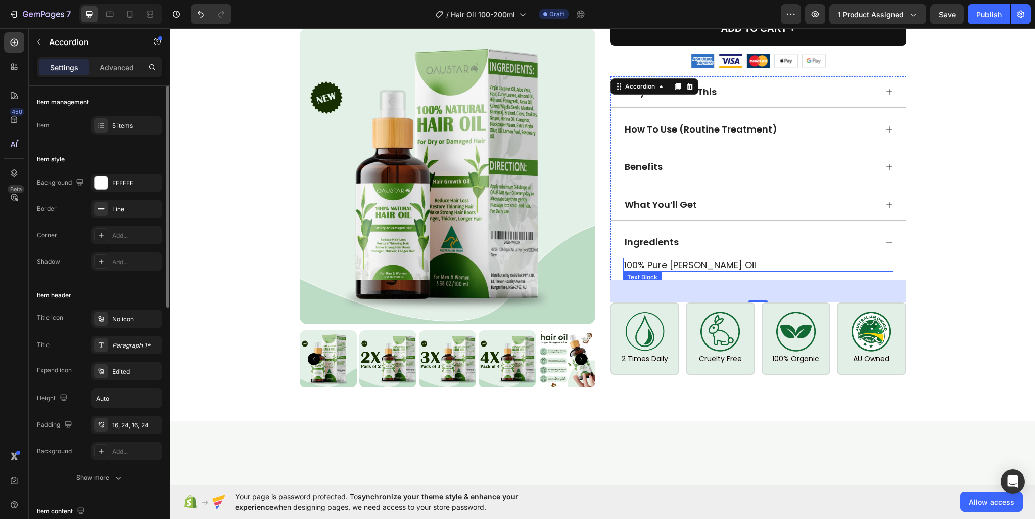
click at [712, 259] on p "100% Pure Rosemary Oil" at bounding box center [758, 265] width 268 height 12
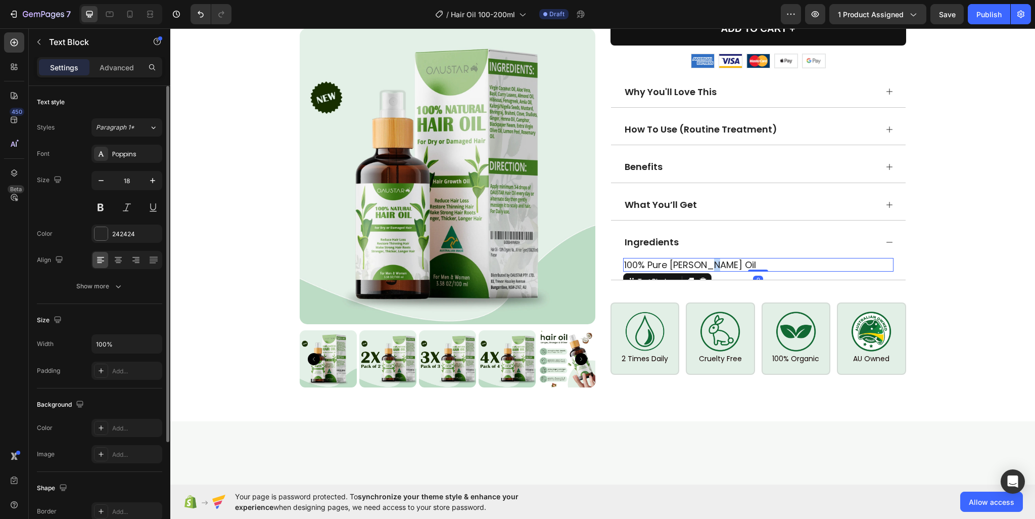
click at [712, 259] on p "100% Pure Rosemary Oil" at bounding box center [758, 265] width 268 height 12
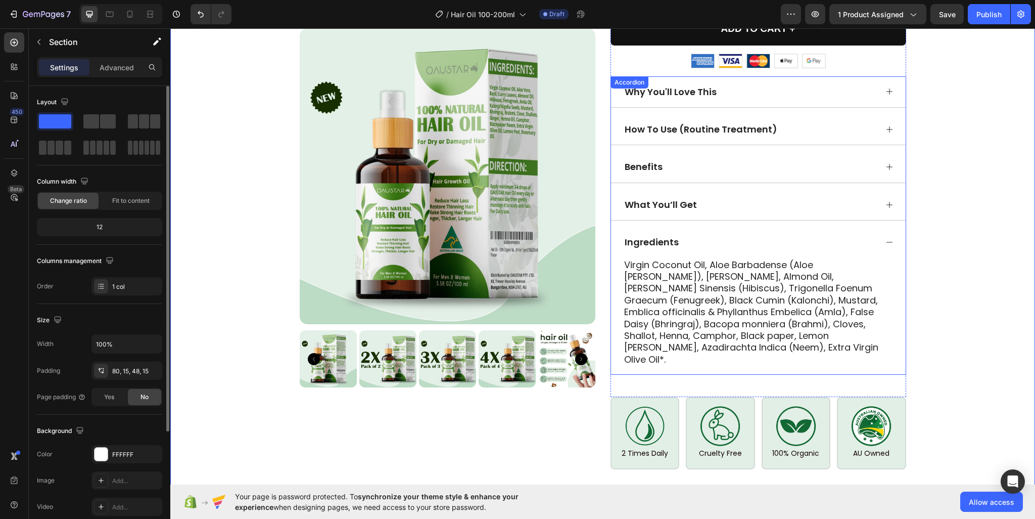
click at [888, 226] on div "Ingredients" at bounding box center [758, 241] width 295 height 31
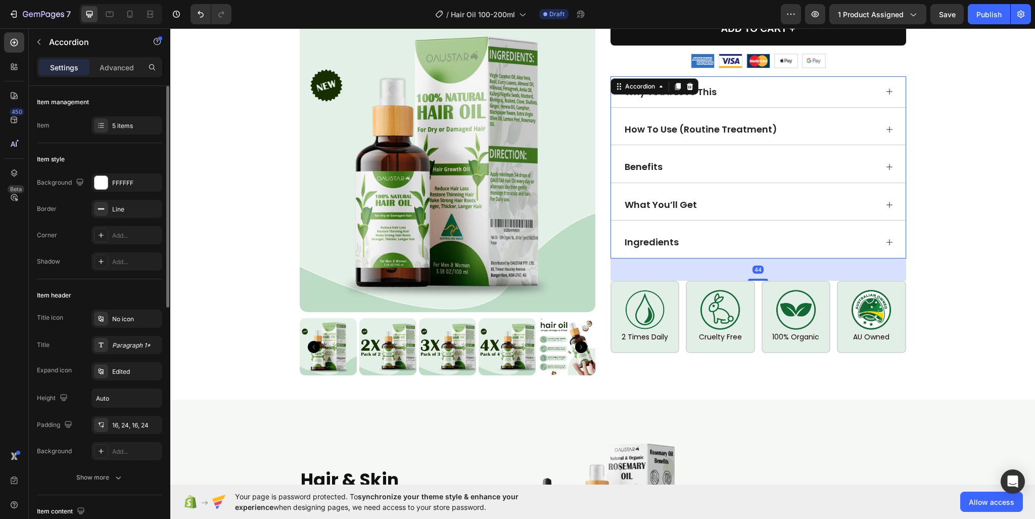
scroll to position [1011, 0]
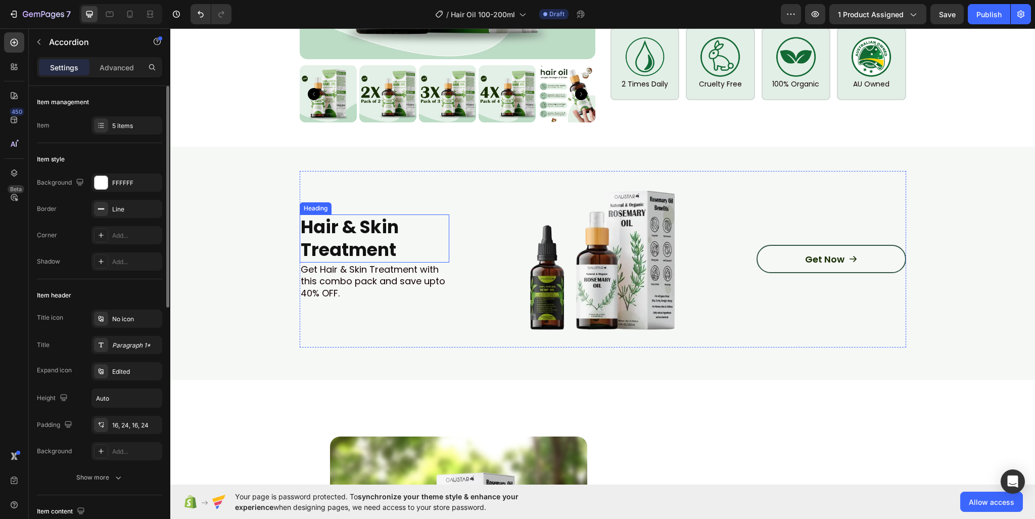
click at [328, 214] on strong "Hair & Skin Treatment" at bounding box center [350, 238] width 98 height 48
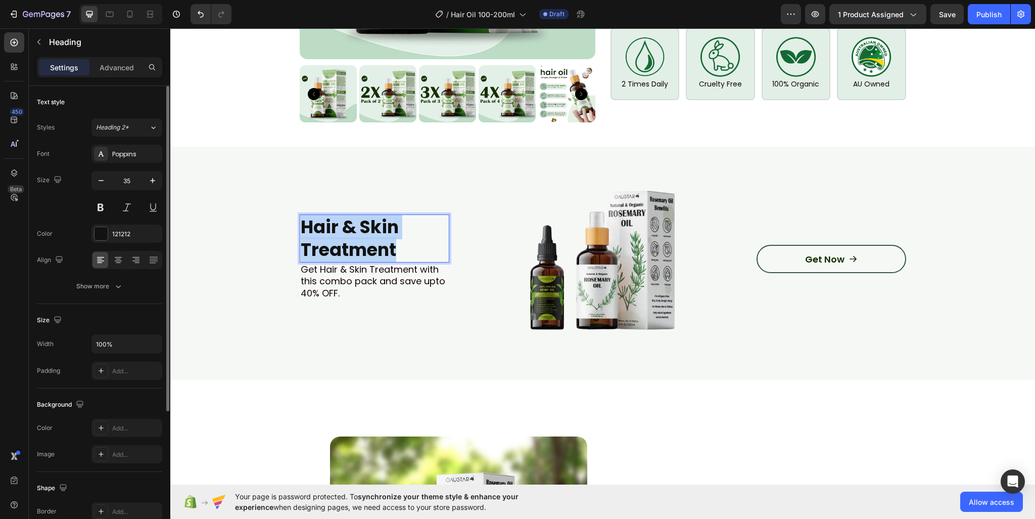
click at [328, 214] on strong "Hair & Skin Treatment" at bounding box center [350, 238] width 98 height 48
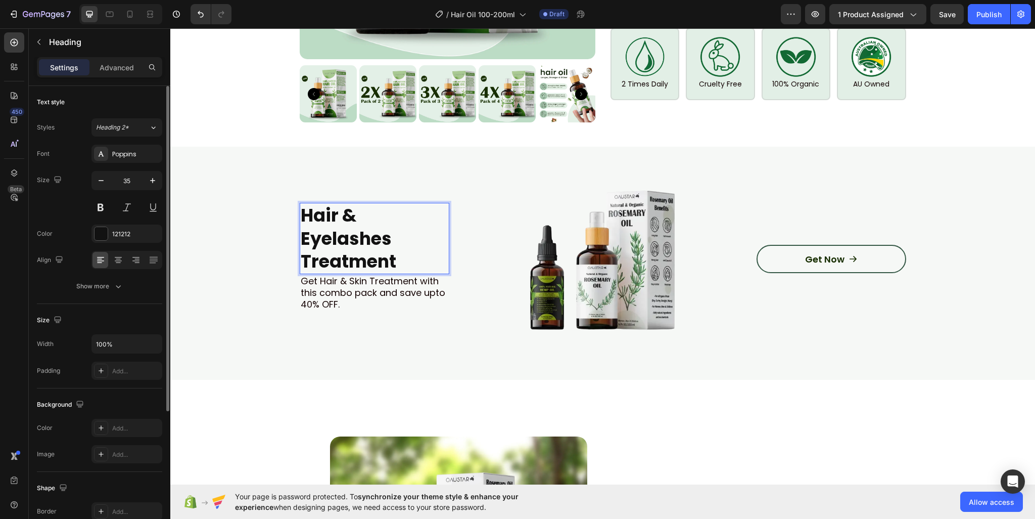
scroll to position [999, 0]
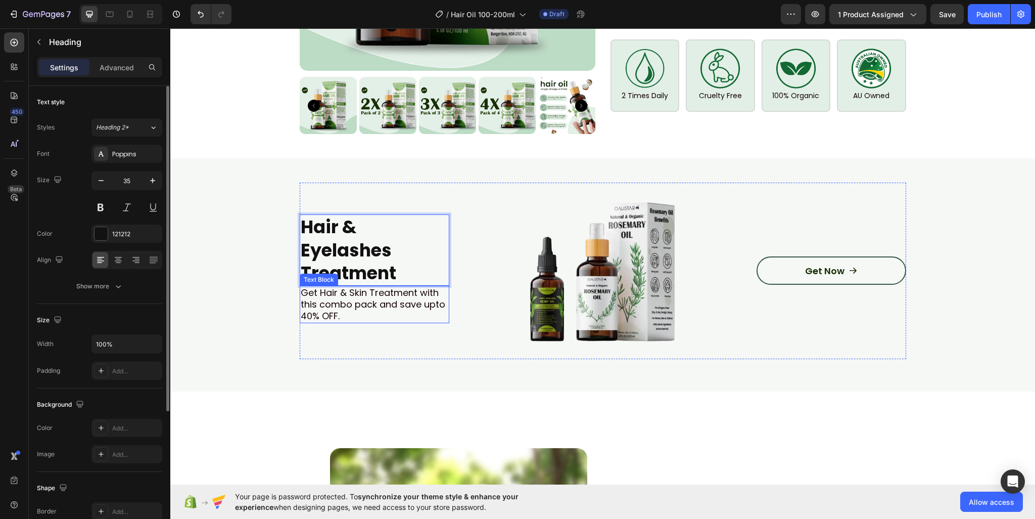
click at [331, 287] on p "Get Hair & Skin Treatment with this combo pack and save upto 40% OFF." at bounding box center [375, 304] width 148 height 35
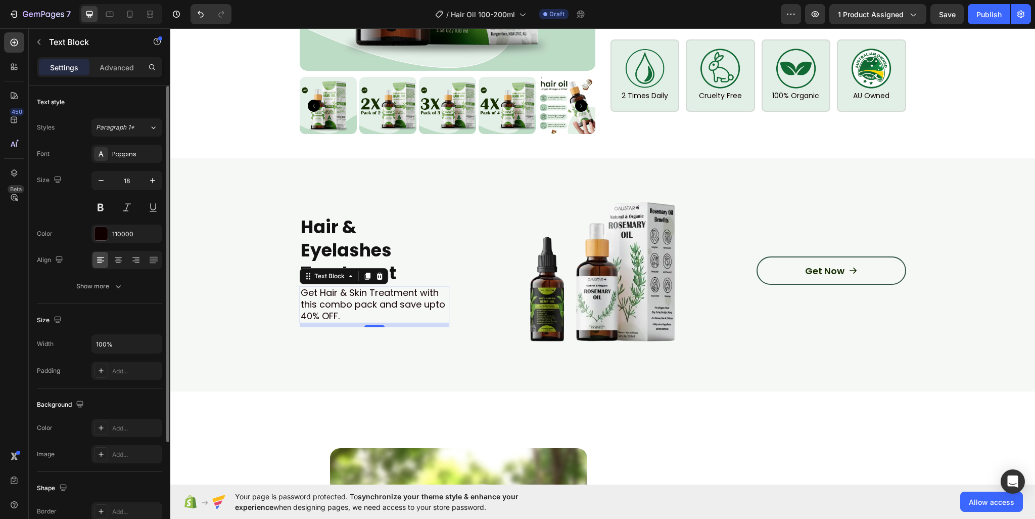
click at [356, 287] on p "Get Hair & Skin Treatment with this combo pack and save upto 40% OFF." at bounding box center [375, 304] width 148 height 35
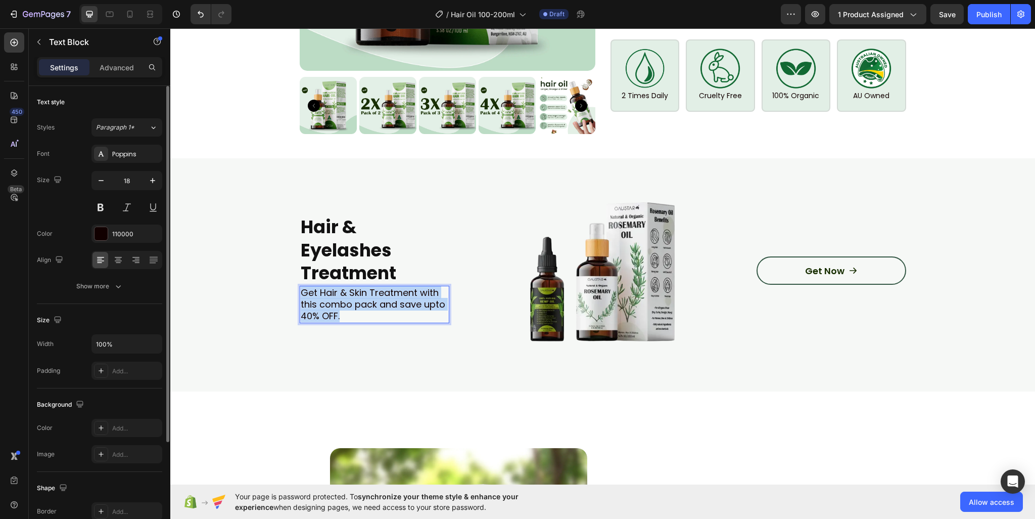
click at [356, 287] on p "Get Hair & Skin Treatment with this combo pack and save upto 40% OFF." at bounding box center [375, 304] width 148 height 35
click at [620, 249] on img at bounding box center [603, 270] width 176 height 176
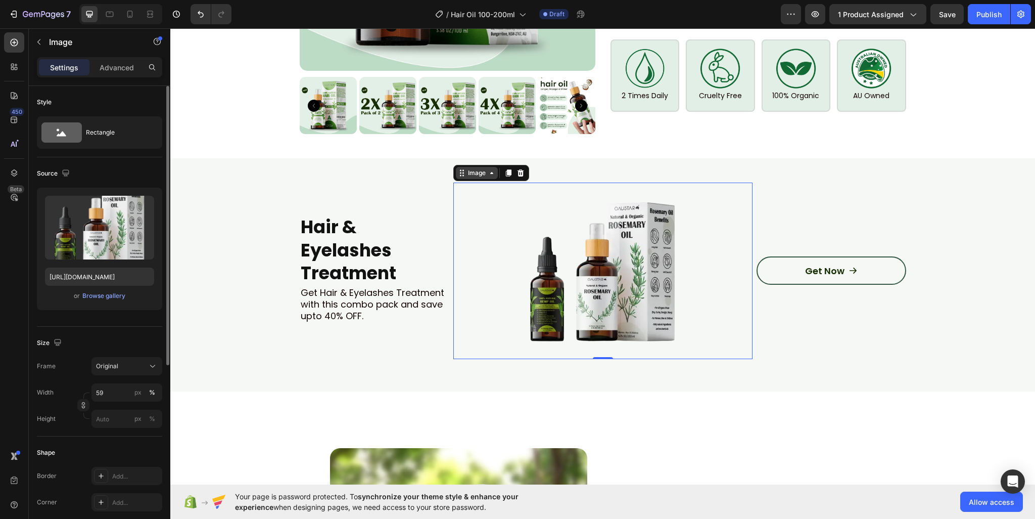
click at [476, 168] on div "Image" at bounding box center [477, 172] width 22 height 9
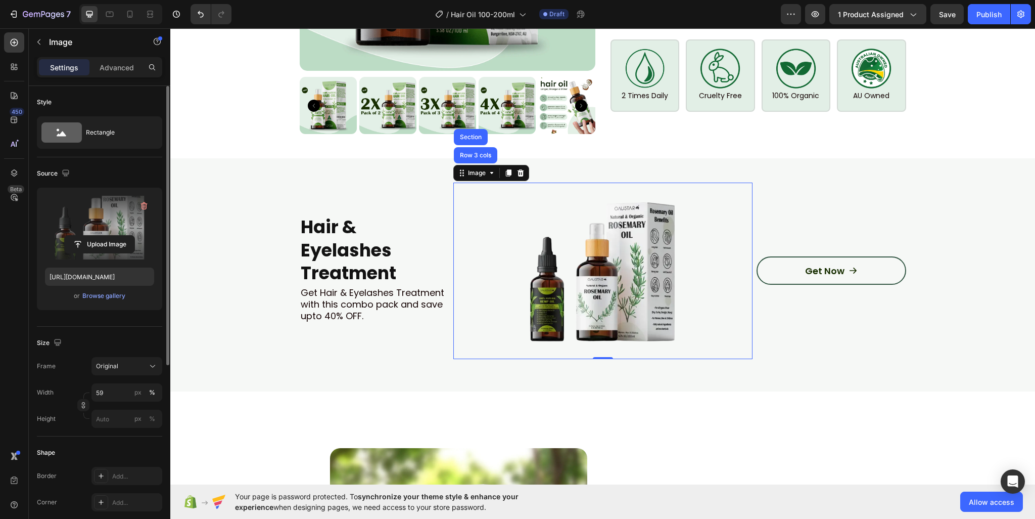
click at [87, 231] on label at bounding box center [99, 228] width 109 height 64
click at [87, 236] on input "file" at bounding box center [100, 244] width 70 height 17
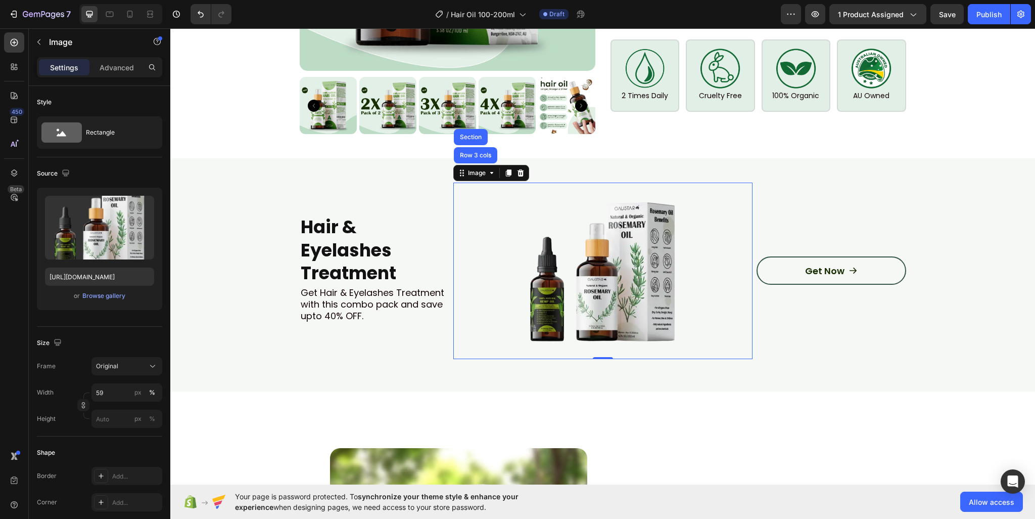
click at [590, 252] on img at bounding box center [603, 270] width 176 height 176
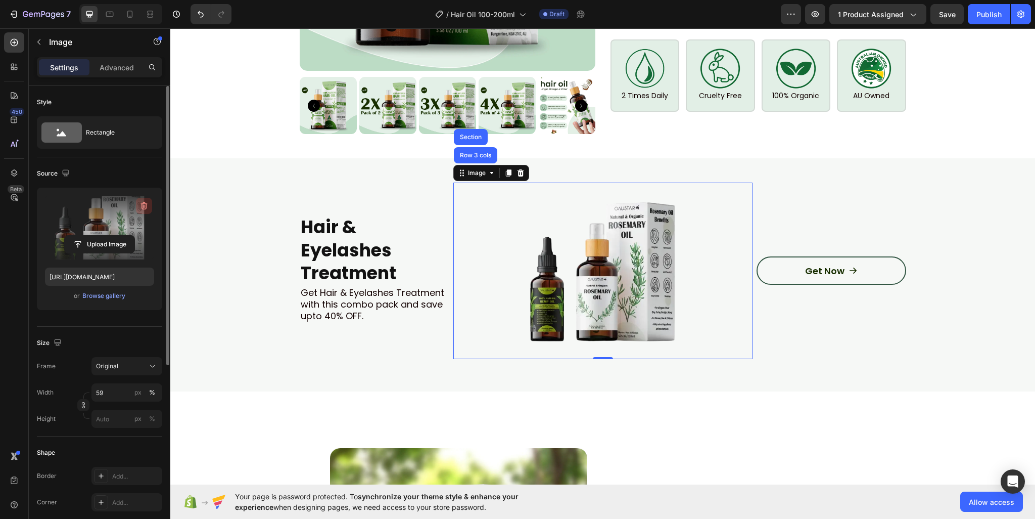
click at [136, 211] on button "button" at bounding box center [144, 206] width 16 height 16
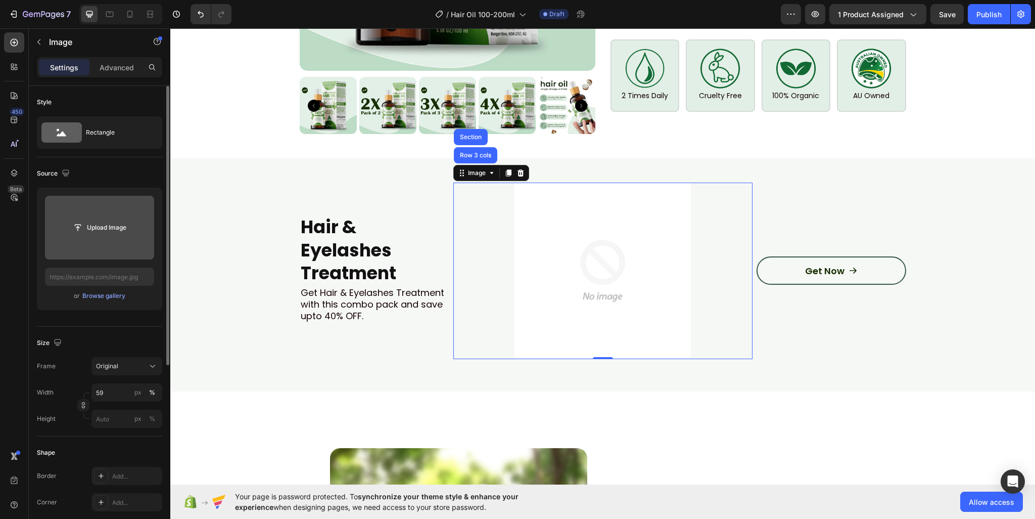
click at [125, 219] on input "file" at bounding box center [100, 227] width 70 height 17
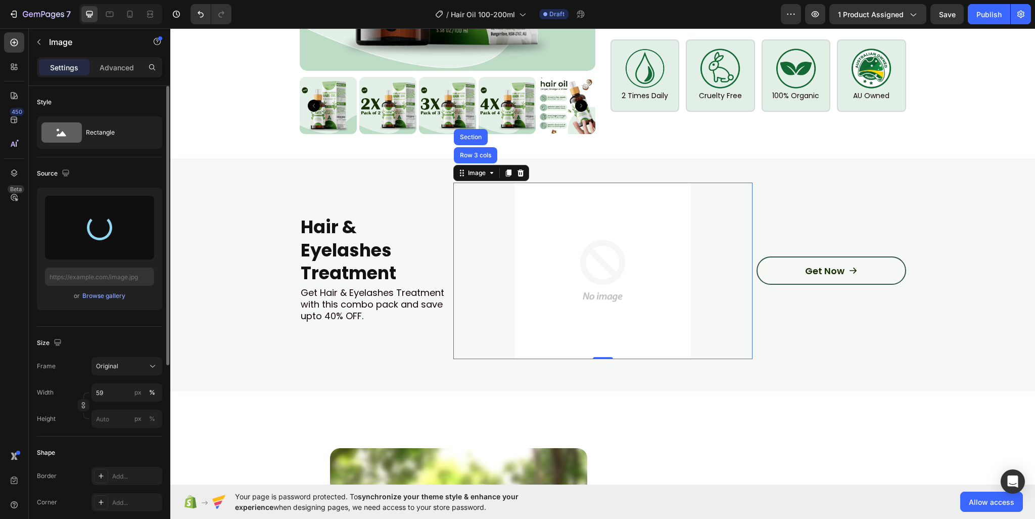
type input "https://cdn.shopify.com/s/files/1/0950/2798/6710/files/gempages_578838273980367…"
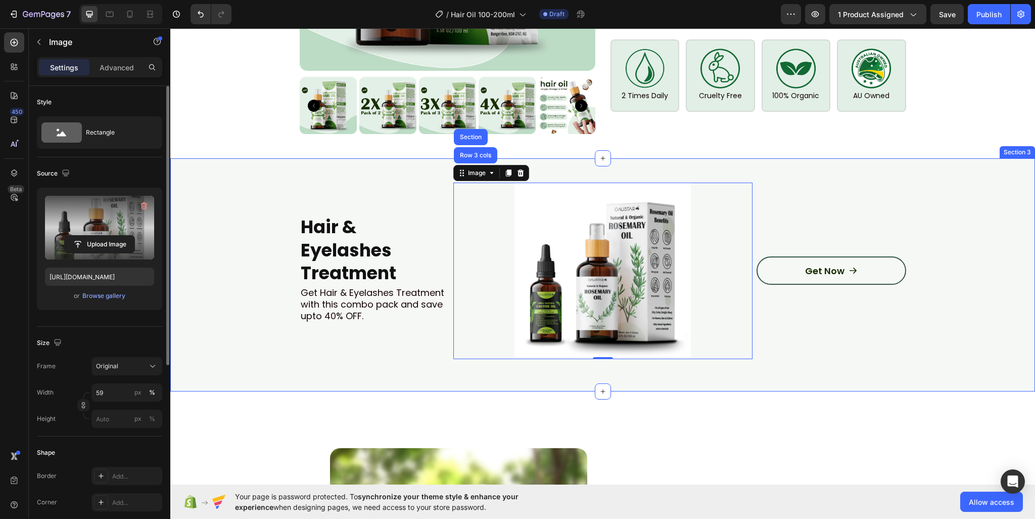
click at [920, 312] on div "⁠⁠⁠⁠⁠⁠⁠ Hair & Eyelashes Treatment Heading Get Hair & Eyelashes Treatment with …" at bounding box center [603, 274] width 804 height 184
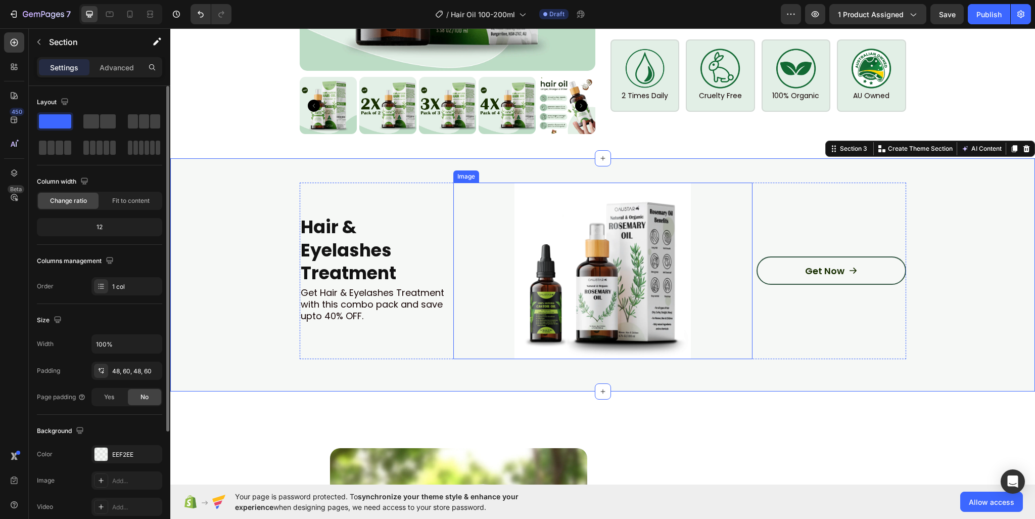
click at [621, 217] on img at bounding box center [603, 270] width 176 height 176
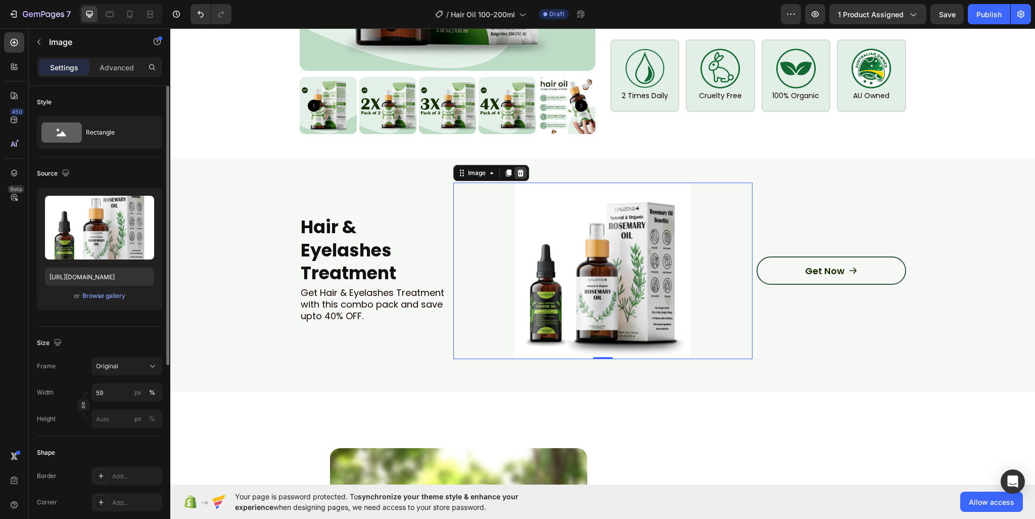
click at [517, 169] on icon at bounding box center [520, 172] width 7 height 7
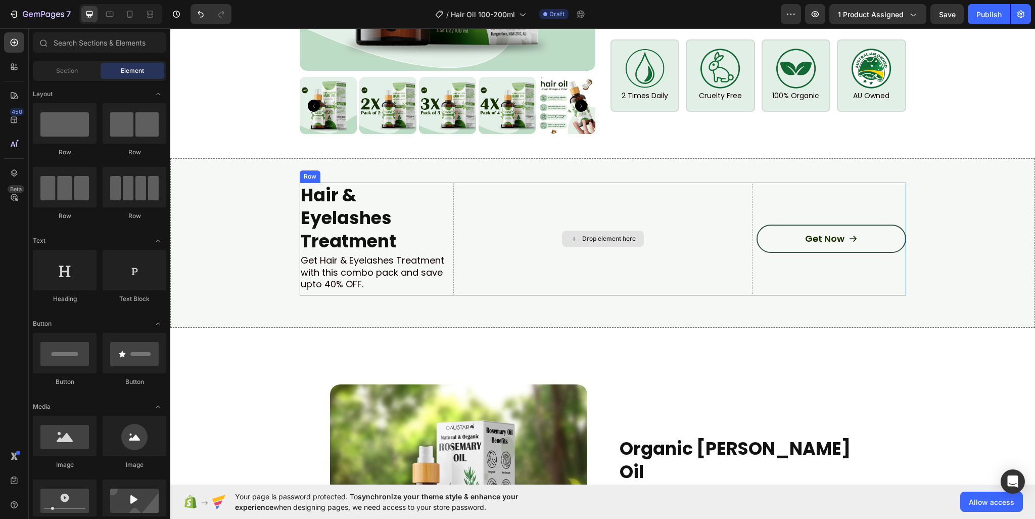
click at [563, 203] on div "Drop element here" at bounding box center [602, 238] width 299 height 113
click at [592, 235] on div "Drop element here" at bounding box center [609, 239] width 54 height 8
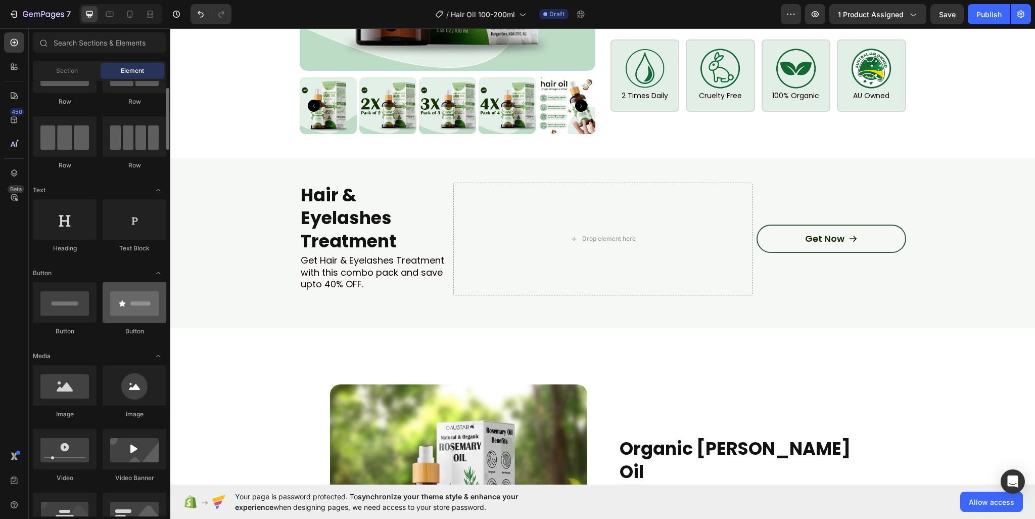
scroll to position [152, 0]
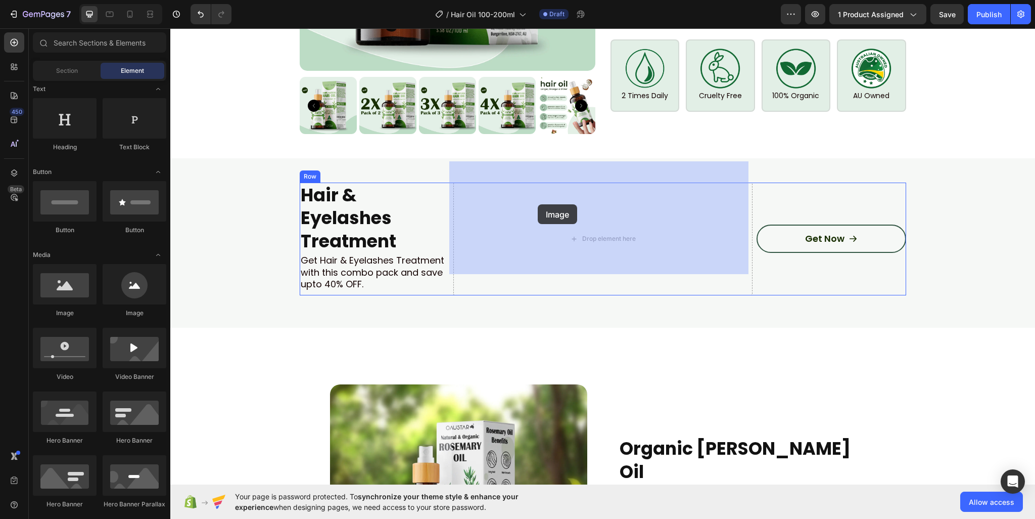
drag, startPoint x: 226, startPoint y: 316, endPoint x: 538, endPoint y: 204, distance: 331.3
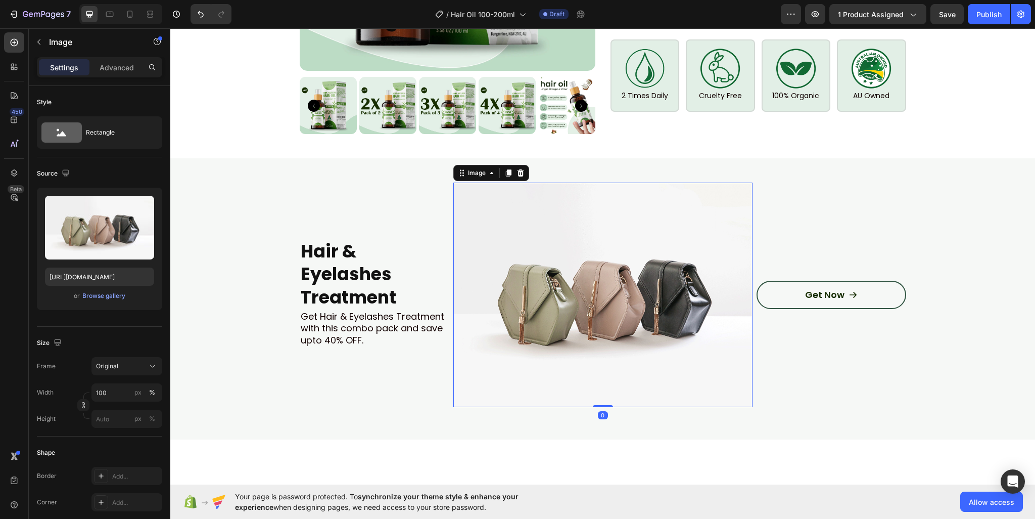
click at [576, 227] on img at bounding box center [602, 294] width 299 height 224
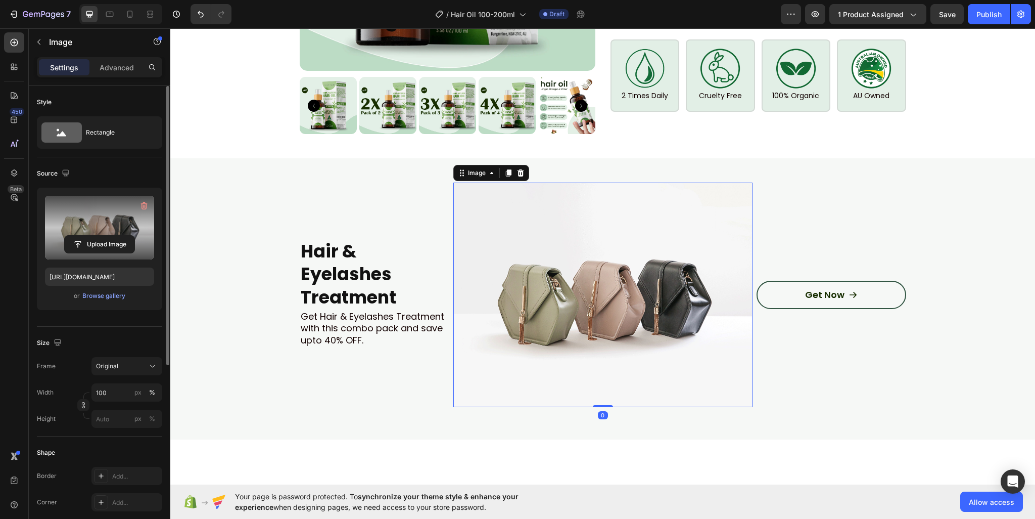
click at [95, 213] on label at bounding box center [99, 228] width 109 height 64
click at [95, 236] on input "file" at bounding box center [100, 244] width 70 height 17
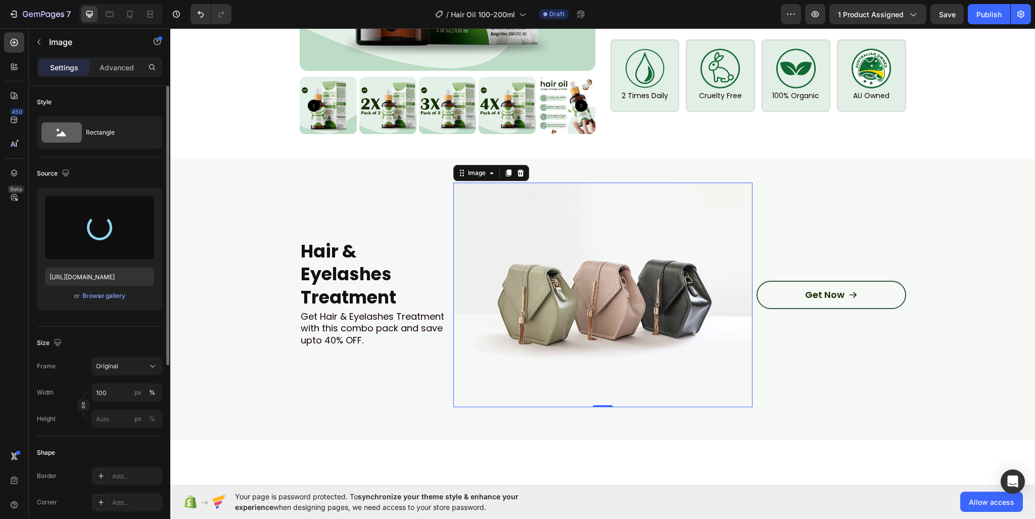
type input "https://cdn.shopify.com/s/files/1/0950/2798/6710/files/gempages_578838273980367…"
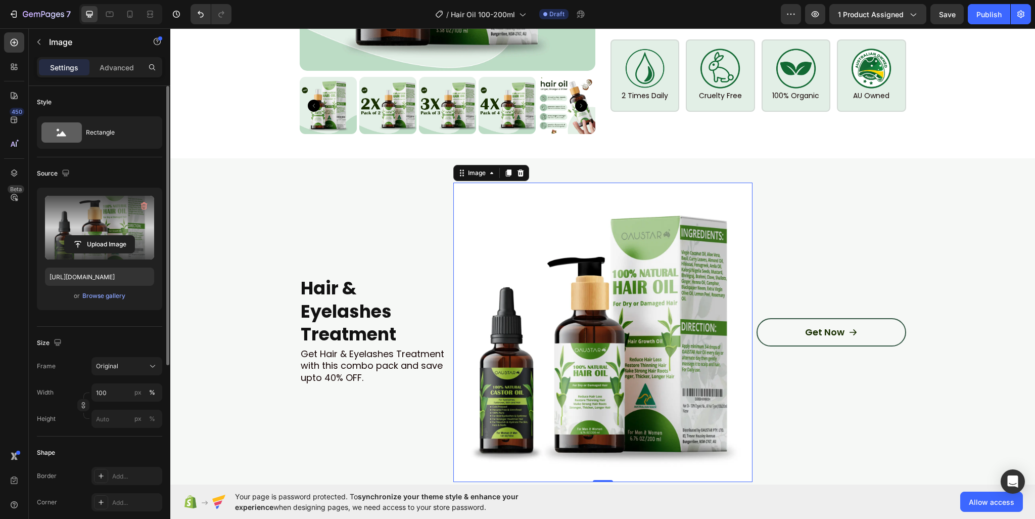
click at [916, 199] on div "⁠⁠⁠⁠⁠⁠⁠ Hair & Eyelashes Treatment Heading Get Hair & Eyelashes Treatment with …" at bounding box center [603, 335] width 804 height 307
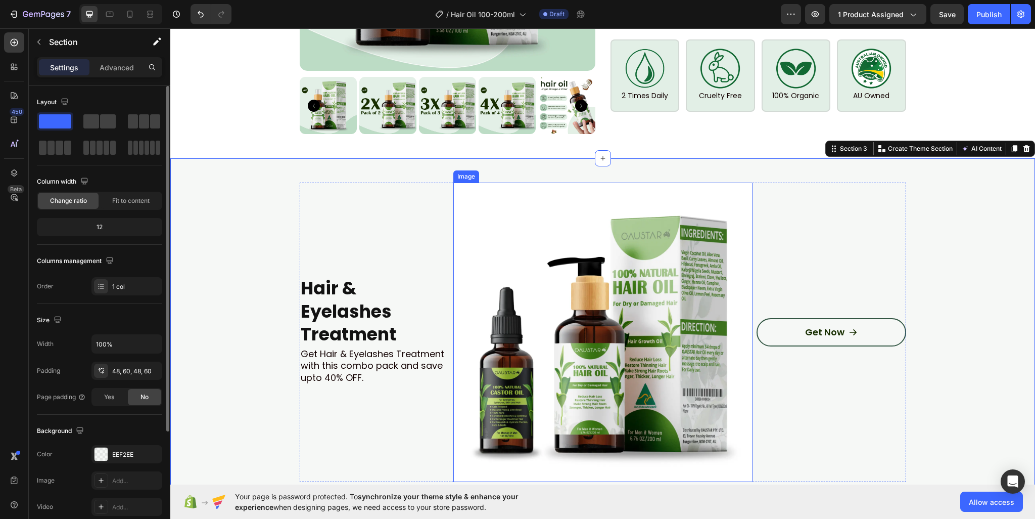
click at [642, 196] on img at bounding box center [602, 331] width 299 height 299
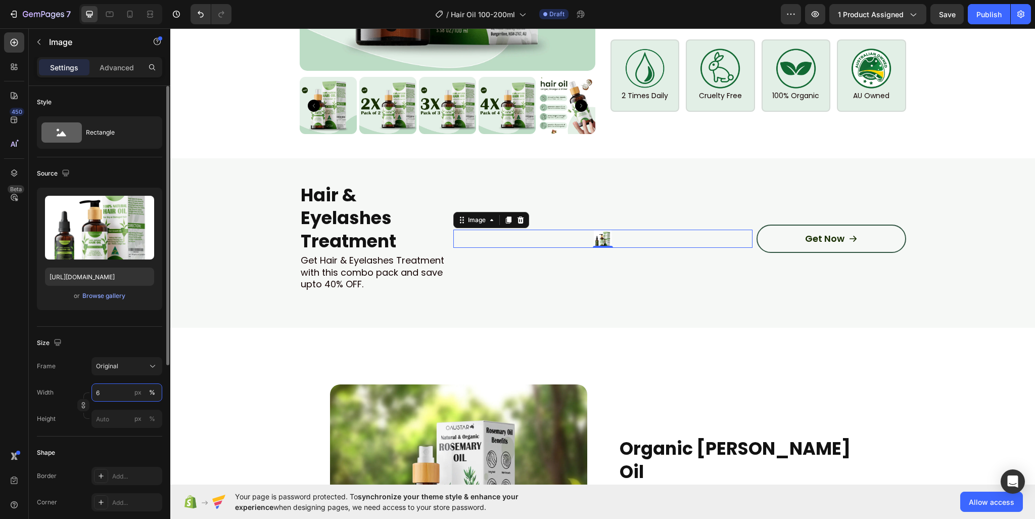
type input "60"
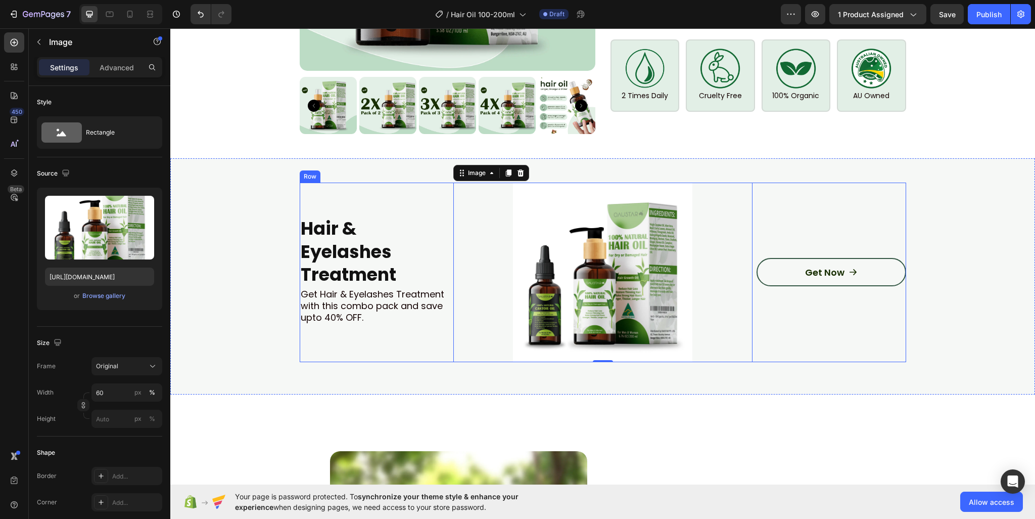
click at [859, 199] on div "Get Now Button" at bounding box center [832, 271] width 150 height 179
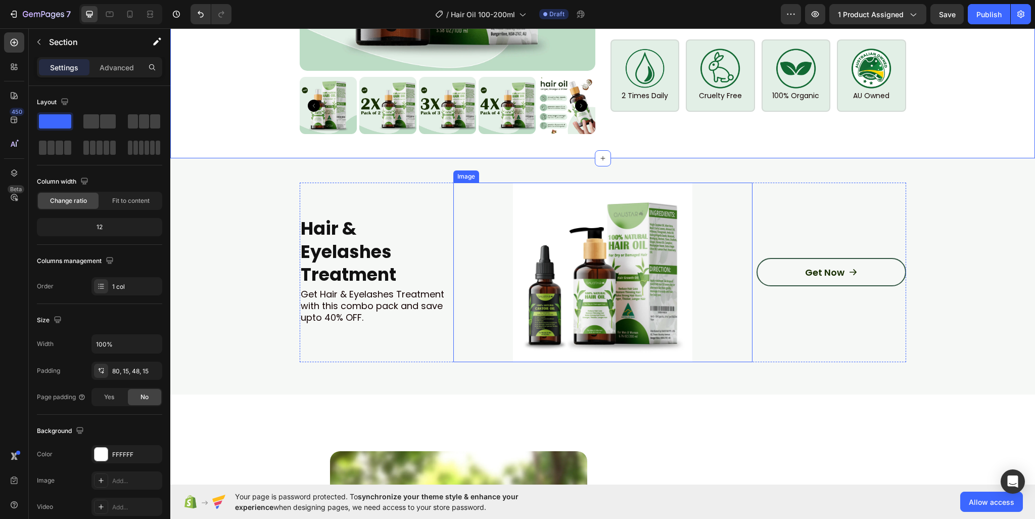
click at [615, 182] on img at bounding box center [602, 271] width 179 height 179
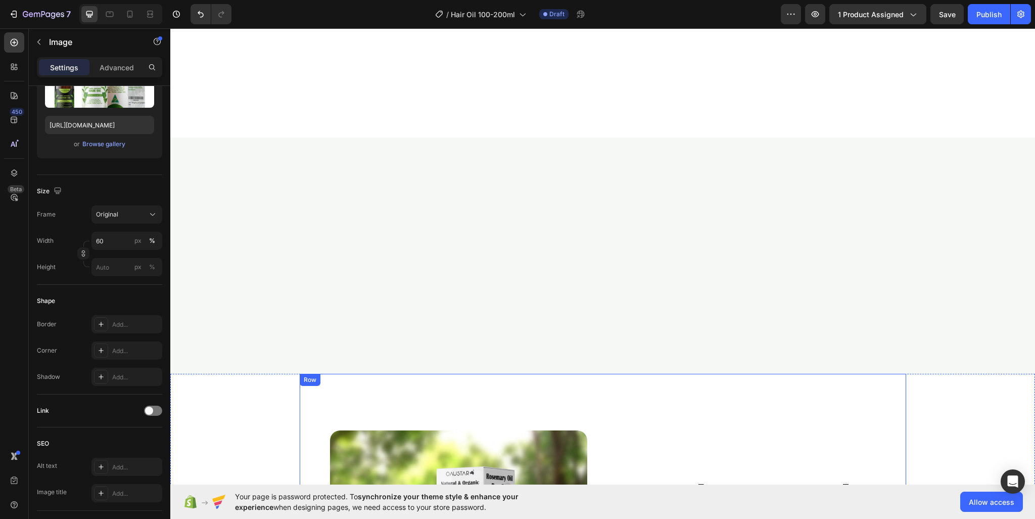
scroll to position [1404, 0]
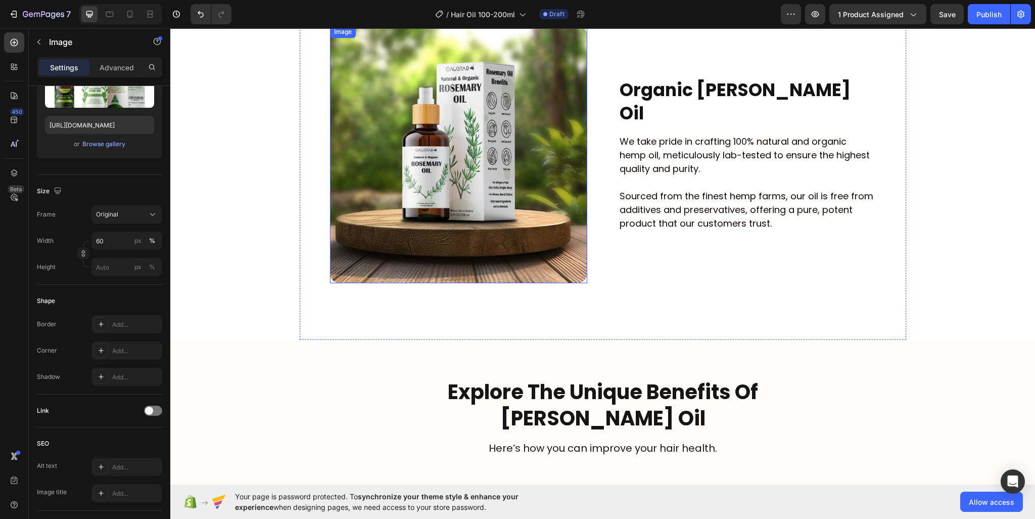
click at [496, 153] on img at bounding box center [458, 154] width 257 height 257
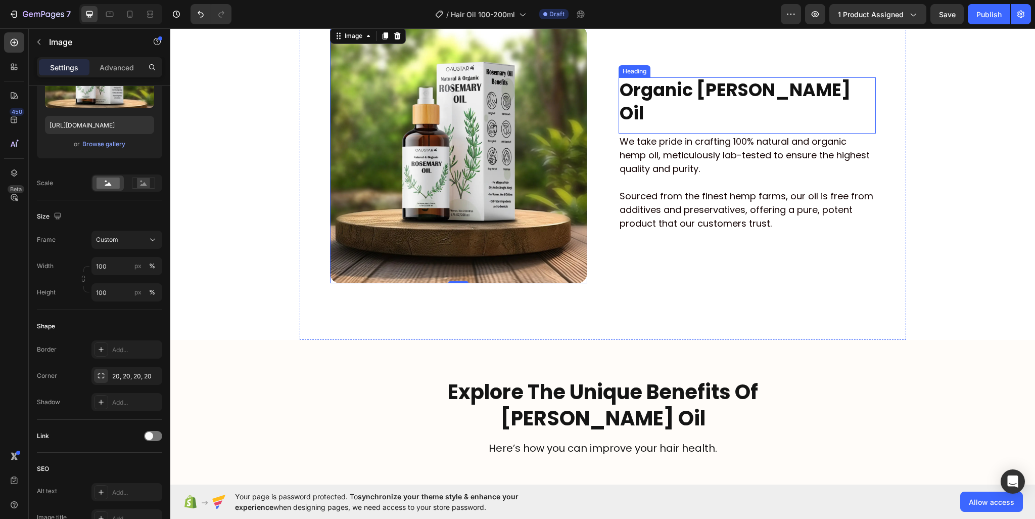
click at [691, 100] on strong "Organic [PERSON_NAME] Oil" at bounding box center [735, 101] width 231 height 48
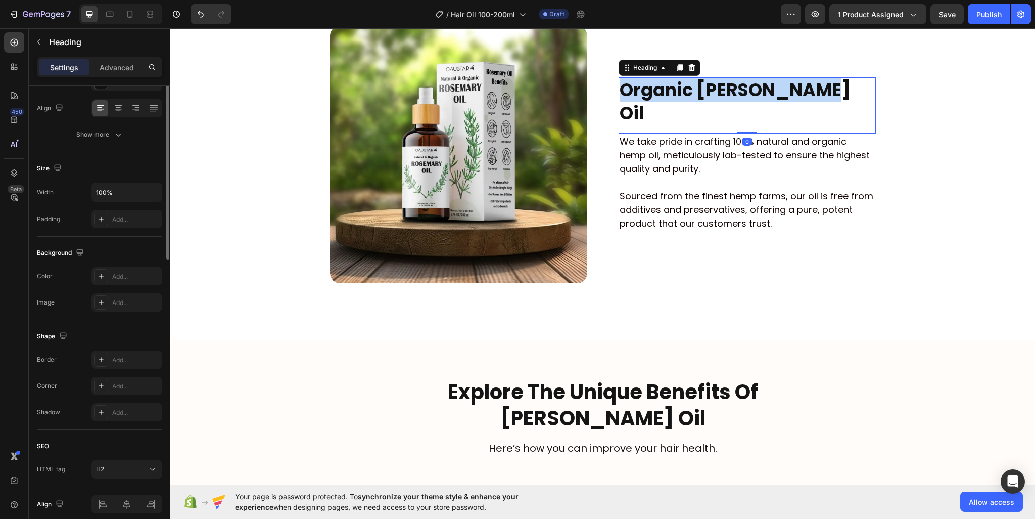
scroll to position [0, 0]
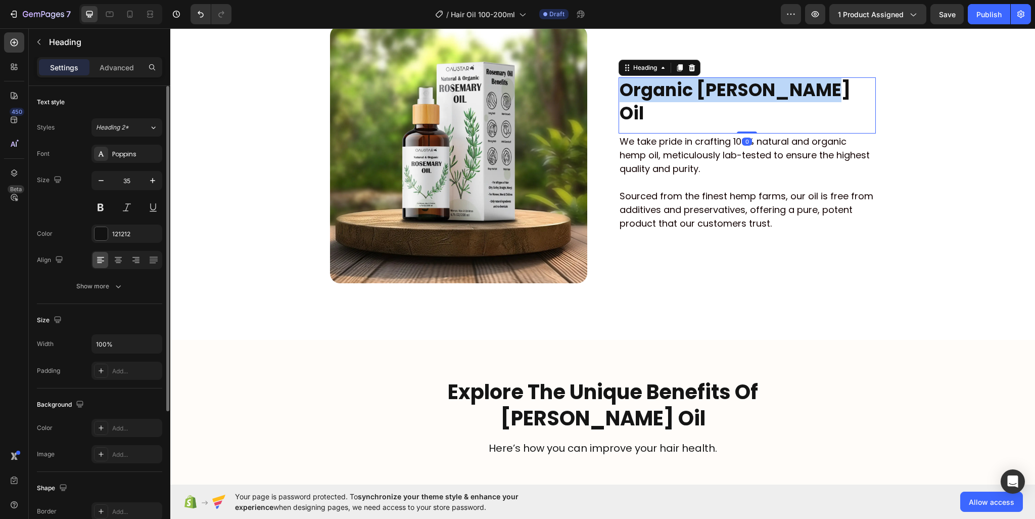
click at [691, 100] on strong "Organic [PERSON_NAME] Oil" at bounding box center [735, 101] width 231 height 48
click at [773, 101] on strong "Organic [PERSON_NAME] Oil" at bounding box center [735, 101] width 231 height 48
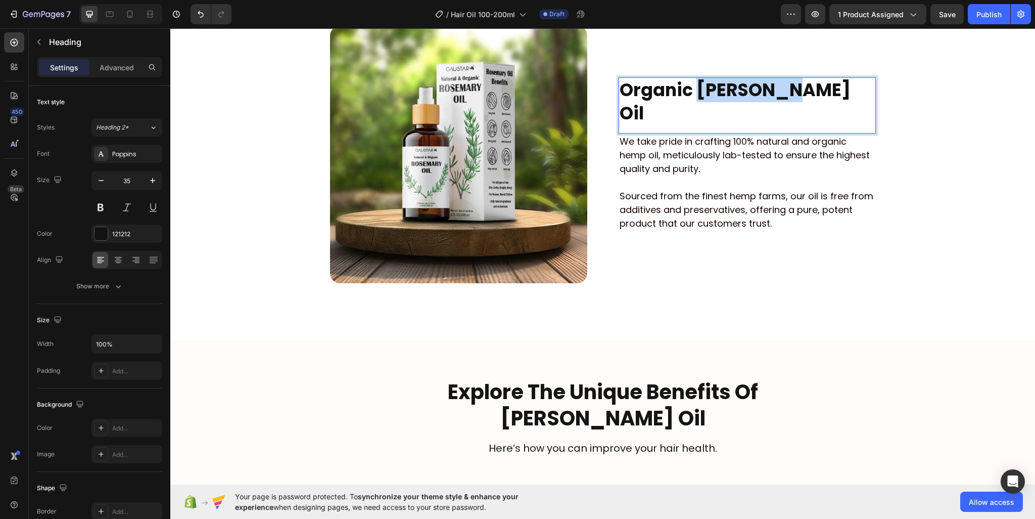
click at [773, 101] on strong "Organic [PERSON_NAME] Oil" at bounding box center [735, 101] width 231 height 48
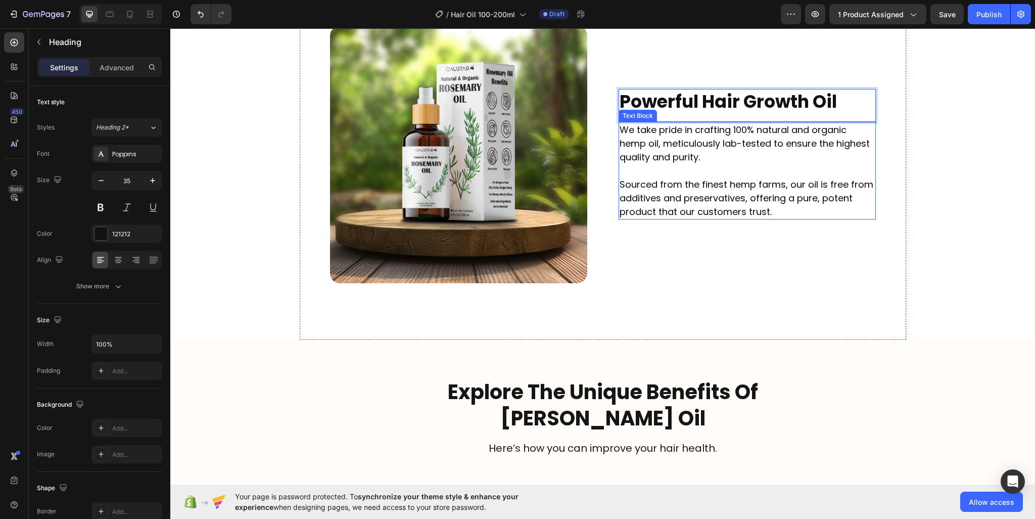
click at [716, 140] on p "We take pride in crafting 100% natural and organic hemp oil, meticulously lab-t…" at bounding box center [747, 143] width 255 height 41
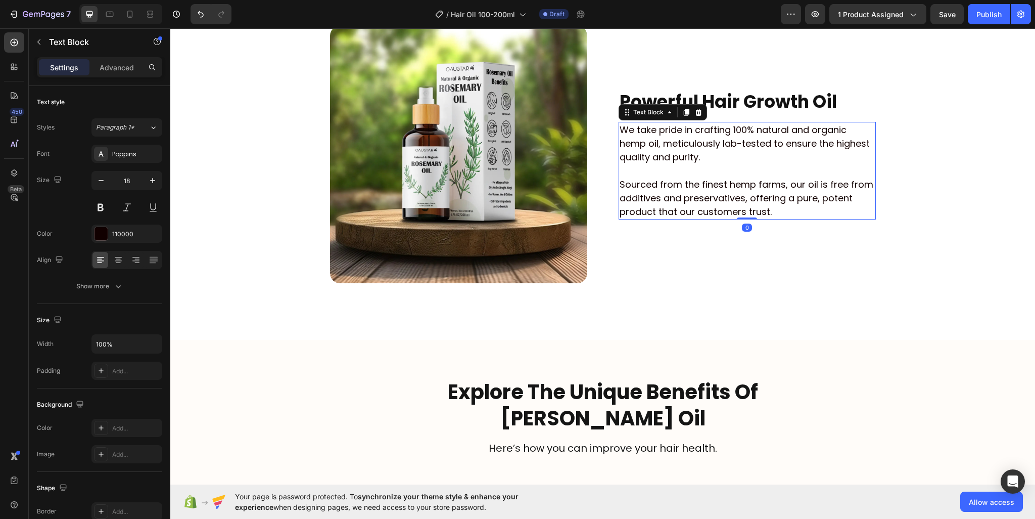
click at [716, 140] on p "We take pride in crafting 100% natural and organic hemp oil, meticulously lab-t…" at bounding box center [747, 143] width 255 height 41
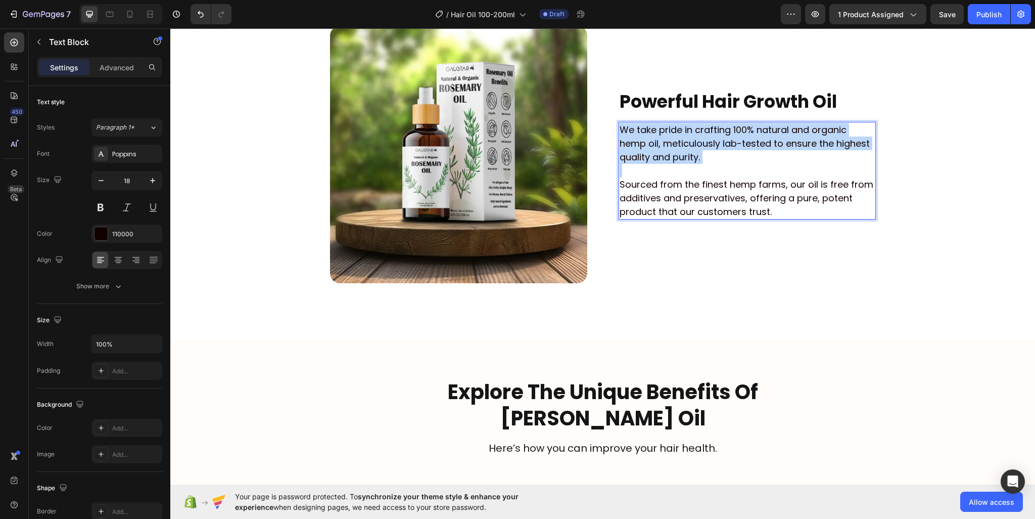
click at [716, 140] on p "We take pride in crafting 100% natural and organic hemp oil, meticulously lab-t…" at bounding box center [747, 143] width 255 height 41
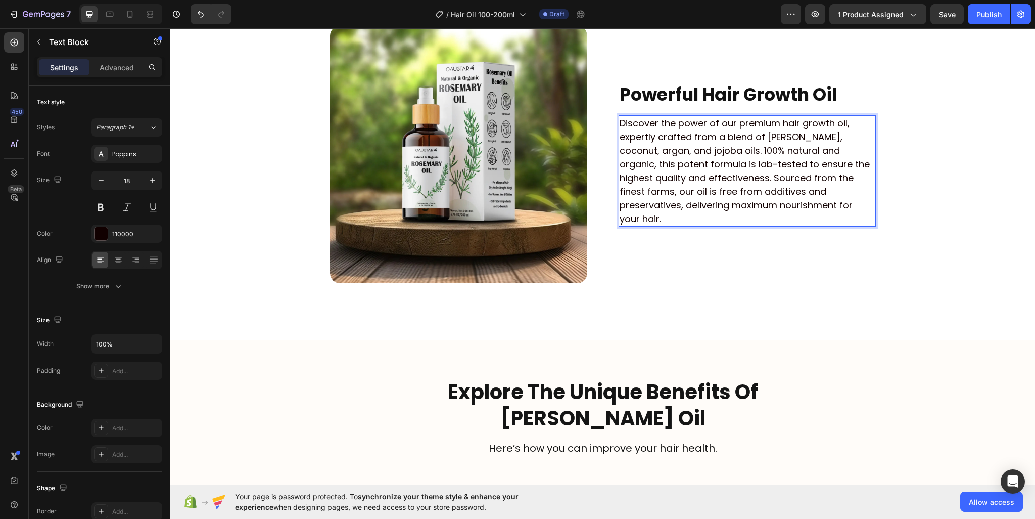
click at [718, 156] on p "Discover the power of our premium hair growth oil, expertly crafted from a blen…" at bounding box center [747, 170] width 255 height 109
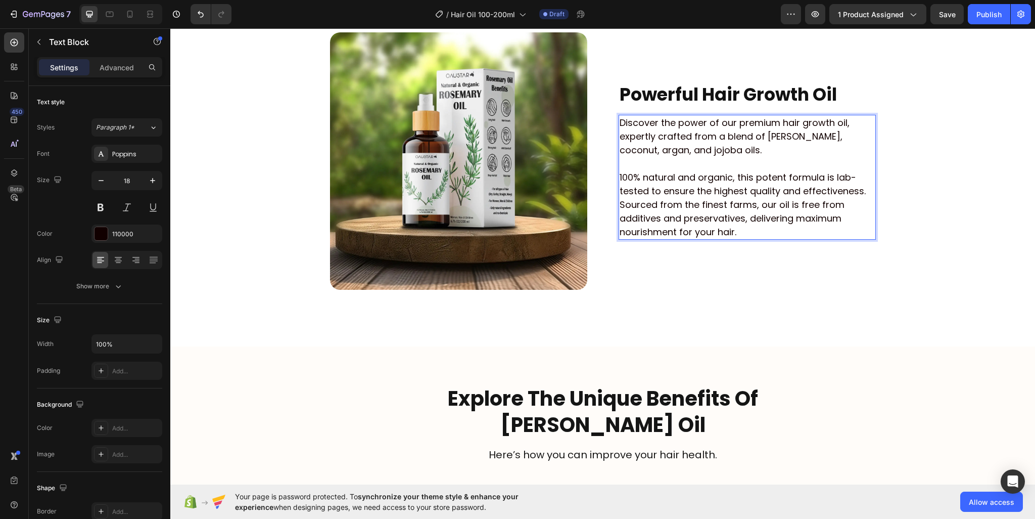
scroll to position [1390, 0]
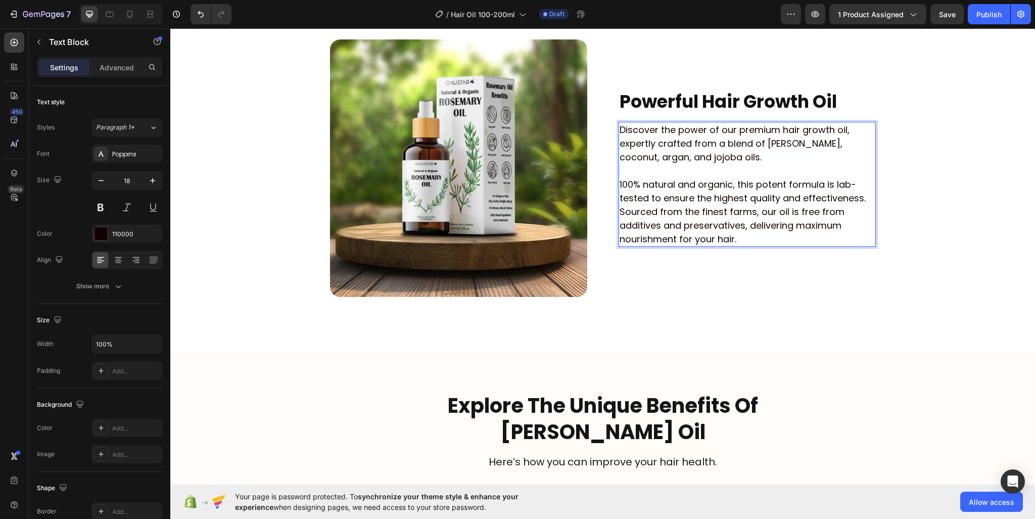
click at [885, 215] on div "Image ⁠⁠⁠⁠⁠⁠⁠ Powerful Hair Growth Oil Heading Discover the power of our premiu…" at bounding box center [603, 168] width 607 height 371
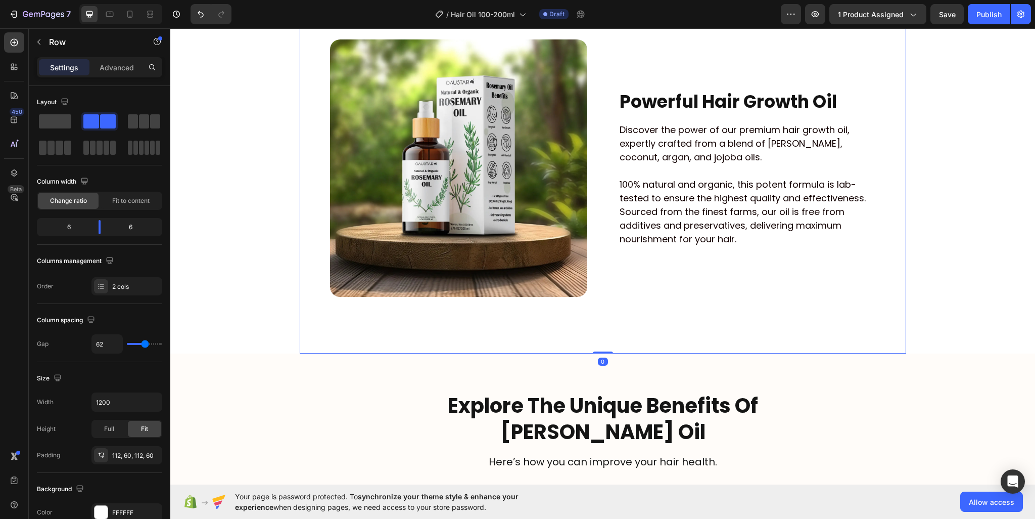
scroll to position [1441, 0]
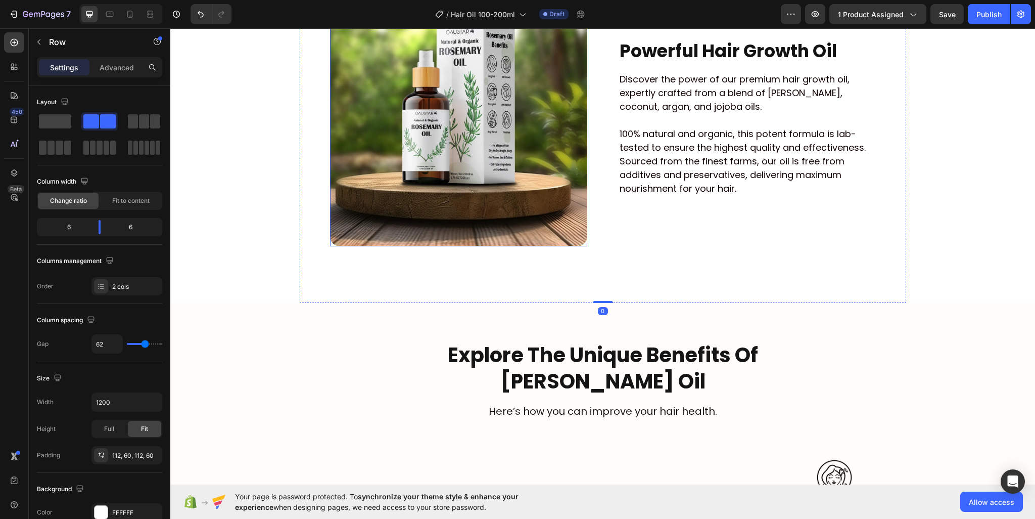
click at [421, 116] on img at bounding box center [458, 117] width 257 height 257
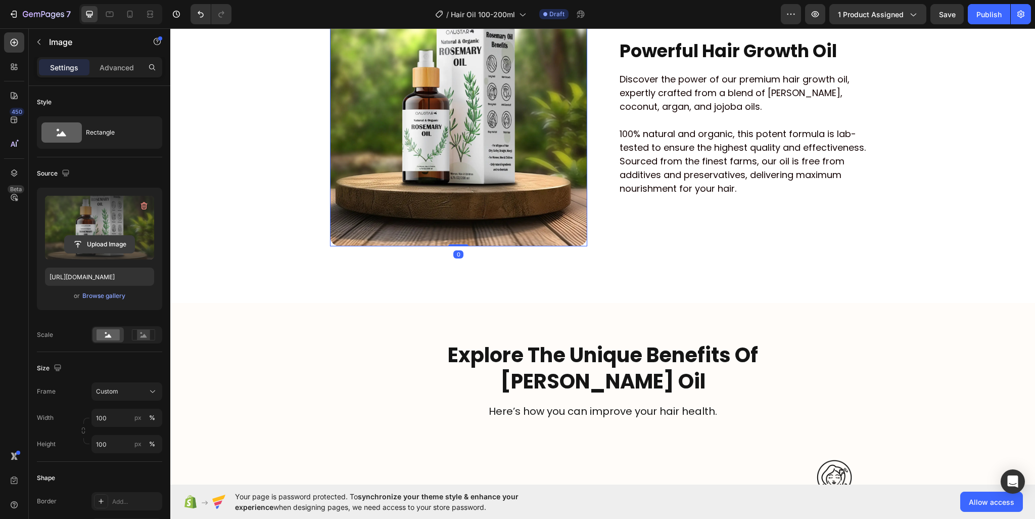
click at [88, 237] on input "file" at bounding box center [100, 244] width 70 height 17
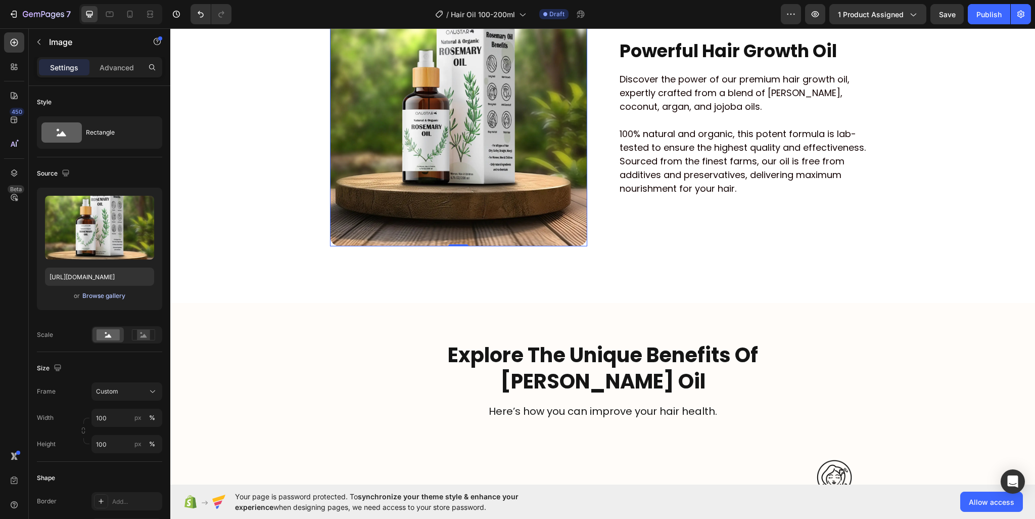
click at [112, 296] on div "Browse gallery" at bounding box center [103, 295] width 43 height 9
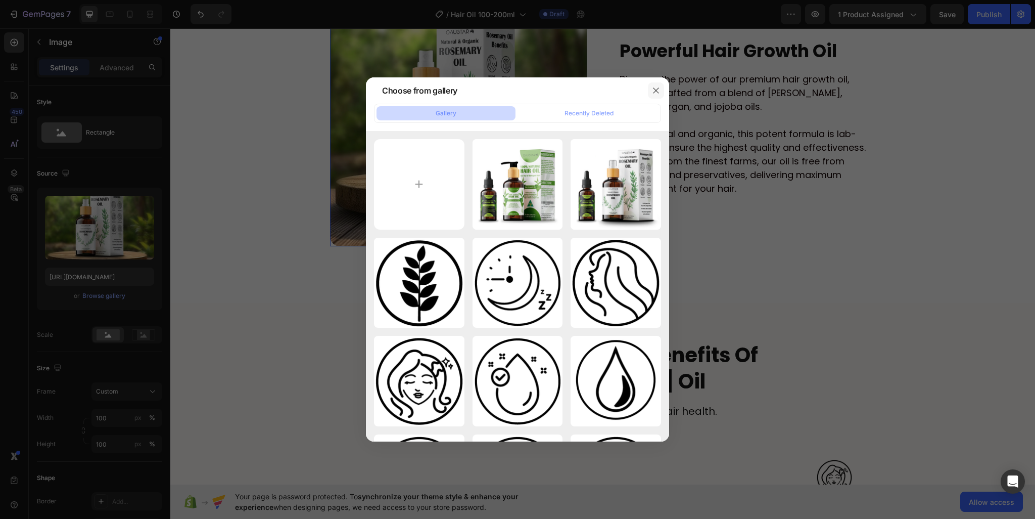
click at [659, 86] on icon "button" at bounding box center [656, 90] width 8 height 8
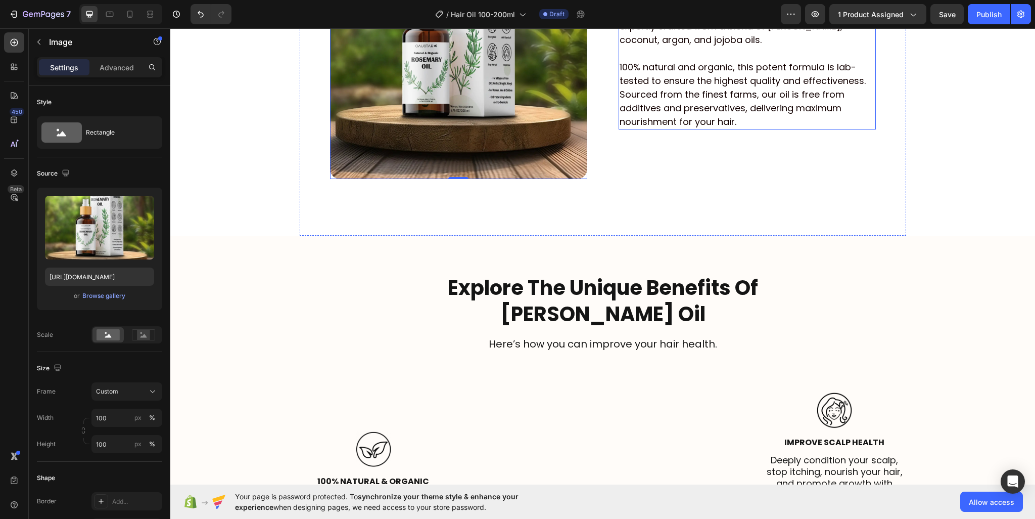
scroll to position [1238, 0]
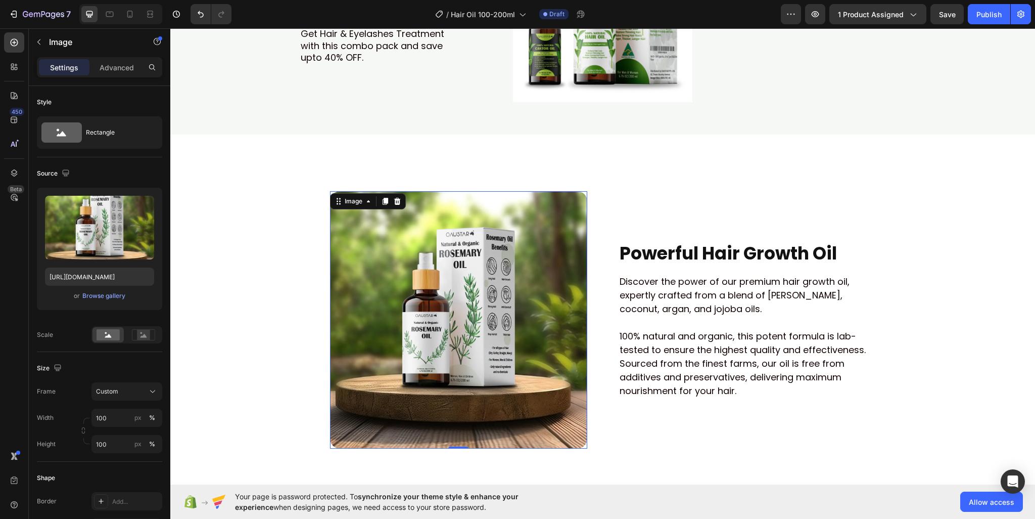
click at [429, 211] on img at bounding box center [458, 319] width 257 height 257
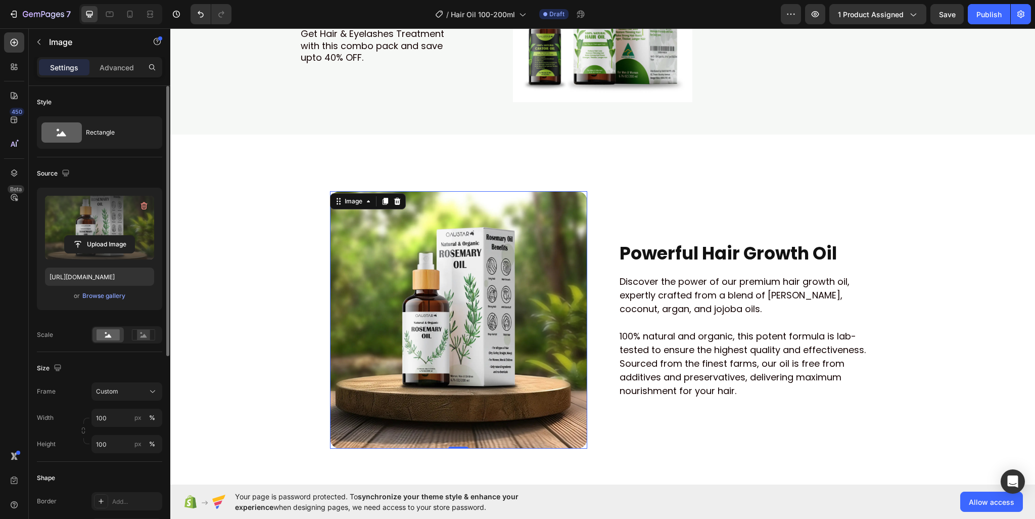
click at [134, 215] on label at bounding box center [99, 228] width 109 height 64
click at [134, 236] on input "file" at bounding box center [100, 244] width 70 height 17
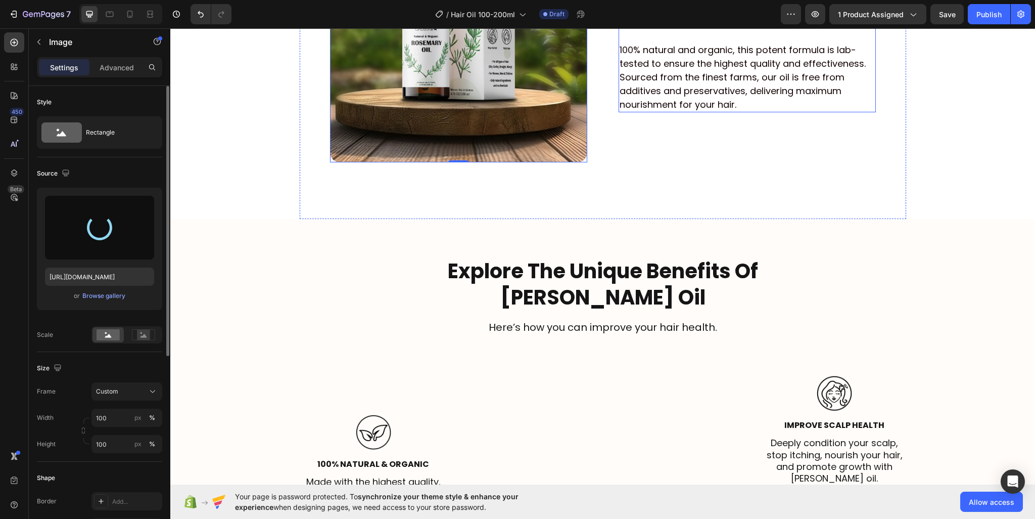
scroll to position [1542, 0]
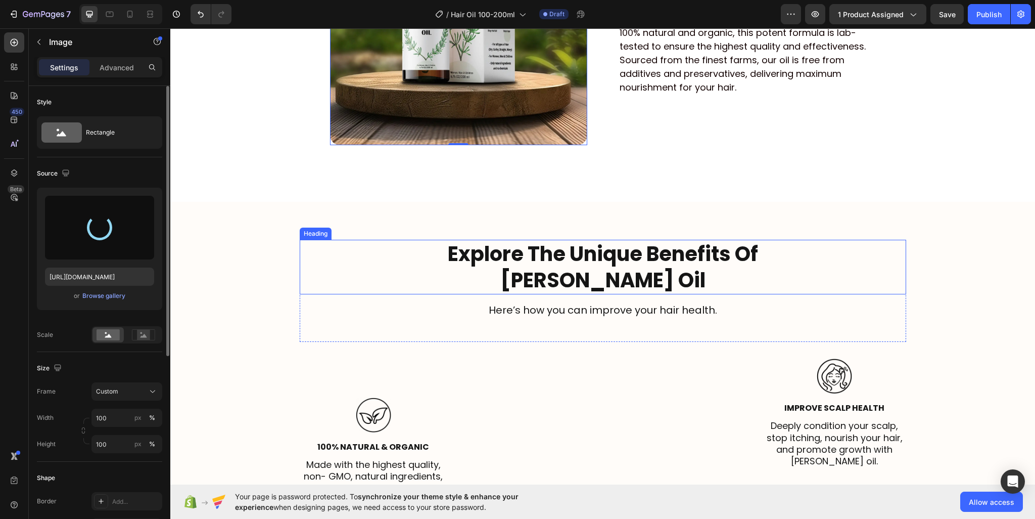
click at [580, 266] on strong "[PERSON_NAME] Oil" at bounding box center [602, 280] width 205 height 28
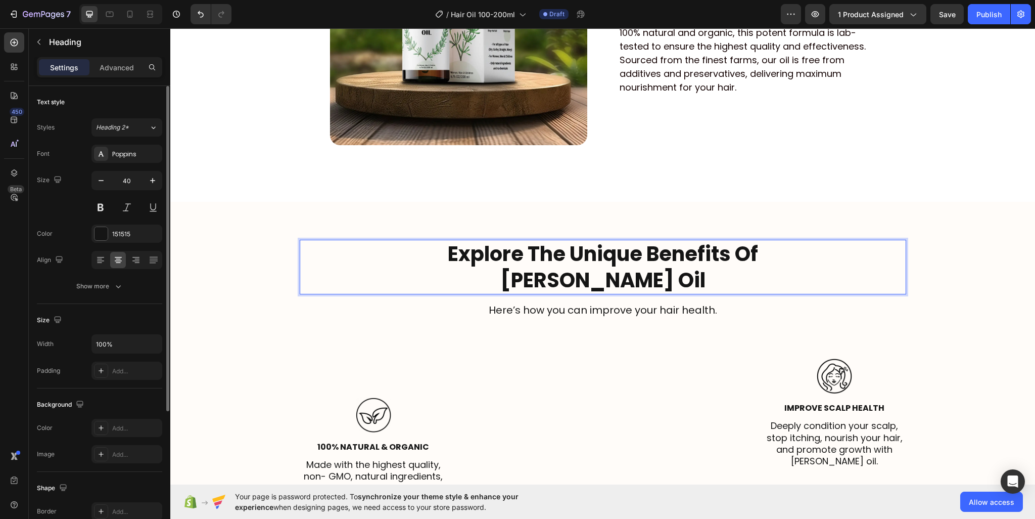
click at [580, 266] on strong "[PERSON_NAME] Oil" at bounding box center [602, 280] width 205 height 28
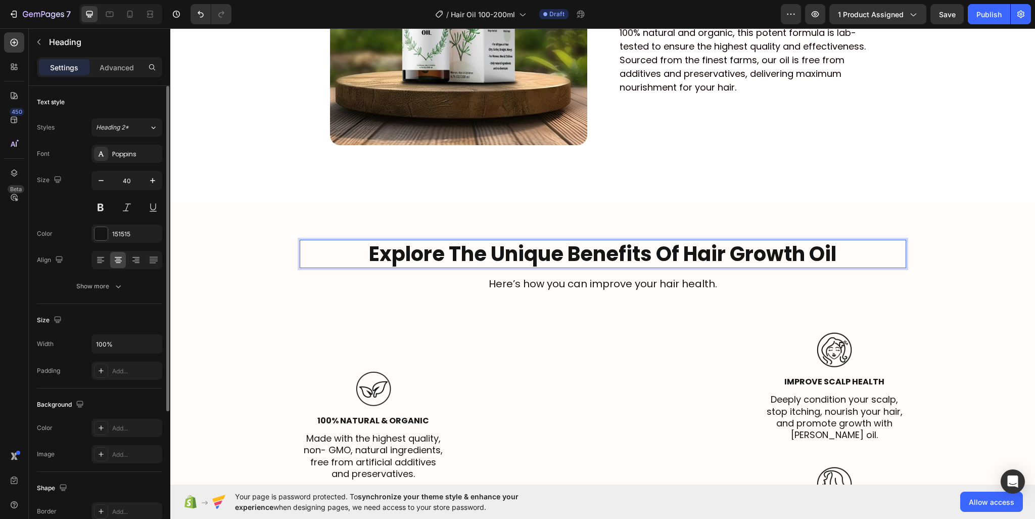
scroll to position [0, 0]
click at [674, 257] on strong "Explore The Unique Benefits Of Hair Growth Oil" at bounding box center [603, 254] width 468 height 28
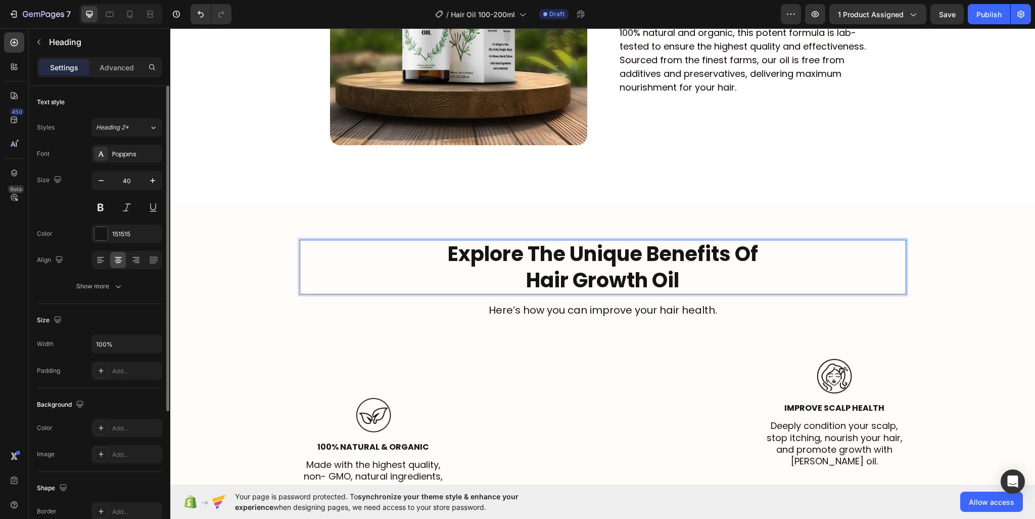
click at [643, 255] on strong "Explore The Unique Benefits Of" at bounding box center [603, 254] width 310 height 28
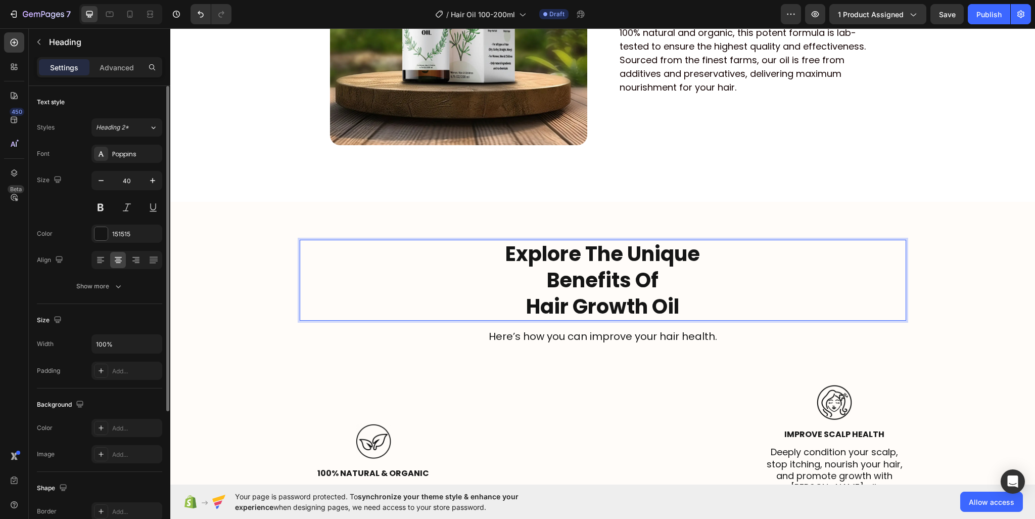
click at [672, 274] on p "Explore The Unique Benefits Of Hair Growth Oil" at bounding box center [603, 280] width 605 height 79
click at [526, 303] on strong "Hair Growth Oil" at bounding box center [602, 306] width 153 height 28
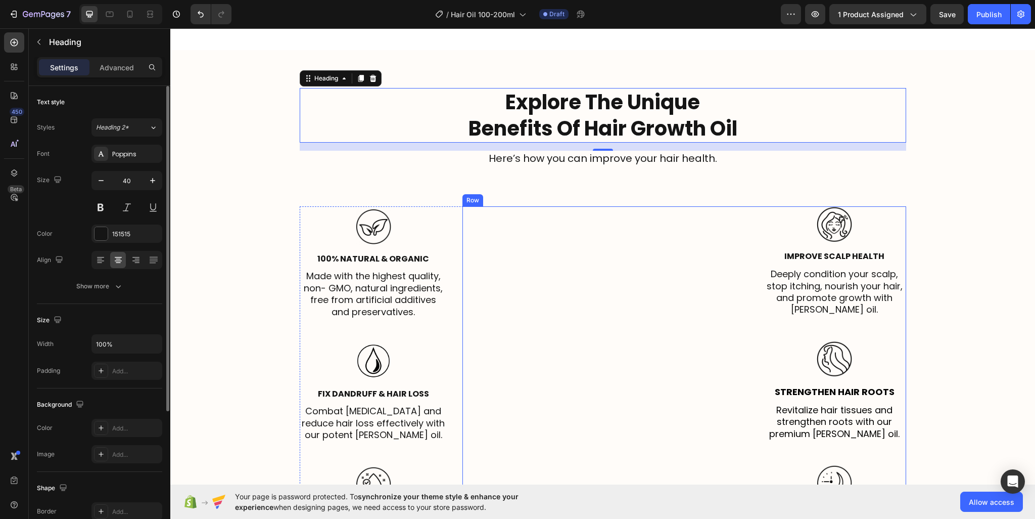
scroll to position [1794, 0]
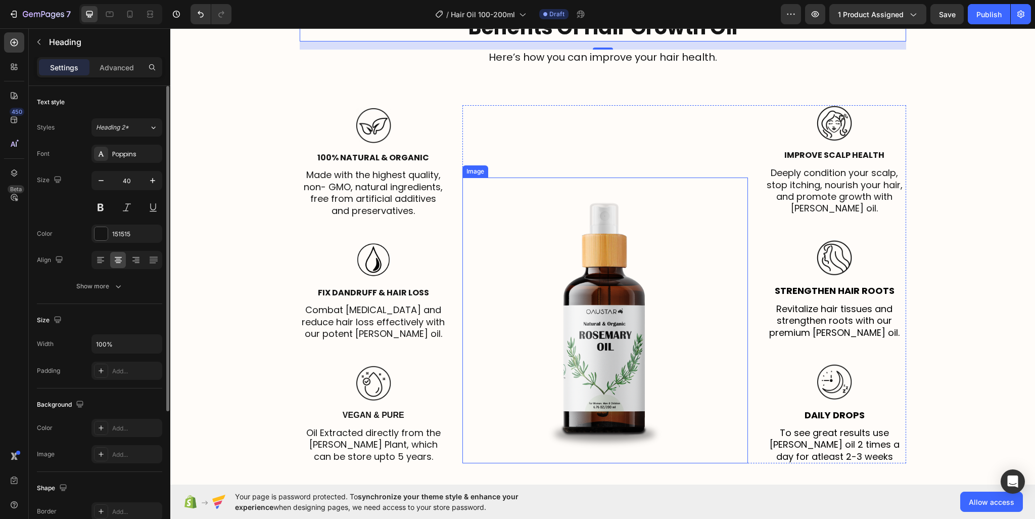
click at [625, 301] on img at bounding box center [606, 320] width 286 height 286
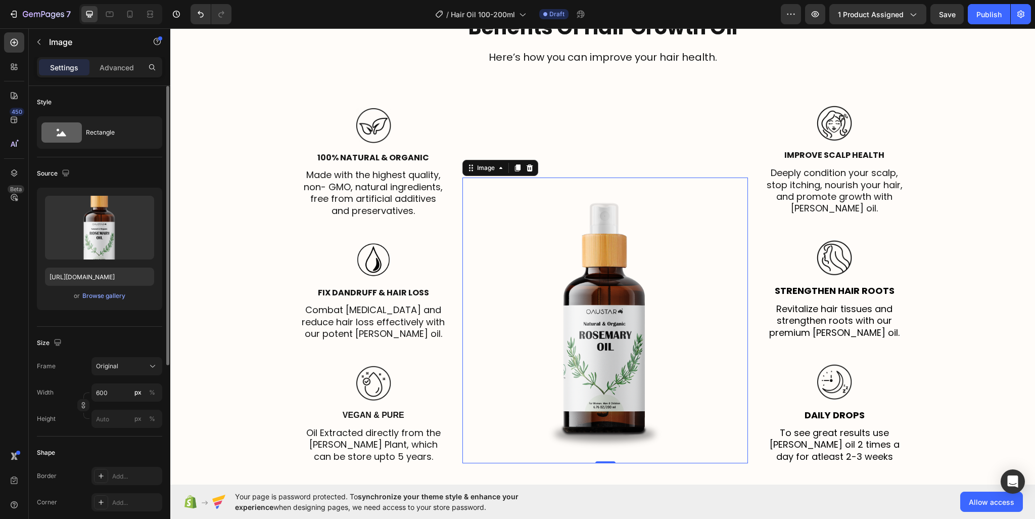
click at [582, 289] on img at bounding box center [606, 320] width 286 height 286
click at [122, 230] on label at bounding box center [99, 228] width 109 height 64
click at [122, 236] on input "file" at bounding box center [100, 244] width 70 height 17
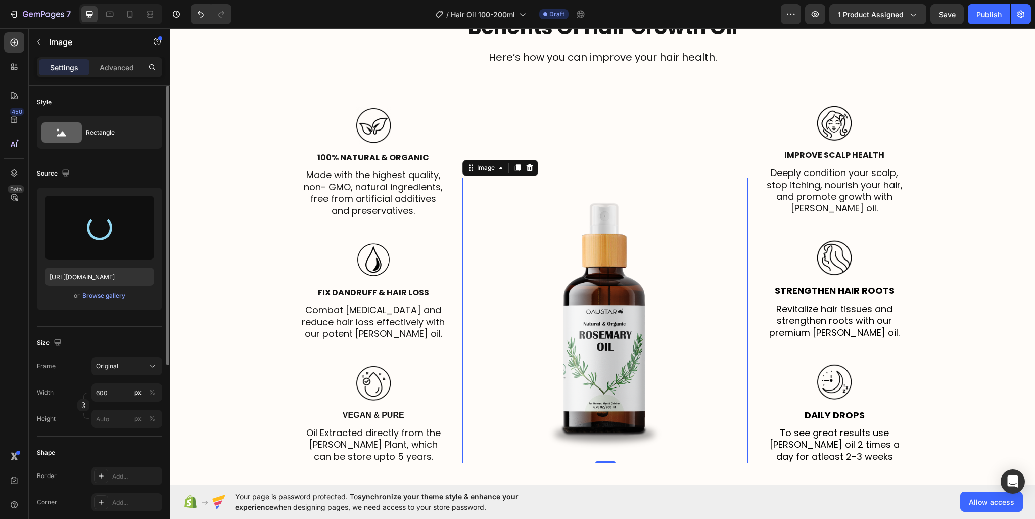
type input "https://cdn.shopify.com/s/files/1/0950/2798/6710/files/gempages_578838273980367…"
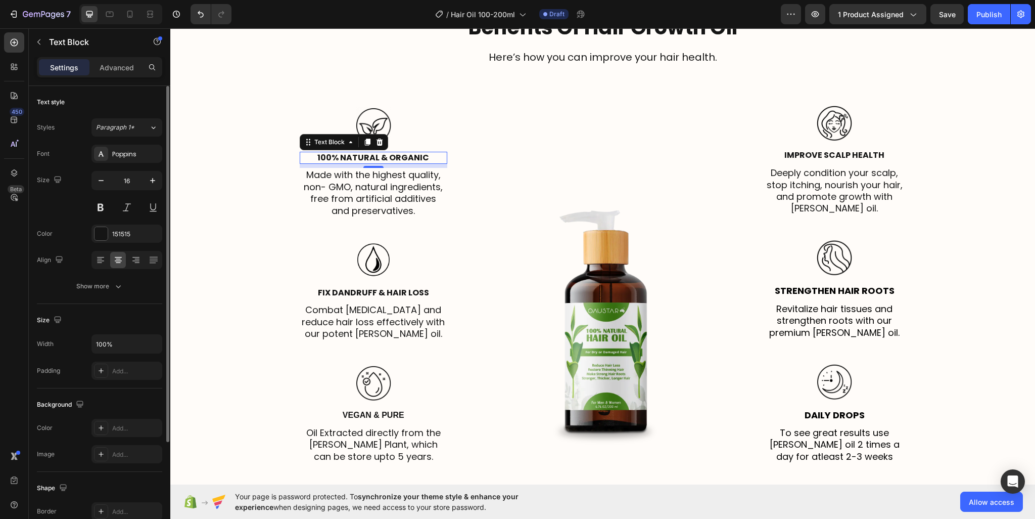
click at [361, 154] on strong "100% Natural & Organic" at bounding box center [373, 158] width 112 height 12
click at [805, 187] on p "Deeply condition your scalp, stop itching, nourish your hair, and promote growt…" at bounding box center [834, 191] width 141 height 48
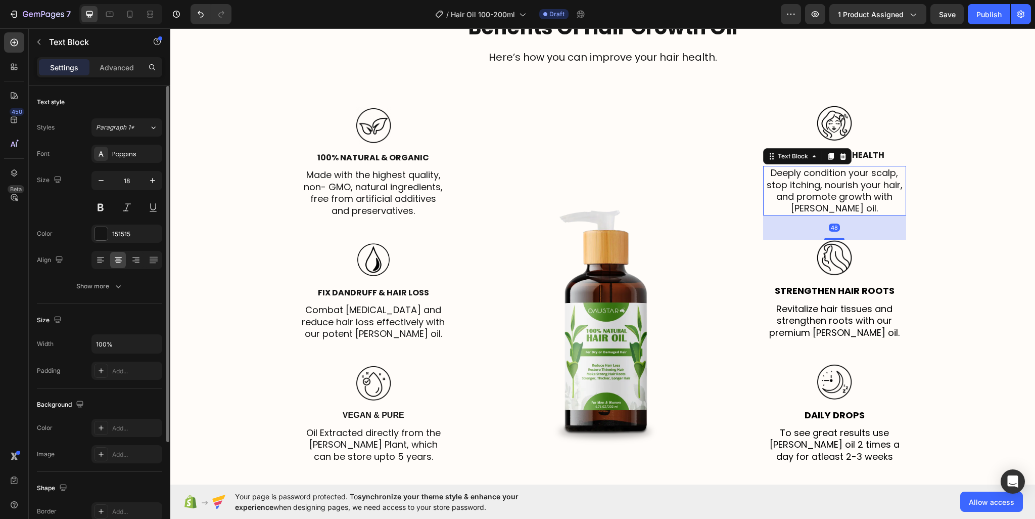
click at [805, 187] on p "Deeply condition your scalp, stop itching, nourish your hair, and promote growt…" at bounding box center [834, 191] width 141 height 48
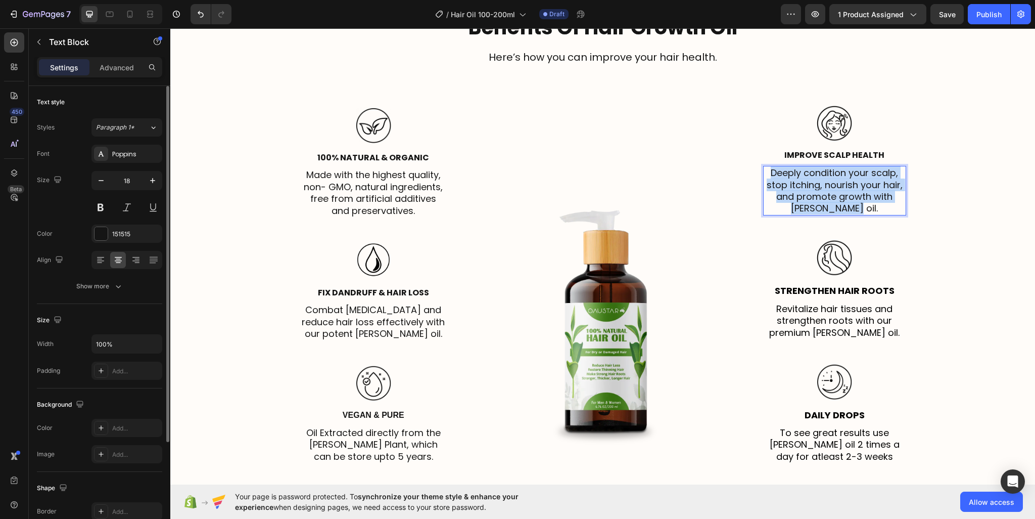
click at [805, 187] on p "Deeply condition your scalp, stop itching, nourish your hair, and promote growt…" at bounding box center [834, 191] width 141 height 48
click at [1012, 217] on div "⁠⁠⁠⁠⁠⁠⁠ Explore The Unique Benefits Of Hair Growth Oil Heading Here’s how you c…" at bounding box center [603, 229] width 850 height 485
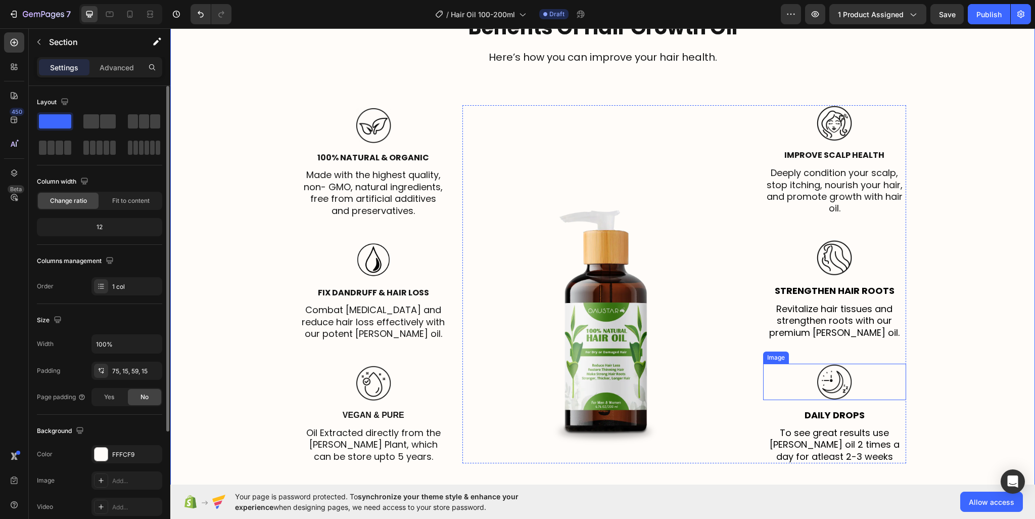
click at [801, 433] on p "To see great results use [PERSON_NAME] oil 2 times a day for atleast 2-3 weeks" at bounding box center [834, 444] width 141 height 35
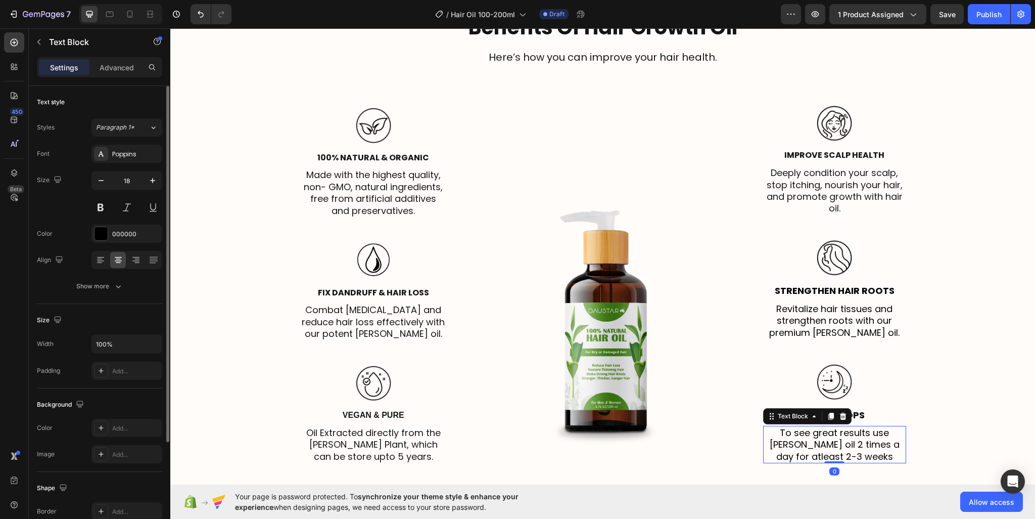
click at [801, 433] on p "To see great results use [PERSON_NAME] oil 2 times a day for atleast 2-3 weeks" at bounding box center [834, 444] width 141 height 35
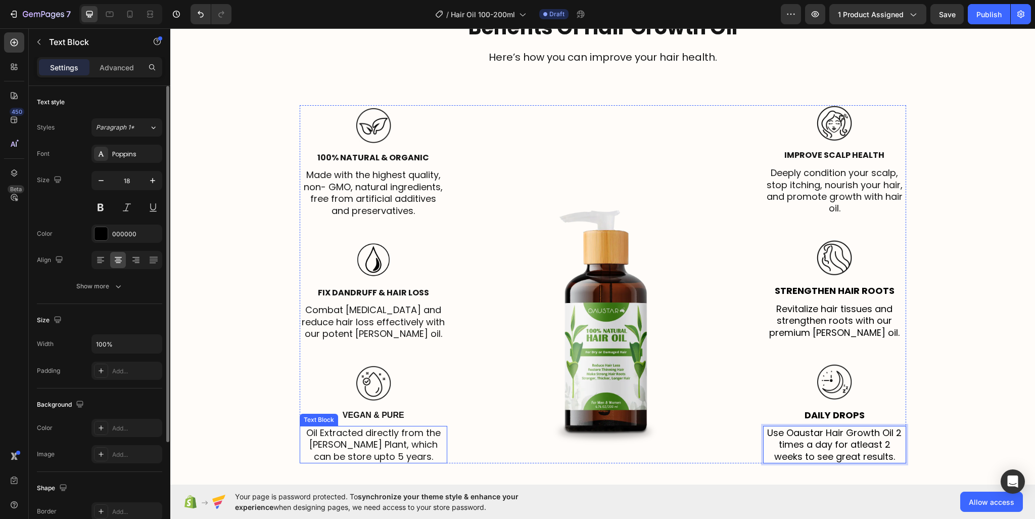
click at [334, 443] on p "Oil Extracted directly from the [PERSON_NAME] Plant, which can be store upto 5 …" at bounding box center [374, 444] width 146 height 35
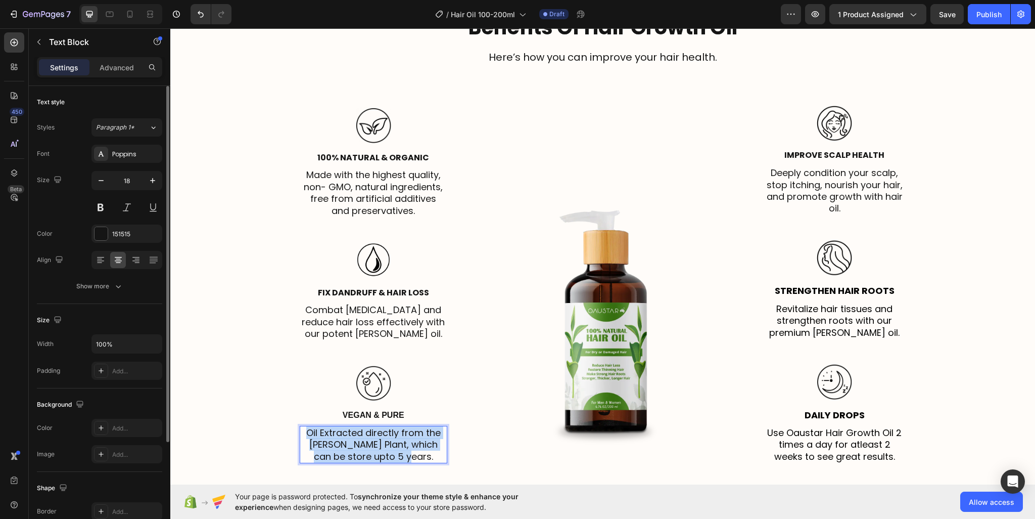
click at [334, 443] on p "Oil Extracted directly from the [PERSON_NAME] Plant, which can be store upto 5 …" at bounding box center [374, 444] width 146 height 35
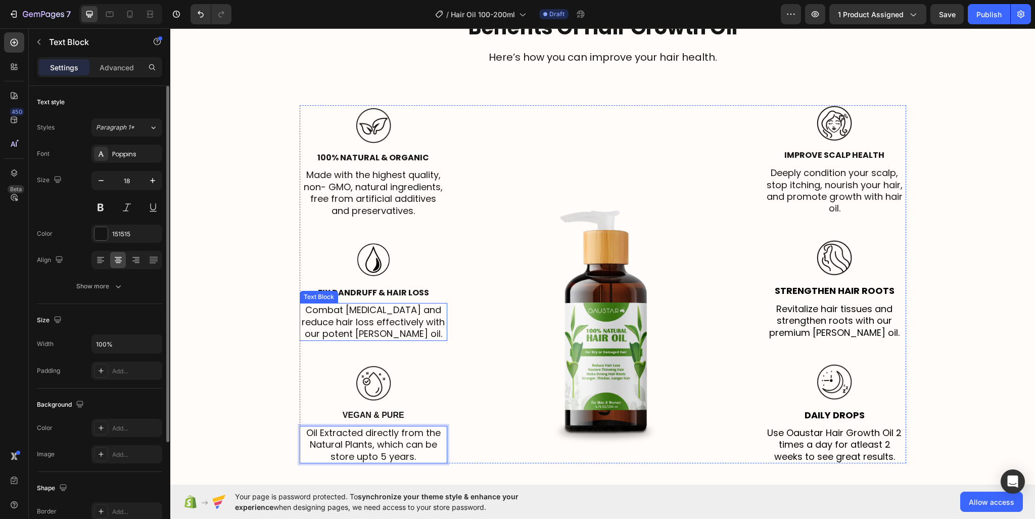
click at [347, 311] on p "Combat dandruff and reduce hair loss effectively with our potent [PERSON_NAME] …" at bounding box center [374, 321] width 146 height 35
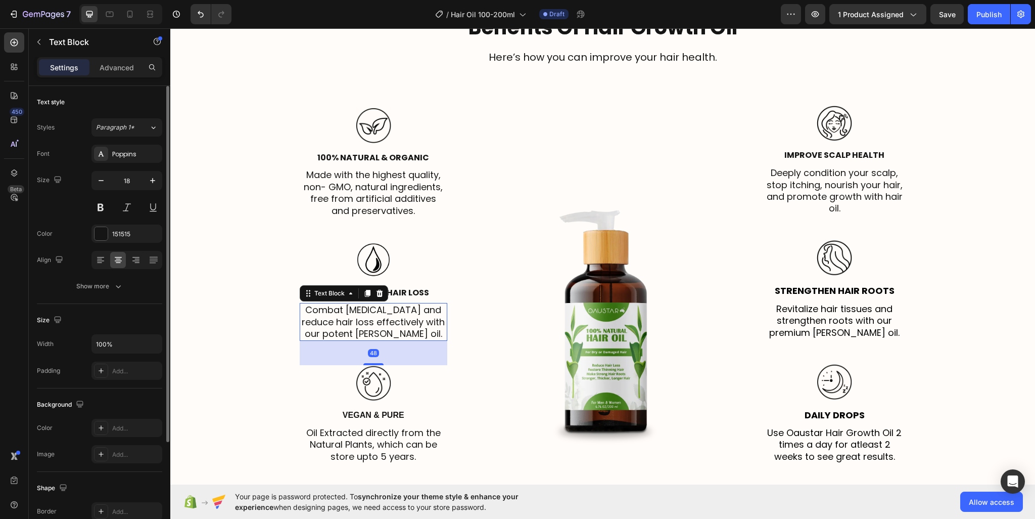
click at [347, 311] on p "Combat dandruff and reduce hair loss effectively with our potent [PERSON_NAME] …" at bounding box center [374, 321] width 146 height 35
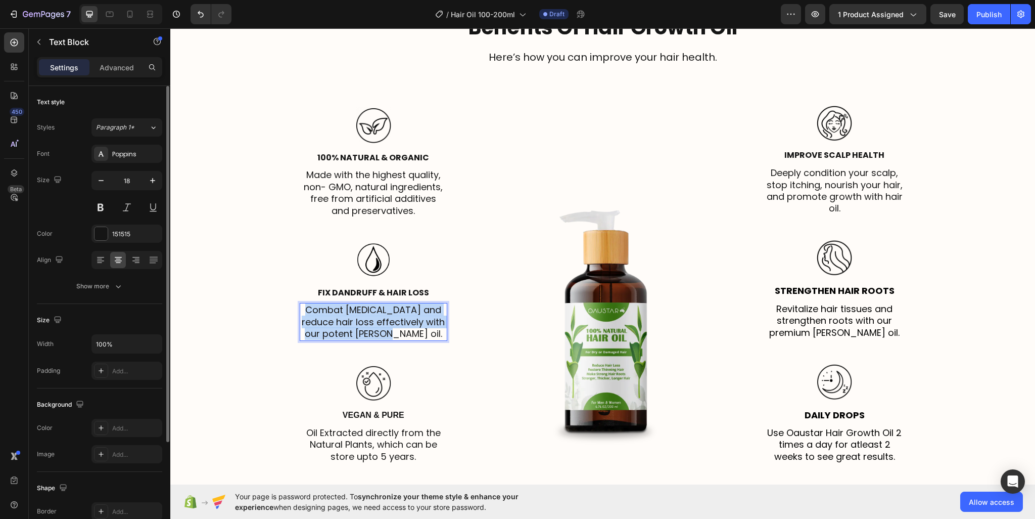
click at [347, 311] on p "Combat dandruff and reduce hair loss effectively with our potent [PERSON_NAME] …" at bounding box center [374, 321] width 146 height 35
click at [356, 181] on p "Made with the highest quality, non- GMO, natural ingredients, free from artific…" at bounding box center [374, 193] width 146 height 48
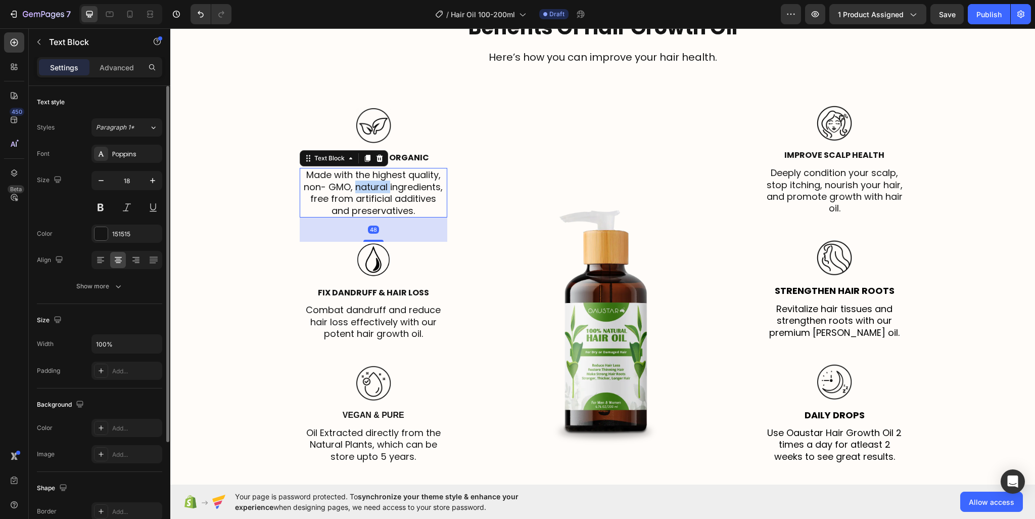
click at [356, 181] on p "Made with the highest quality, non- GMO, natural ingredients, free from artific…" at bounding box center [374, 193] width 146 height 48
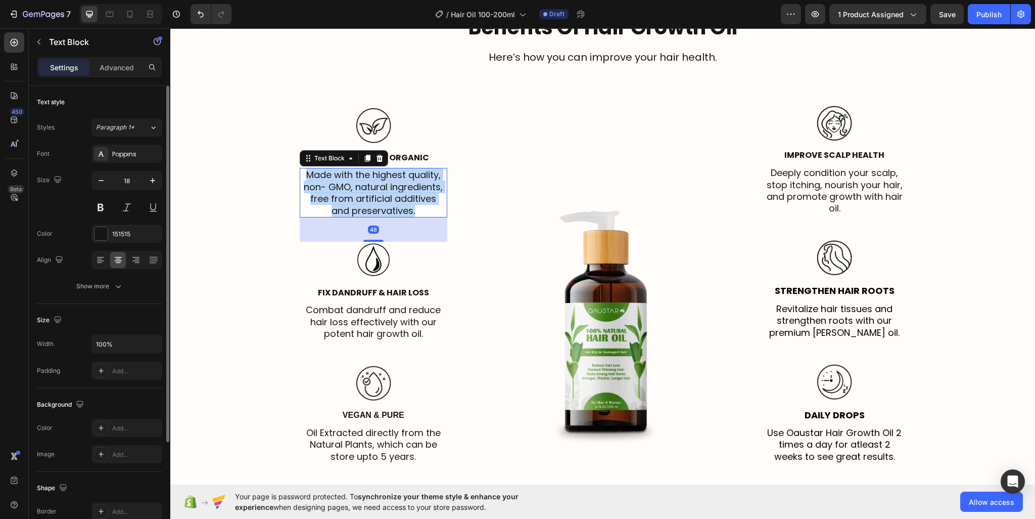
click at [356, 181] on p "Made with the highest quality, non- GMO, natural ingredients, free from artific…" at bounding box center [374, 193] width 146 height 48
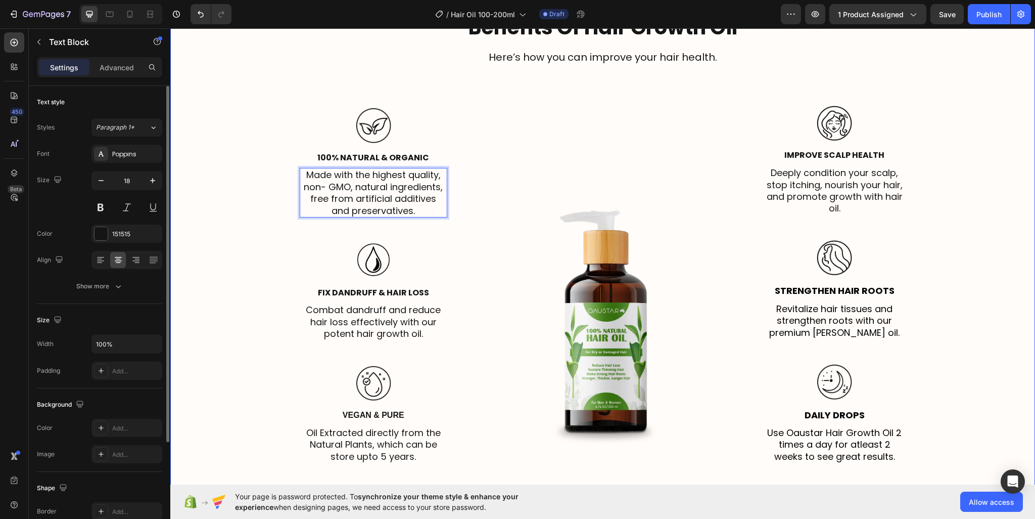
click at [949, 190] on div "⁠⁠⁠⁠⁠⁠⁠ Explore The Unique Benefits Of Hair Growth Oil Heading Here’s how you c…" at bounding box center [603, 229] width 850 height 485
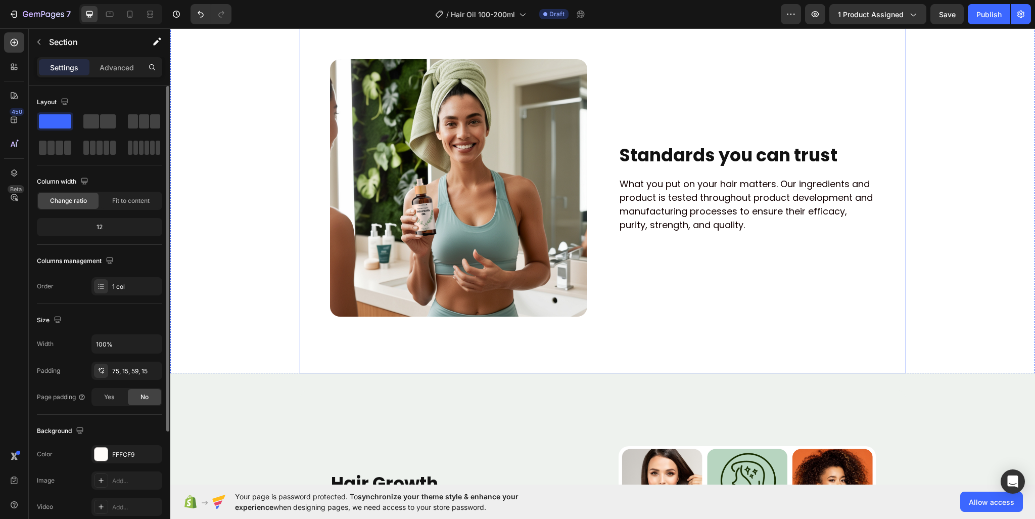
scroll to position [2148, 0]
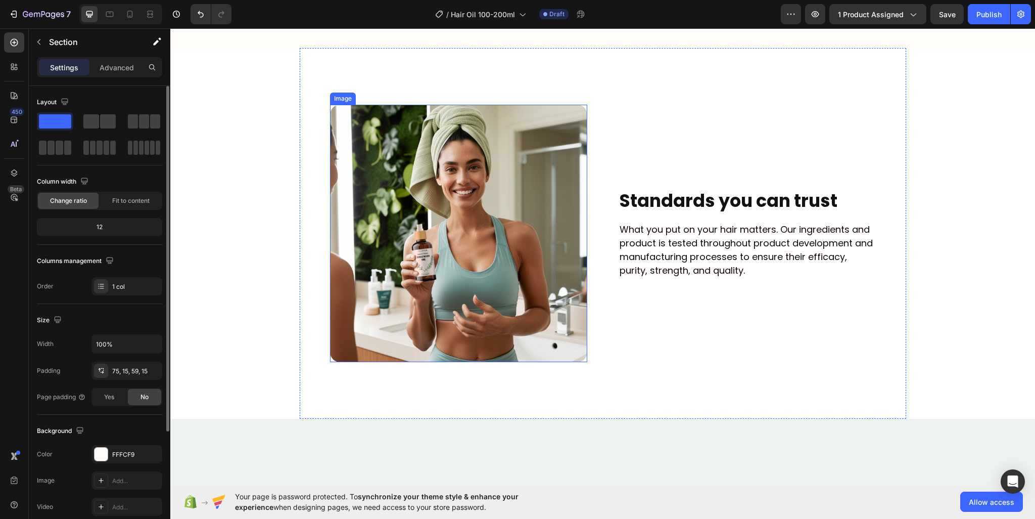
click at [520, 194] on img at bounding box center [458, 233] width 257 height 257
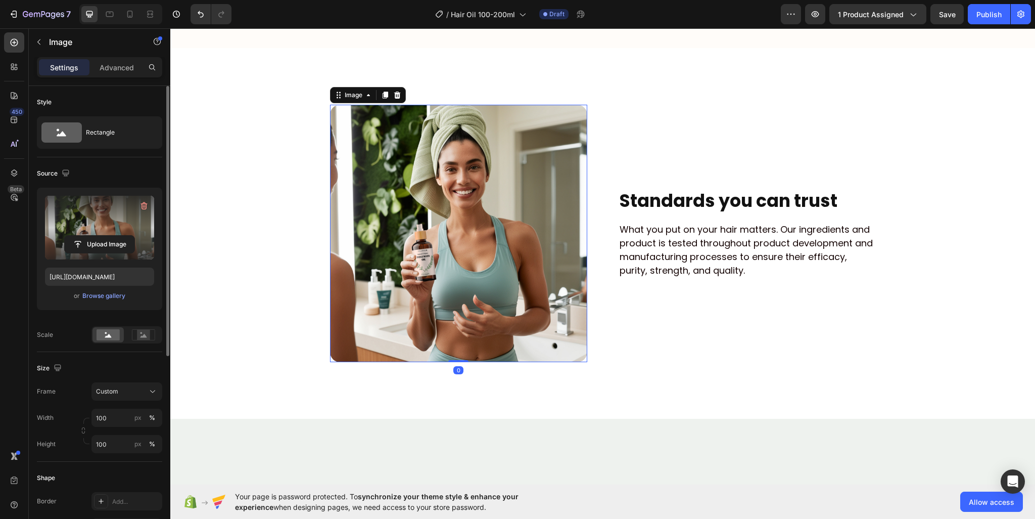
click at [112, 227] on label at bounding box center [99, 228] width 109 height 64
click at [112, 236] on input "file" at bounding box center [100, 244] width 70 height 17
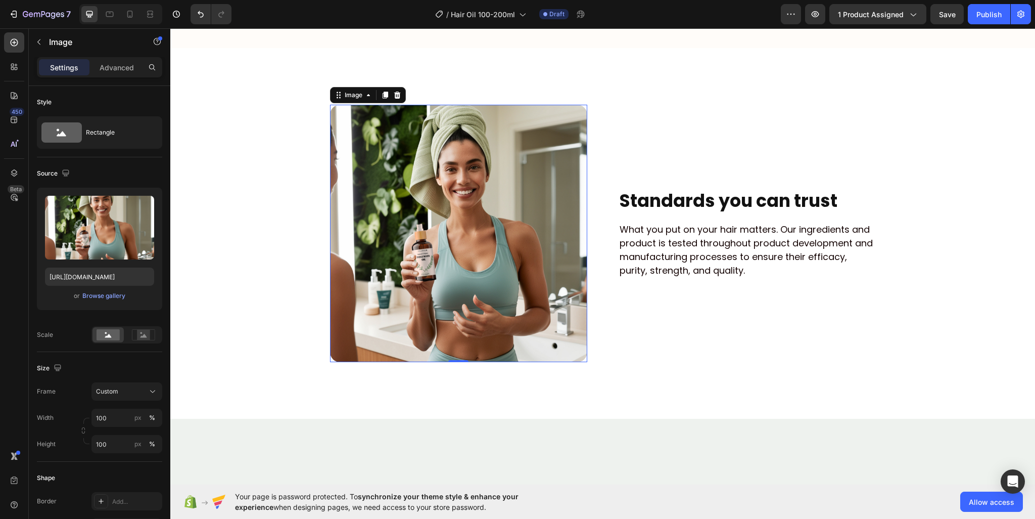
scroll to position [1997, 0]
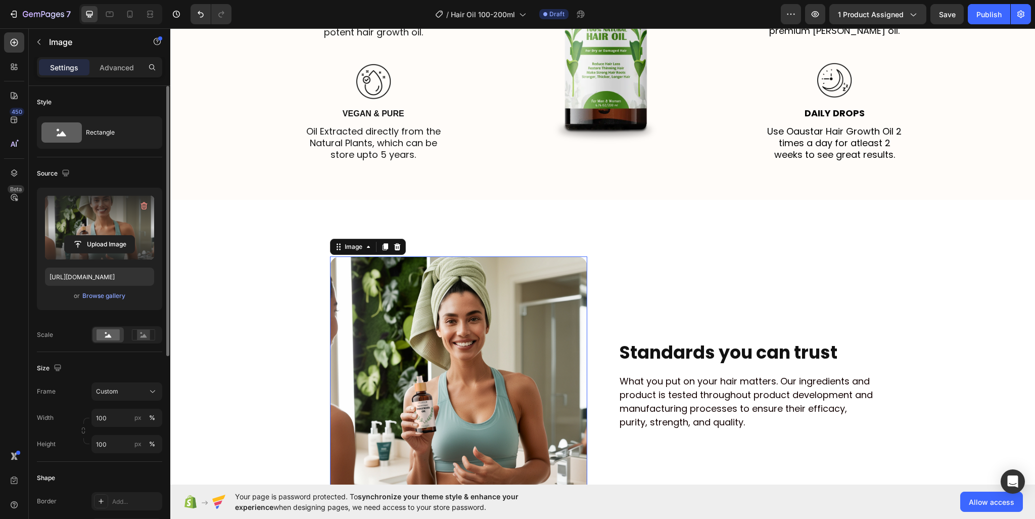
click at [96, 218] on label at bounding box center [99, 228] width 109 height 64
click at [96, 236] on input "file" at bounding box center [100, 244] width 70 height 17
click at [75, 209] on label at bounding box center [99, 228] width 109 height 64
click at [75, 236] on input "file" at bounding box center [100, 244] width 70 height 17
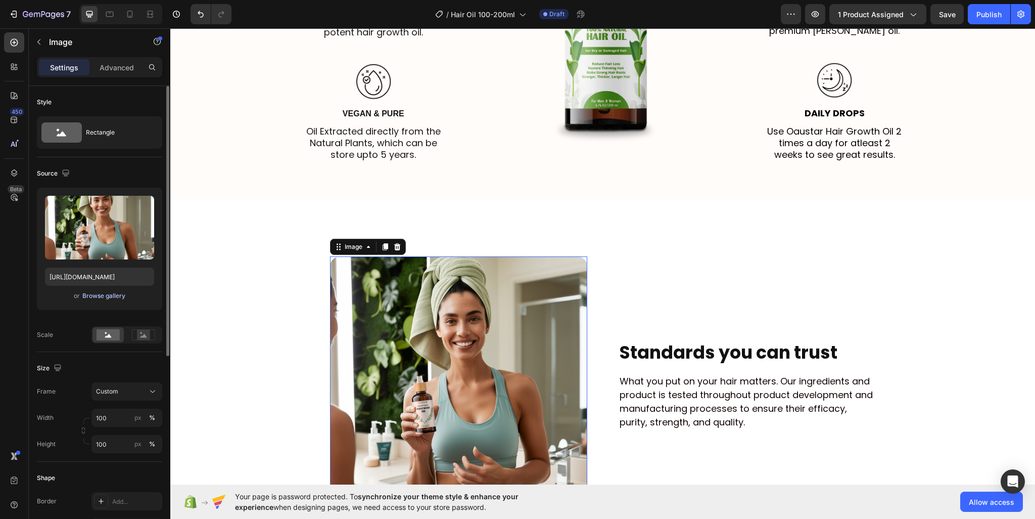
click at [105, 298] on div "Browse gallery" at bounding box center [103, 295] width 43 height 9
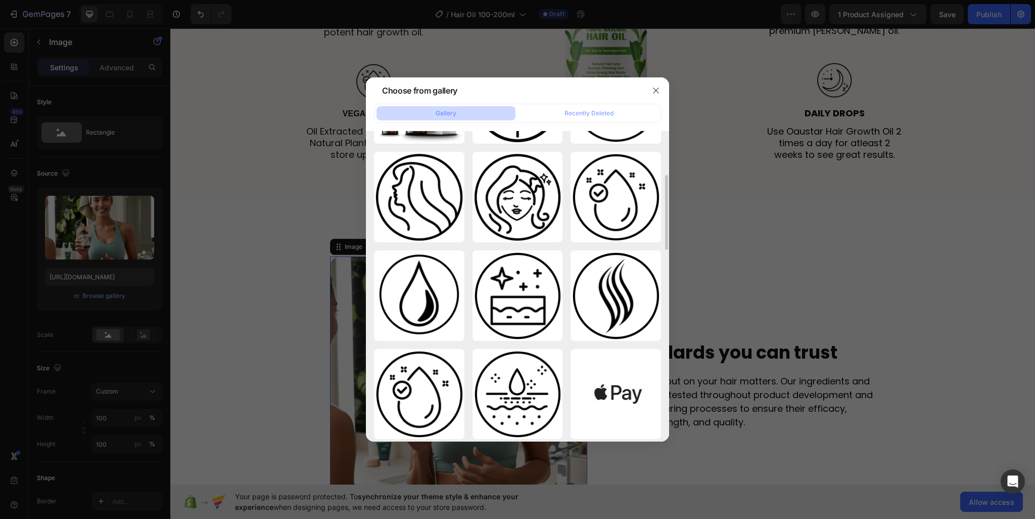
scroll to position [0, 0]
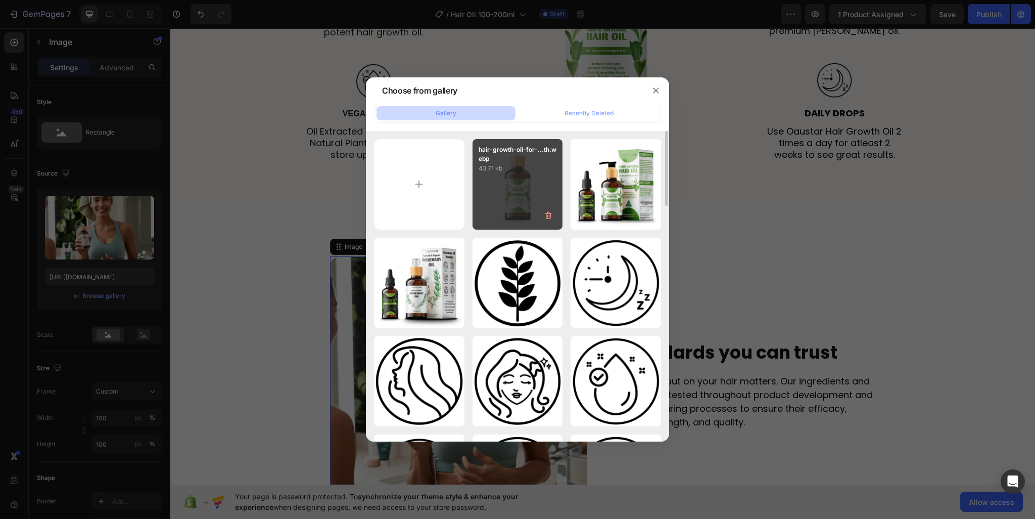
drag, startPoint x: 591, startPoint y: 111, endPoint x: 526, endPoint y: 141, distance: 72.4
click at [526, 141] on div "Gallery Recently Deleted hair-growth-oil-for-...th.webp 43.71 kb castor-oil-and…" at bounding box center [517, 273] width 303 height 338
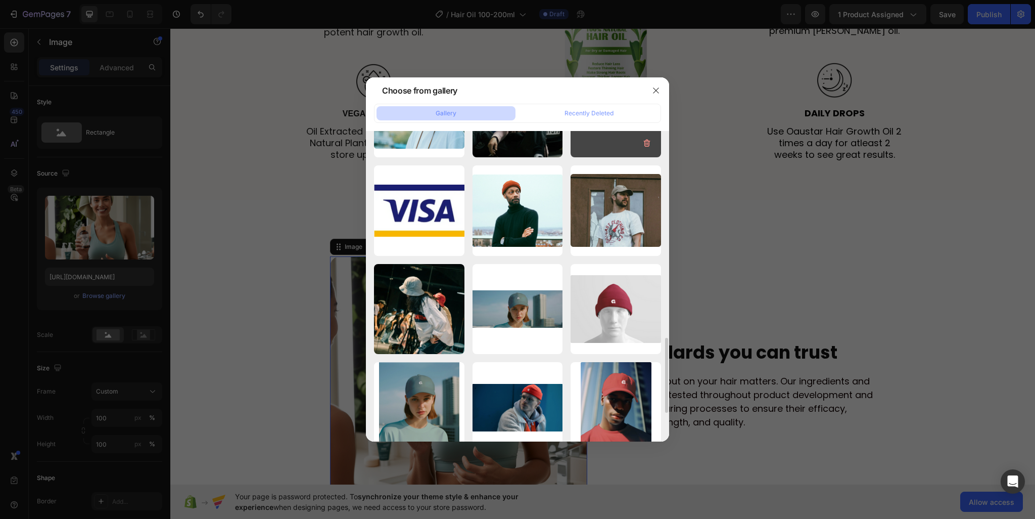
scroll to position [977, 0]
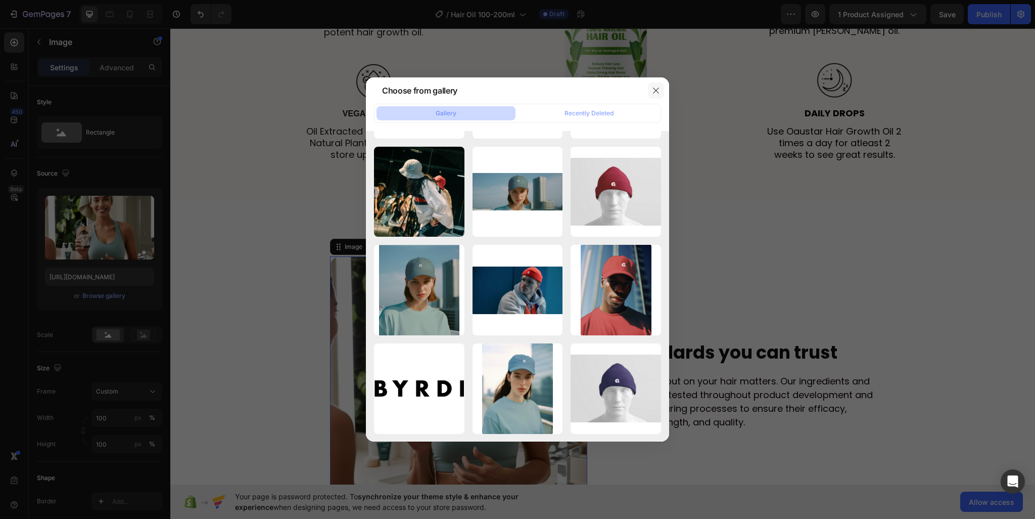
click at [657, 87] on icon "button" at bounding box center [656, 90] width 8 height 8
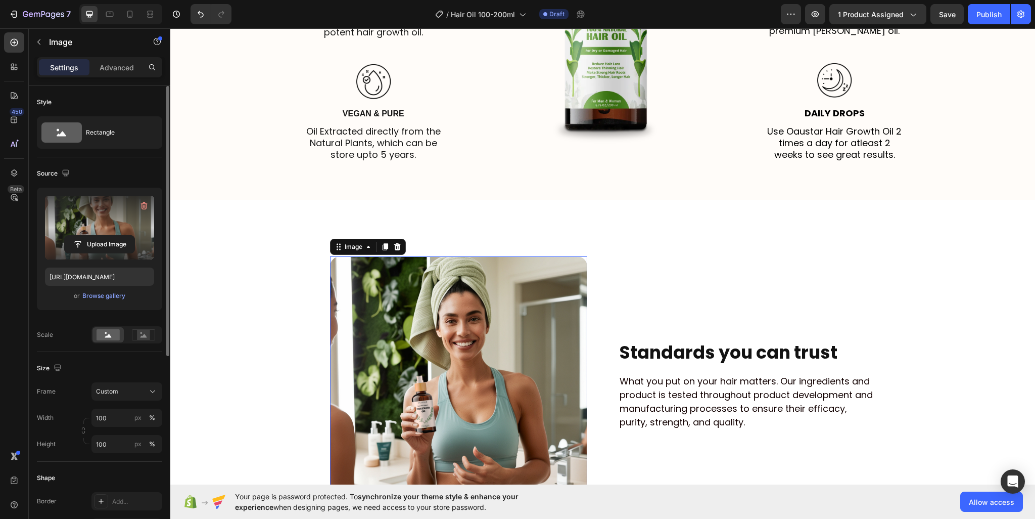
click at [128, 234] on label at bounding box center [99, 228] width 109 height 64
click at [128, 236] on input "file" at bounding box center [100, 244] width 70 height 17
type input "https://cdn.shopify.com/s/files/1/0950/2798/6710/files/gempages_578838273980367…"
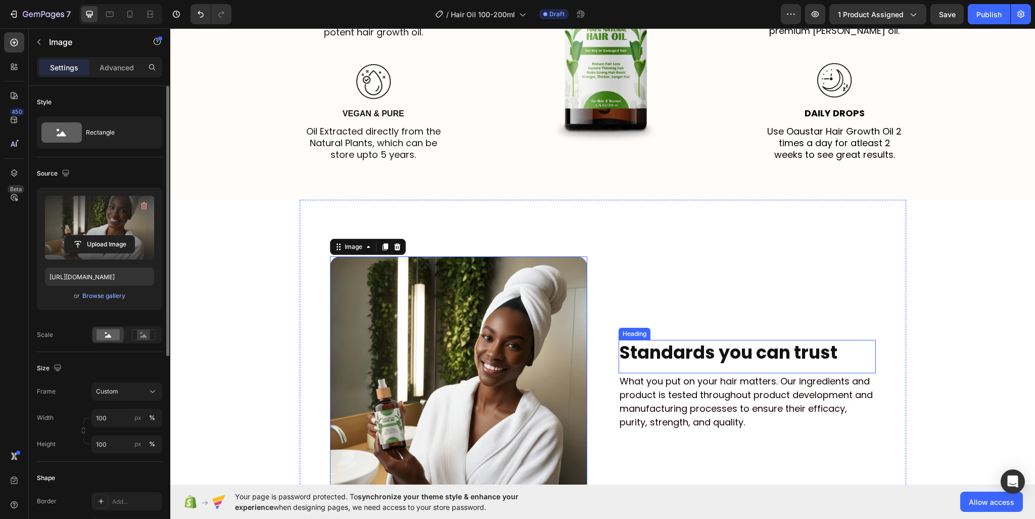
click at [662, 382] on p "What you put on your hair matters. Our ingredients and product is tested throug…" at bounding box center [747, 401] width 255 height 55
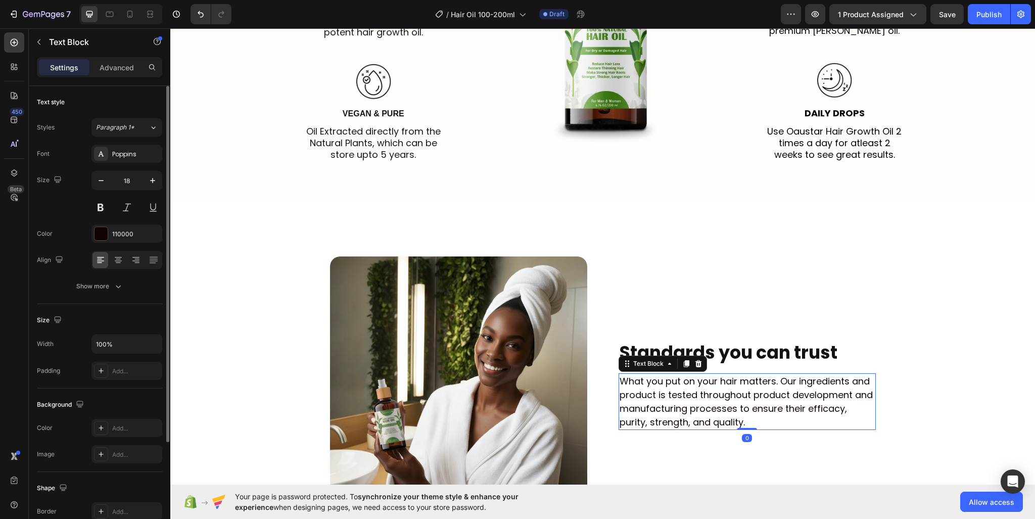
click at [662, 382] on p "What you put on your hair matters. Our ingredients and product is tested throug…" at bounding box center [747, 401] width 255 height 55
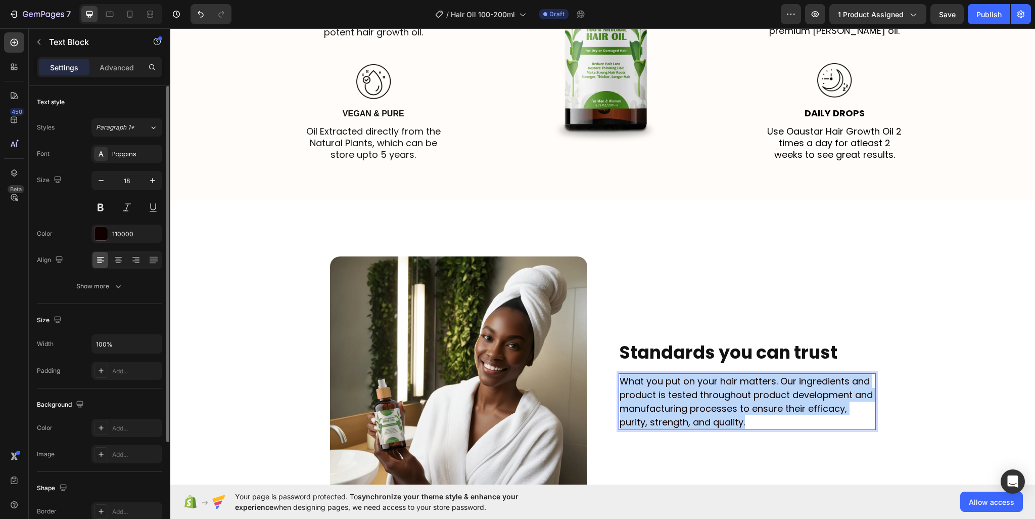
click at [662, 382] on p "What you put on your hair matters. Our ingredients and product is tested throug…" at bounding box center [747, 401] width 255 height 55
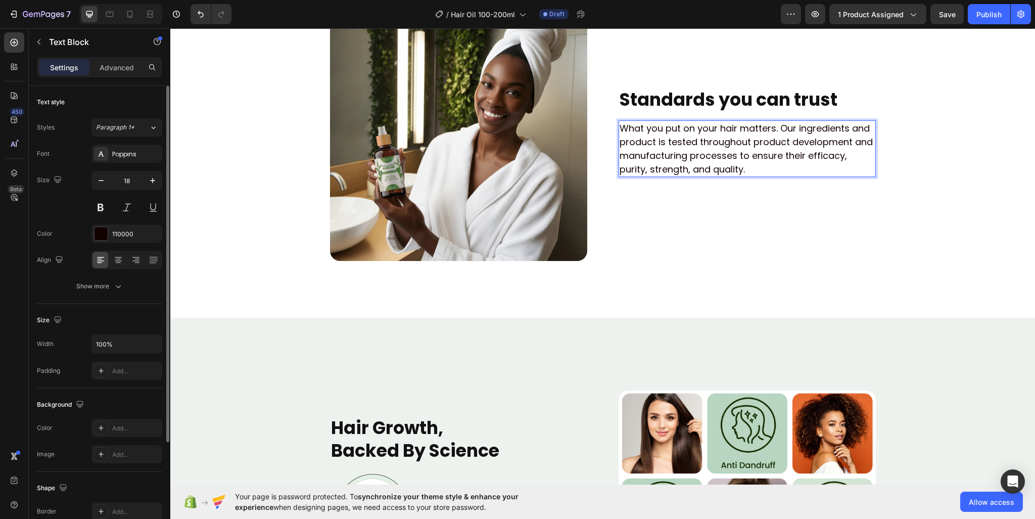
scroll to position [2452, 0]
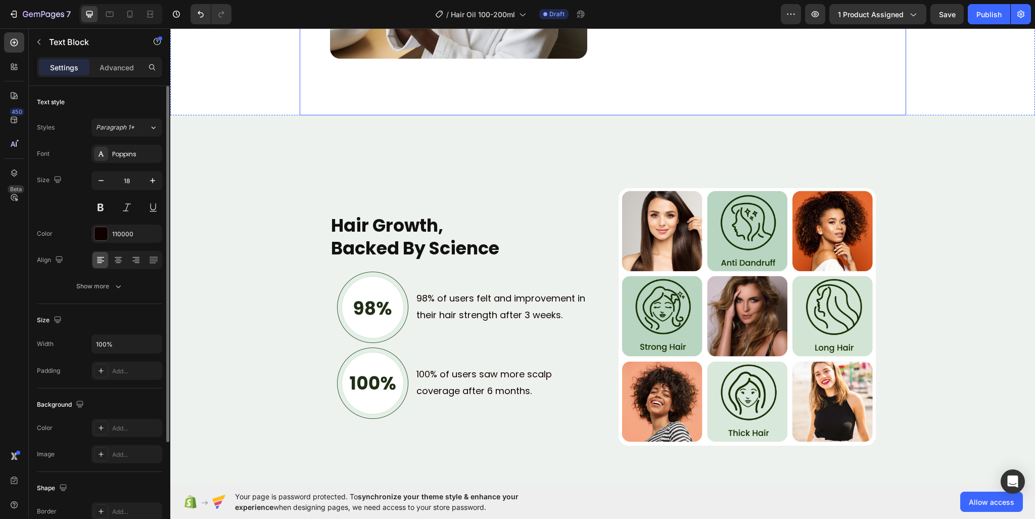
click at [783, 221] on img at bounding box center [747, 316] width 257 height 257
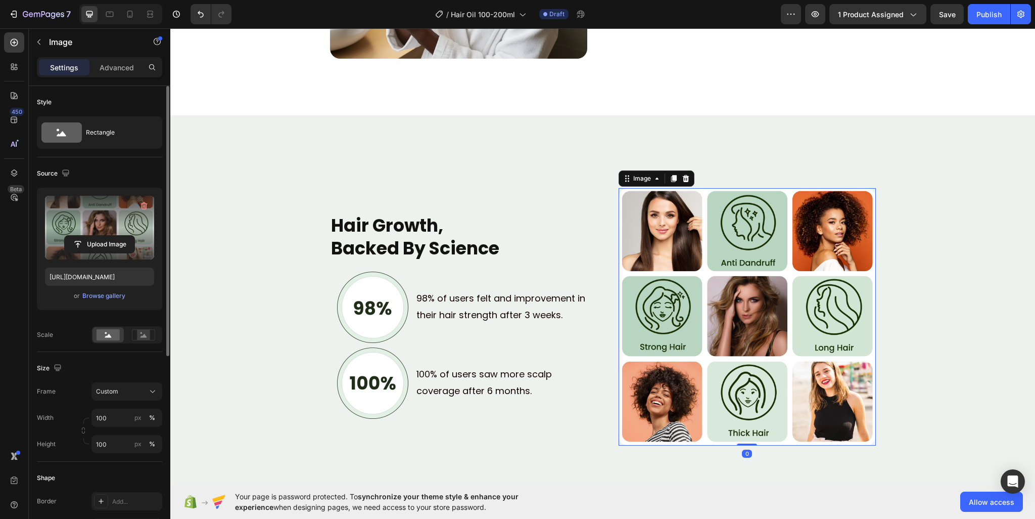
click at [118, 228] on label at bounding box center [99, 228] width 109 height 64
click at [118, 236] on input "file" at bounding box center [100, 244] width 70 height 17
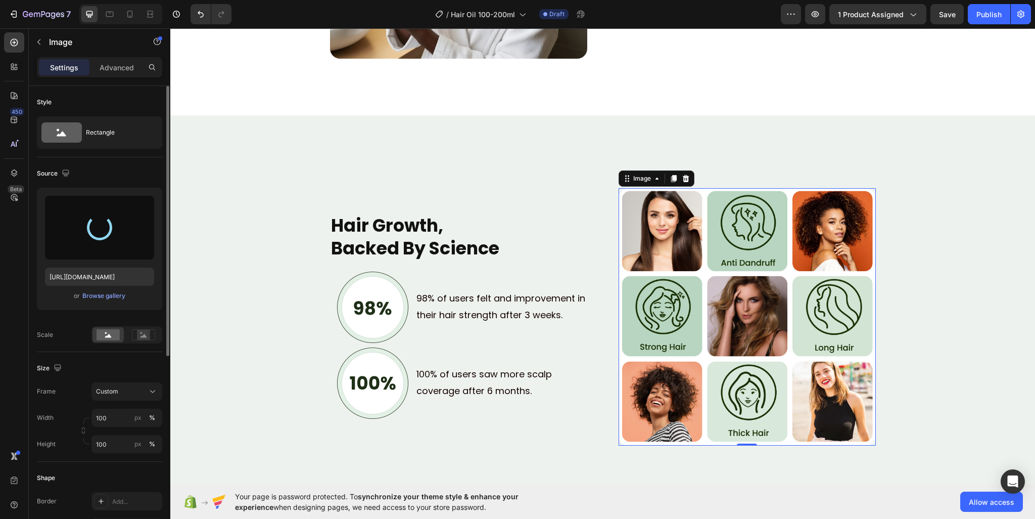
type input "https://cdn.shopify.com/s/files/1/0950/2798/6710/files/gempages_578838273980367…"
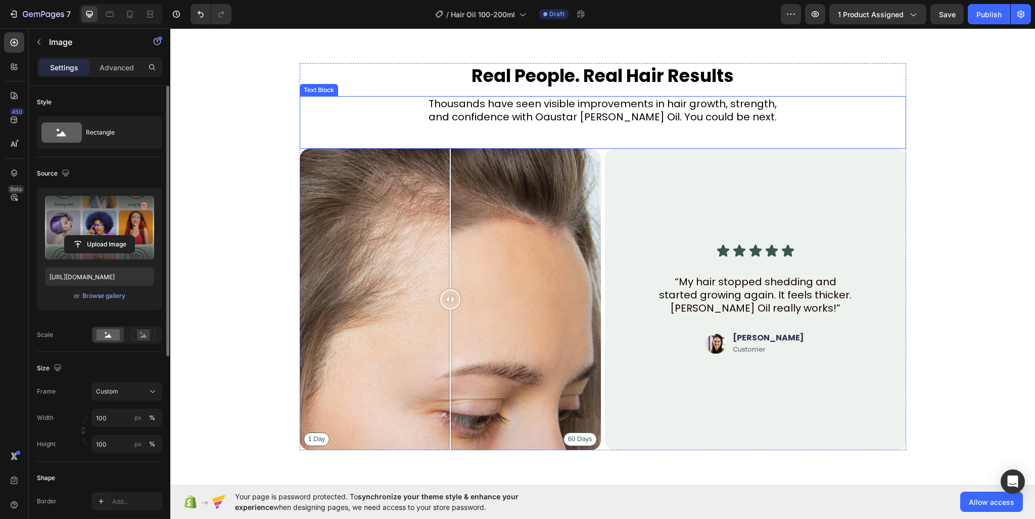
scroll to position [3008, 0]
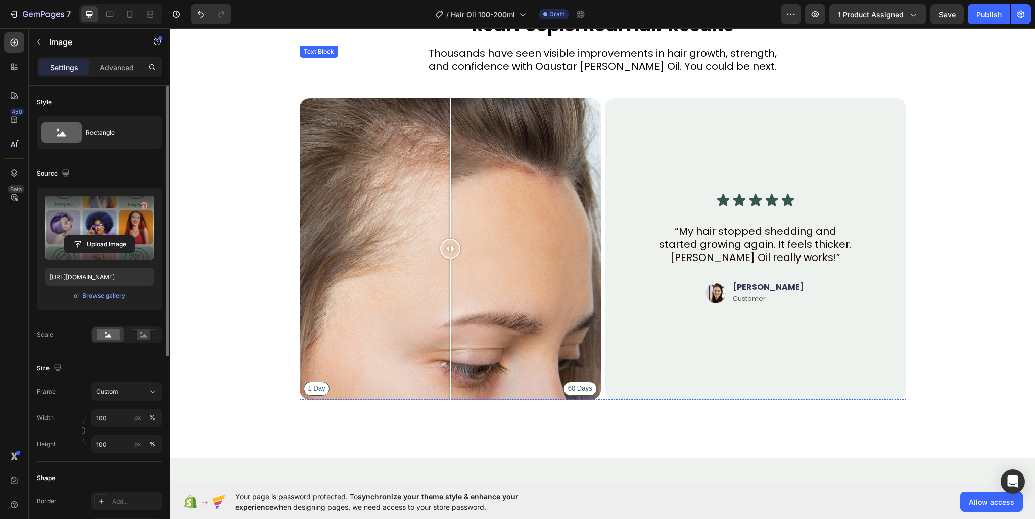
click at [614, 60] on p "and confidence with Oaustar Rosemary Oil. You could be next." at bounding box center [603, 66] width 605 height 13
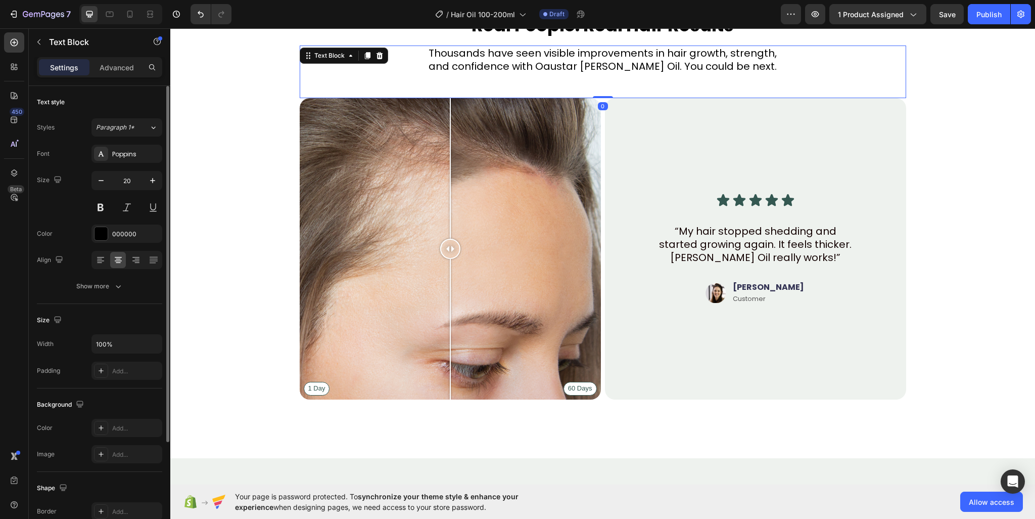
click at [614, 60] on p "and confidence with Oaustar Rosemary Oil. You could be next." at bounding box center [603, 66] width 605 height 13
click at [704, 260] on p "“My hair stopped shedding and started growing again. It feels thicker. Rosemary…" at bounding box center [756, 243] width 202 height 39
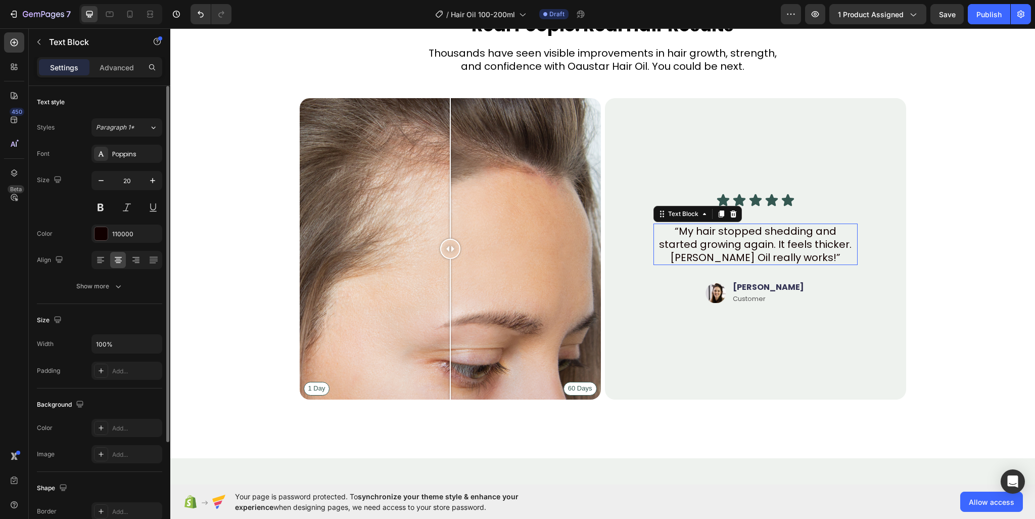
click at [704, 260] on p "“My hair stopped shedding and started growing again. It feels thicker. Rosemary…" at bounding box center [756, 243] width 202 height 39
click at [945, 278] on div "Real People. Real Hair Results Heading Thousands have seen visible improvements…" at bounding box center [603, 210] width 784 height 395
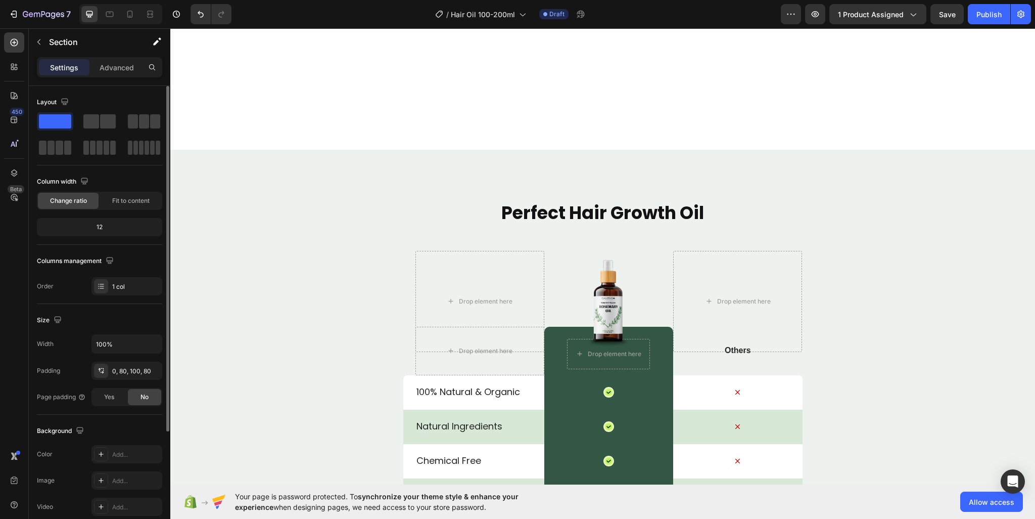
scroll to position [3462, 0]
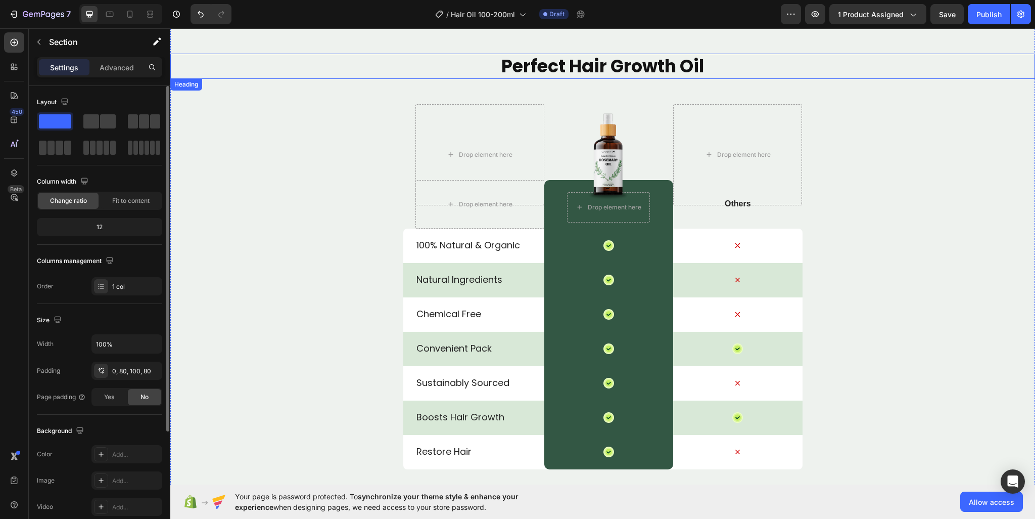
click at [618, 67] on h2 "Perfect Hair Growth Oil" at bounding box center [602, 66] width 865 height 25
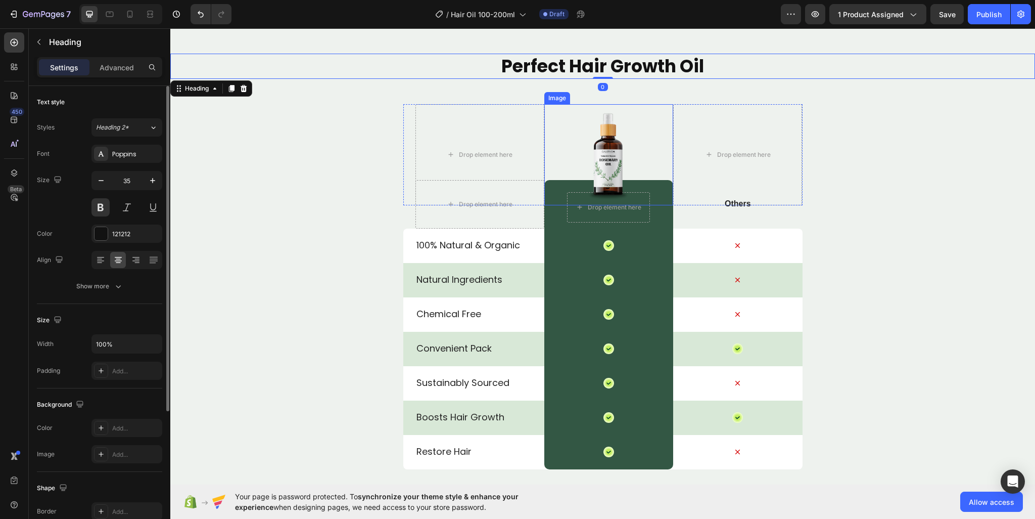
click at [605, 161] on img at bounding box center [608, 154] width 101 height 101
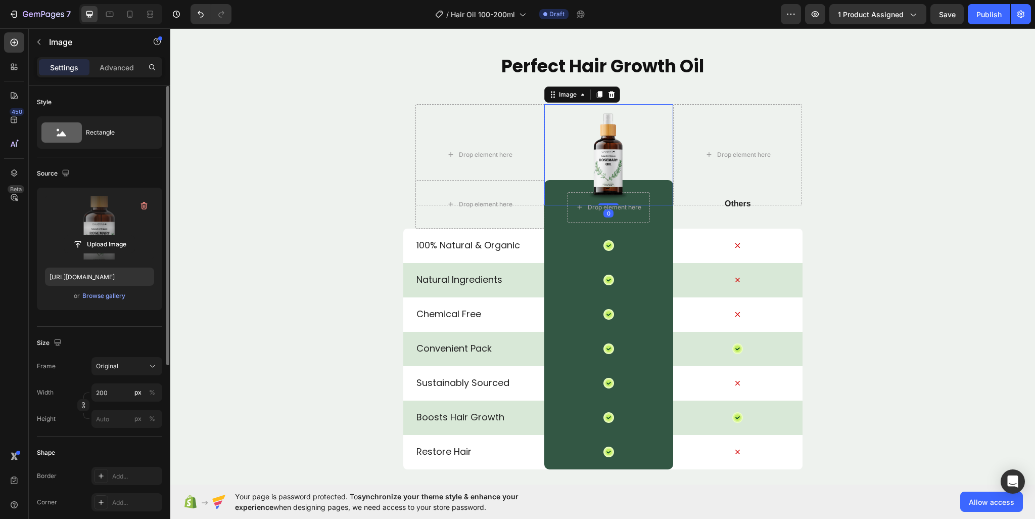
click at [49, 232] on label at bounding box center [99, 228] width 109 height 64
click at [65, 236] on input "file" at bounding box center [100, 244] width 70 height 17
type input "https://cdn.shopify.com/s/files/1/0950/2798/6710/files/gempages_578838273980367…"
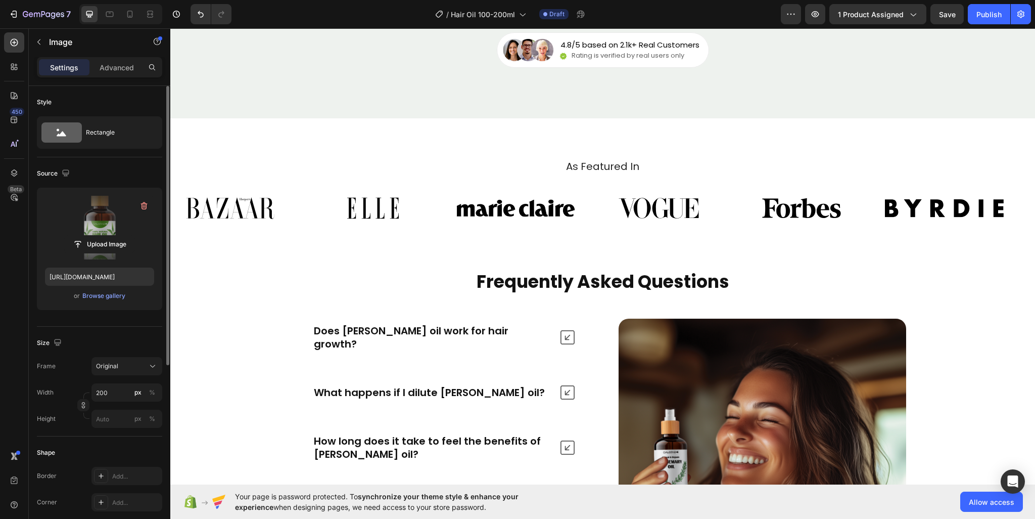
scroll to position [4170, 0]
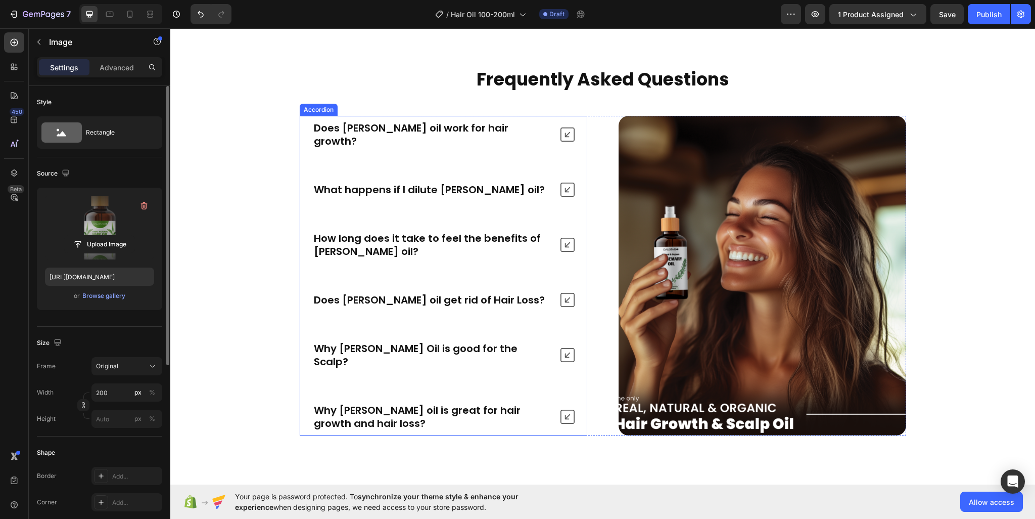
click at [358, 126] on p "Does rosemary oil work for hair growth?" at bounding box center [432, 134] width 237 height 26
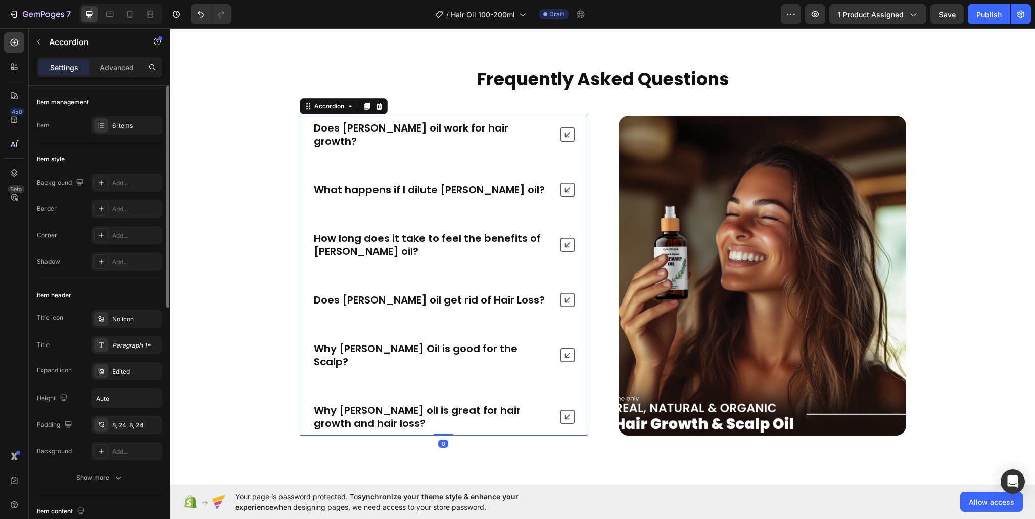
click at [570, 128] on div "Does rosemary oil work for hair growth?" at bounding box center [443, 134] width 287 height 37
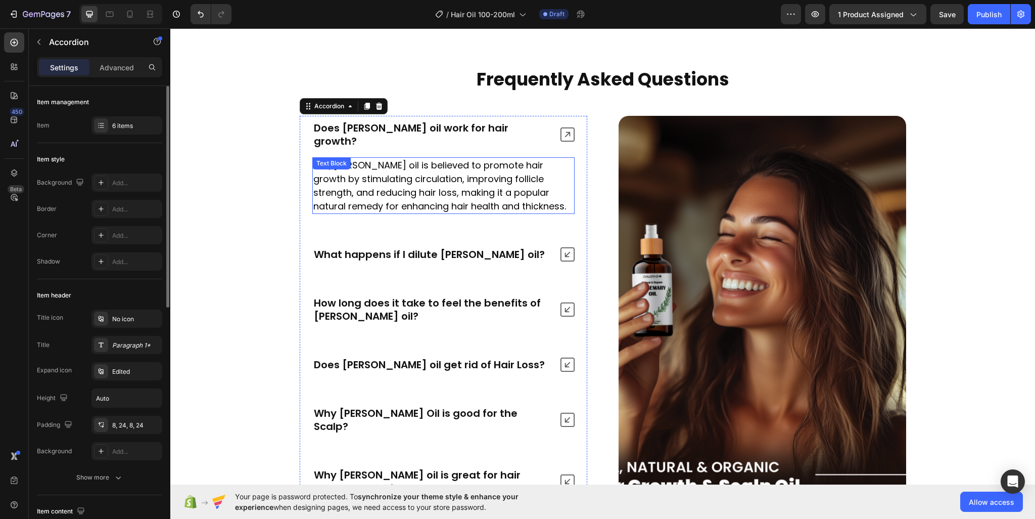
click at [431, 168] on p "Yes, rosemary oil is believed to promote hair growth by stimulating circulation…" at bounding box center [443, 185] width 260 height 55
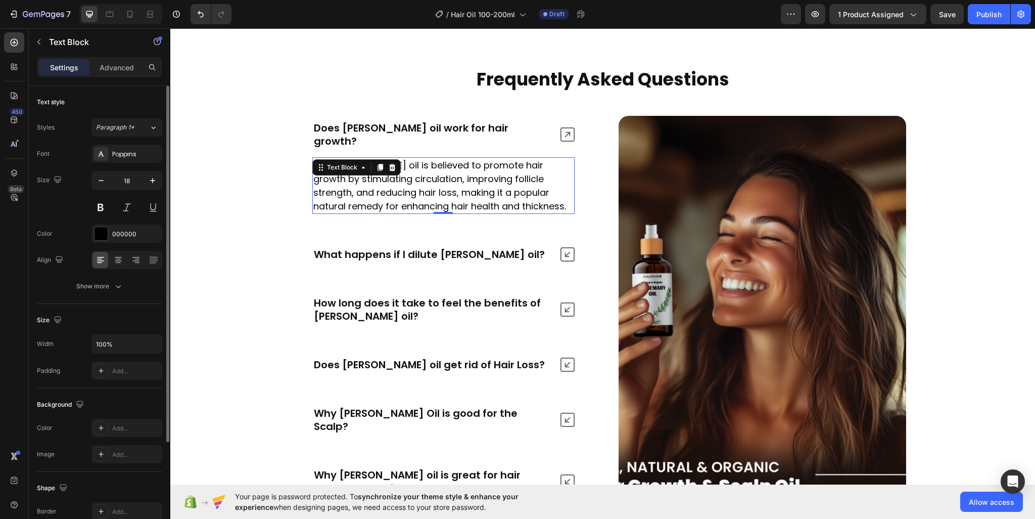
click at [431, 168] on p "Yes, rosemary oil is believed to promote hair growth by stimulating circulation…" at bounding box center [443, 185] width 260 height 55
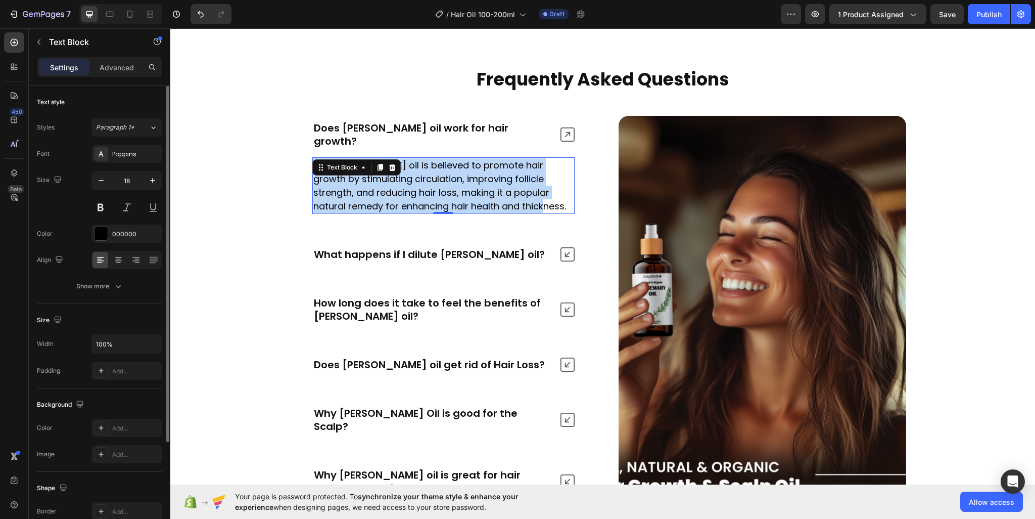
click at [431, 168] on p "Yes, rosemary oil is believed to promote hair growth by stimulating circulation…" at bounding box center [443, 185] width 260 height 55
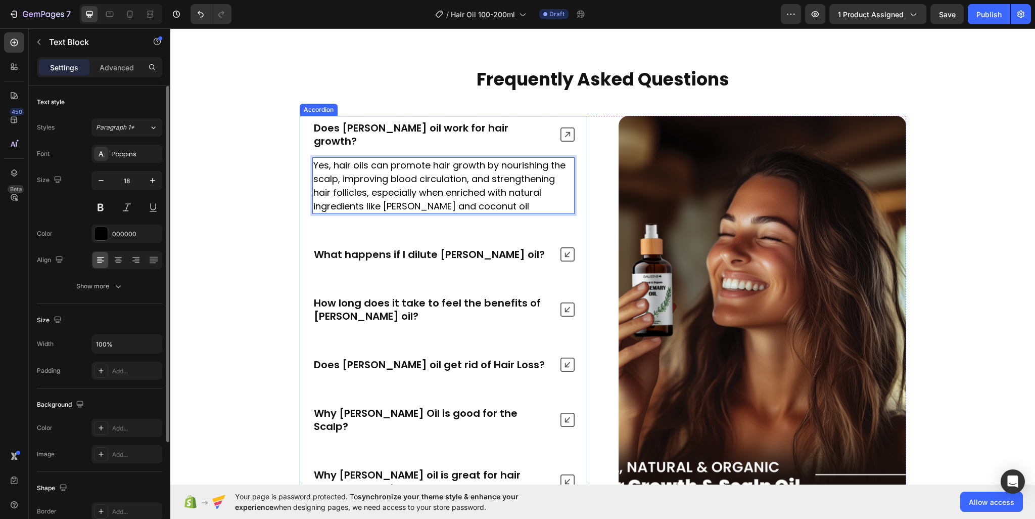
click at [377, 118] on div "Does rosemary oil work for hair growth?" at bounding box center [443, 134] width 287 height 37
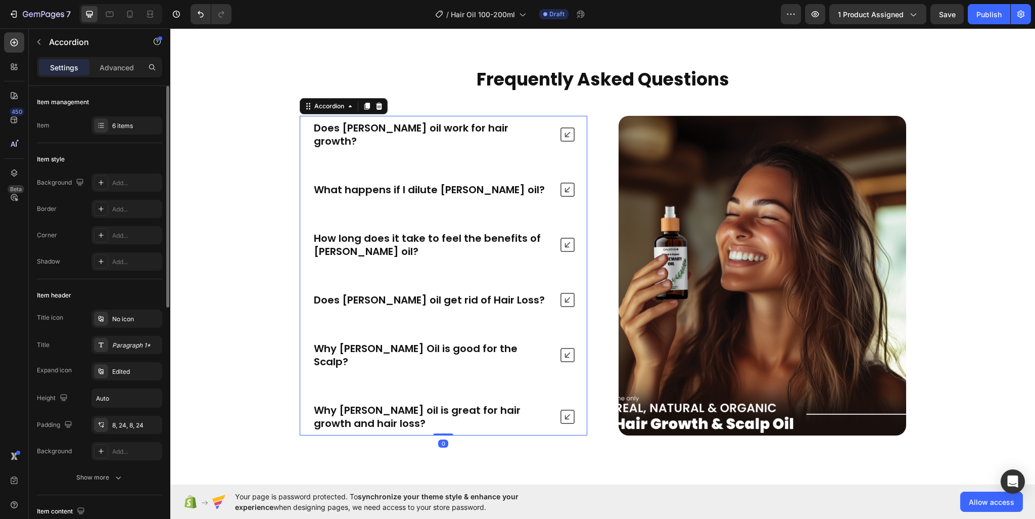
click at [377, 121] on p "Does rosemary oil work for hair growth?" at bounding box center [432, 134] width 237 height 26
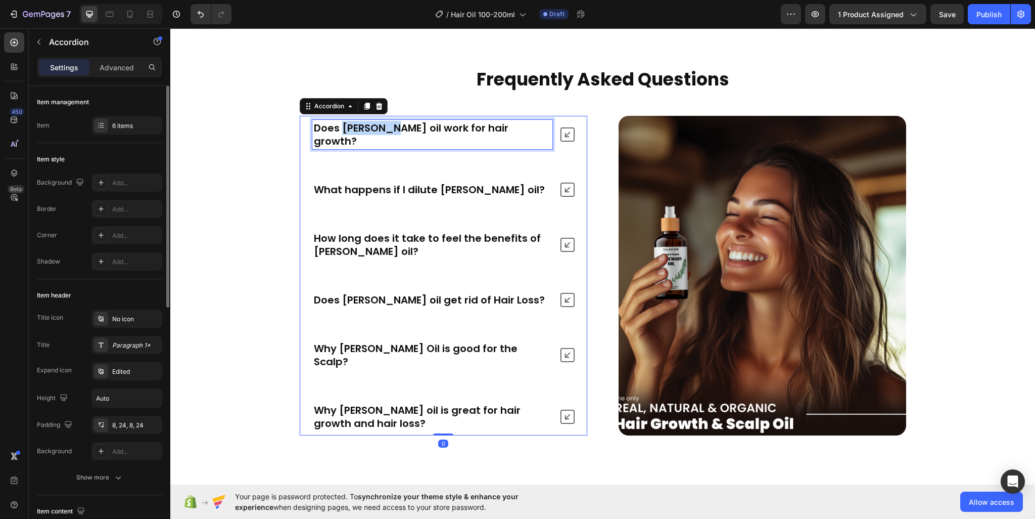
click at [377, 121] on p "Does rosemary oil work for hair growth?" at bounding box center [432, 134] width 237 height 26
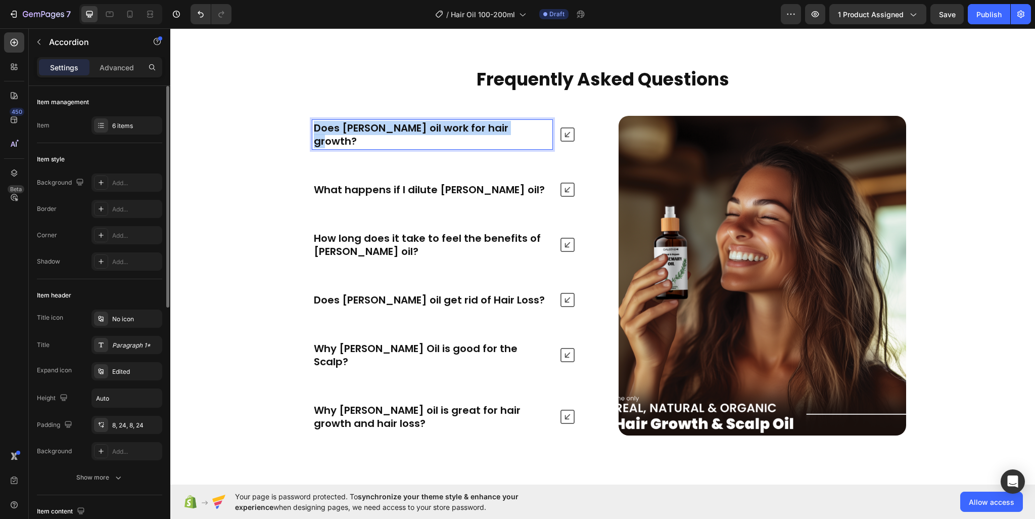
click at [377, 121] on p "Does rosemary oil work for hair growth?" at bounding box center [432, 134] width 237 height 26
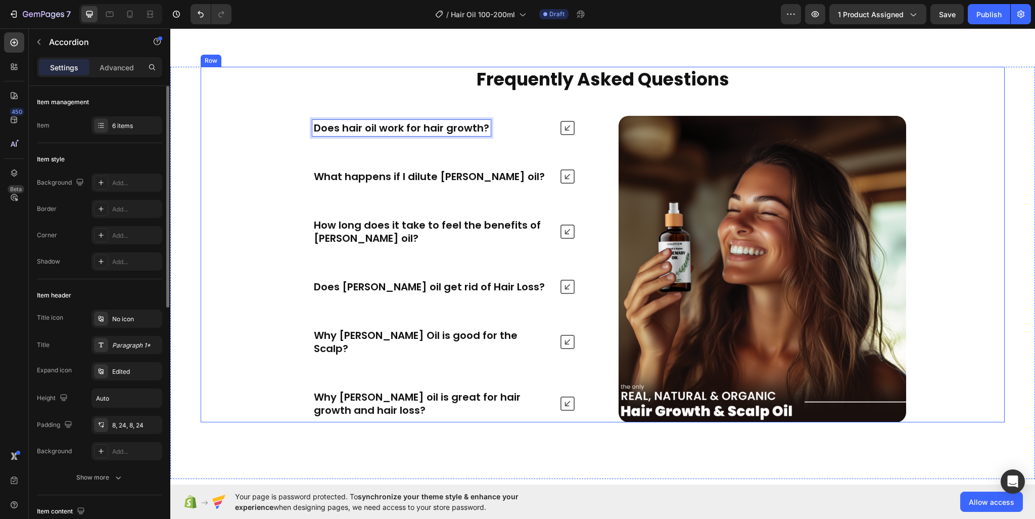
click at [234, 136] on div "Frequently Asked Questions Heading Does hair oil work for hair growth? What hap…" at bounding box center [603, 245] width 804 height 356
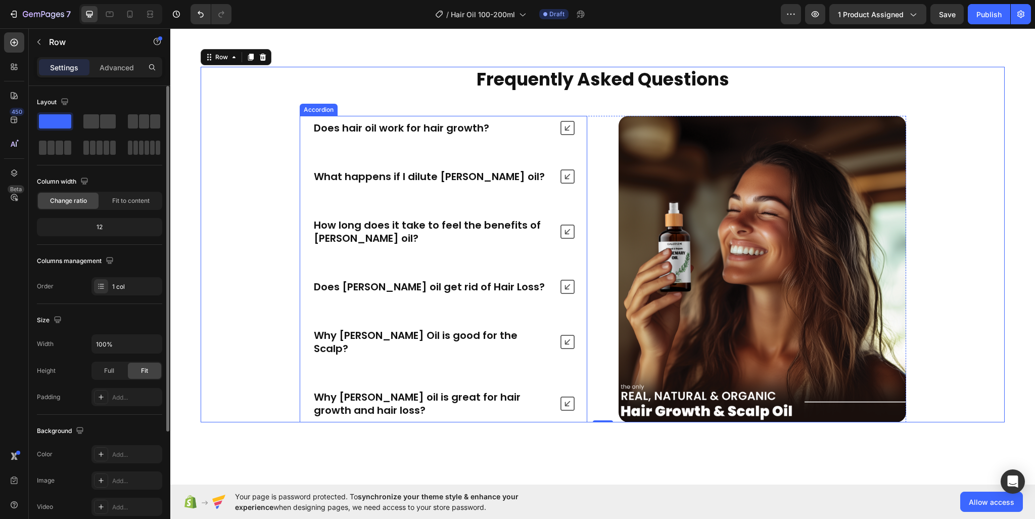
click at [333, 168] on div "What happens if I dilute rosemary oil?" at bounding box center [429, 176] width 234 height 16
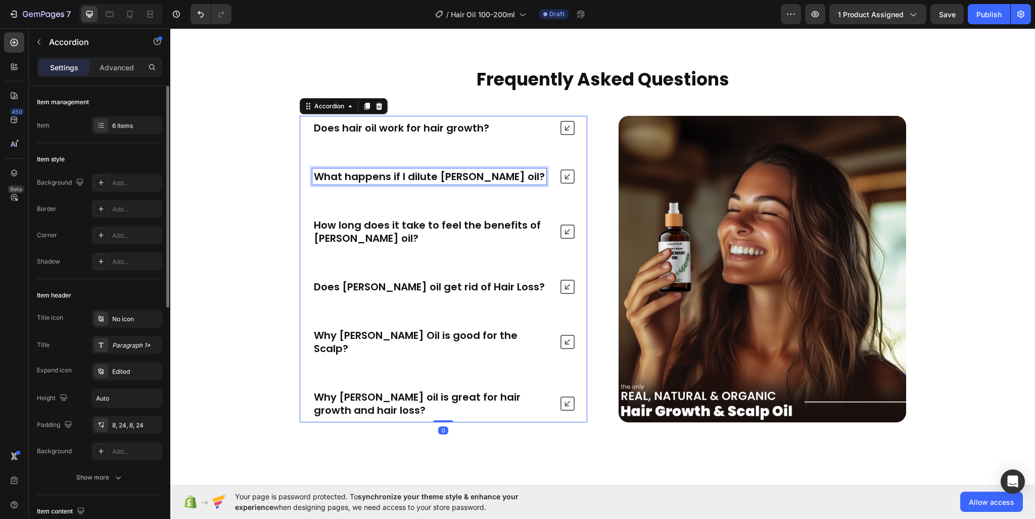
click at [334, 175] on p "What happens if I dilute rosemary oil?" at bounding box center [429, 176] width 231 height 13
click at [547, 176] on div "What happens if I dilute hair growth oil?" at bounding box center [432, 176] width 240 height 16
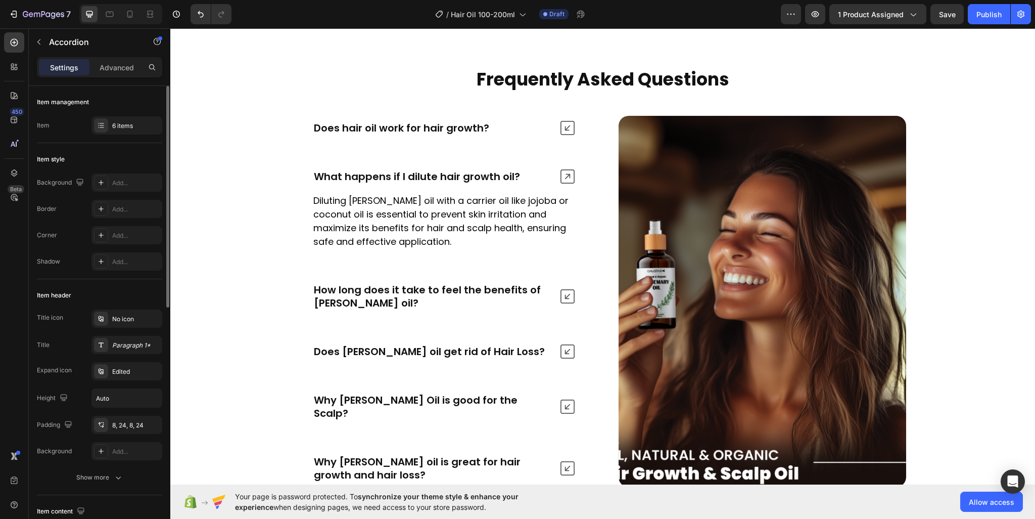
click at [561, 175] on icon at bounding box center [568, 176] width 14 height 14
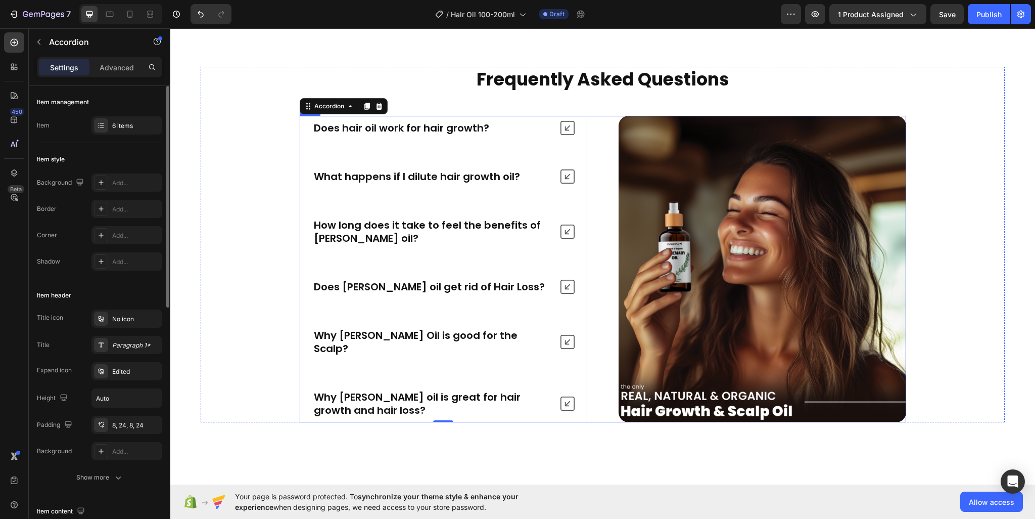
click at [689, 176] on img at bounding box center [763, 269] width 288 height 306
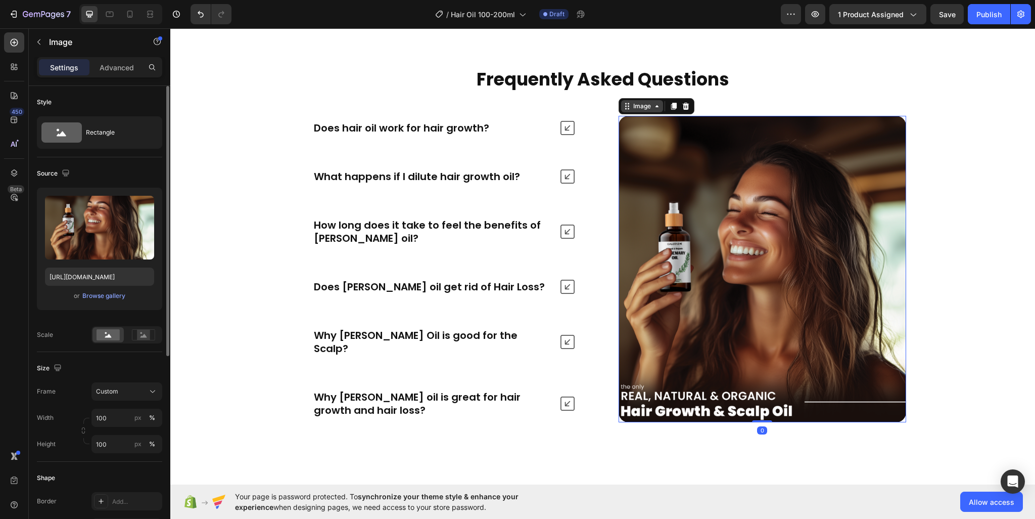
click at [637, 109] on div "Image" at bounding box center [642, 106] width 22 height 9
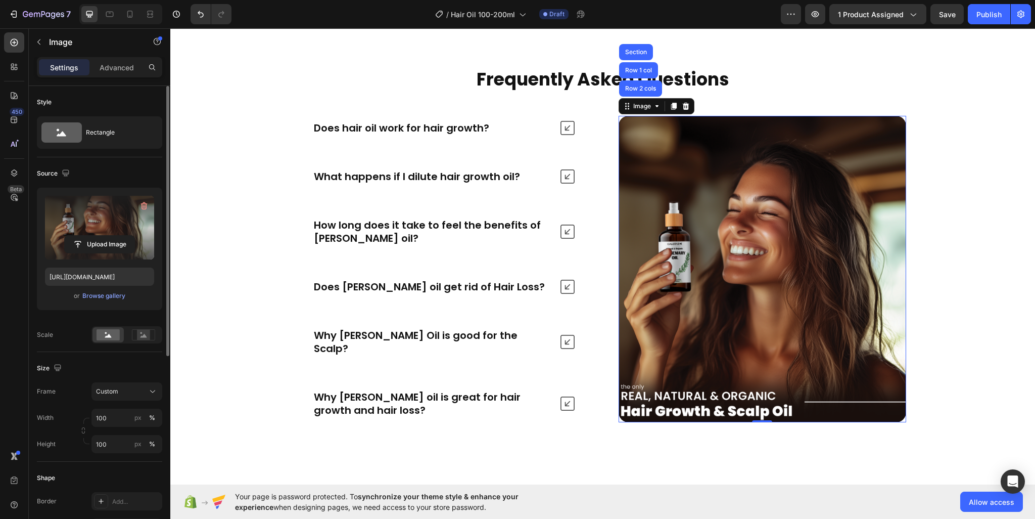
click at [86, 217] on label at bounding box center [99, 228] width 109 height 64
click at [86, 236] on input "file" at bounding box center [100, 244] width 70 height 17
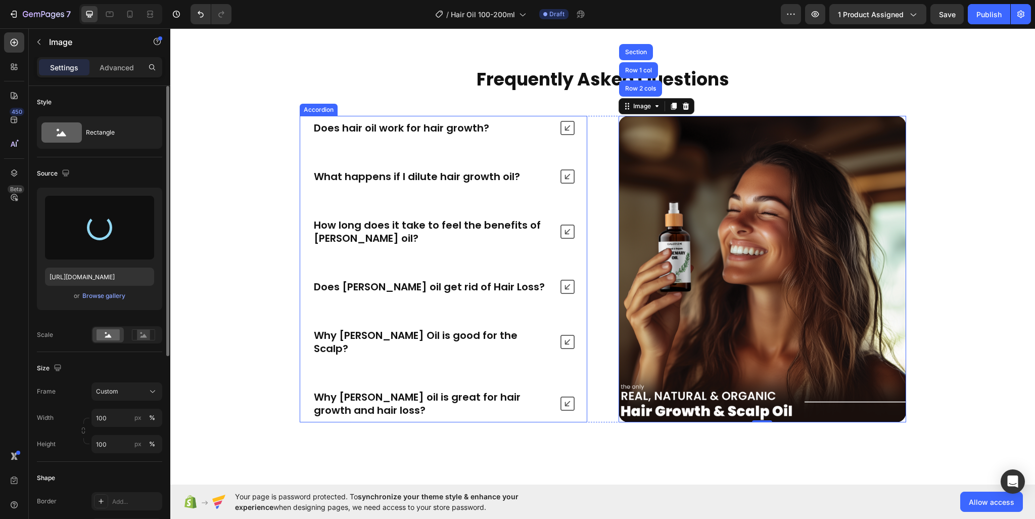
type input "https://cdn.shopify.com/s/files/1/0950/2798/6710/files/gempages_578838273980367…"
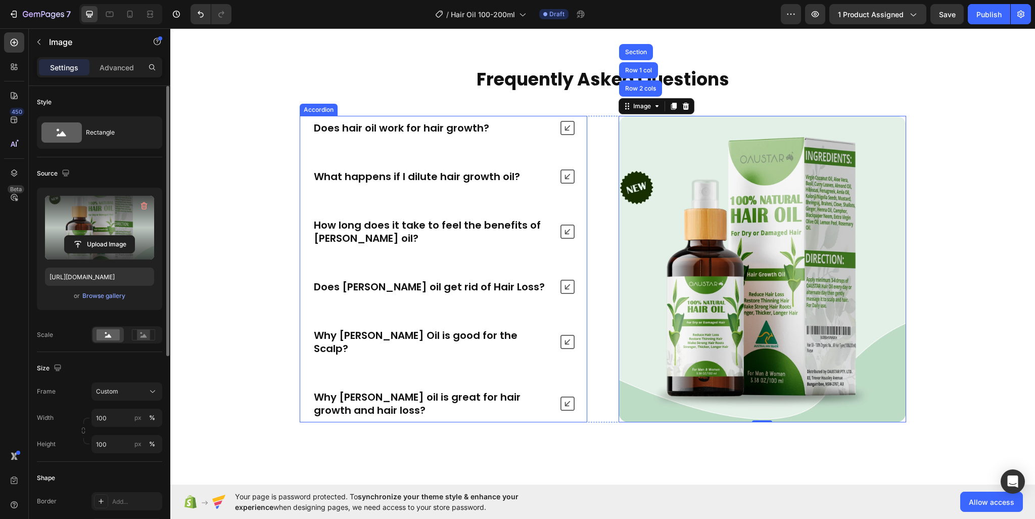
click at [484, 228] on p "How long does it take to feel the benefits of Rosemary oil?" at bounding box center [432, 231] width 237 height 26
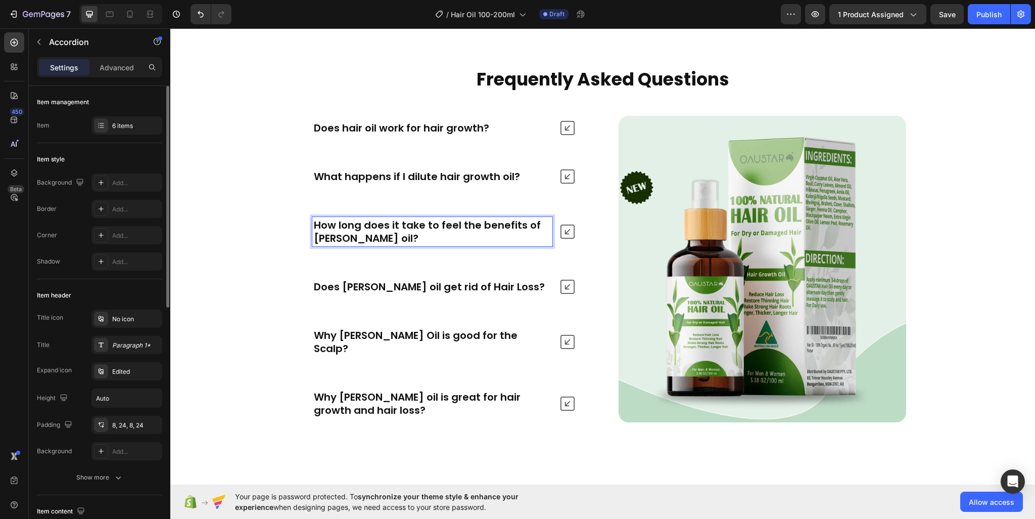
click at [404, 229] on p "How long does it take to feel the benefits of Rosemary oil?" at bounding box center [432, 231] width 237 height 26
click at [569, 231] on icon at bounding box center [568, 231] width 14 height 14
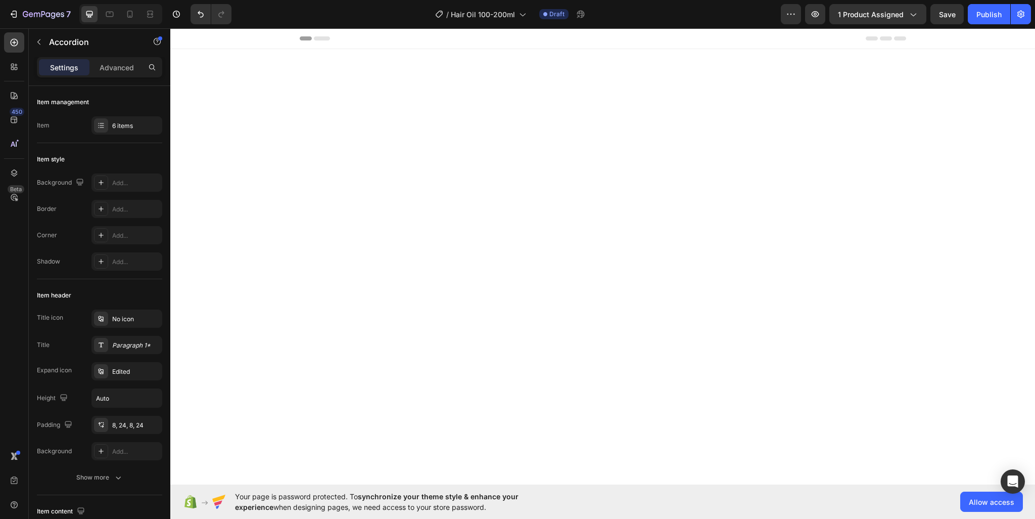
scroll to position [4170, 0]
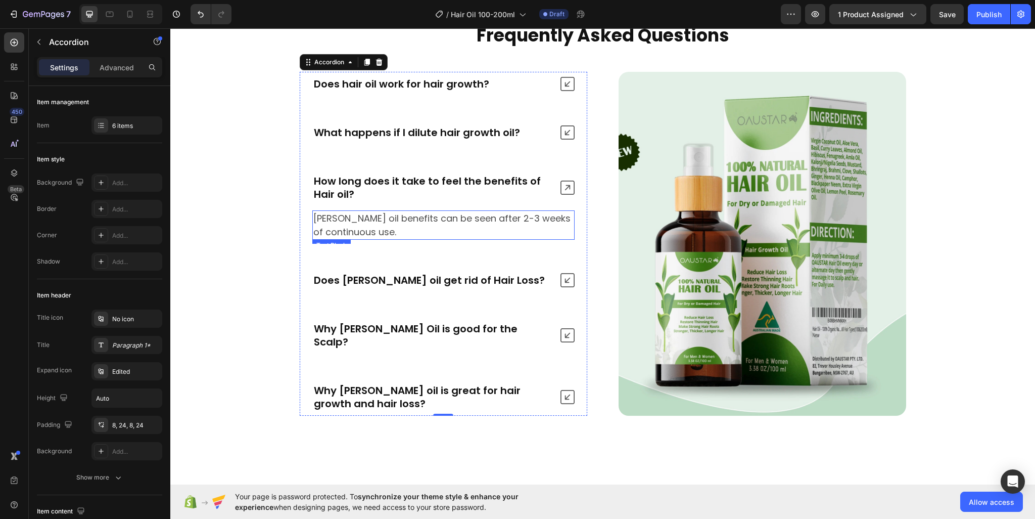
click at [396, 239] on p "Rosemary oil benefits can be seen after 2-3 weeks of continuous use." at bounding box center [443, 224] width 260 height 27
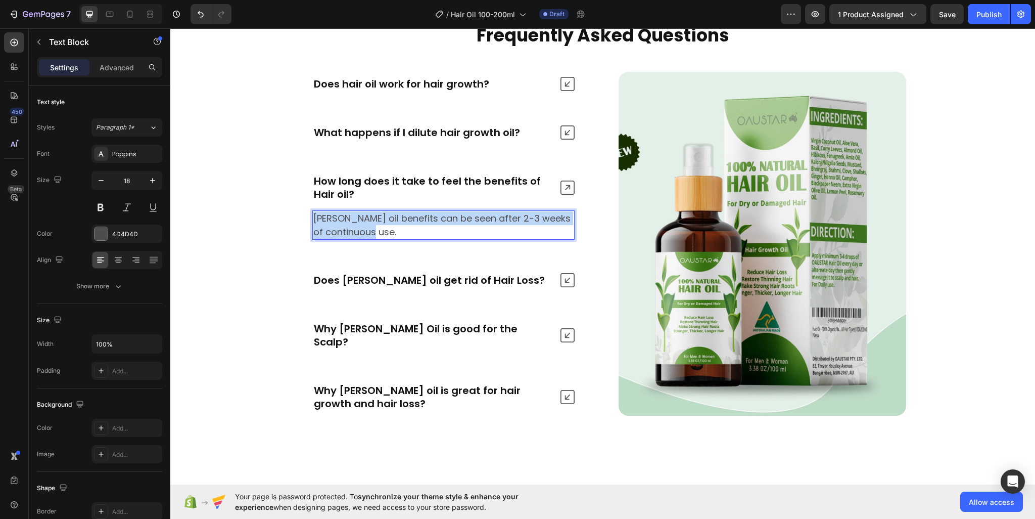
click at [396, 239] on p "Rosemary oil benefits can be seen after 2-3 weeks of continuous use." at bounding box center [443, 224] width 260 height 27
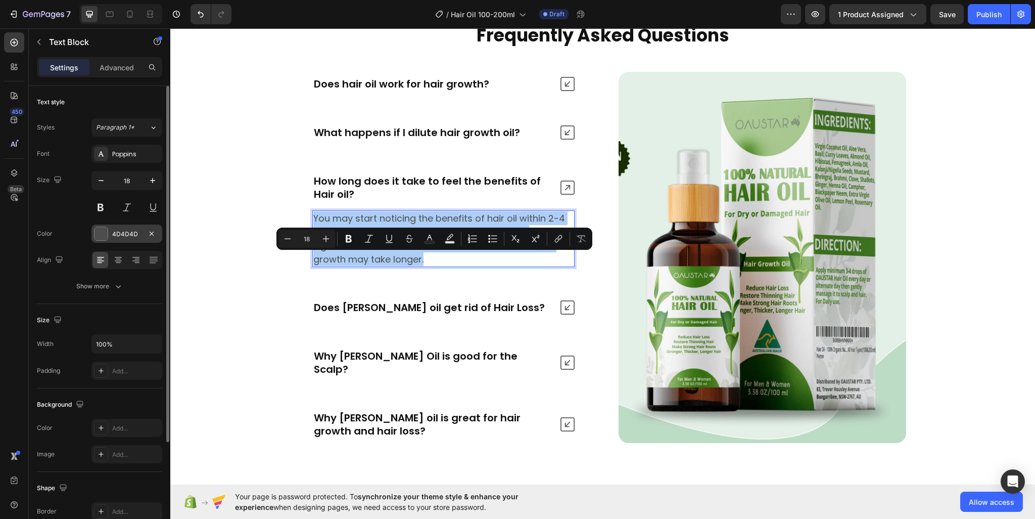
click at [103, 232] on div at bounding box center [101, 233] width 13 height 13
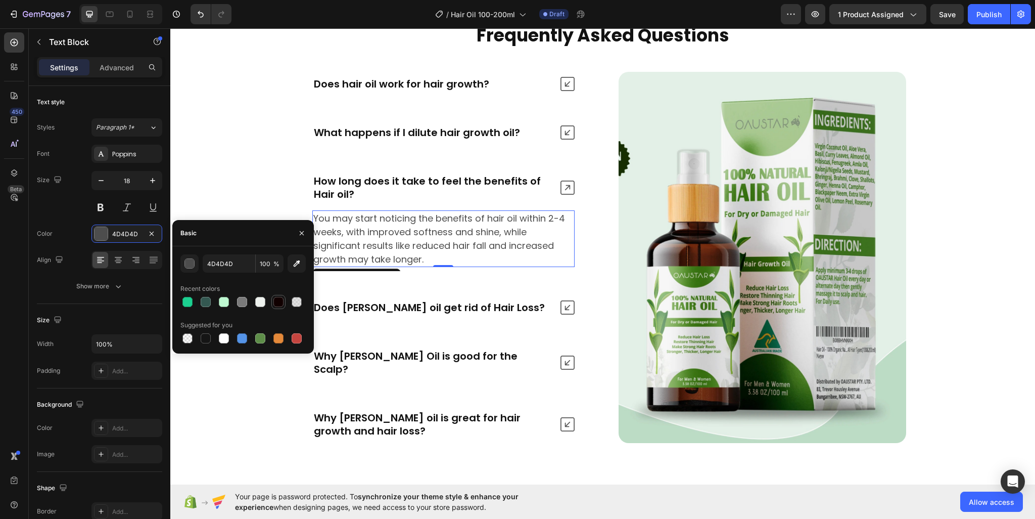
click at [278, 300] on div at bounding box center [278, 302] width 10 height 10
type input "110000"
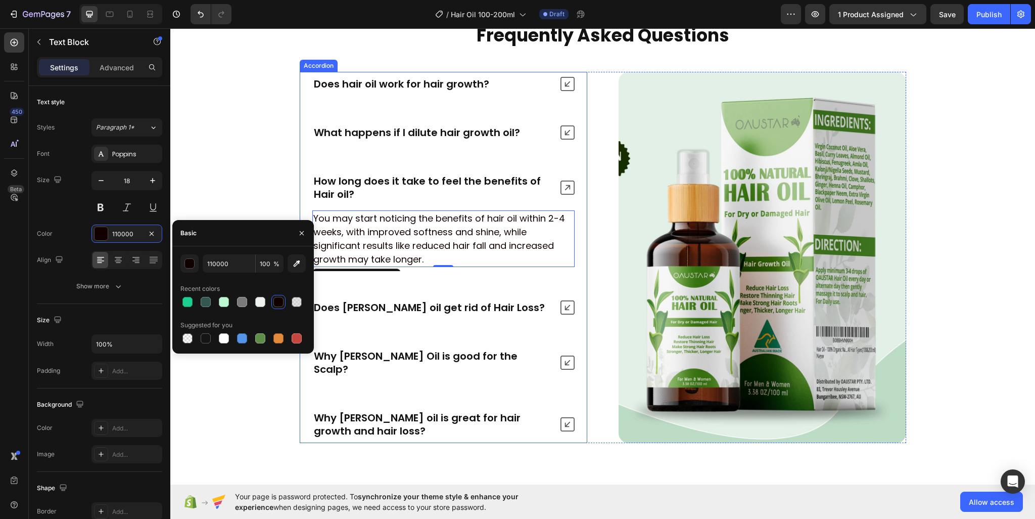
click at [442, 201] on p "How long does it take to feel the benefits of Hair oil?" at bounding box center [432, 187] width 237 height 26
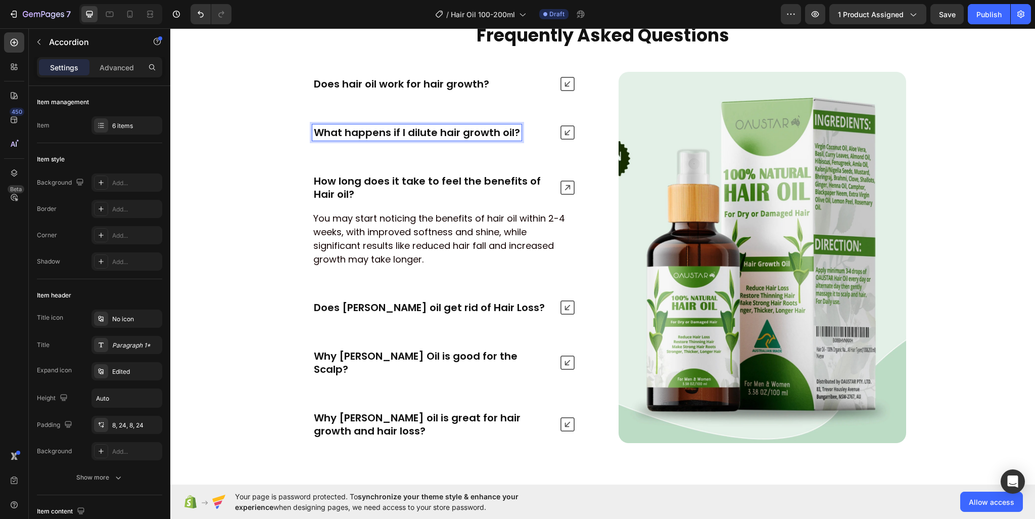
click at [569, 195] on icon at bounding box center [568, 187] width 14 height 14
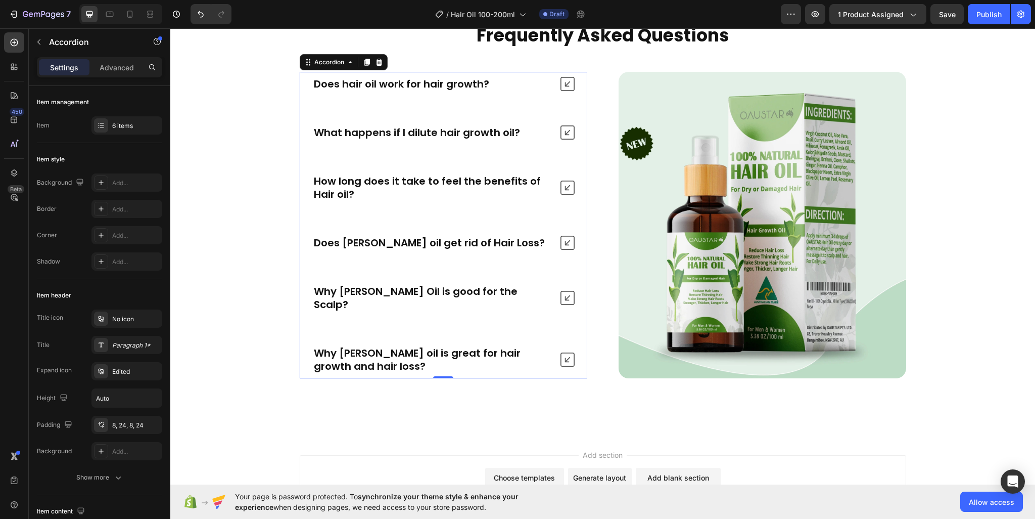
click at [561, 250] on icon at bounding box center [568, 243] width 14 height 14
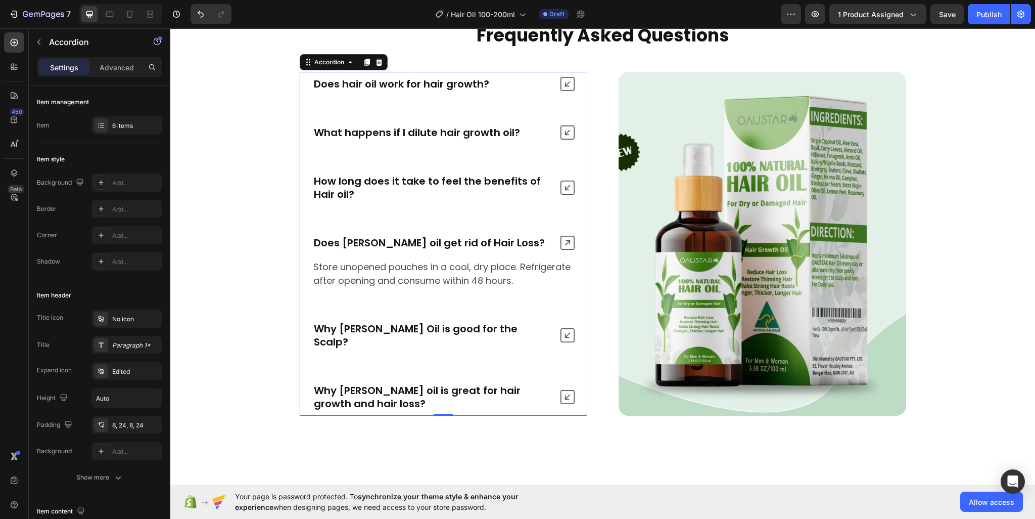
click at [396, 255] on div "Does rosemary oil get rid of Hair Loss?" at bounding box center [443, 242] width 287 height 24
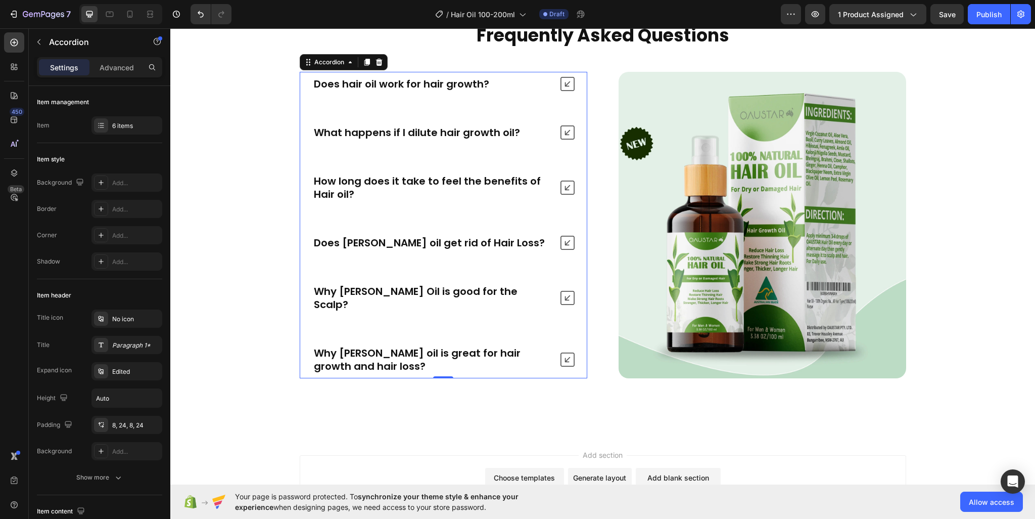
click at [392, 249] on p "Does rosemary oil get rid of Hair Loss?" at bounding box center [429, 242] width 231 height 13
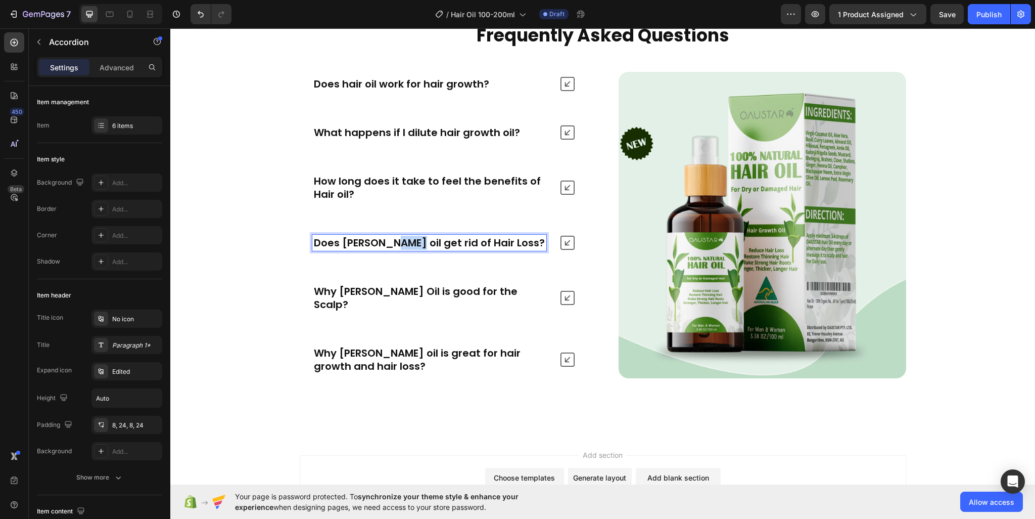
click at [392, 249] on p "Does rosemary oil get rid of Hair Loss?" at bounding box center [429, 242] width 231 height 13
click at [566, 250] on icon at bounding box center [568, 243] width 14 height 14
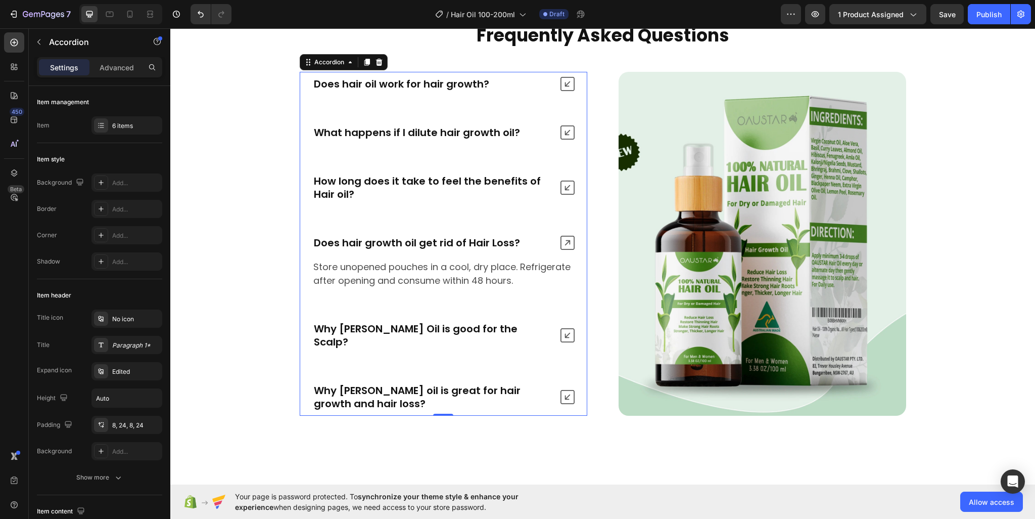
click at [434, 287] on p "Store unopened pouches in a cool, dry place. Refrigerate after opening and cons…" at bounding box center [443, 273] width 260 height 27
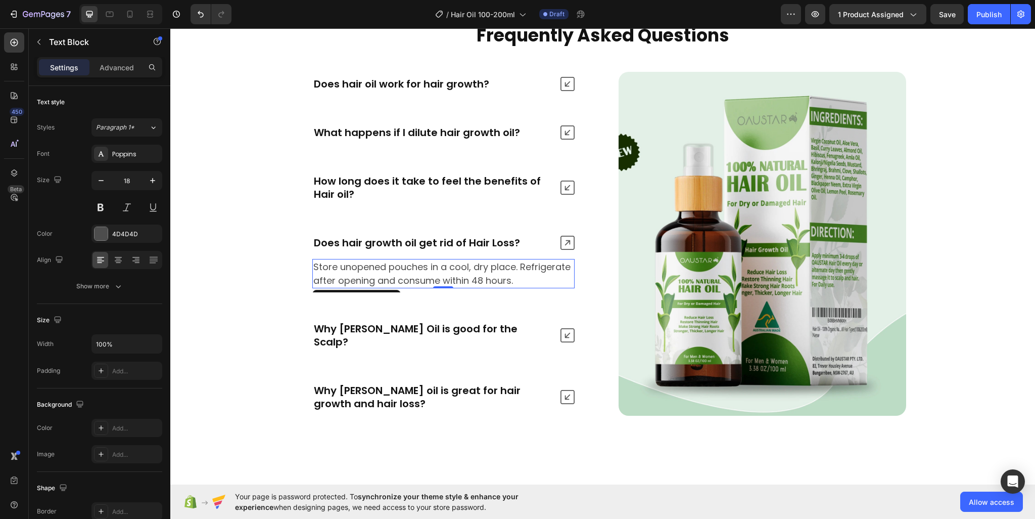
click at [434, 287] on p "Store unopened pouches in a cool, dry place. Refrigerate after opening and cons…" at bounding box center [443, 273] width 260 height 27
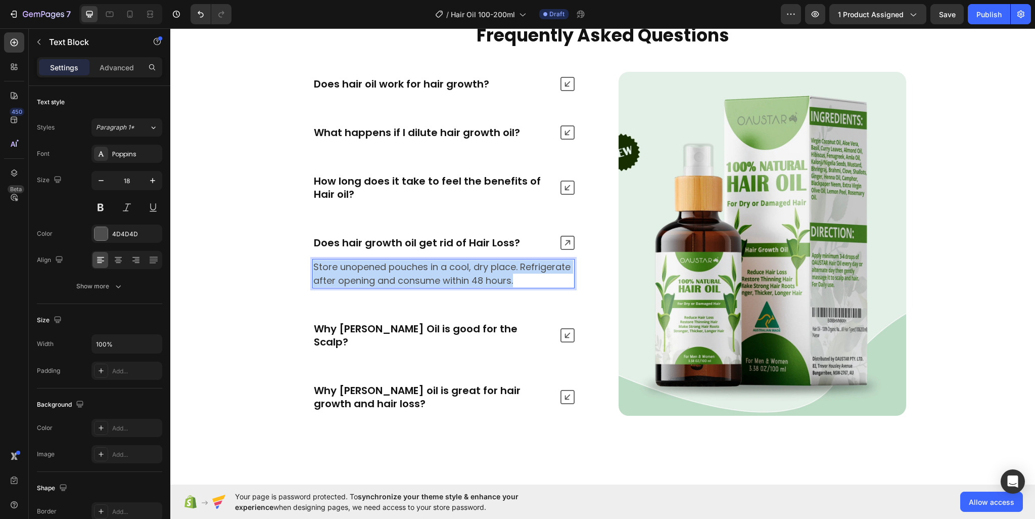
click at [434, 287] on p "Store unopened pouches in a cool, dry place. Refrigerate after opening and cons…" at bounding box center [443, 273] width 260 height 27
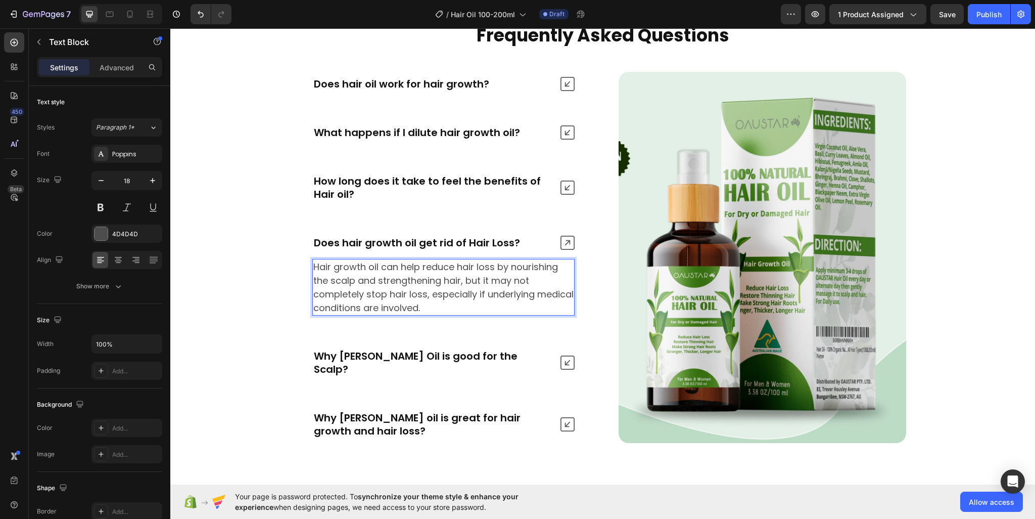
click at [434, 314] on p "Hair growth oil can help reduce hair loss by nourishing the scalp and strengthe…" at bounding box center [443, 287] width 260 height 55
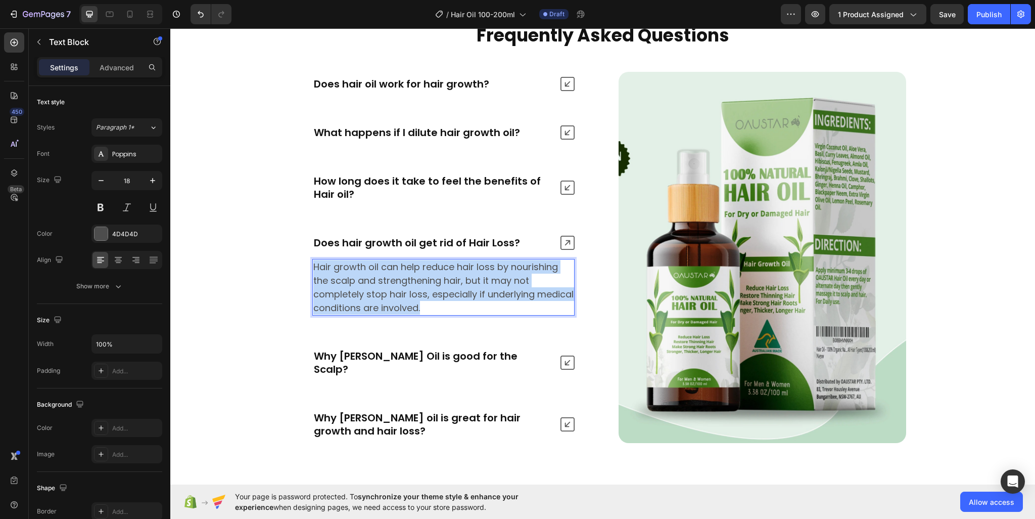
drag, startPoint x: 434, startPoint y: 314, endPoint x: 172, endPoint y: 267, distance: 266.0
click at [433, 314] on p "Hair growth oil can help reduce hair loss by nourishing the scalp and strengthe…" at bounding box center [443, 287] width 260 height 55
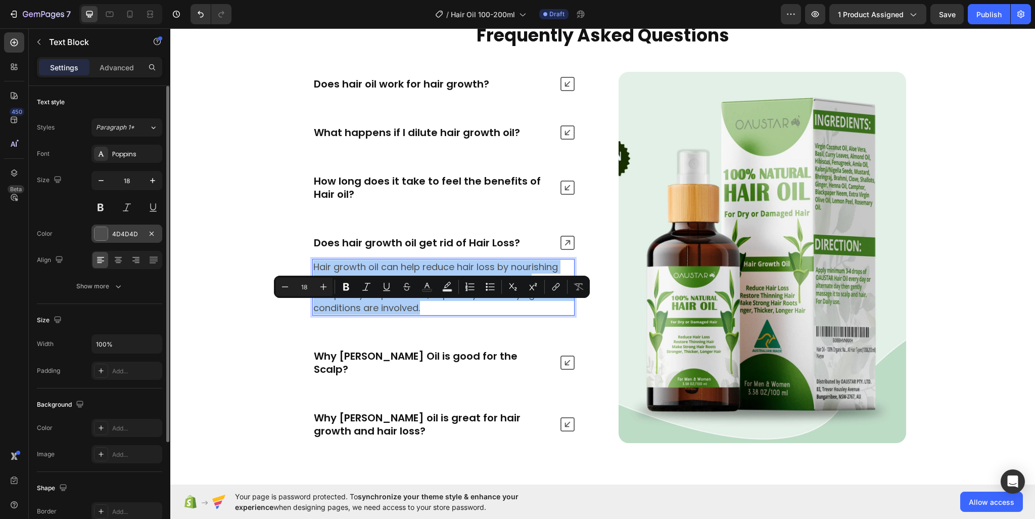
click at [103, 235] on div at bounding box center [101, 233] width 13 height 13
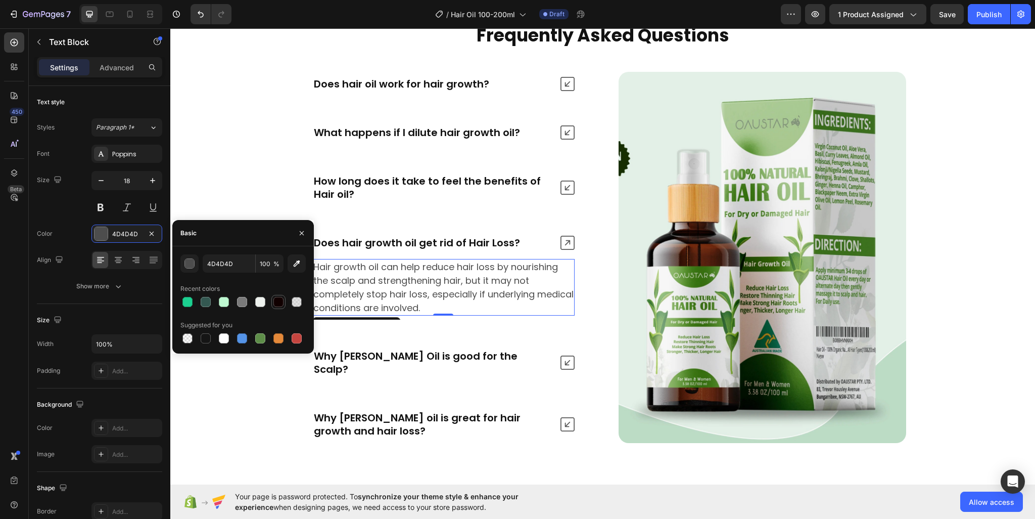
click at [275, 299] on div at bounding box center [278, 302] width 10 height 10
type input "110000"
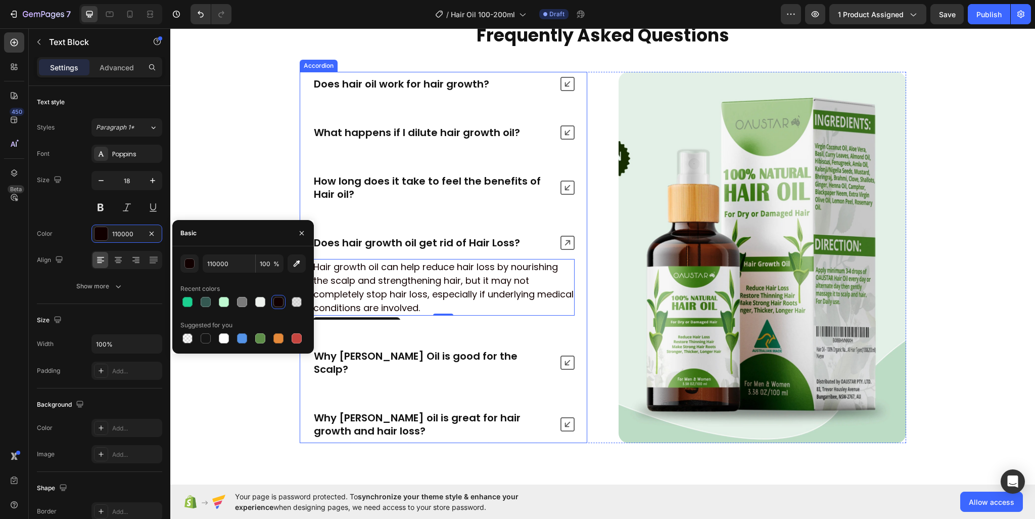
click at [568, 250] on icon at bounding box center [568, 243] width 14 height 14
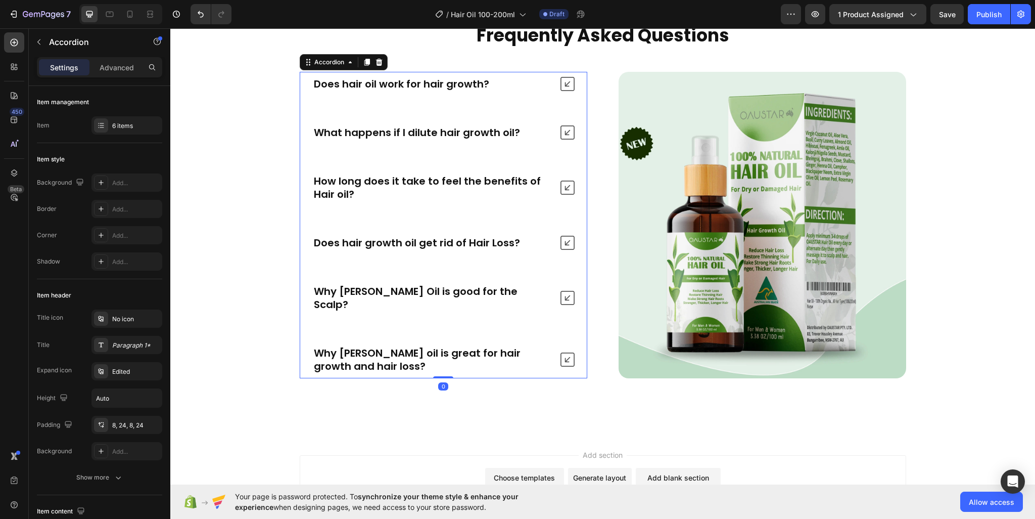
drag, startPoint x: 563, startPoint y: 320, endPoint x: 561, endPoint y: 332, distance: 12.4
click at [564, 321] on div "Does hair oil work for hair growth? What happens if I dilute hair growth oil? H…" at bounding box center [444, 225] width 288 height 306
click at [561, 305] on icon at bounding box center [568, 298] width 14 height 14
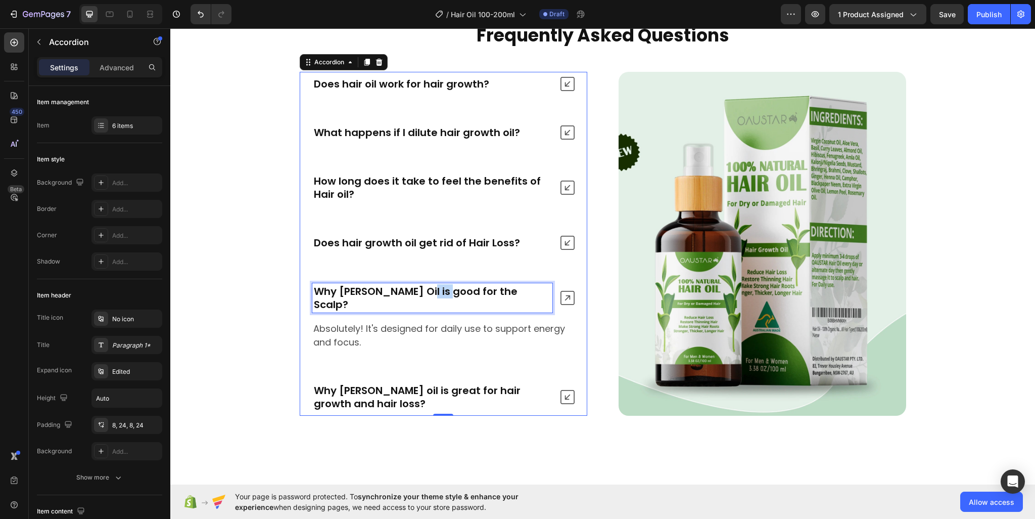
click at [423, 311] on p "Why Rosemary Oil is good for the Scalp?" at bounding box center [432, 298] width 237 height 26
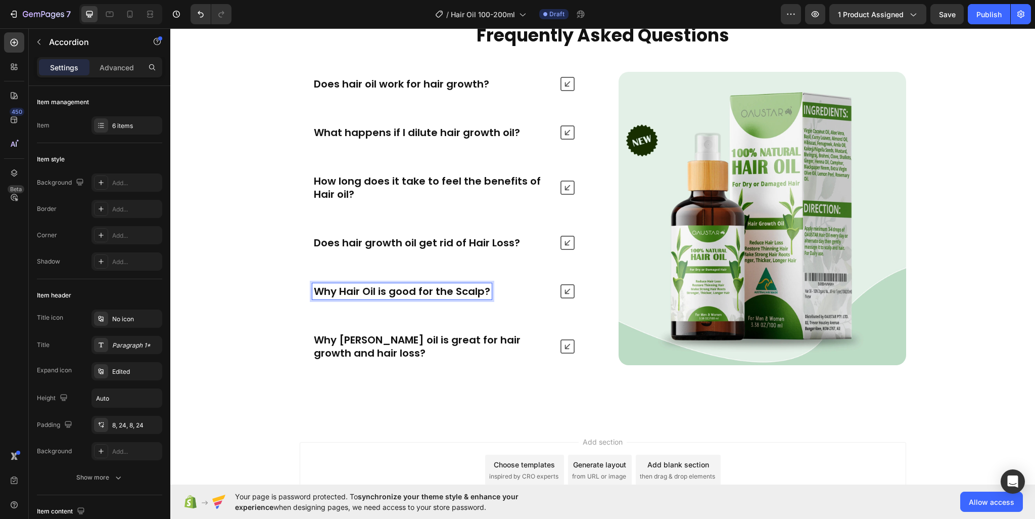
click at [404, 298] on p "Why Hair Oil is good for the Scalp?" at bounding box center [402, 291] width 176 height 13
click at [543, 303] on div "Why Hair Oil is good for the Scalp?" at bounding box center [443, 291] width 287 height 24
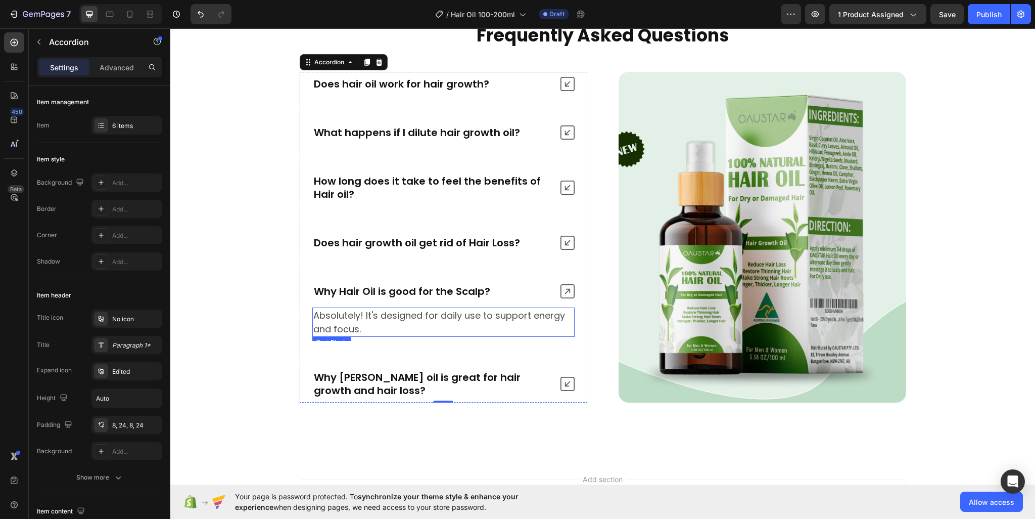
click at [475, 336] on p "Absolutely! It's designed for daily use to support energy and focus." at bounding box center [443, 321] width 260 height 27
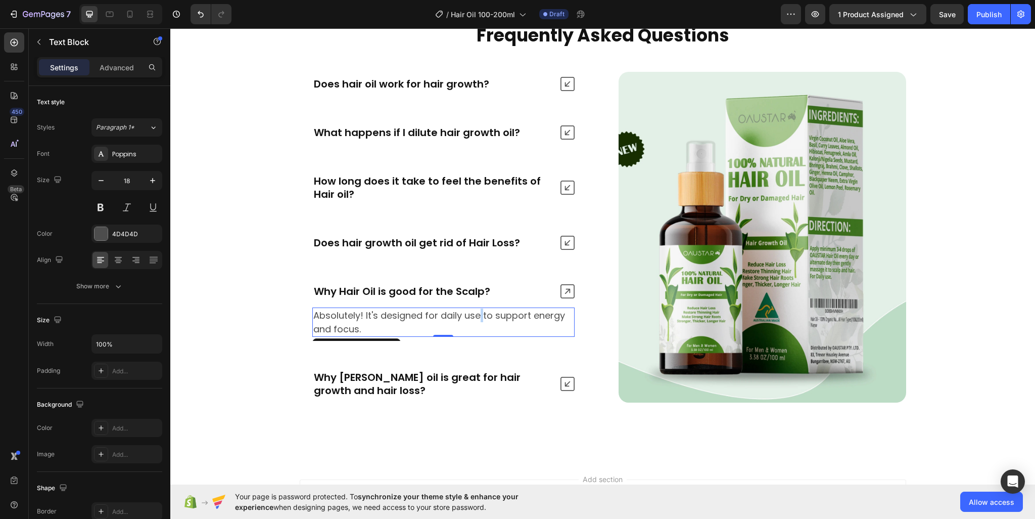
click at [475, 336] on p "Absolutely! It's designed for daily use to support energy and focus." at bounding box center [443, 321] width 260 height 27
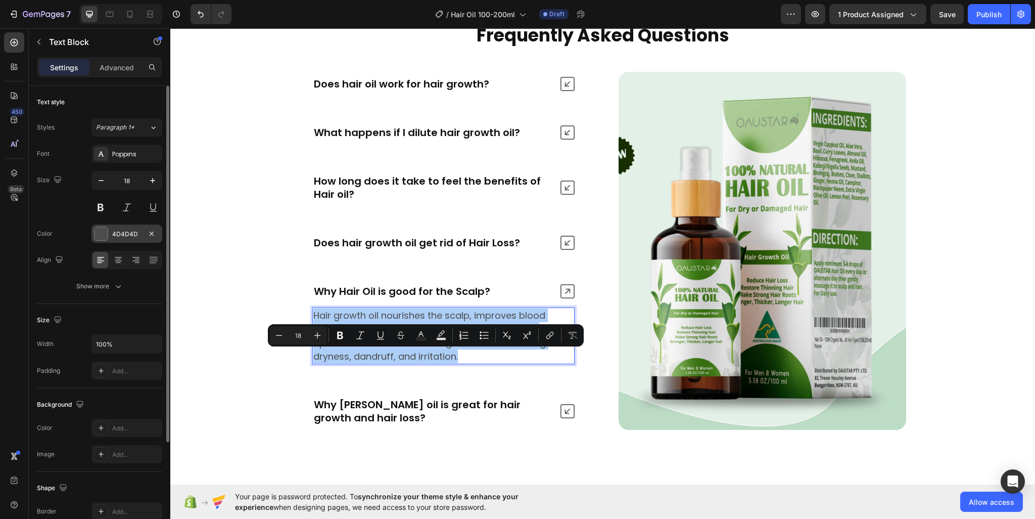
click at [108, 235] on div at bounding box center [101, 233] width 14 height 14
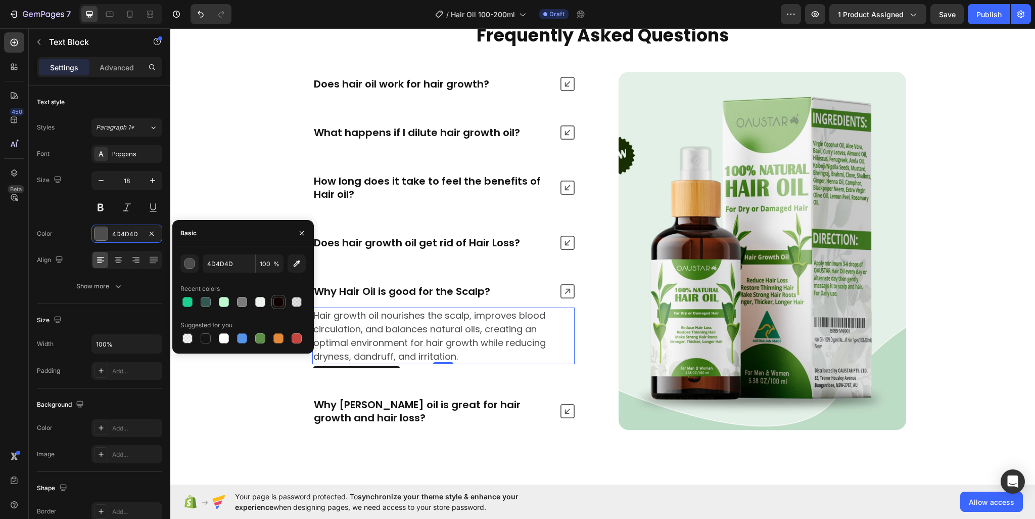
click at [279, 302] on div at bounding box center [278, 302] width 10 height 10
type input "110000"
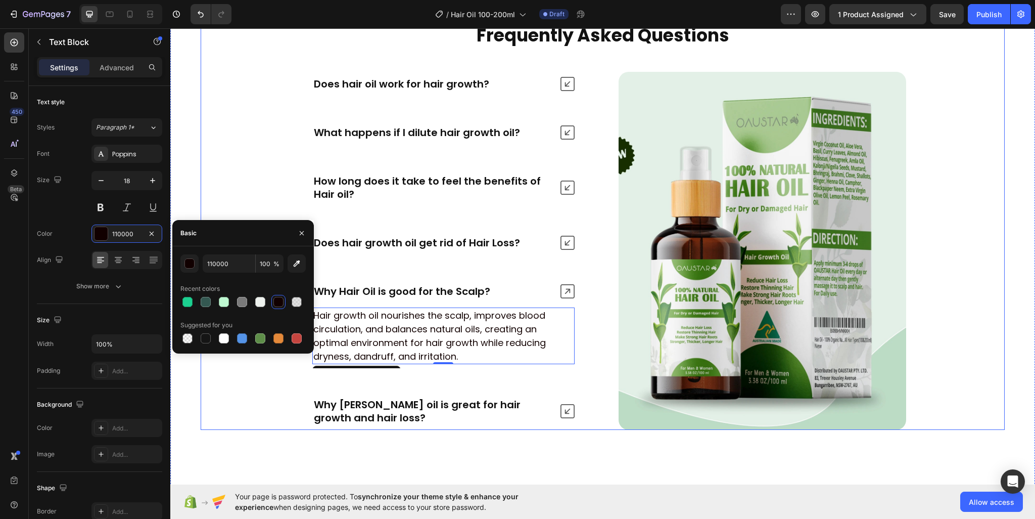
click at [267, 187] on div "Frequently Asked Questions Heading Does hair oil work for hair growth? What hap…" at bounding box center [603, 226] width 804 height 407
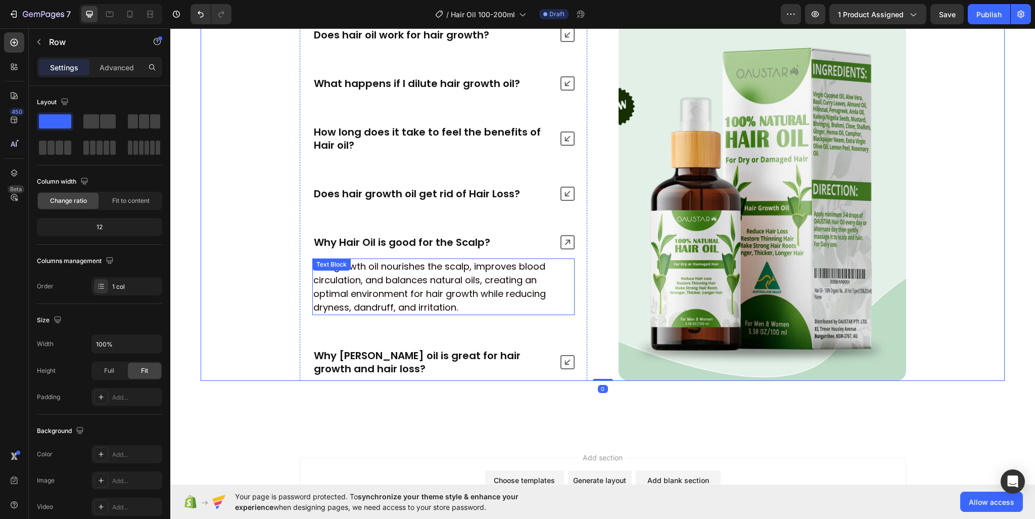
scroll to position [4271, 0]
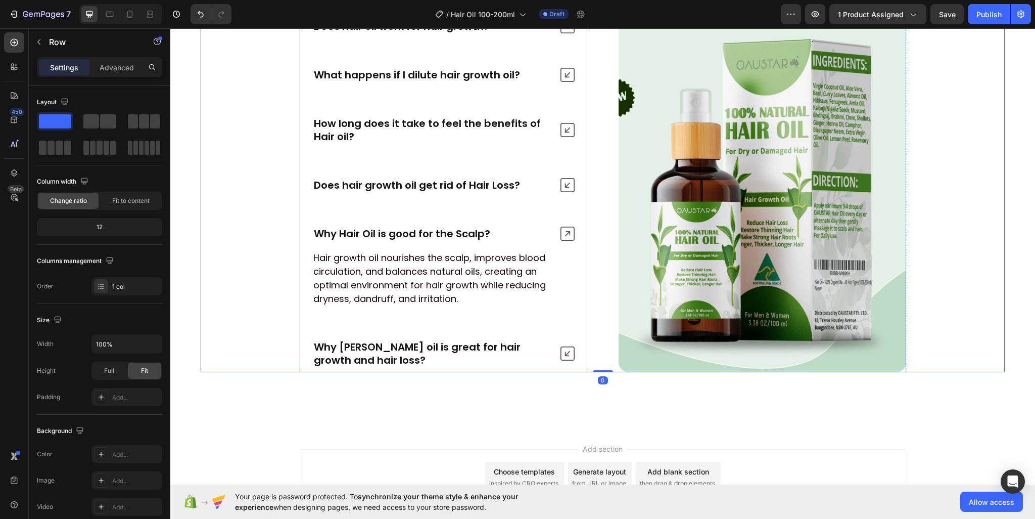
click at [561, 235] on icon at bounding box center [568, 233] width 14 height 14
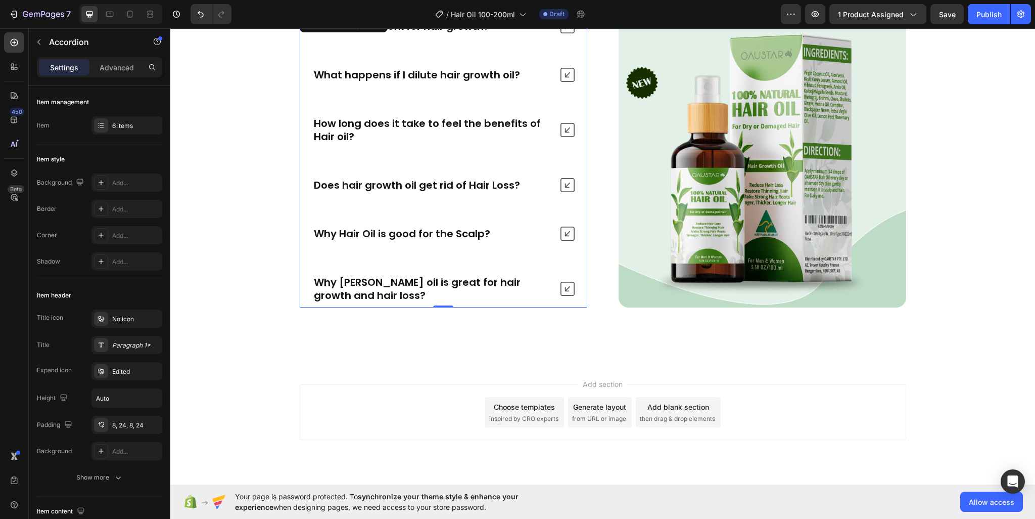
click at [561, 284] on icon at bounding box center [568, 289] width 14 height 14
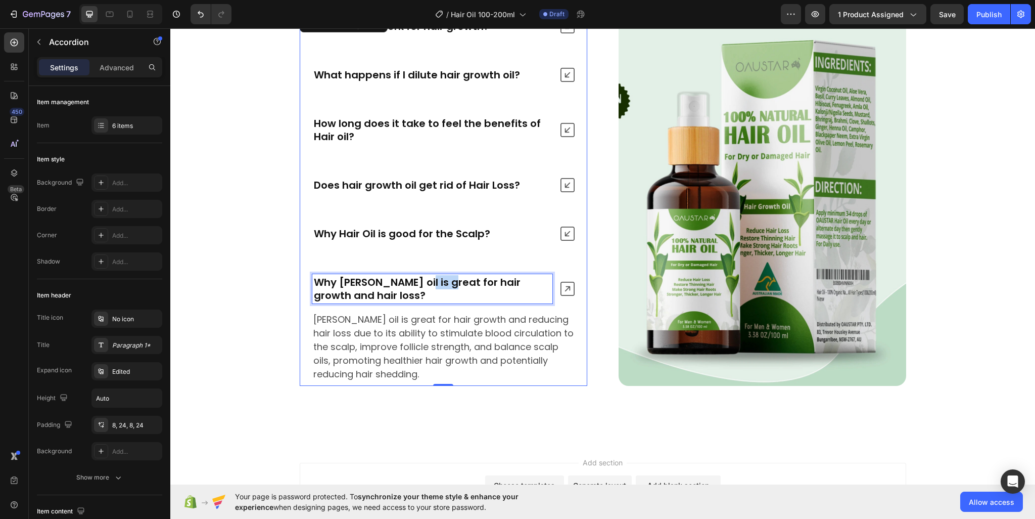
click at [411, 276] on p "Why rosemary oil is great for hair growth and hair loss?" at bounding box center [432, 288] width 237 height 26
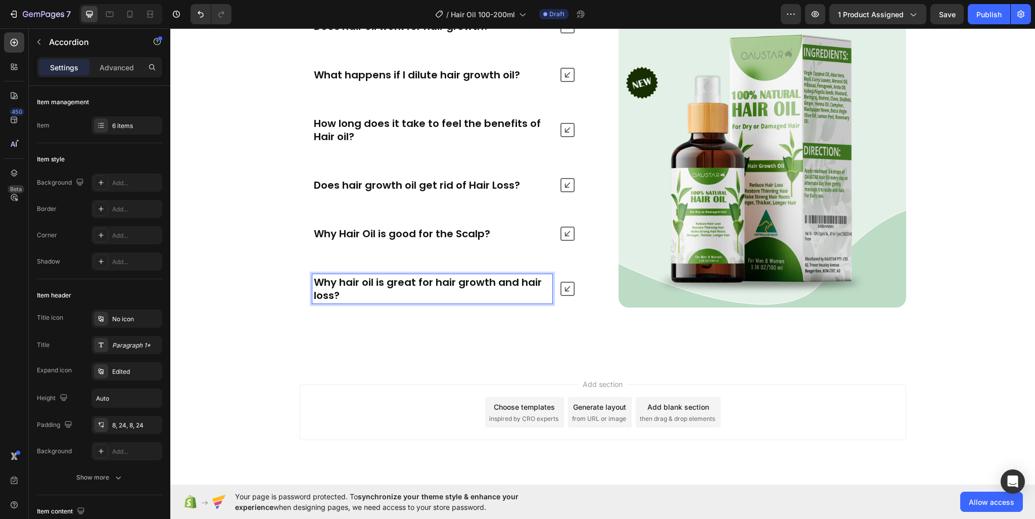
click at [425, 289] on p "Why hair oil is great for hair growth and hair loss?" at bounding box center [432, 288] width 237 height 26
click at [562, 300] on div "Why hair oil is great for hair growth and hair loss?" at bounding box center [443, 288] width 287 height 37
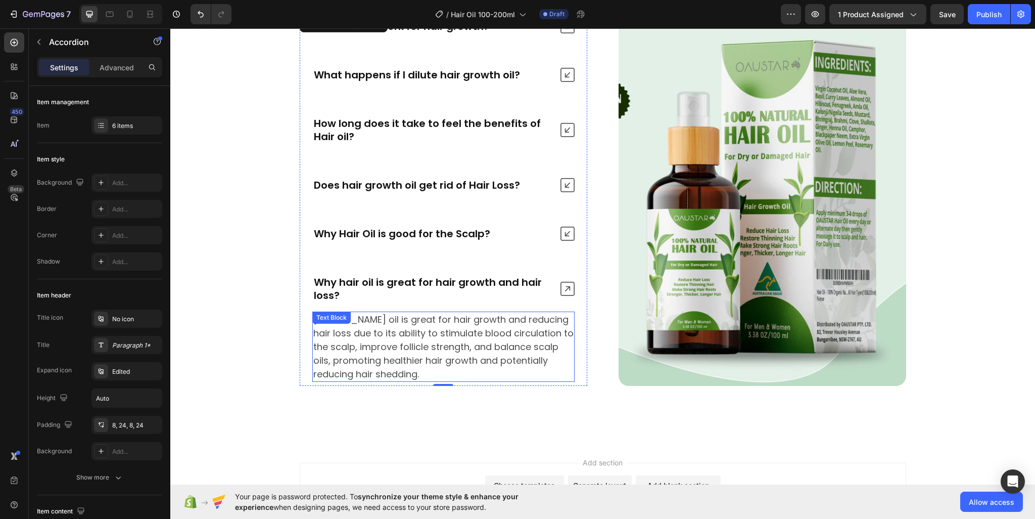
click at [450, 331] on p "Rosemary oil is great for hair growth and reducing hair loss due to its ability…" at bounding box center [443, 346] width 260 height 68
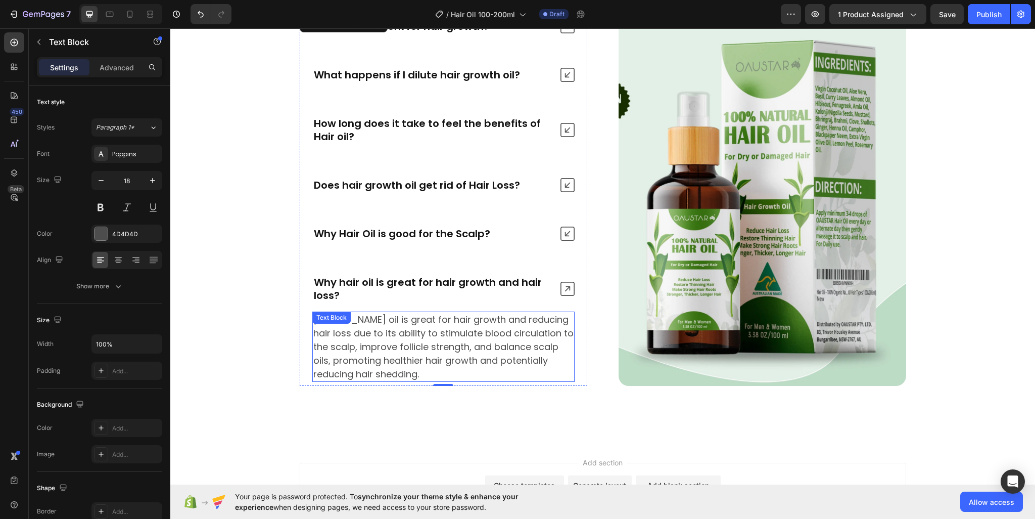
click at [450, 331] on p "Rosemary oil is great for hair growth and reducing hair loss due to its ability…" at bounding box center [443, 346] width 260 height 68
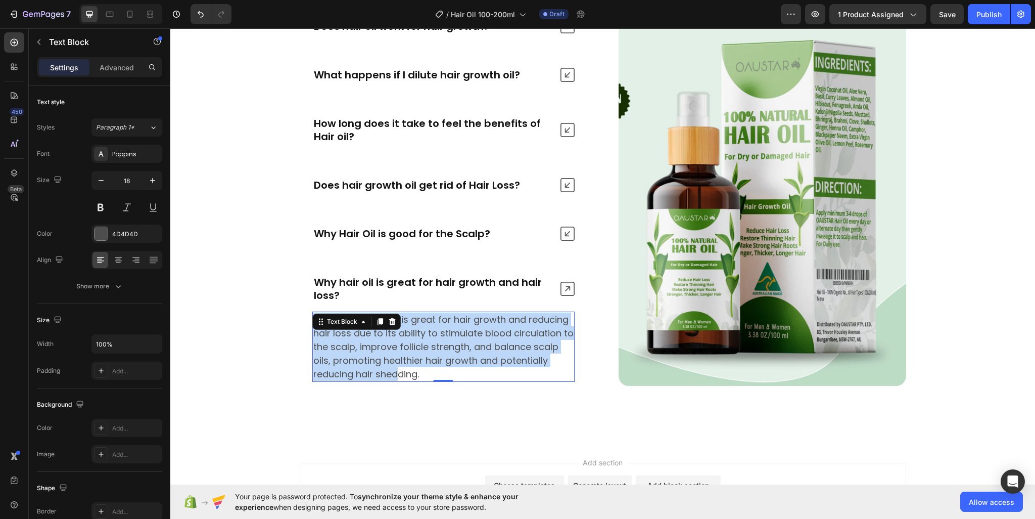
click at [450, 331] on p "Rosemary oil is great for hair growth and reducing hair loss due to its ability…" at bounding box center [443, 346] width 260 height 68
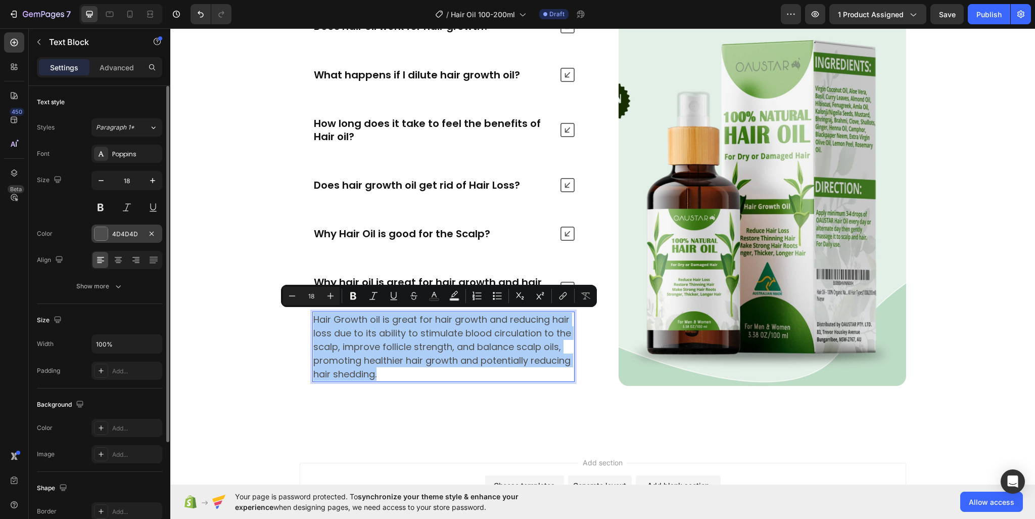
click at [103, 236] on div at bounding box center [101, 233] width 13 height 13
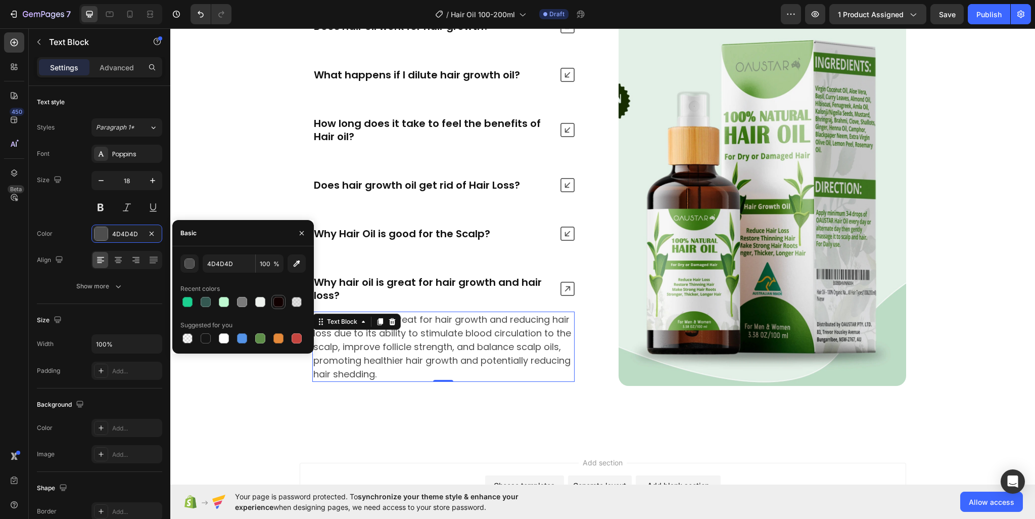
click at [279, 302] on div at bounding box center [278, 302] width 10 height 10
type input "110000"
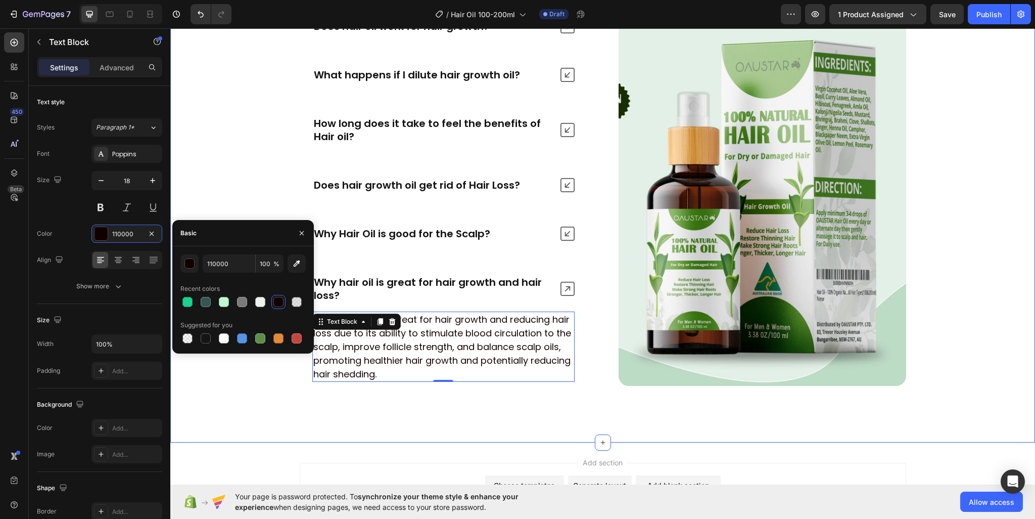
click at [713, 430] on div "Frequently Asked Questions Heading Does hair oil work for hair growth? What hap…" at bounding box center [602, 204] width 865 height 478
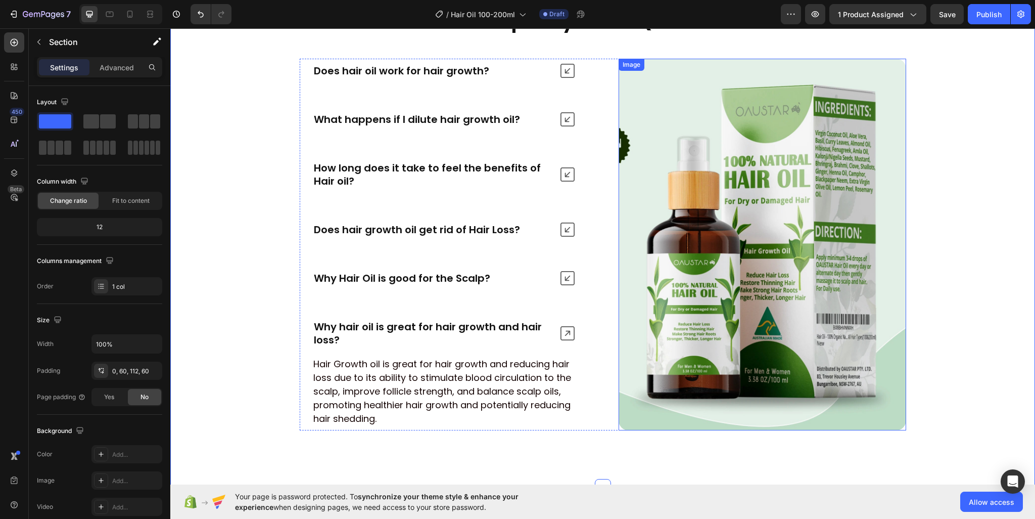
scroll to position [4069, 0]
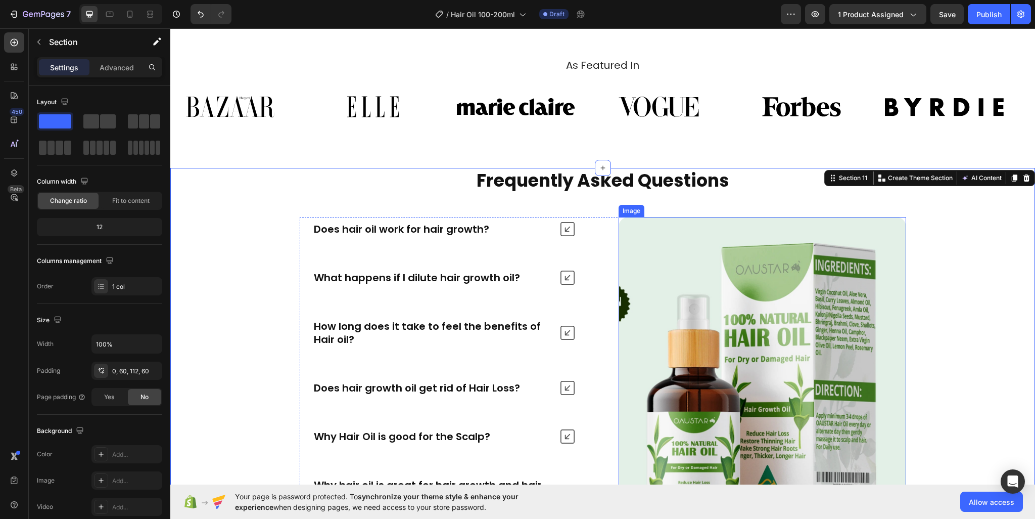
click at [690, 272] on img at bounding box center [763, 403] width 288 height 372
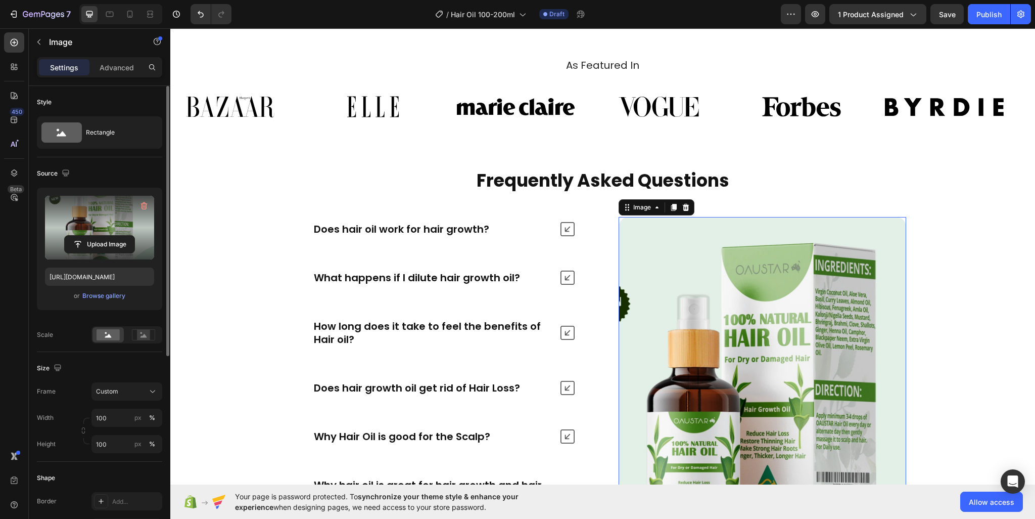
click at [73, 222] on label at bounding box center [99, 228] width 109 height 64
click at [73, 236] on input "file" at bounding box center [100, 244] width 70 height 17
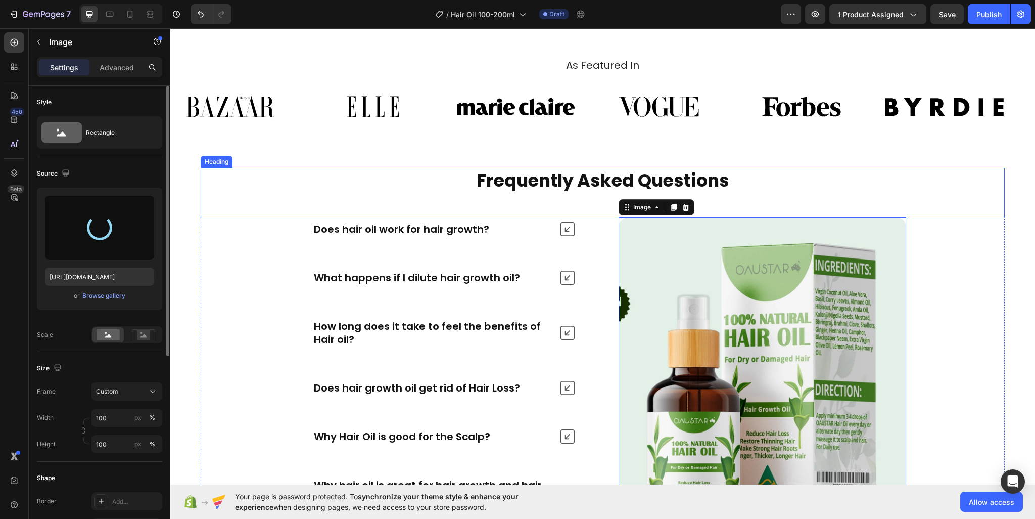
type input "https://cdn.shopify.com/s/files/1/0950/2798/6710/files/gempages_578838273980367…"
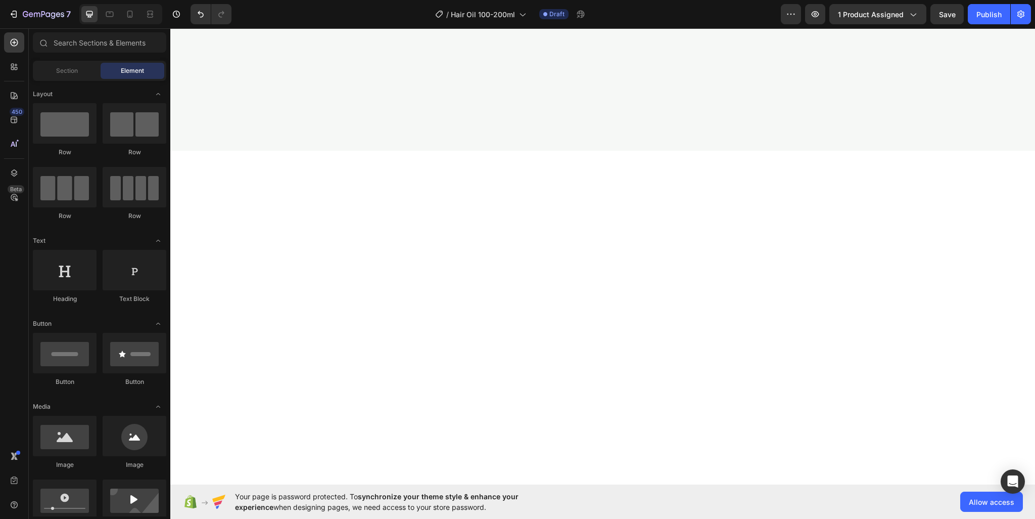
scroll to position [0, 0]
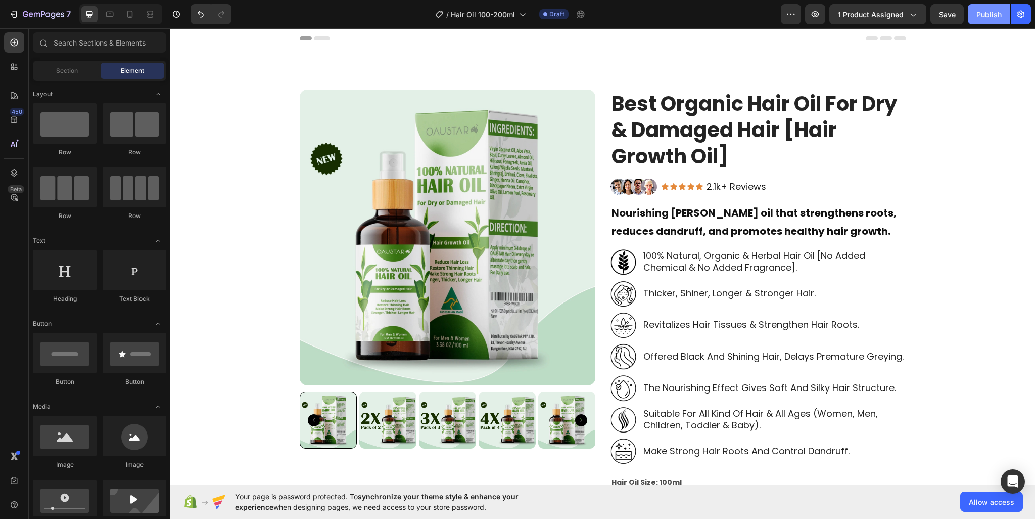
click at [979, 23] on button "Publish" at bounding box center [989, 14] width 42 height 20
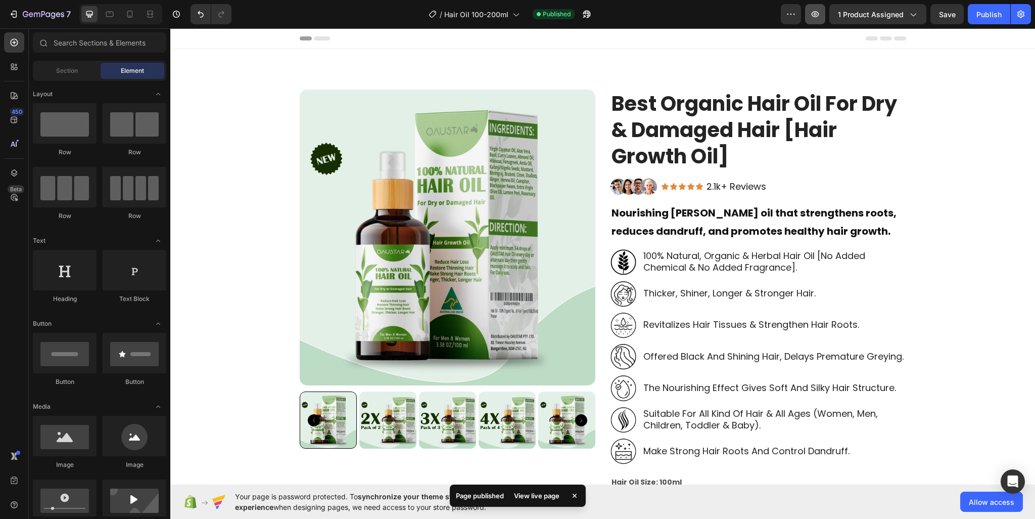
click at [816, 10] on icon "button" at bounding box center [815, 14] width 10 height 10
